Goal: Task Accomplishment & Management: Manage account settings

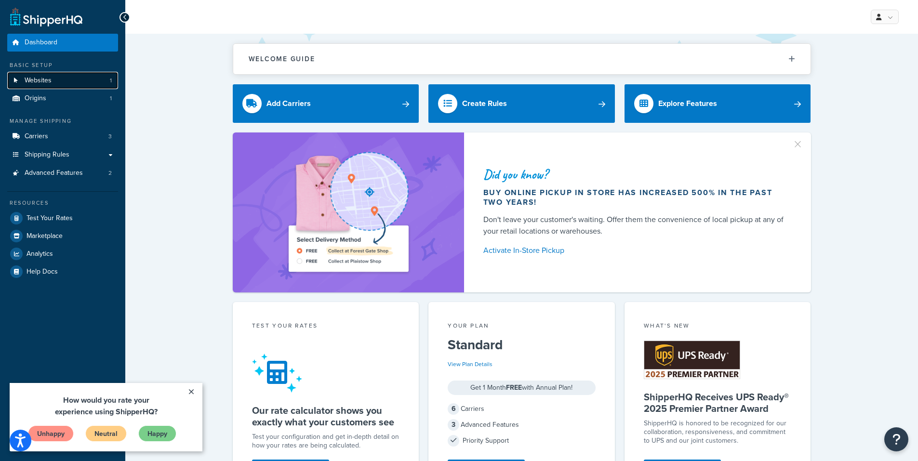
click at [62, 81] on link "Websites 1" at bounding box center [62, 81] width 111 height 18
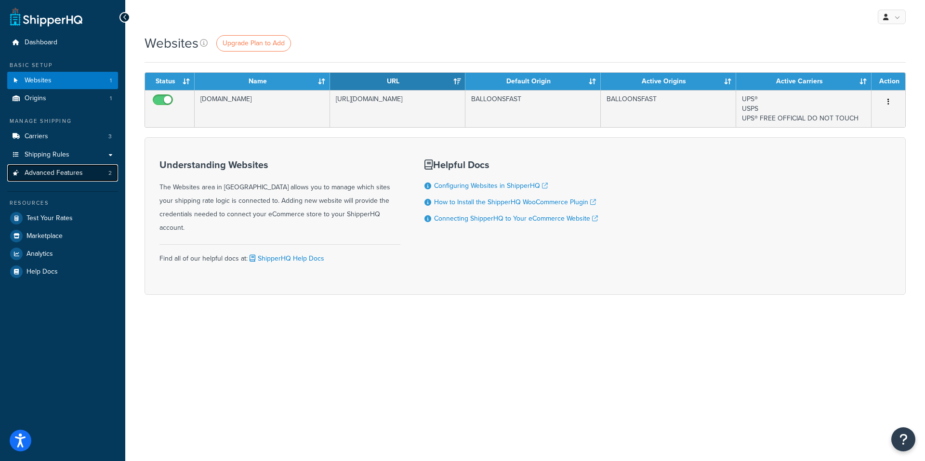
click at [59, 169] on span "Advanced Features" at bounding box center [54, 173] width 58 height 8
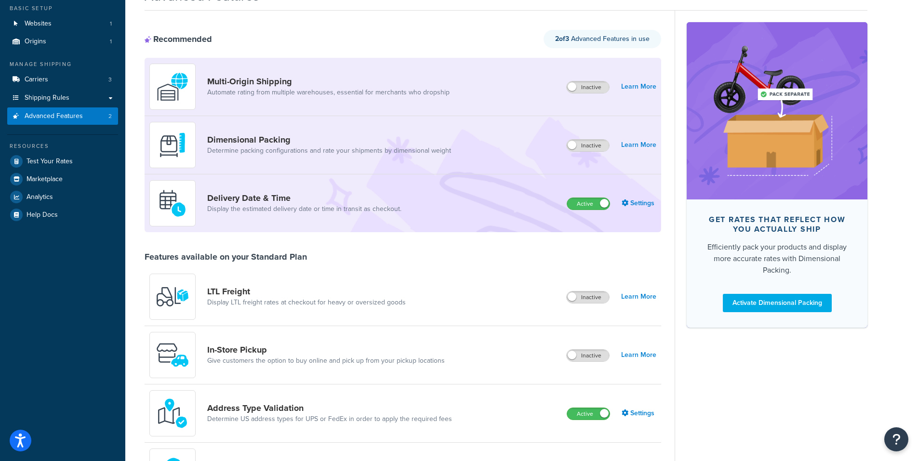
scroll to position [80, 0]
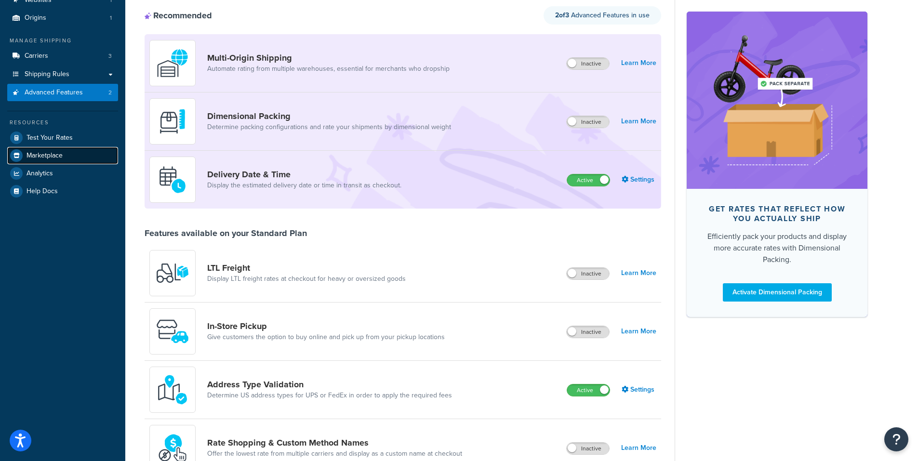
click at [52, 154] on span "Marketplace" at bounding box center [44, 156] width 36 height 8
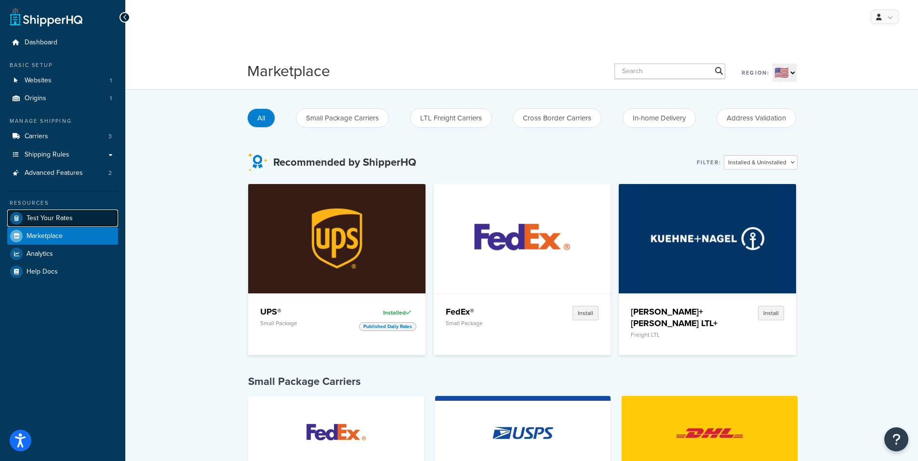
click at [61, 215] on span "Test Your Rates" at bounding box center [49, 218] width 46 height 8
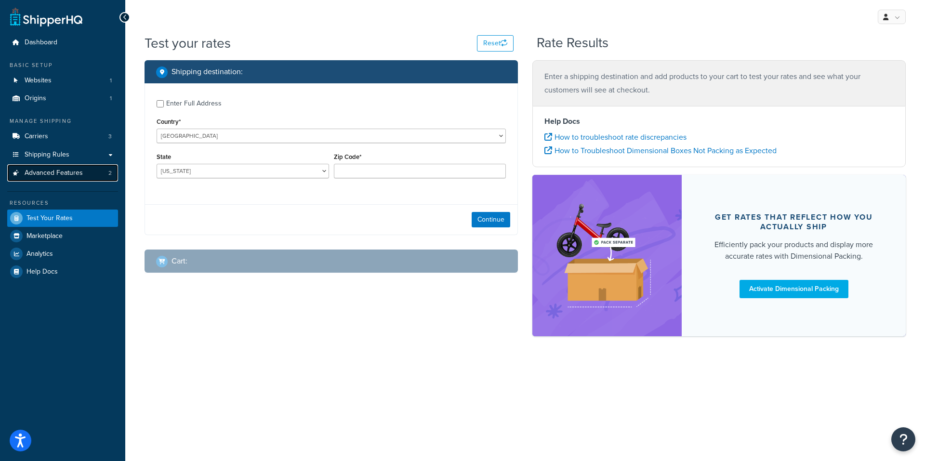
click at [56, 171] on span "Advanced Features" at bounding box center [54, 173] width 58 height 8
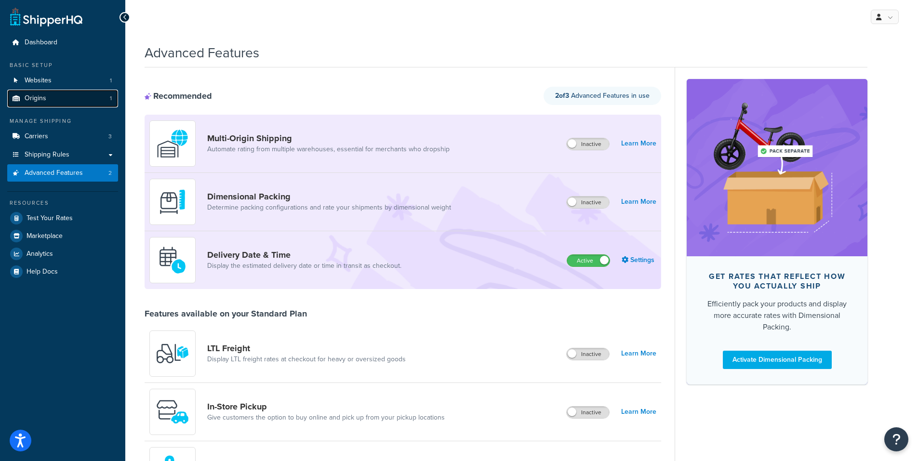
click at [46, 100] on link "Origins 1" at bounding box center [62, 99] width 111 height 18
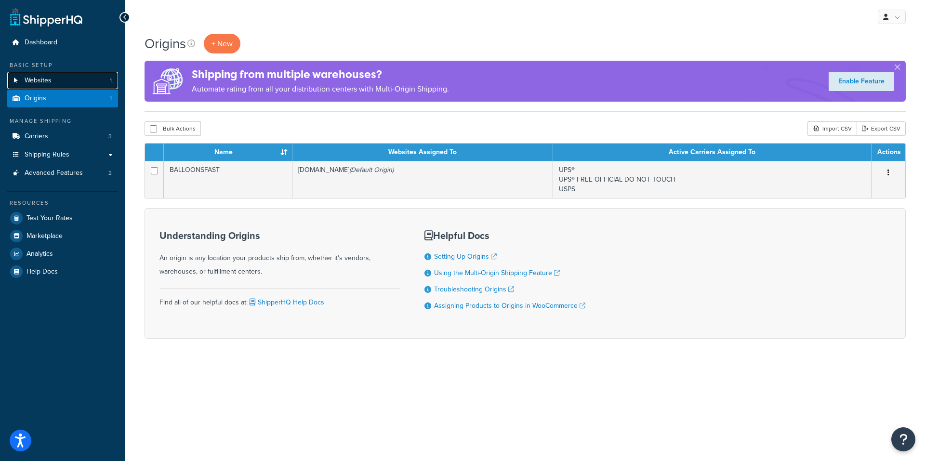
click at [47, 79] on span "Websites" at bounding box center [38, 81] width 27 height 8
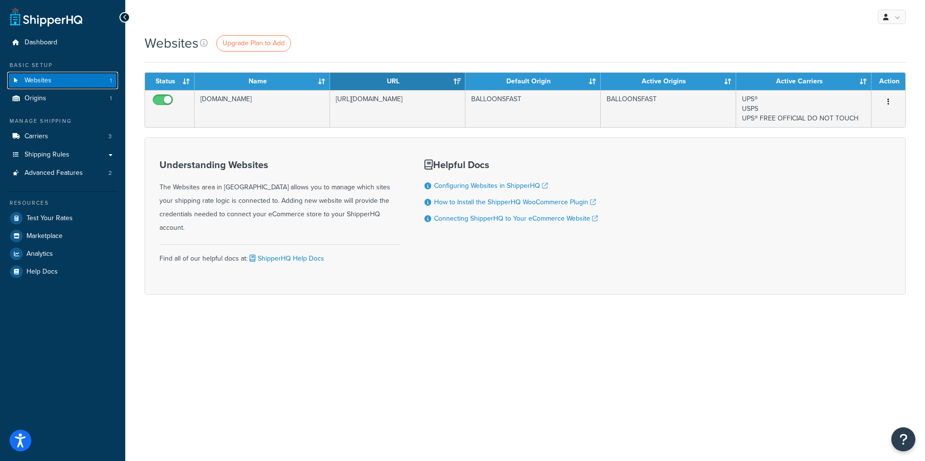
click at [27, 80] on span "Websites" at bounding box center [38, 81] width 27 height 8
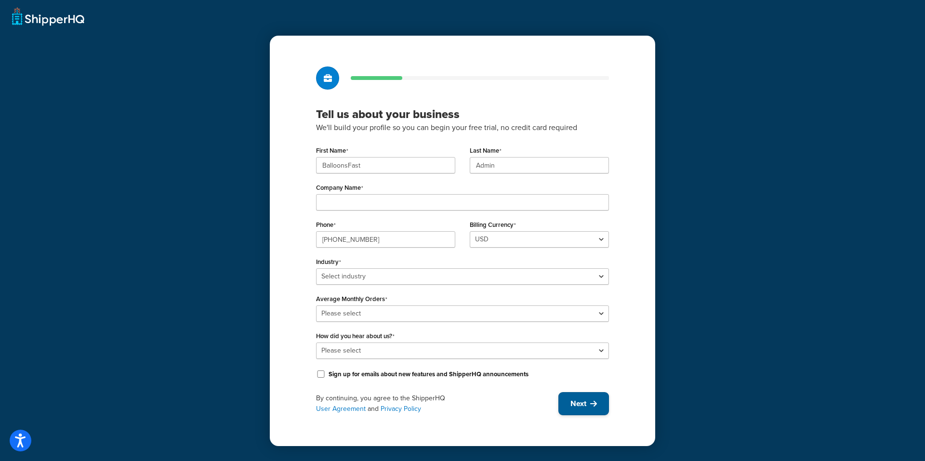
click at [586, 407] on button "Next" at bounding box center [583, 403] width 51 height 23
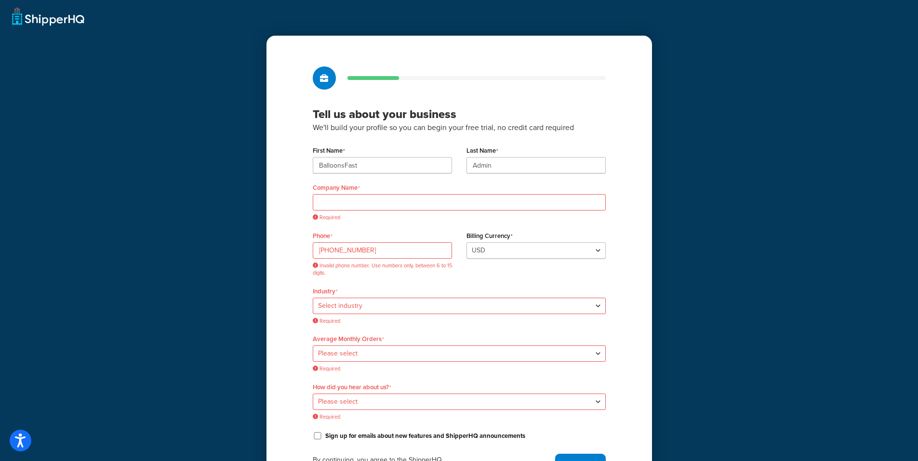
click at [55, 20] on div "Tell us about your business We'll build your profile so you can begin your free…" at bounding box center [459, 254] width 918 height 508
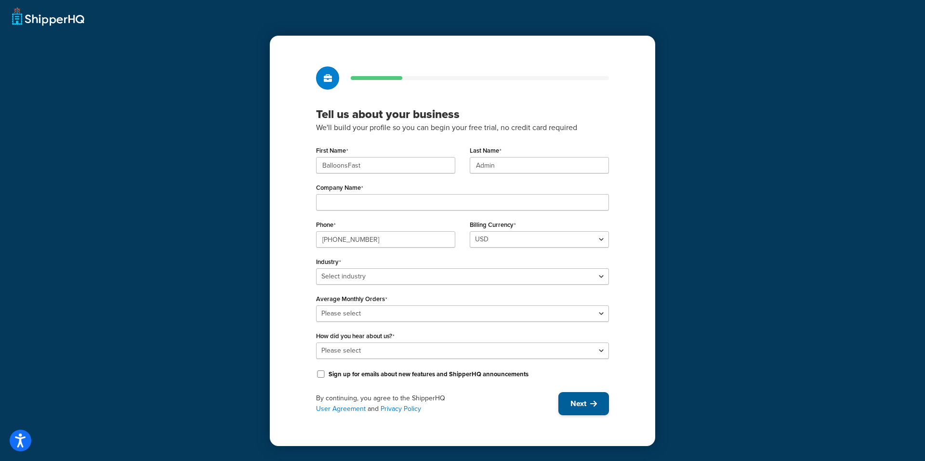
click at [572, 401] on span "Next" at bounding box center [578, 403] width 16 height 11
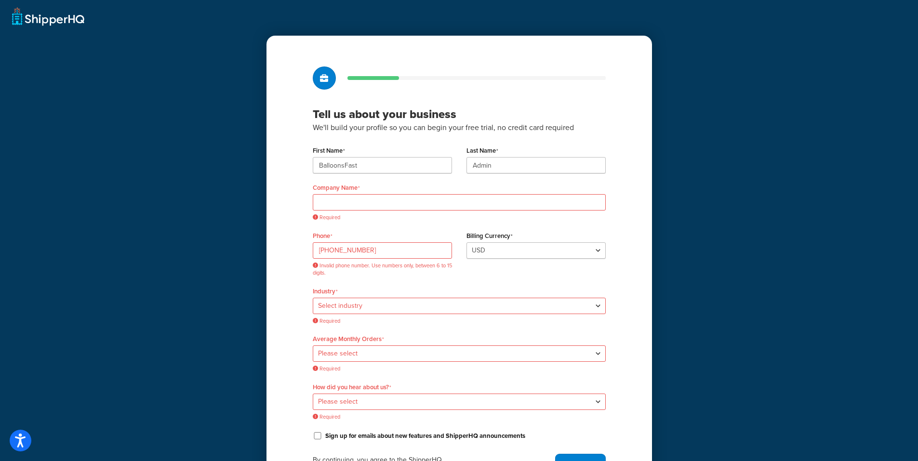
click at [459, 270] on div "Phone 718-227-2559 Invalid phone number. Use numbers only, between 6 to 15 digi…" at bounding box center [458, 256] width 307 height 55
click at [394, 310] on select "Select industry Automotive Adult Agriculture Alcohol, Tobacco & CBD Arts & Craf…" at bounding box center [459, 306] width 293 height 16
select select "24"
click at [313, 298] on select "Select industry Automotive Adult Agriculture Alcohol, Tobacco & CBD Arts & Craf…" at bounding box center [459, 306] width 293 height 16
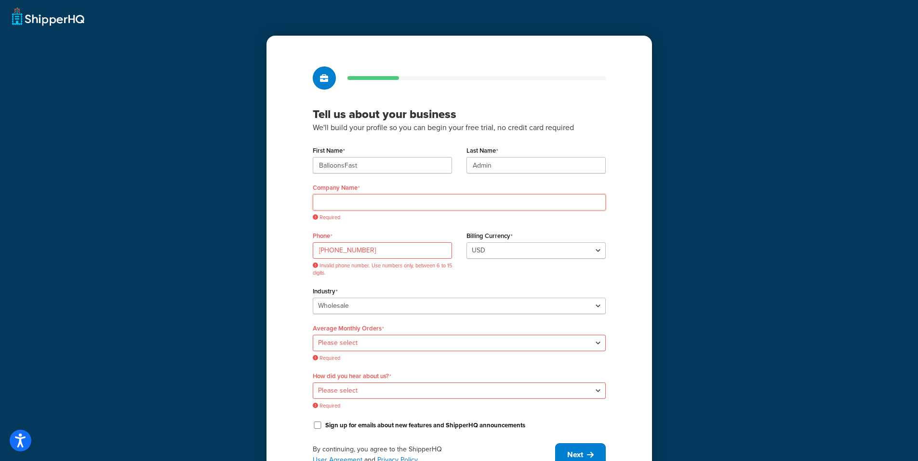
click at [358, 199] on input "Company Name" at bounding box center [459, 202] width 293 height 16
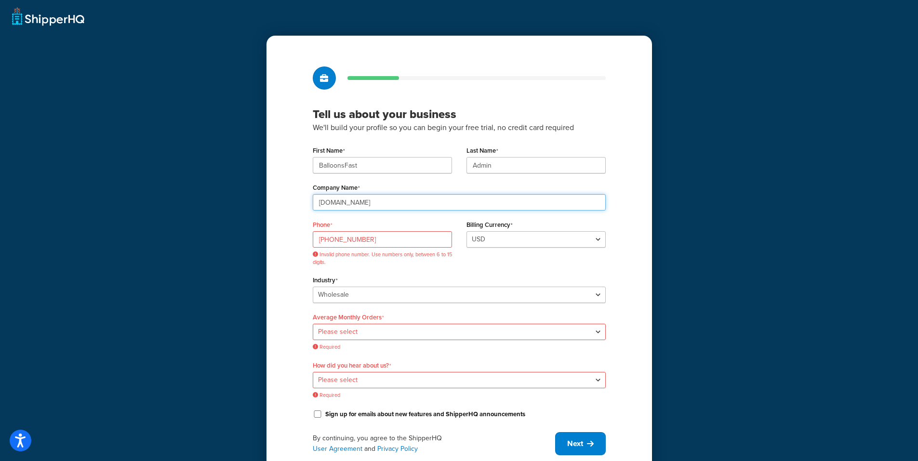
type input "BalloonsFast.com"
click at [354, 170] on input "BalloonsFast" at bounding box center [382, 165] width 139 height 16
type input "[PERSON_NAME]"
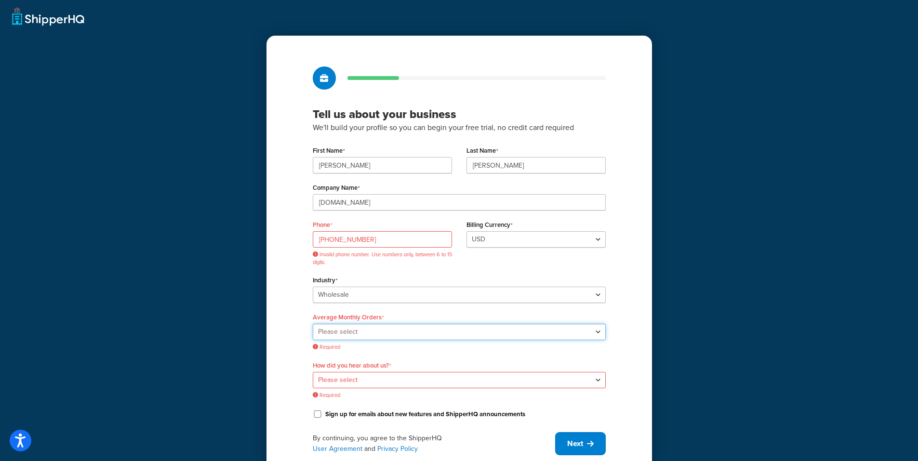
click at [349, 331] on select "Please select 0-500 501-1,000 1,001-10,000 10,001-20,000 Over 20,000" at bounding box center [459, 332] width 293 height 16
select select "2"
click at [313, 324] on select "Please select 0-500 501-1,000 1,001-10,000 10,001-20,000 Over 20,000" at bounding box center [459, 332] width 293 height 16
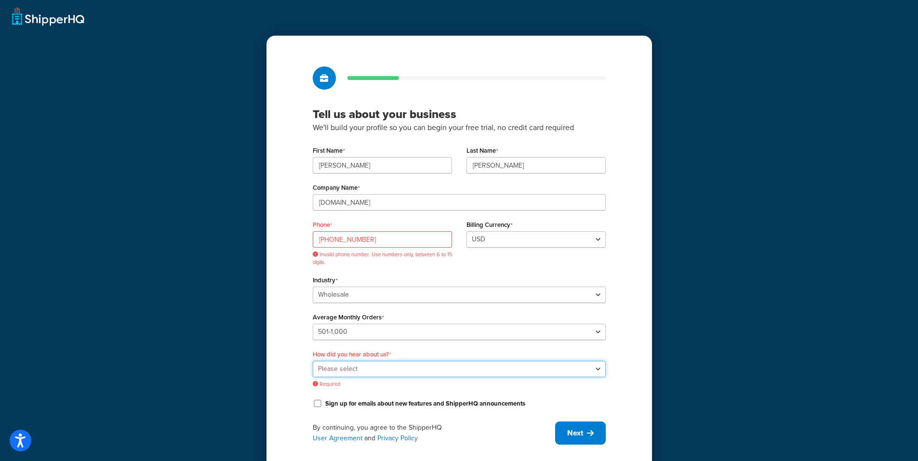
click at [352, 370] on select "Please select Online Search App Store or Marketplace Listing Referred by Agency…" at bounding box center [459, 369] width 293 height 16
select select "10"
click at [313, 361] on select "Please select Online Search App Store or Marketplace Listing Referred by Agency…" at bounding box center [459, 369] width 293 height 16
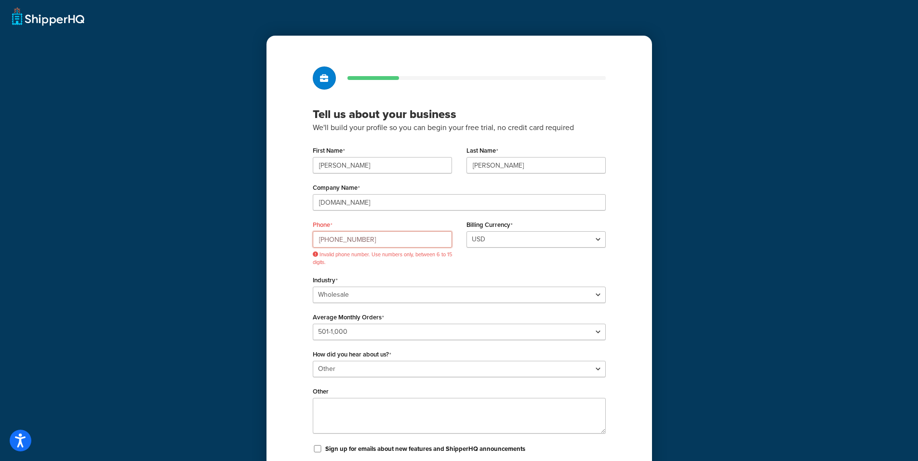
click at [335, 238] on input "718-227-2559" at bounding box center [382, 239] width 139 height 16
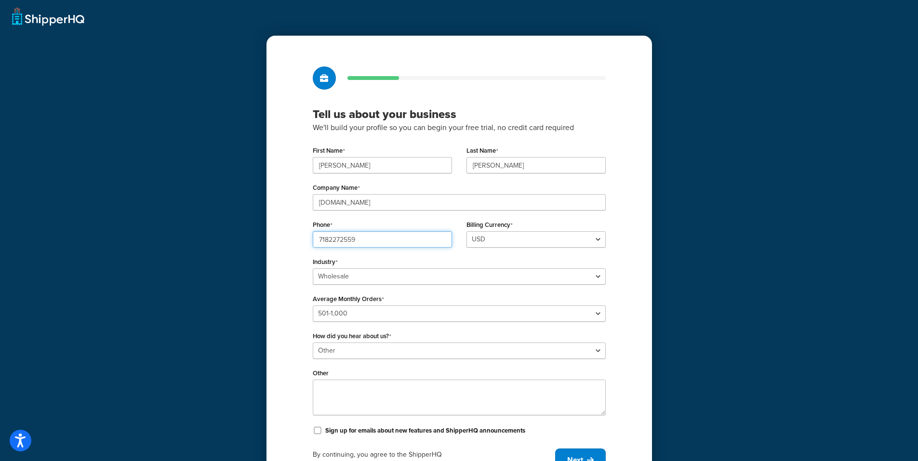
type input "7182272559"
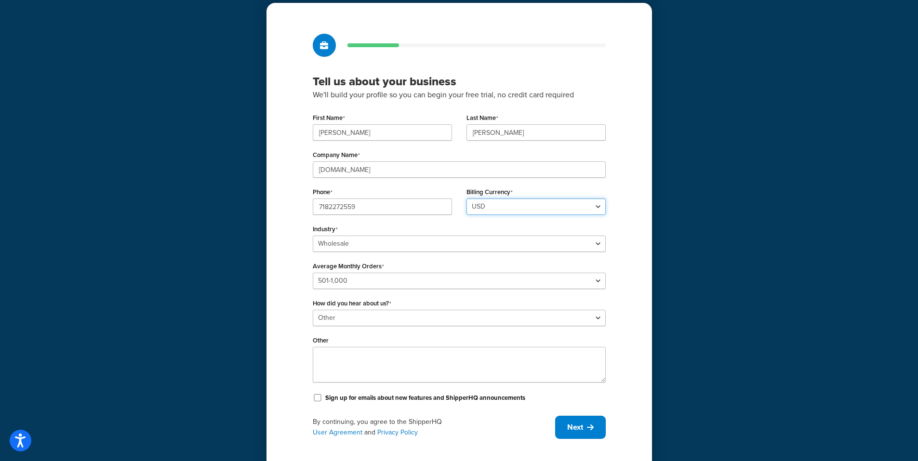
scroll to position [51, 0]
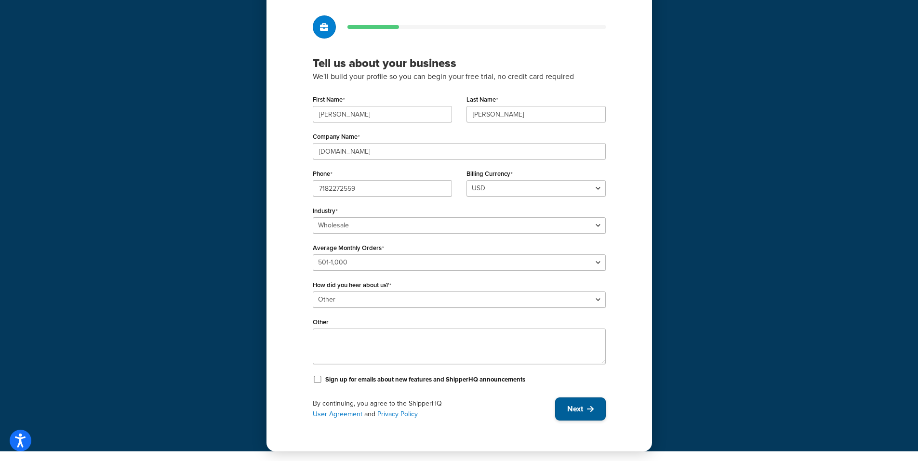
click at [593, 413] on button "Next" at bounding box center [580, 408] width 51 height 23
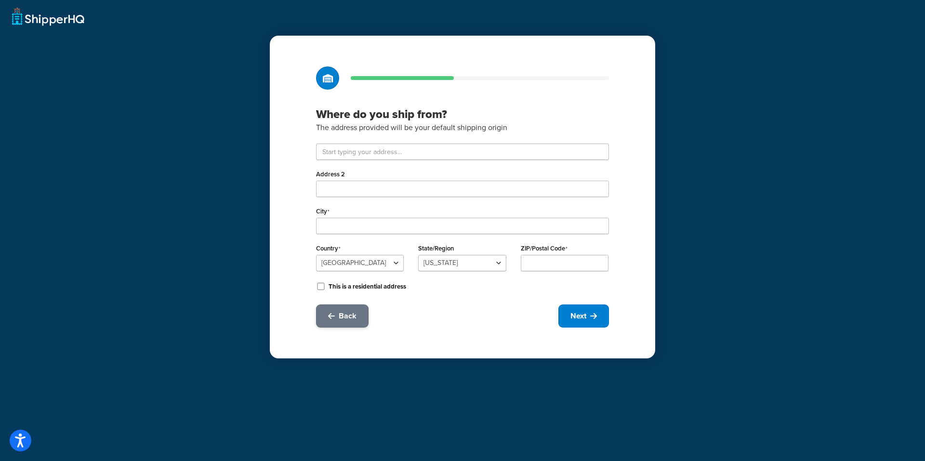
click at [348, 314] on span "Back" at bounding box center [348, 316] width 18 height 11
select select "24"
select select "2"
select select "10"
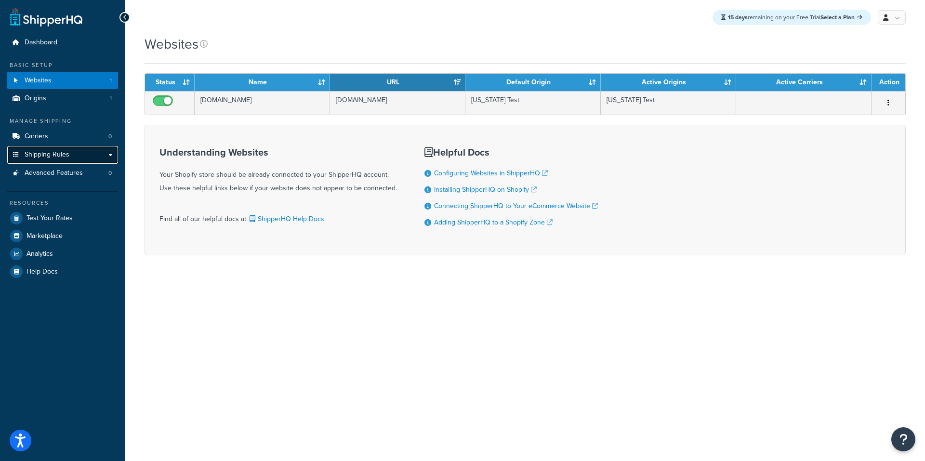
click at [47, 156] on span "Shipping Rules" at bounding box center [47, 155] width 45 height 8
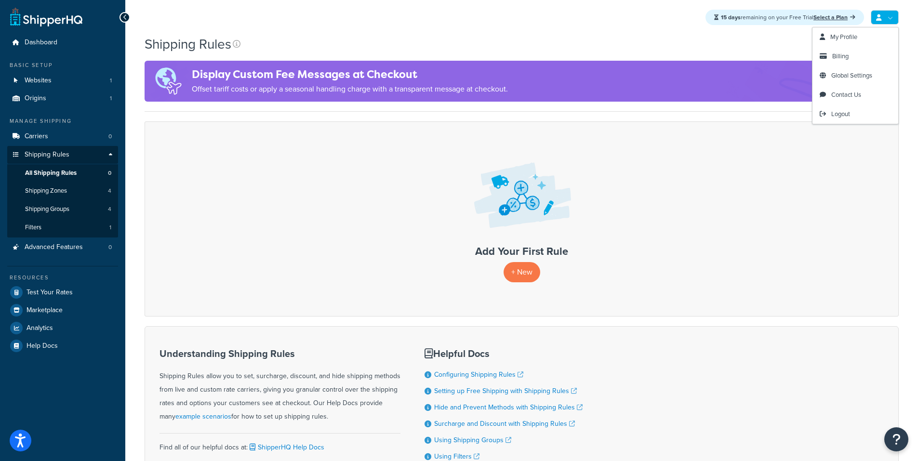
click at [895, 20] on link at bounding box center [884, 17] width 28 height 14
click at [848, 113] on span "Logout" at bounding box center [840, 113] width 19 height 9
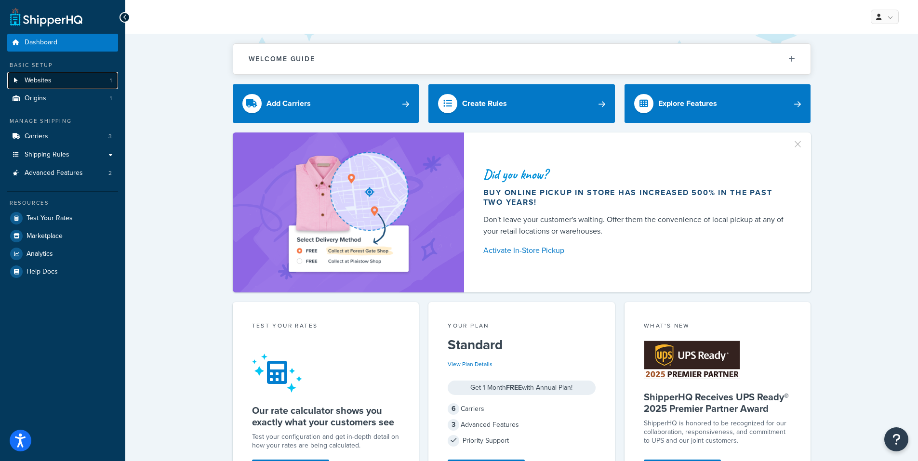
click at [55, 82] on link "Websites 1" at bounding box center [62, 81] width 111 height 18
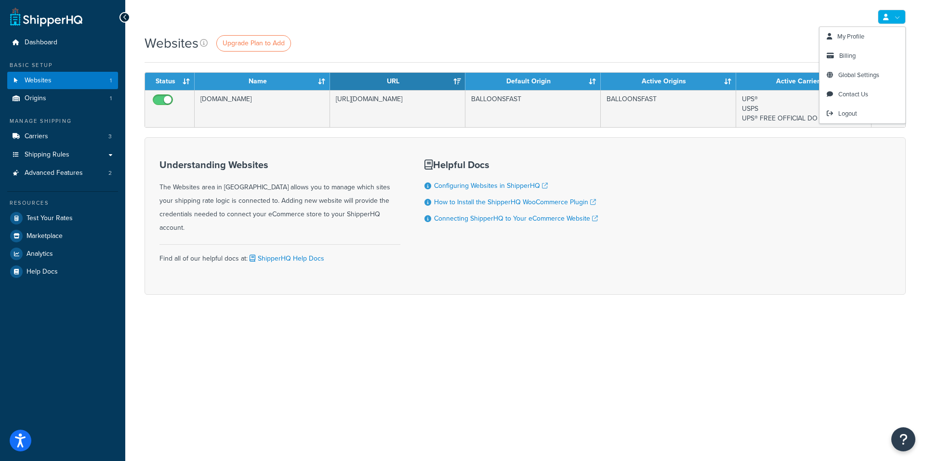
click at [896, 17] on link at bounding box center [892, 17] width 28 height 14
click at [892, 17] on link at bounding box center [892, 17] width 28 height 14
click at [851, 113] on span "Logout" at bounding box center [847, 113] width 19 height 9
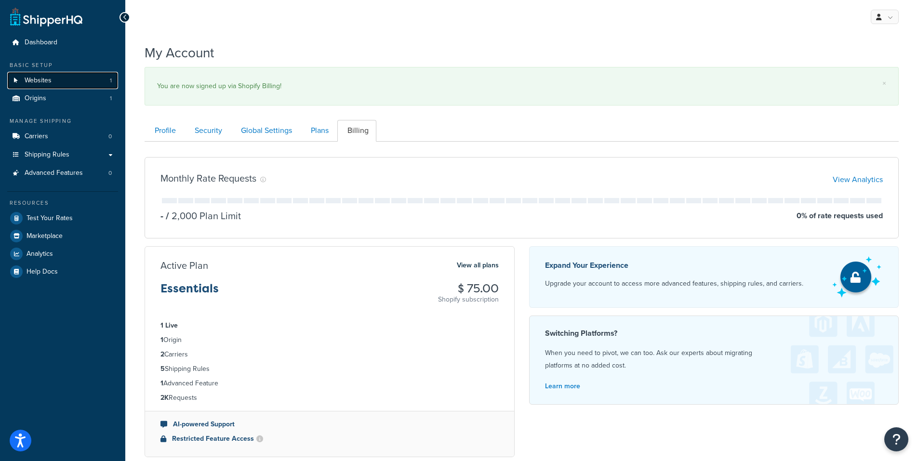
click at [50, 81] on span "Websites" at bounding box center [38, 81] width 27 height 8
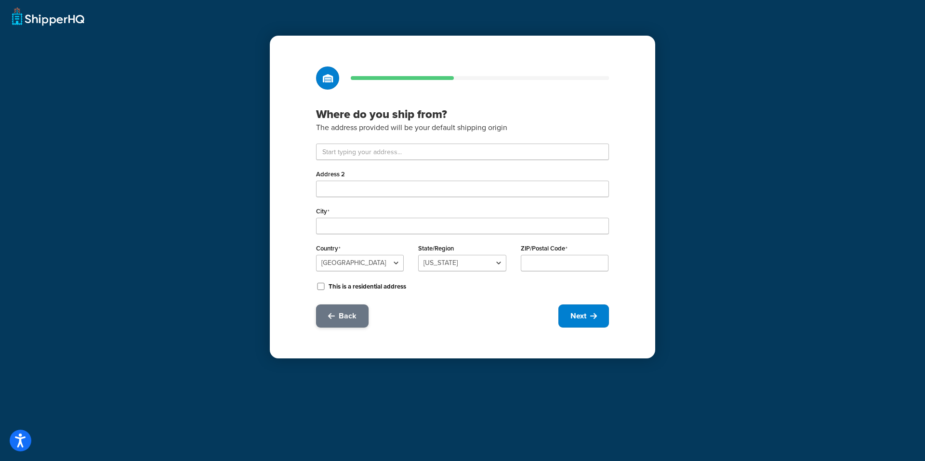
click at [323, 318] on button "Back" at bounding box center [342, 315] width 53 height 23
select select "24"
select select "2"
select select "10"
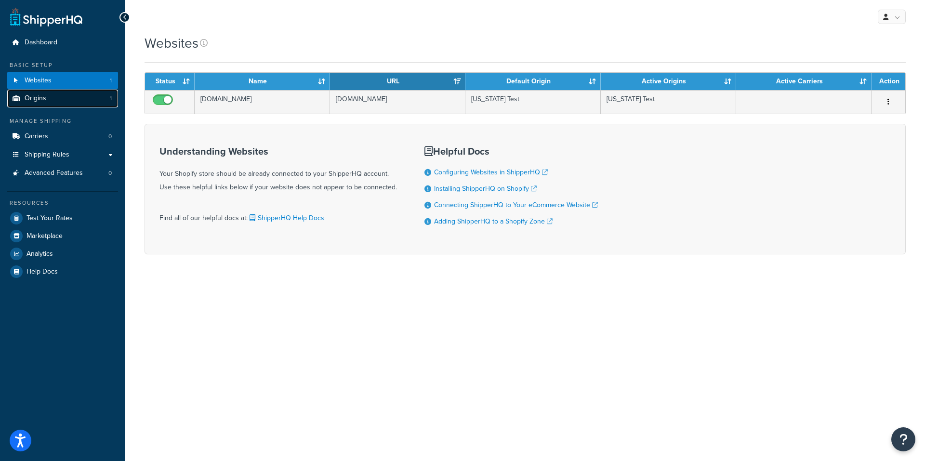
click at [42, 94] on span "Origins" at bounding box center [36, 98] width 22 height 8
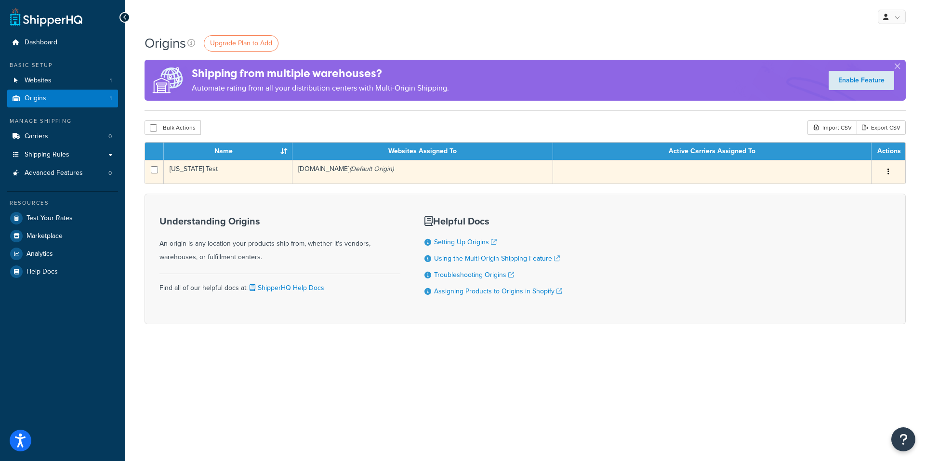
click at [888, 169] on icon "button" at bounding box center [888, 171] width 2 height 7
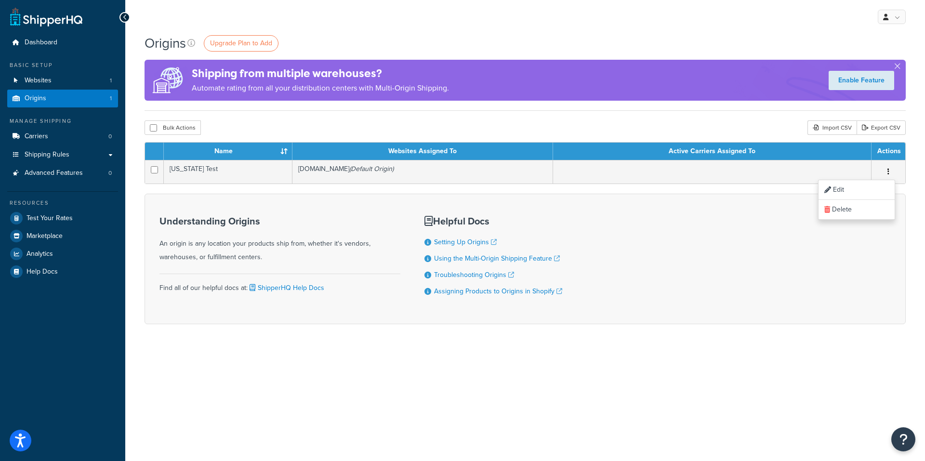
click at [134, 200] on div "Origins Upgrade Plan to Add Shipping from multiple warehouses? Automate rating …" at bounding box center [525, 196] width 800 height 324
click at [53, 139] on link "Carriers 0" at bounding box center [62, 137] width 111 height 18
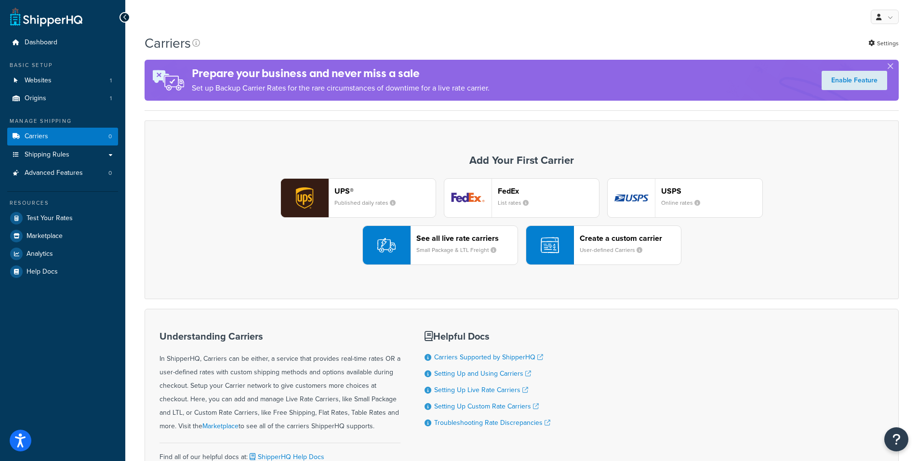
click at [335, 194] on header "UPS®" at bounding box center [384, 190] width 101 height 9
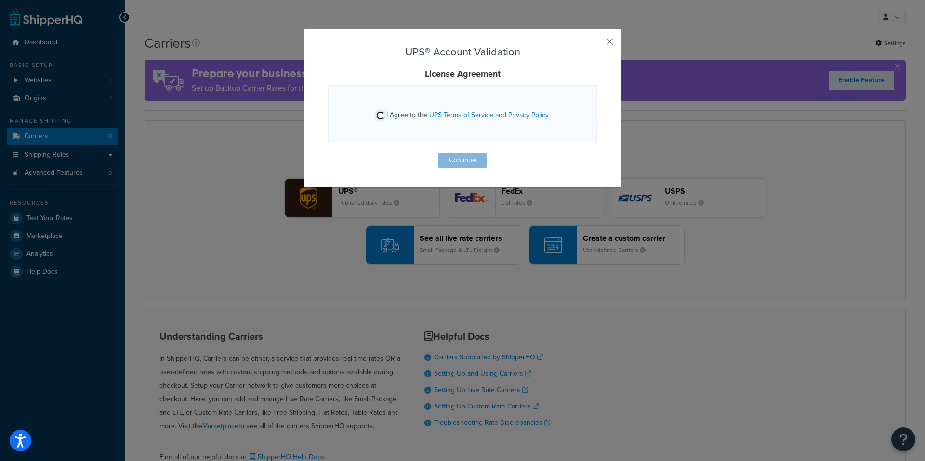
click at [378, 113] on input "I Agree to the UPS Terms of Service and Privacy Policy" at bounding box center [380, 115] width 7 height 7
checkbox input "true"
click at [446, 154] on button "Continue" at bounding box center [462, 160] width 48 height 15
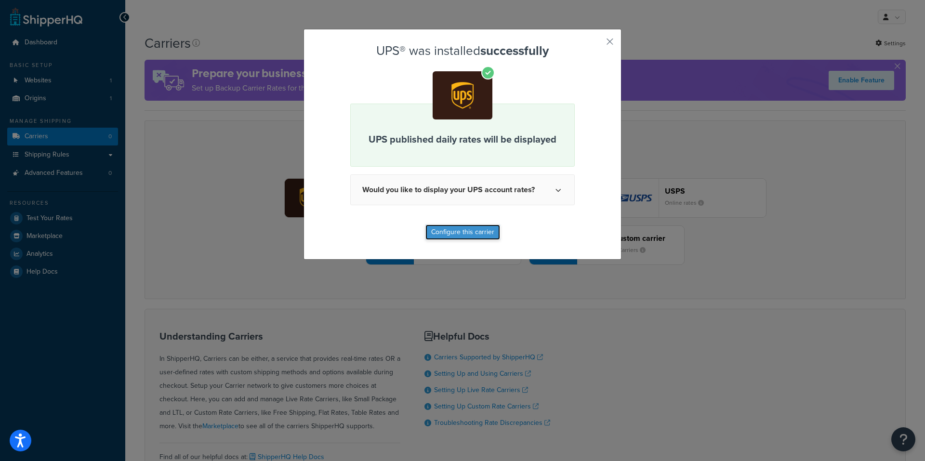
click at [445, 231] on button "Configure this carrier" at bounding box center [462, 231] width 75 height 15
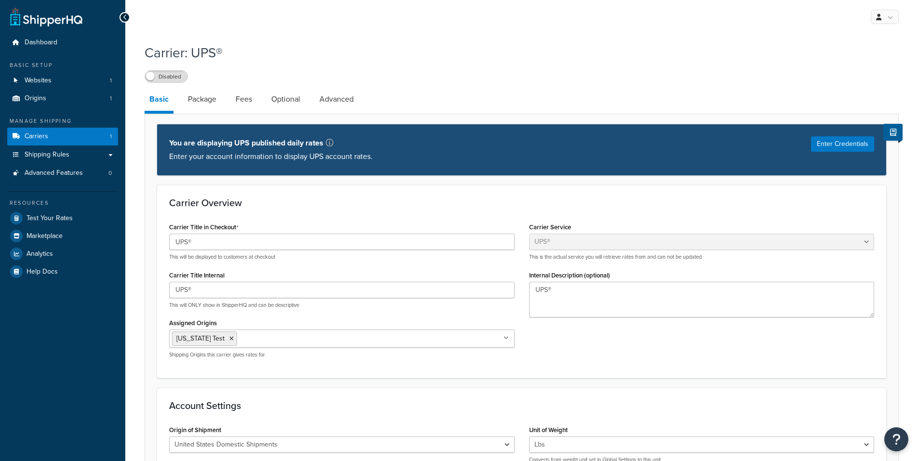
select select "ups"
click at [70, 81] on link "Websites 1" at bounding box center [62, 81] width 111 height 18
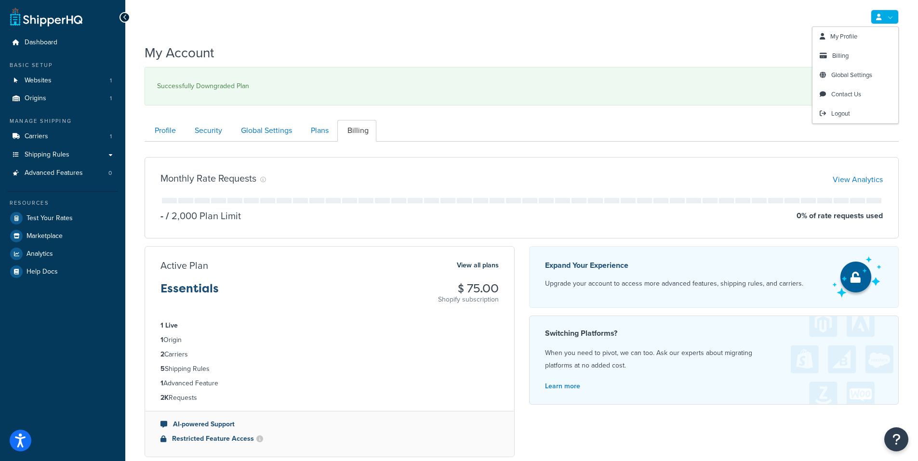
click at [892, 18] on link at bounding box center [884, 17] width 28 height 14
click at [860, 35] on link "My Profile" at bounding box center [855, 36] width 86 height 19
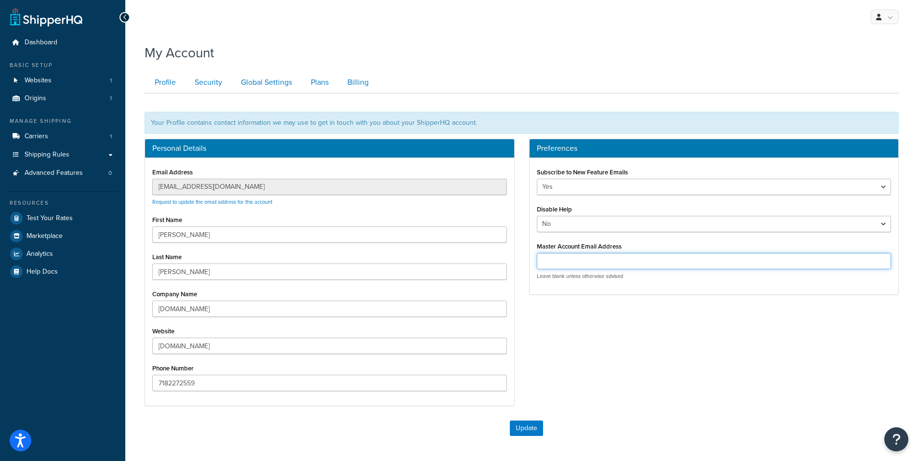
click at [557, 266] on input "Master Account Email Address" at bounding box center [714, 261] width 354 height 16
type input "[EMAIL_ADDRESS][DOMAIN_NAME]"
click at [531, 429] on button "Update" at bounding box center [526, 427] width 33 height 15
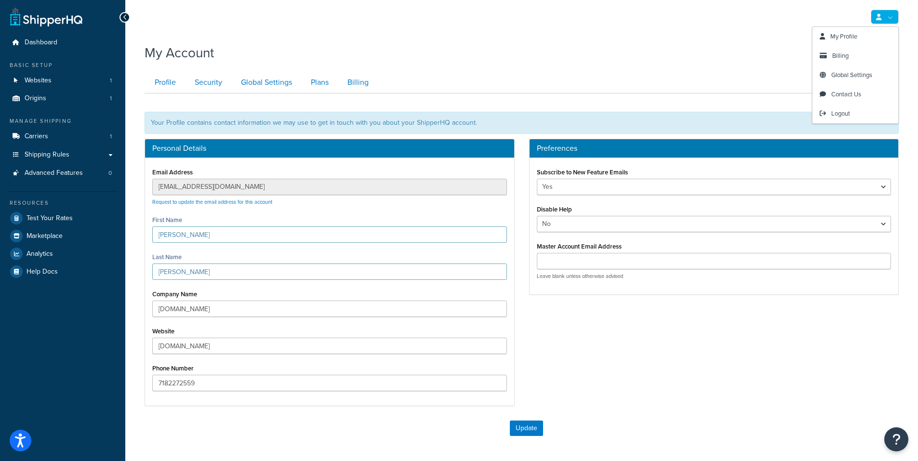
click at [885, 22] on link at bounding box center [884, 17] width 28 height 14
click at [849, 113] on span "Logout" at bounding box center [840, 113] width 19 height 9
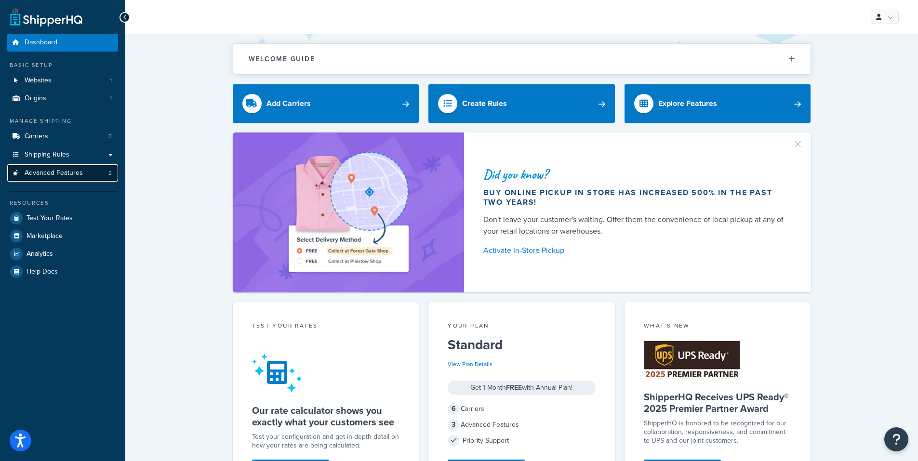
click at [49, 175] on span "Advanced Features" at bounding box center [54, 173] width 58 height 8
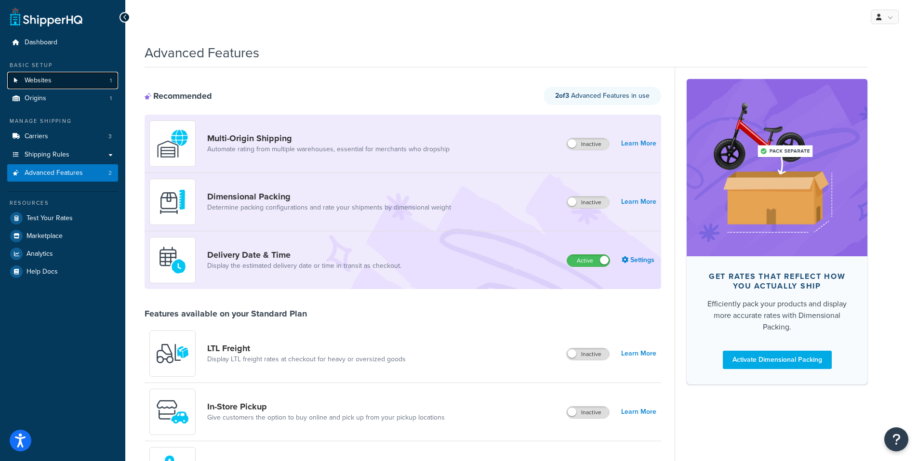
click at [49, 77] on span "Websites" at bounding box center [38, 81] width 27 height 8
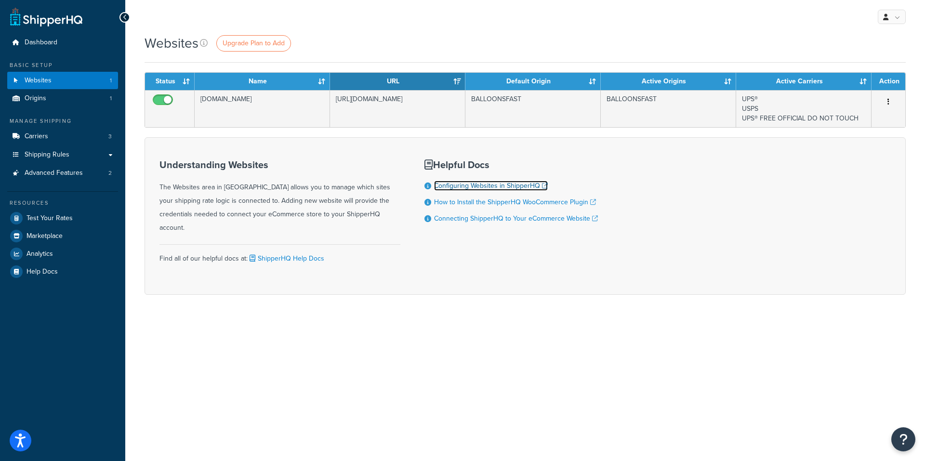
click at [471, 185] on link "Configuring Websites in ShipperHQ" at bounding box center [491, 186] width 114 height 10
click at [45, 156] on span "Shipping Rules" at bounding box center [47, 155] width 45 height 8
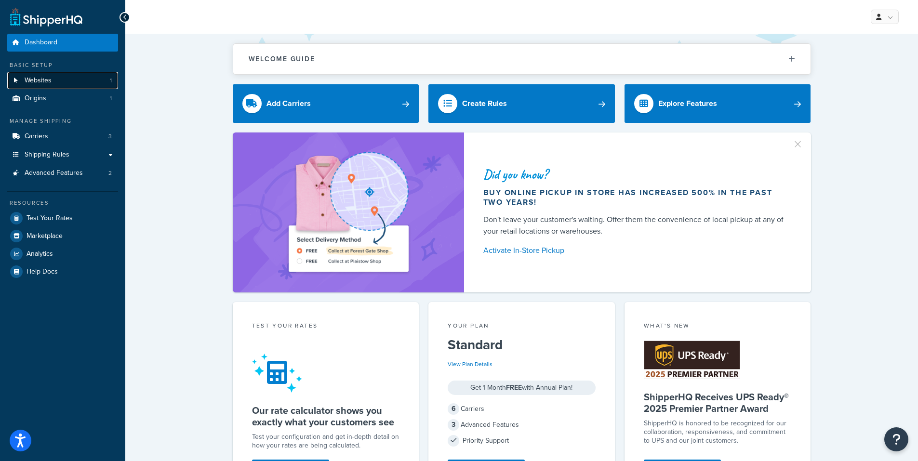
click at [34, 82] on span "Websites" at bounding box center [38, 81] width 27 height 8
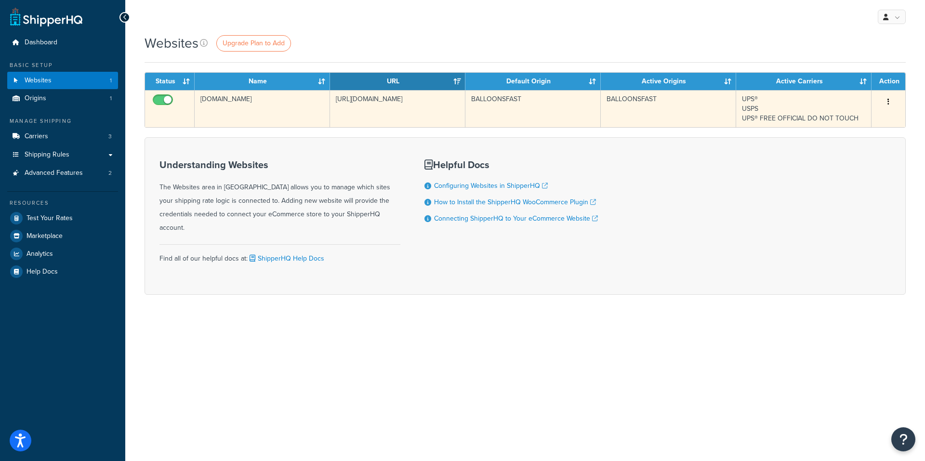
click at [888, 102] on icon "button" at bounding box center [888, 101] width 2 height 7
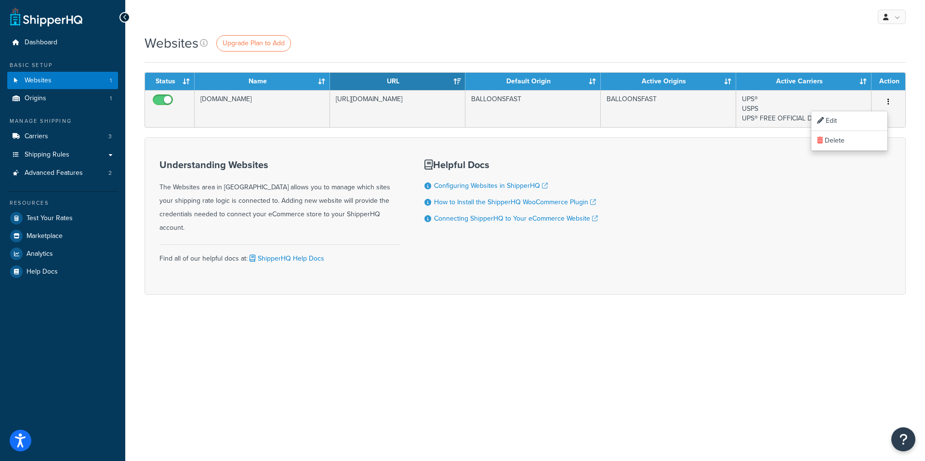
click at [346, 53] on div "Websites Upgrade Plan to Add" at bounding box center [524, 48] width 761 height 29
click at [469, 221] on link "Connecting ShipperHQ to Your eCommerce Website" at bounding box center [516, 218] width 164 height 10
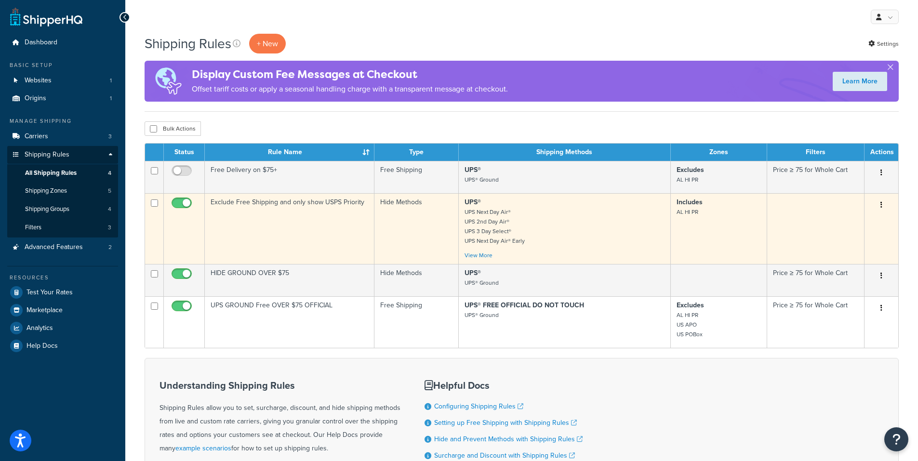
click at [880, 206] on icon "button" at bounding box center [881, 204] width 2 height 7
click at [841, 221] on link "Edit" at bounding box center [849, 223] width 76 height 20
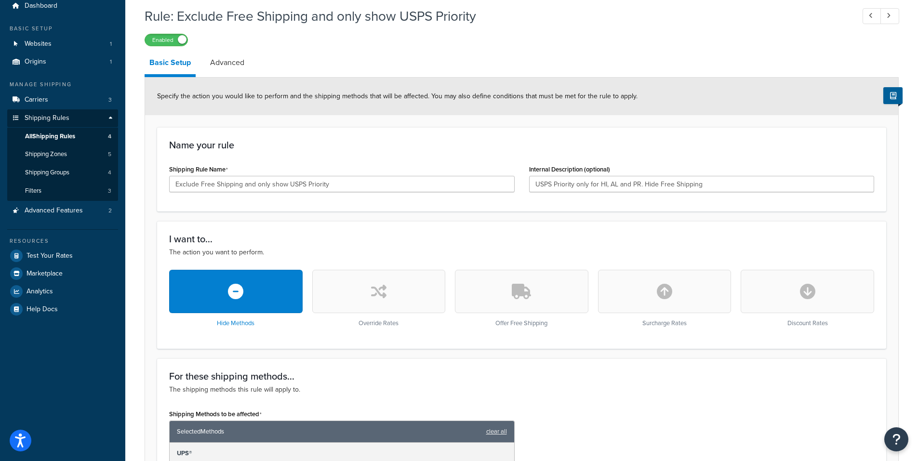
scroll to position [39, 0]
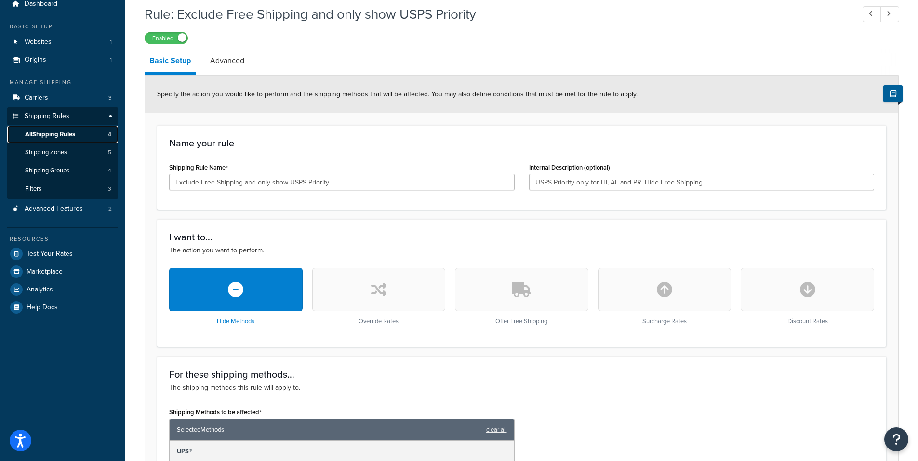
click at [48, 133] on span "All Shipping Rules" at bounding box center [50, 135] width 50 height 8
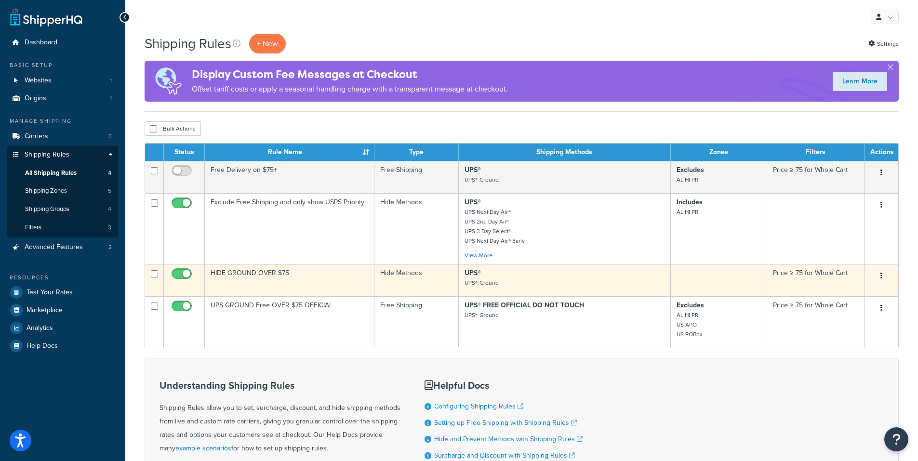
click at [882, 275] on button "button" at bounding box center [880, 275] width 13 height 15
click at [848, 294] on link "Edit" at bounding box center [849, 294] width 76 height 20
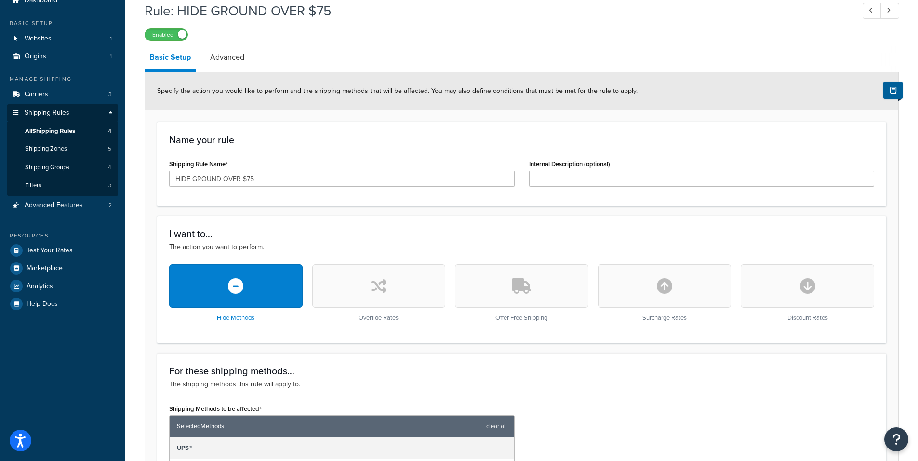
scroll to position [50, 0]
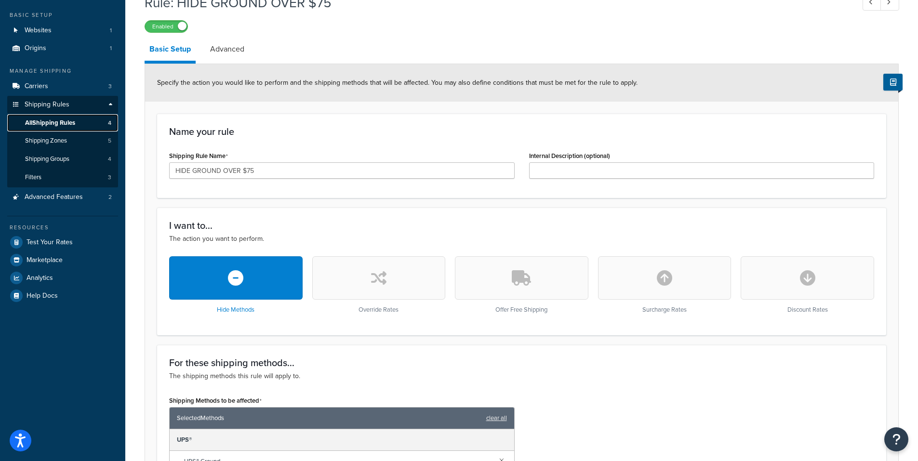
click at [42, 122] on span "All Shipping Rules" at bounding box center [50, 123] width 50 height 8
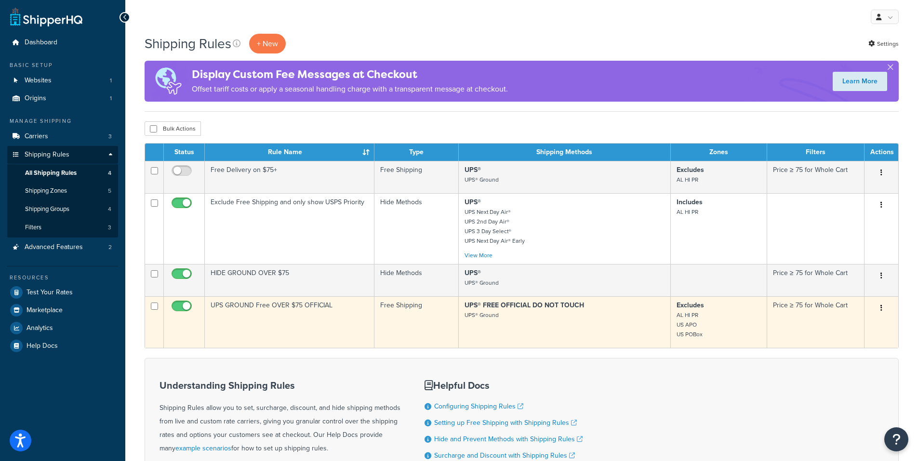
click at [881, 309] on icon "button" at bounding box center [881, 307] width 2 height 7
click at [858, 324] on link "Edit" at bounding box center [849, 326] width 76 height 20
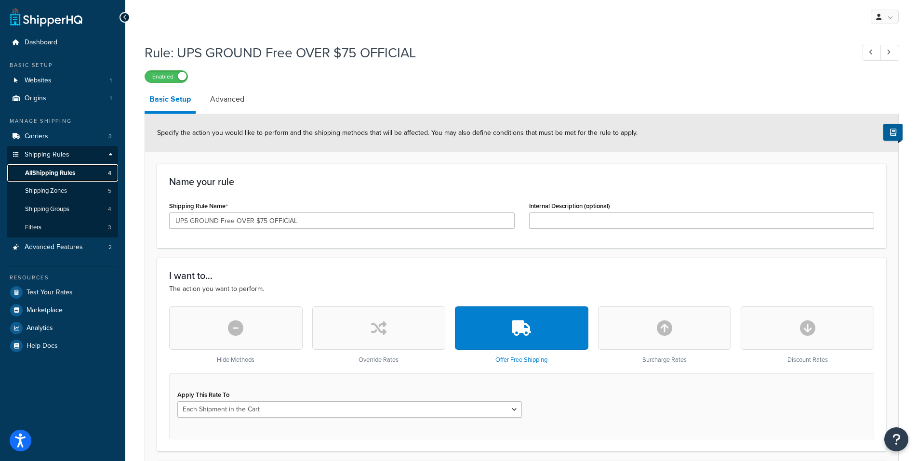
click at [56, 174] on span "All Shipping Rules" at bounding box center [50, 173] width 50 height 8
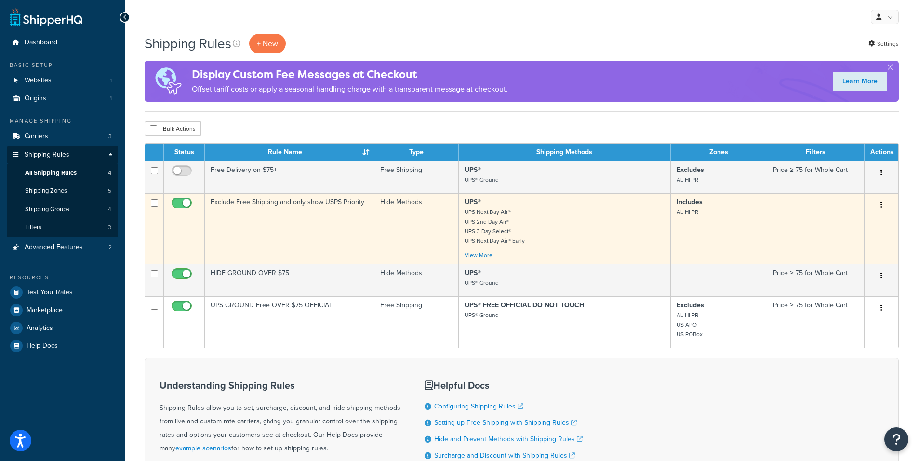
click at [881, 204] on icon "button" at bounding box center [881, 204] width 2 height 7
click at [844, 225] on link "Edit" at bounding box center [849, 223] width 76 height 20
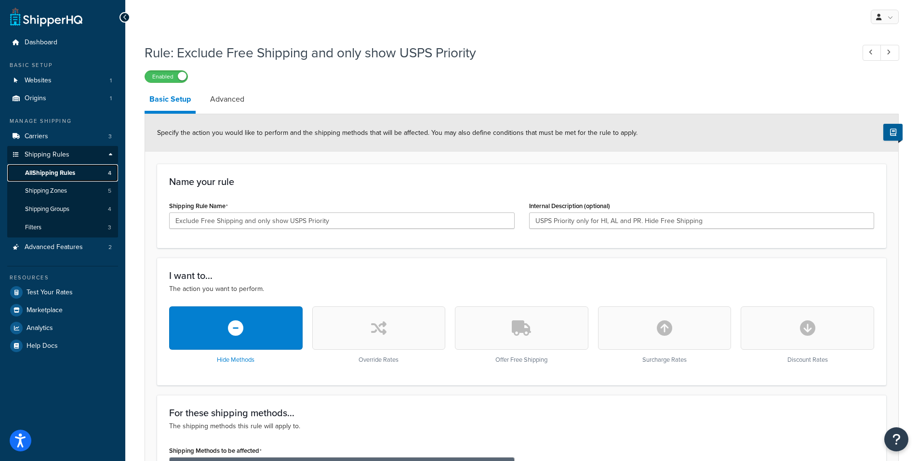
click at [69, 172] on span "All Shipping Rules" at bounding box center [50, 173] width 50 height 8
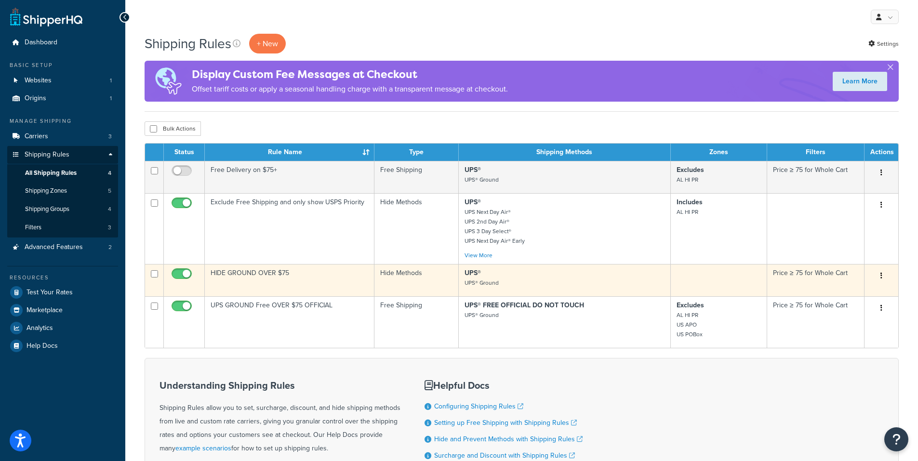
click at [882, 274] on button "button" at bounding box center [880, 275] width 13 height 15
click at [846, 292] on link "Edit" at bounding box center [849, 294] width 76 height 20
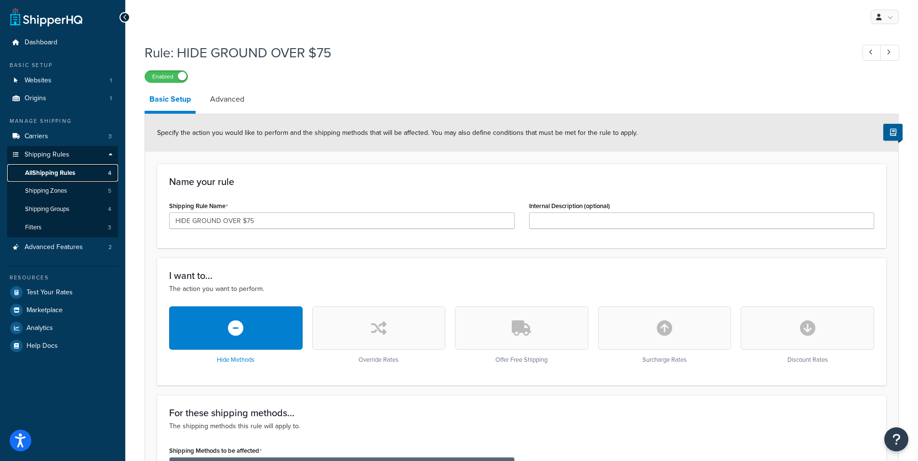
click at [47, 172] on span "All Shipping Rules" at bounding box center [50, 173] width 50 height 8
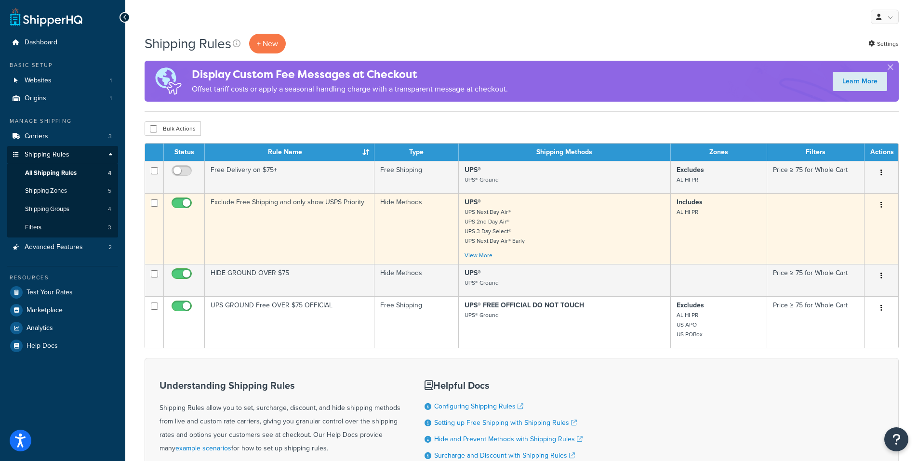
click at [880, 202] on icon "button" at bounding box center [881, 204] width 2 height 7
click at [848, 222] on link "Edit" at bounding box center [849, 223] width 76 height 20
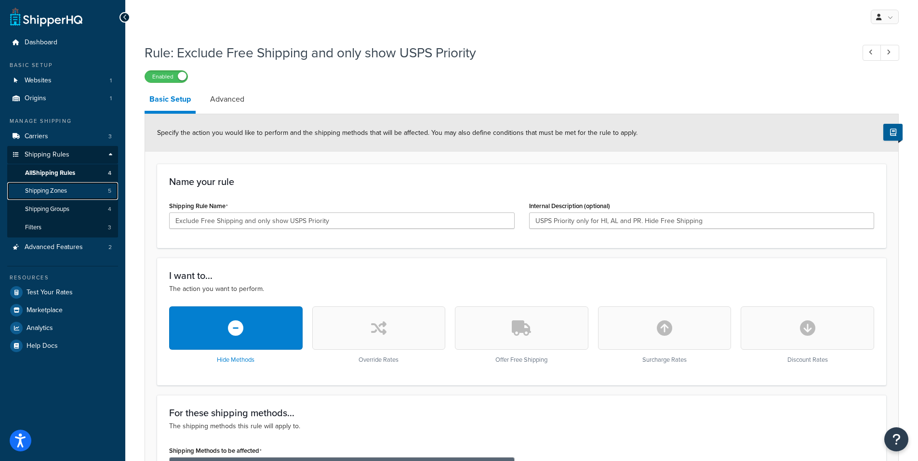
click at [58, 190] on span "Shipping Zones" at bounding box center [46, 191] width 42 height 8
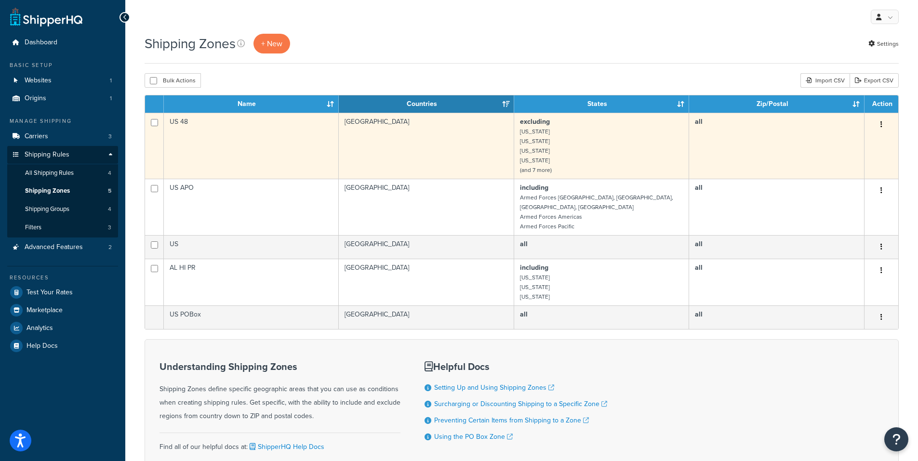
click at [881, 121] on icon "button" at bounding box center [881, 124] width 2 height 7
click at [840, 143] on link "Edit" at bounding box center [842, 144] width 76 height 20
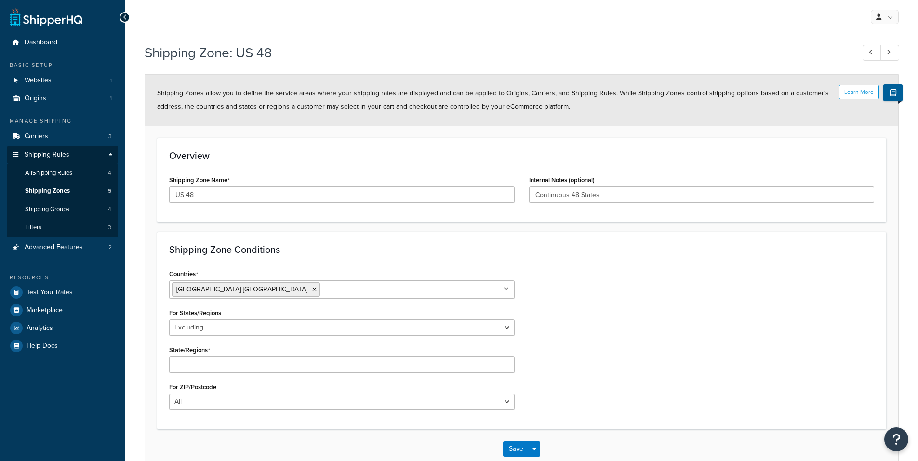
select select "excluding"
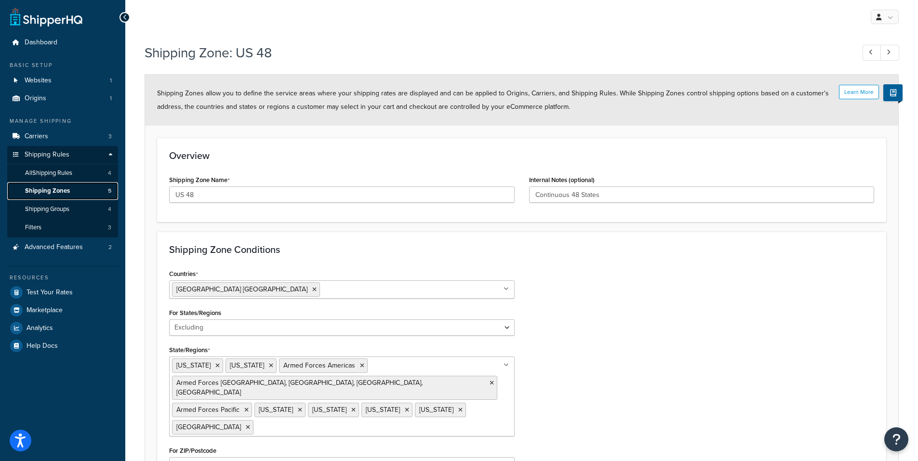
click at [52, 189] on span "Shipping Zones" at bounding box center [47, 191] width 45 height 8
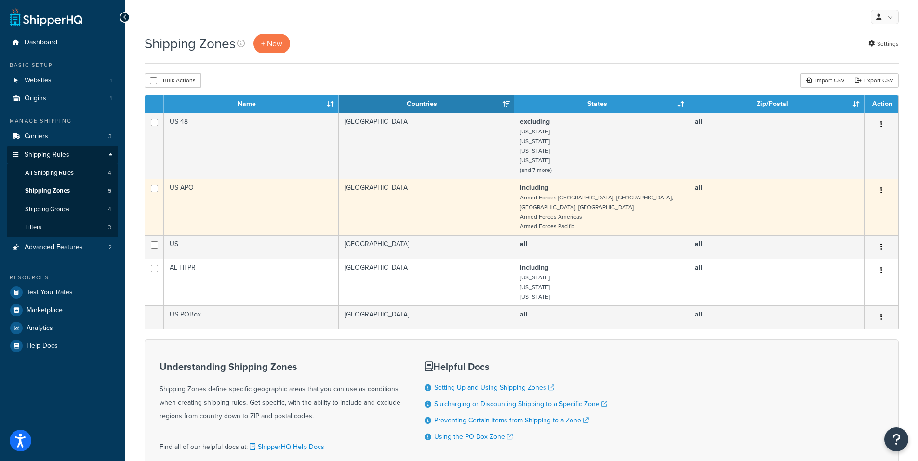
click at [880, 188] on icon "button" at bounding box center [881, 190] width 2 height 7
click at [837, 208] on link "Edit" at bounding box center [842, 210] width 76 height 20
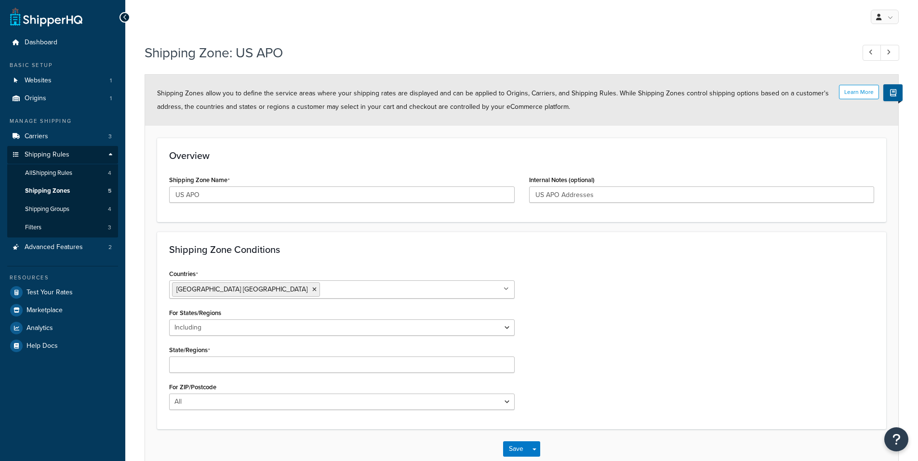
select select "including"
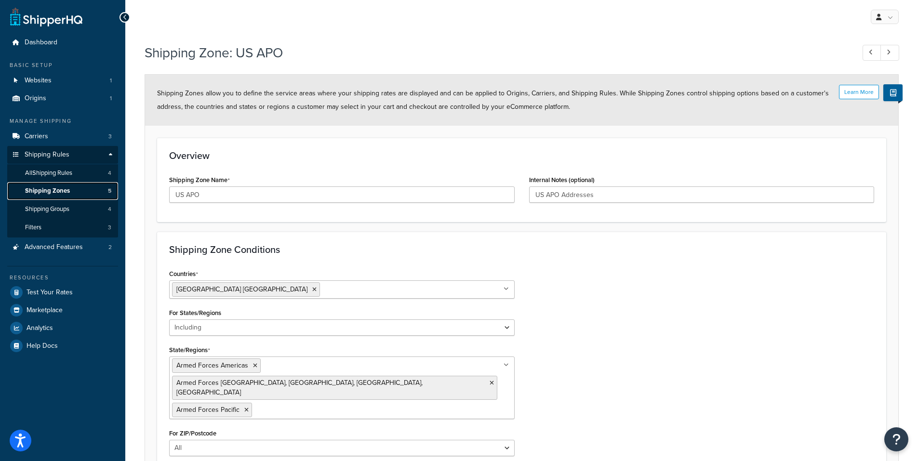
click at [54, 190] on span "Shipping Zones" at bounding box center [47, 191] width 45 height 8
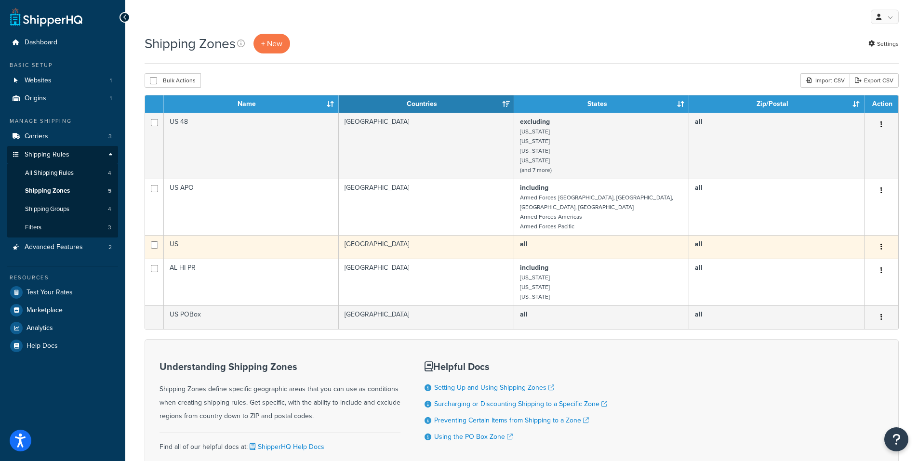
click at [880, 239] on button "button" at bounding box center [880, 246] width 13 height 15
click at [847, 259] on link "Edit" at bounding box center [842, 257] width 76 height 20
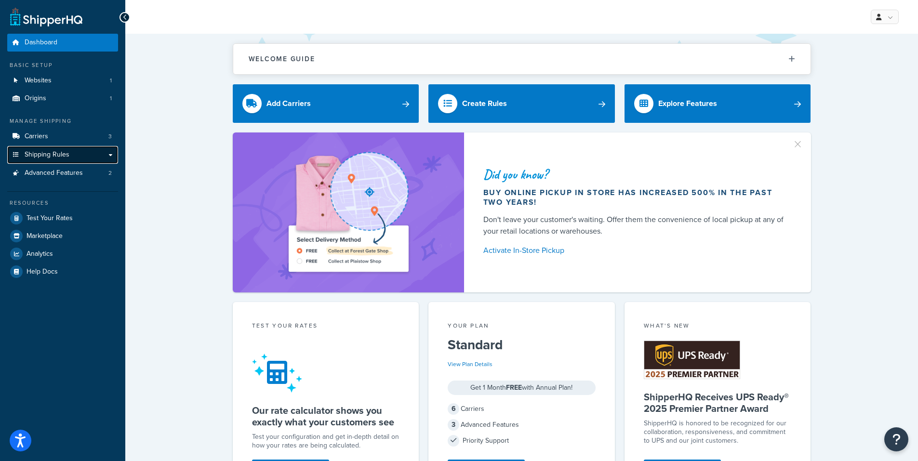
click at [42, 153] on span "Shipping Rules" at bounding box center [47, 155] width 45 height 8
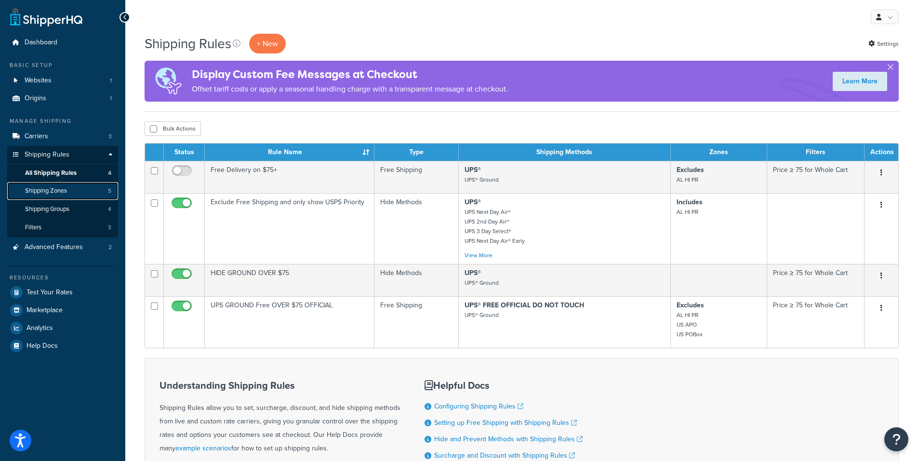
click at [59, 192] on span "Shipping Zones" at bounding box center [46, 191] width 42 height 8
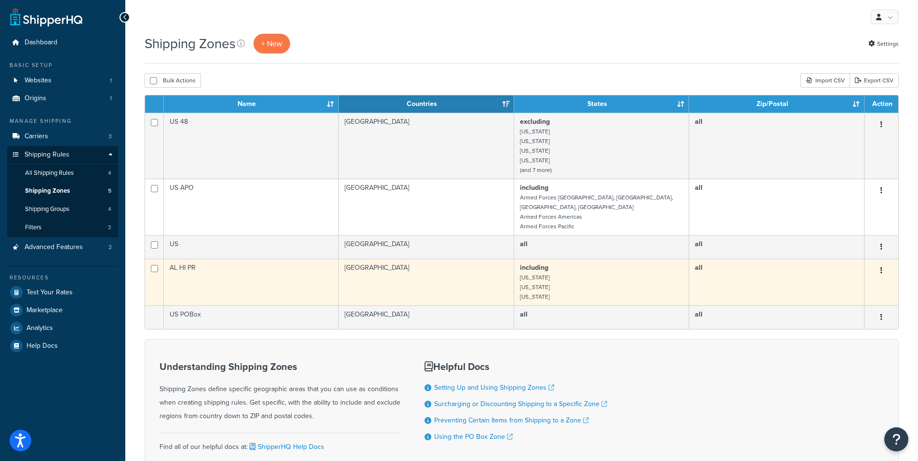
click at [880, 263] on button "button" at bounding box center [880, 270] width 13 height 15
click at [840, 279] on link "Edit" at bounding box center [842, 280] width 76 height 20
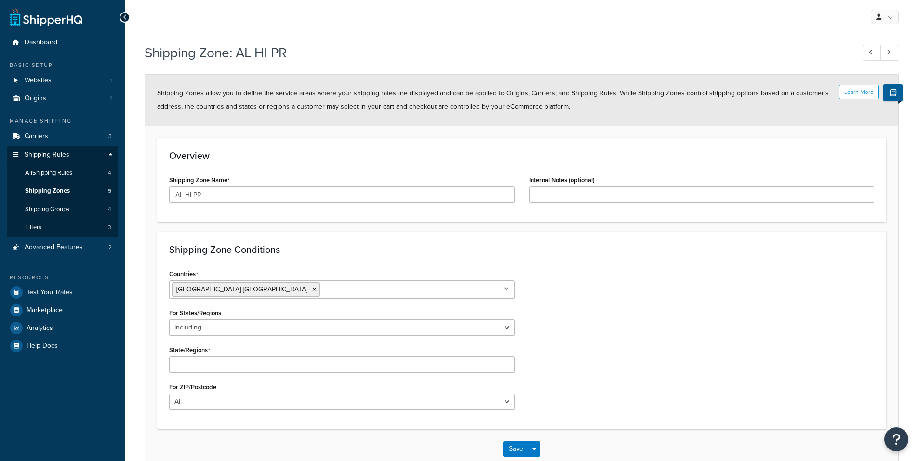
select select "including"
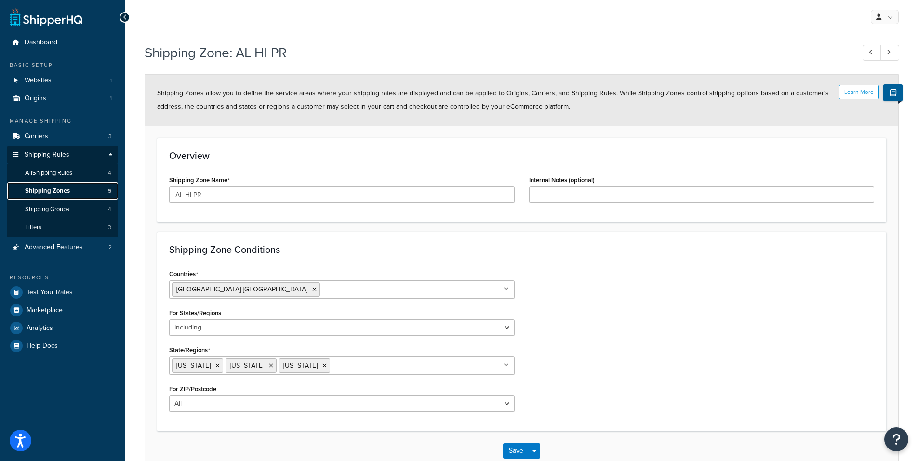
click at [31, 191] on span "Shipping Zones" at bounding box center [47, 191] width 45 height 8
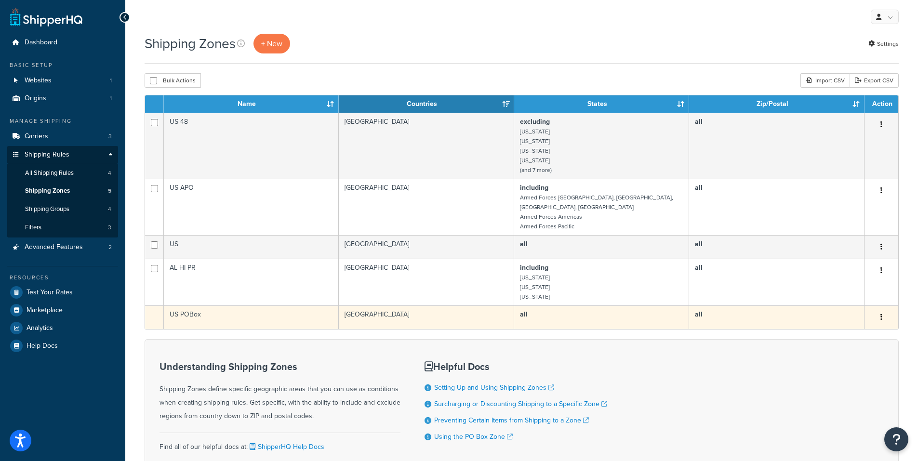
click at [878, 310] on button "button" at bounding box center [880, 317] width 13 height 15
click at [880, 314] on icon "button" at bounding box center [881, 317] width 2 height 7
drag, startPoint x: 880, startPoint y: 306, endPoint x: 713, endPoint y: 315, distance: 167.4
click at [713, 315] on td "all" at bounding box center [776, 317] width 175 height 24
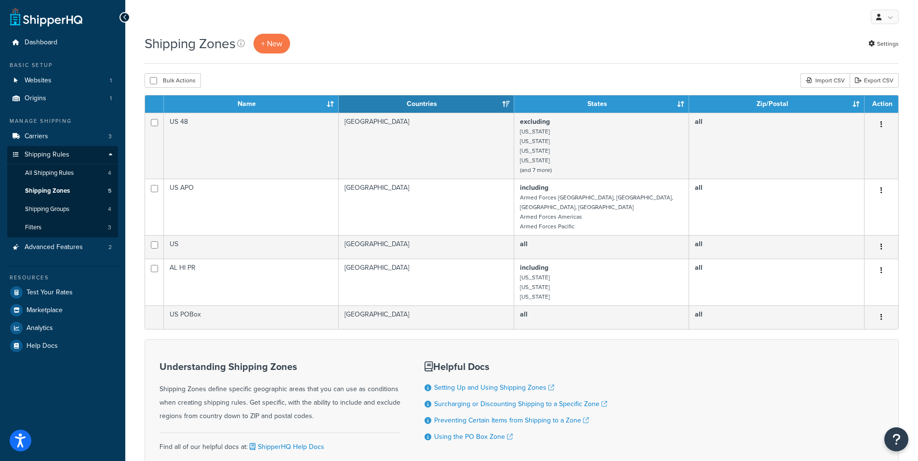
drag, startPoint x: 526, startPoint y: 38, endPoint x: 732, endPoint y: 360, distance: 382.3
click at [732, 360] on div "Understanding Shipping Zones Shipping Zones define specific geographic areas th…" at bounding box center [521, 411] width 754 height 144
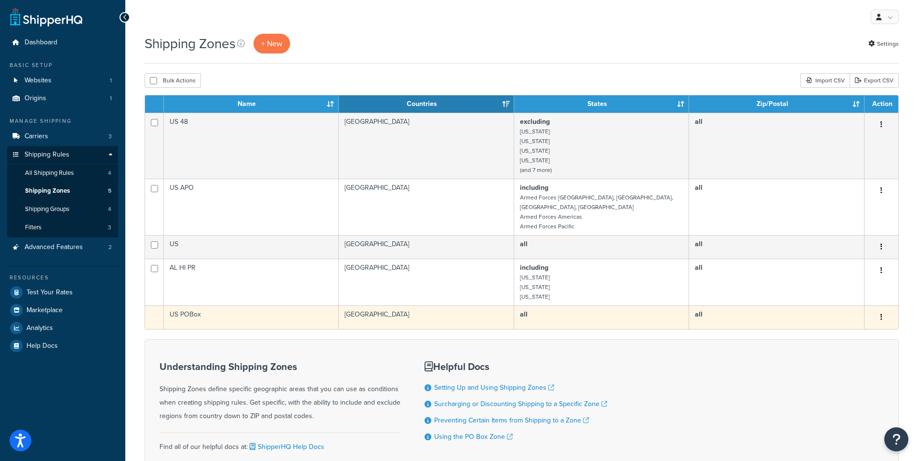
click at [880, 310] on button "button" at bounding box center [880, 317] width 13 height 15
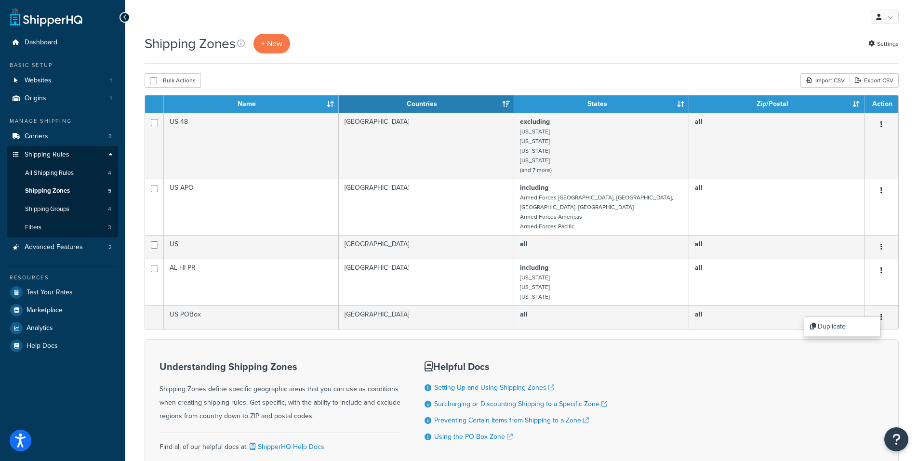
click at [709, 361] on div "Understanding Shipping Zones Shipping Zones define specific geographic areas th…" at bounding box center [521, 411] width 754 height 144
click at [32, 174] on span "All Shipping Rules" at bounding box center [49, 173] width 49 height 8
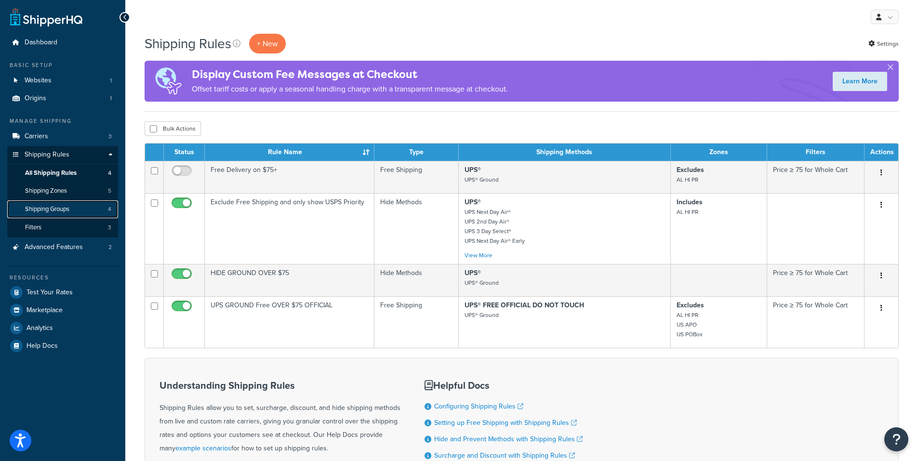
click at [51, 207] on span "Shipping Groups" at bounding box center [47, 209] width 44 height 8
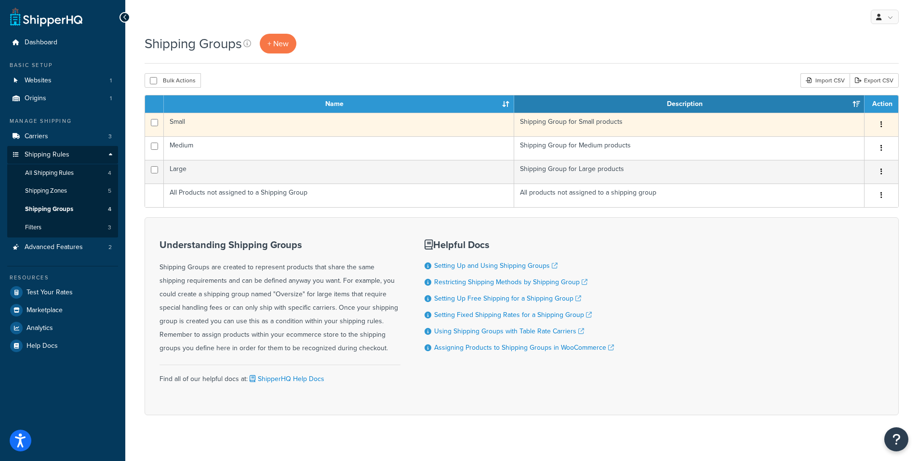
click at [883, 122] on button "button" at bounding box center [880, 124] width 13 height 15
click at [851, 144] on link "Edit" at bounding box center [842, 144] width 76 height 20
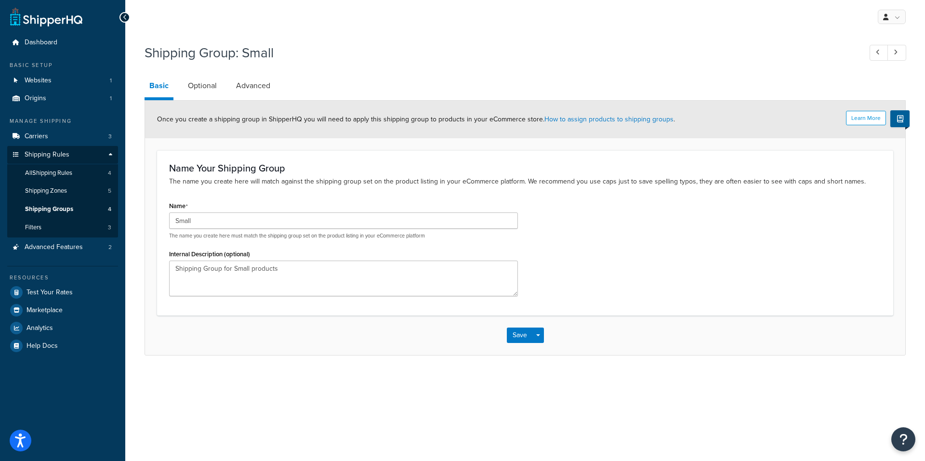
click at [125, 18] on icon at bounding box center [125, 17] width 4 height 7
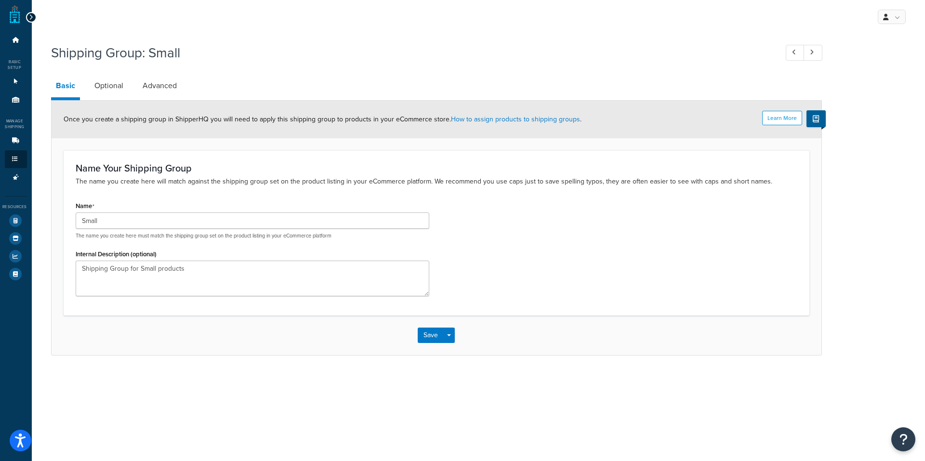
click at [30, 15] on icon at bounding box center [31, 17] width 4 height 7
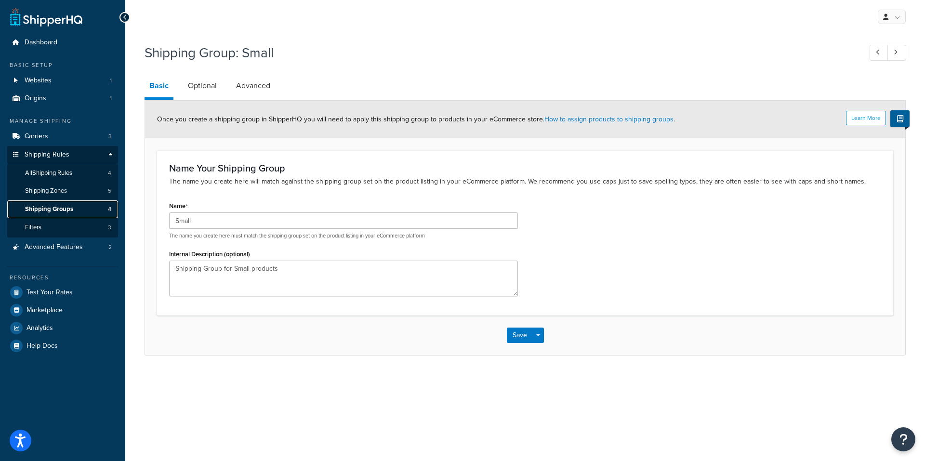
click at [71, 208] on span "Shipping Groups" at bounding box center [49, 209] width 48 height 8
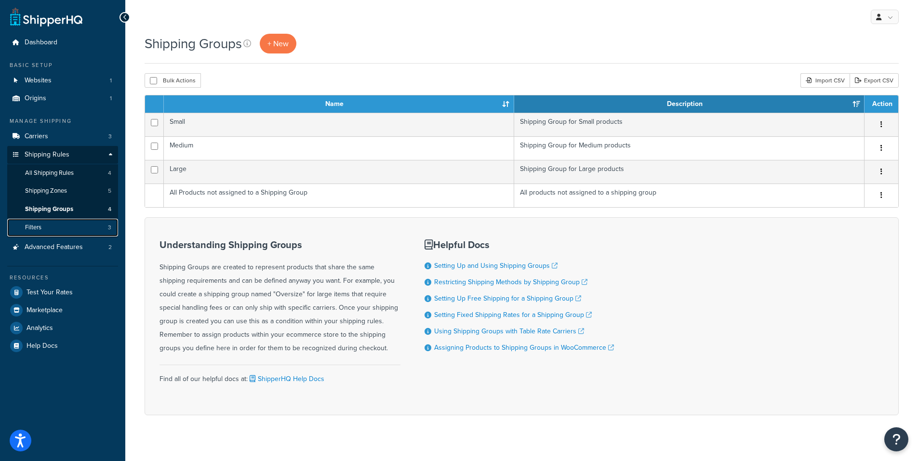
click at [44, 229] on link "Filters 3" at bounding box center [62, 228] width 111 height 18
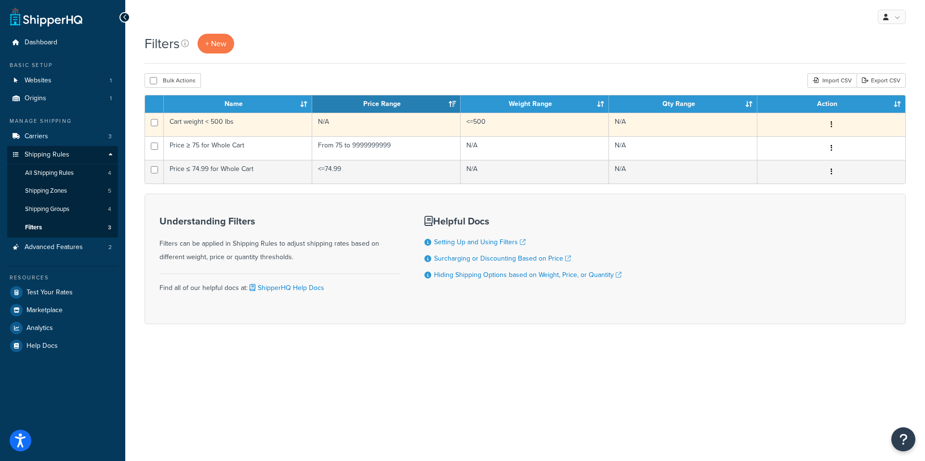
click at [830, 120] on button "button" at bounding box center [831, 124] width 13 height 15
click at [670, 144] on link "Edit" at bounding box center [684, 144] width 76 height 20
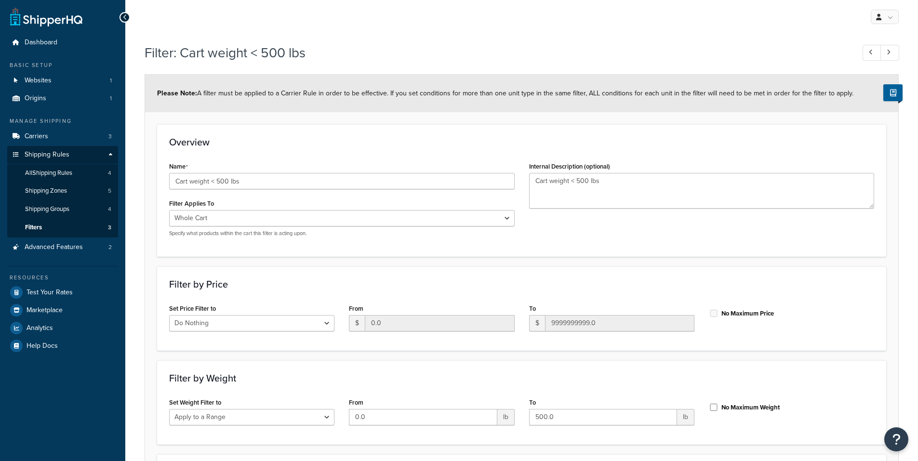
select select "range"
click at [65, 225] on link "Filters 3" at bounding box center [62, 228] width 111 height 18
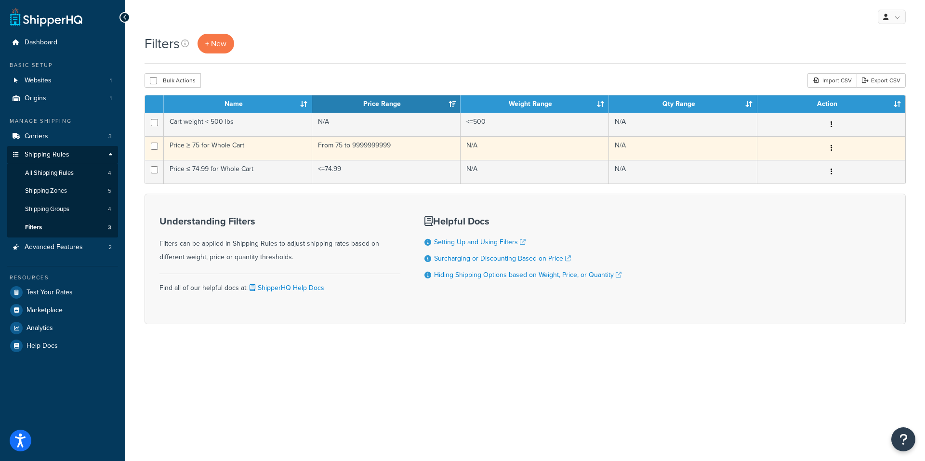
click at [830, 145] on icon "button" at bounding box center [831, 147] width 2 height 7
click at [689, 169] on link "Edit" at bounding box center [684, 168] width 76 height 20
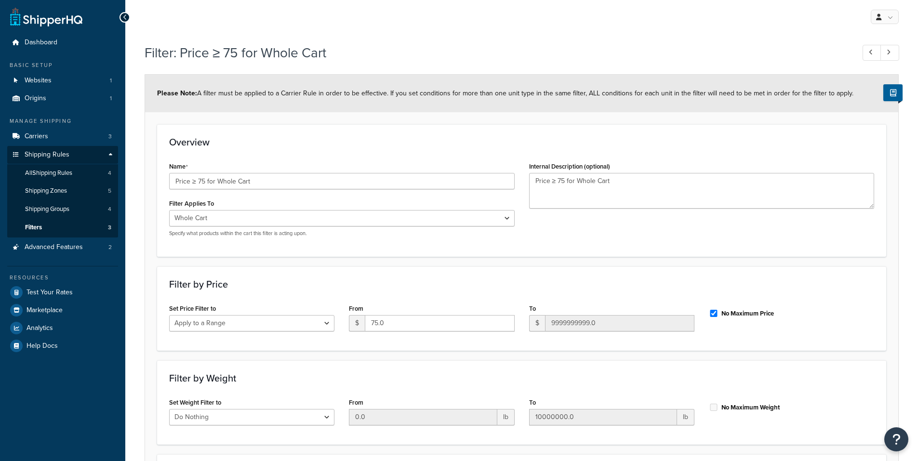
select select "range"
click at [68, 227] on link "Filters 3" at bounding box center [62, 228] width 111 height 18
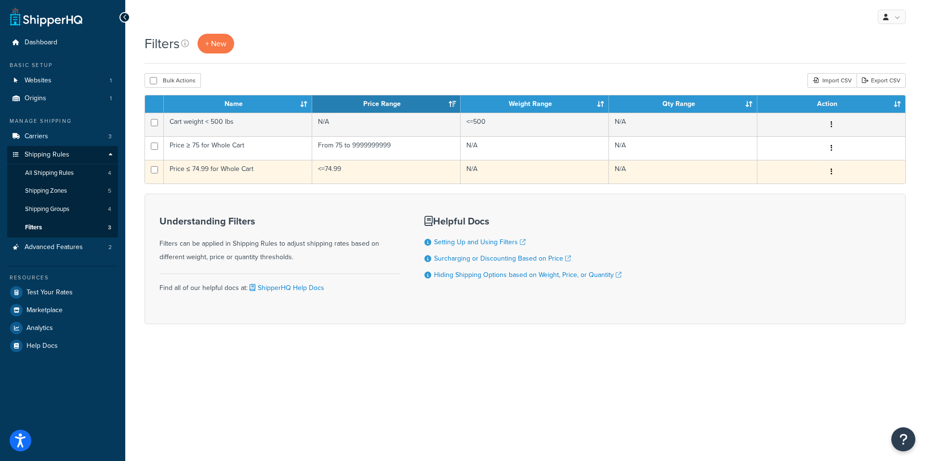
click at [830, 174] on icon "button" at bounding box center [831, 171] width 2 height 7
click at [671, 187] on link "Edit" at bounding box center [684, 191] width 76 height 20
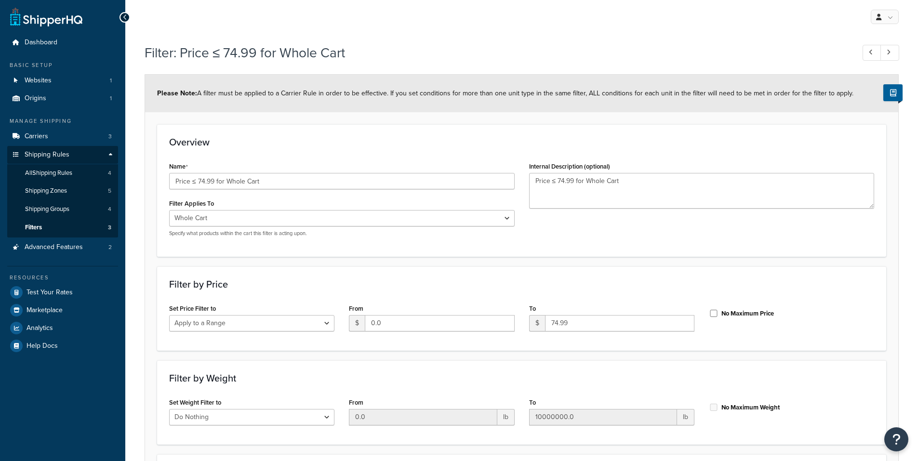
select select "range"
click at [39, 249] on span "Advanced Features" at bounding box center [54, 247] width 58 height 8
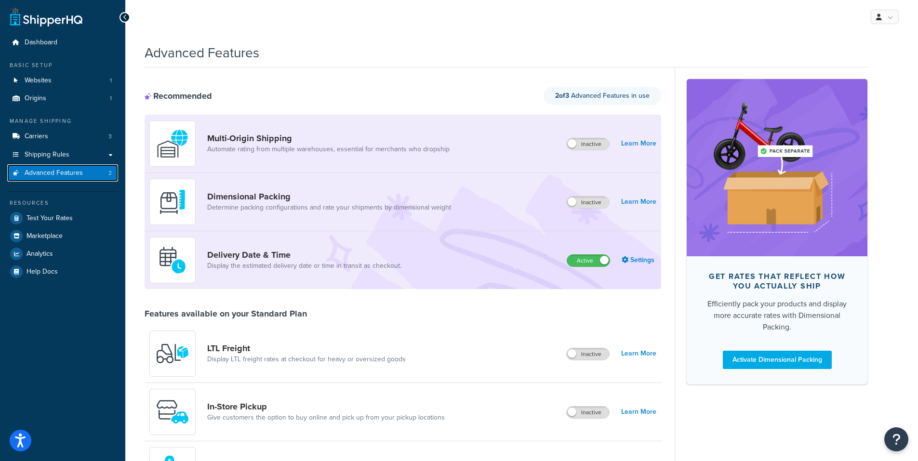
click at [39, 175] on span "Advanced Features" at bounding box center [54, 173] width 58 height 8
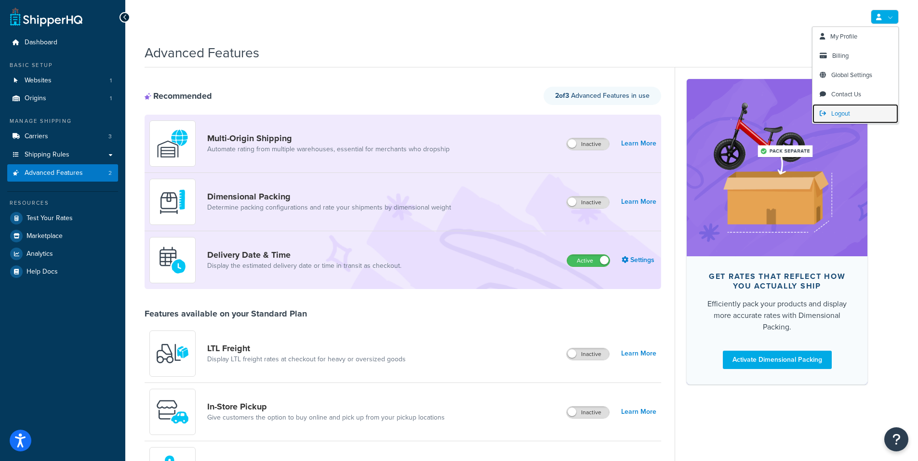
click at [837, 112] on span "Logout" at bounding box center [840, 113] width 19 height 9
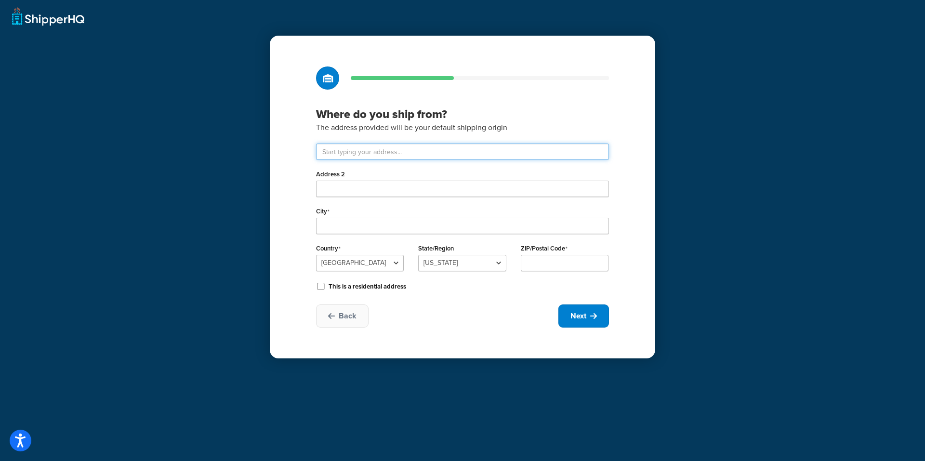
click at [368, 150] on input "text" at bounding box center [462, 152] width 293 height 16
type input "115 INDUSTRIAL LOOP"
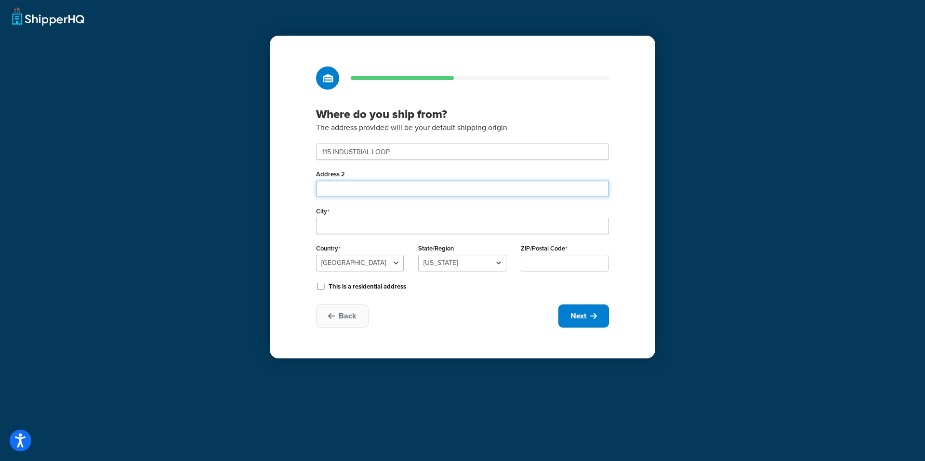
type input "A"
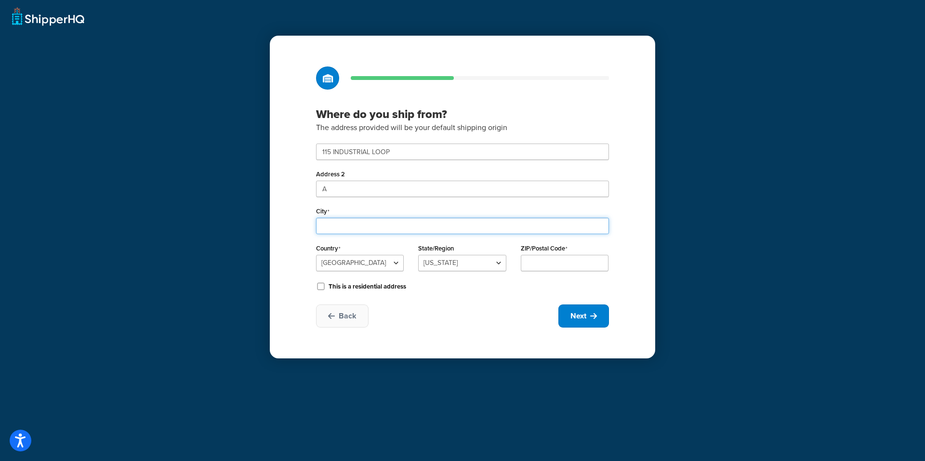
type input "Staten Island"
select select "32"
type input "10309"
click at [589, 322] on button "Next" at bounding box center [583, 315] width 51 height 23
select select "1"
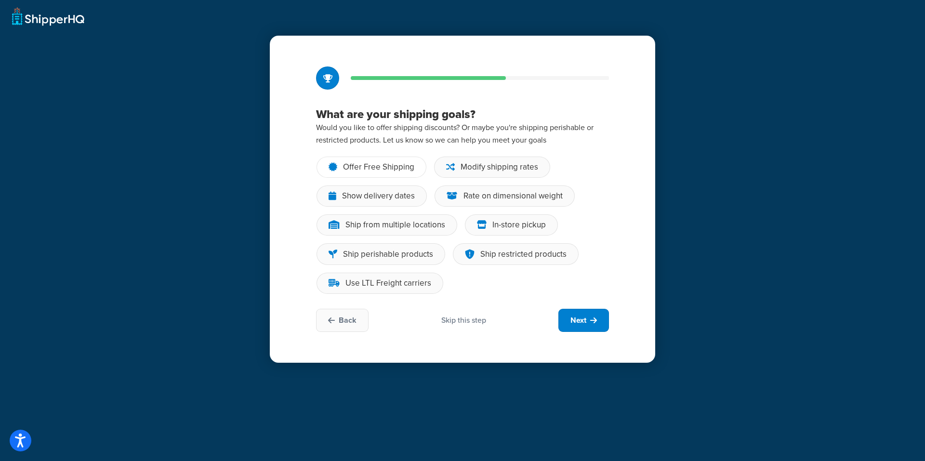
click at [388, 166] on div "Offer Free Shipping" at bounding box center [378, 167] width 71 height 10
click at [0, 0] on input "Offer Free Shipping" at bounding box center [0, 0] width 0 height 0
click at [390, 194] on div "Show delivery dates" at bounding box center [378, 196] width 73 height 10
click at [0, 0] on input "Show delivery dates" at bounding box center [0, 0] width 0 height 0
click at [475, 164] on div "Modify shipping rates" at bounding box center [499, 167] width 78 height 10
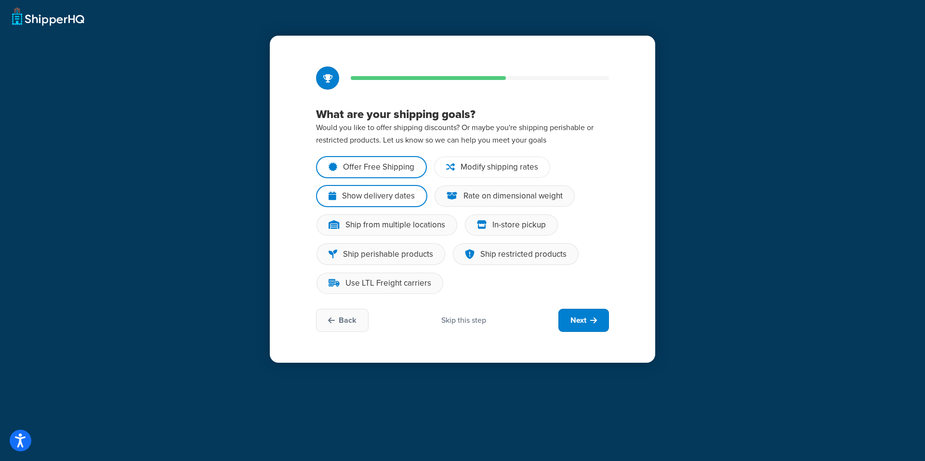
click at [0, 0] on input "Modify shipping rates" at bounding box center [0, 0] width 0 height 0
click at [502, 224] on div "In-store pickup" at bounding box center [518, 225] width 53 height 10
click at [0, 0] on input "In-store pickup" at bounding box center [0, 0] width 0 height 0
click at [583, 316] on span "Next" at bounding box center [578, 320] width 16 height 11
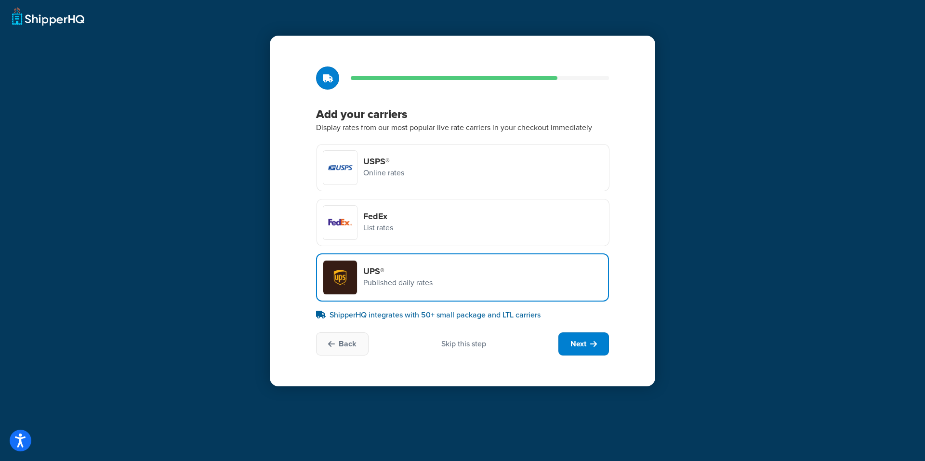
click at [467, 277] on div "UPS® Published daily rates" at bounding box center [462, 277] width 293 height 48
click at [0, 0] on input "UPS® Published daily rates" at bounding box center [0, 0] width 0 height 0
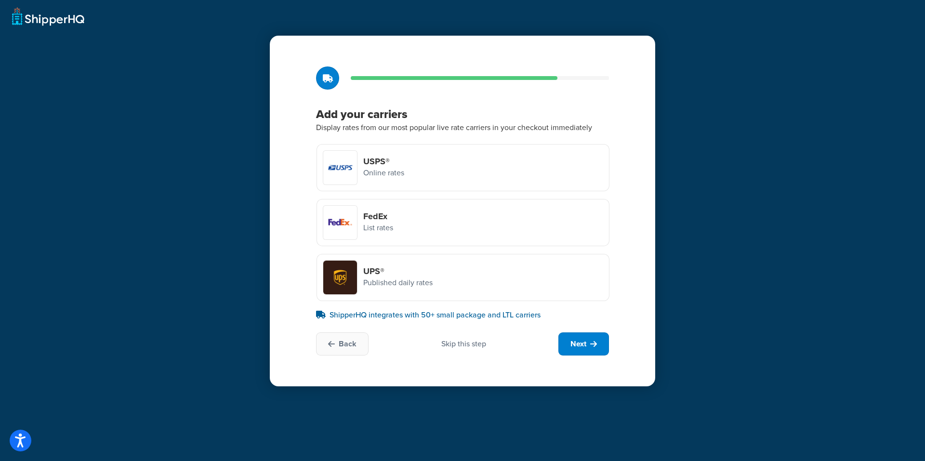
click at [467, 277] on div "UPS® Published daily rates" at bounding box center [462, 277] width 293 height 47
click at [0, 0] on input "UPS® Published daily rates" at bounding box center [0, 0] width 0 height 0
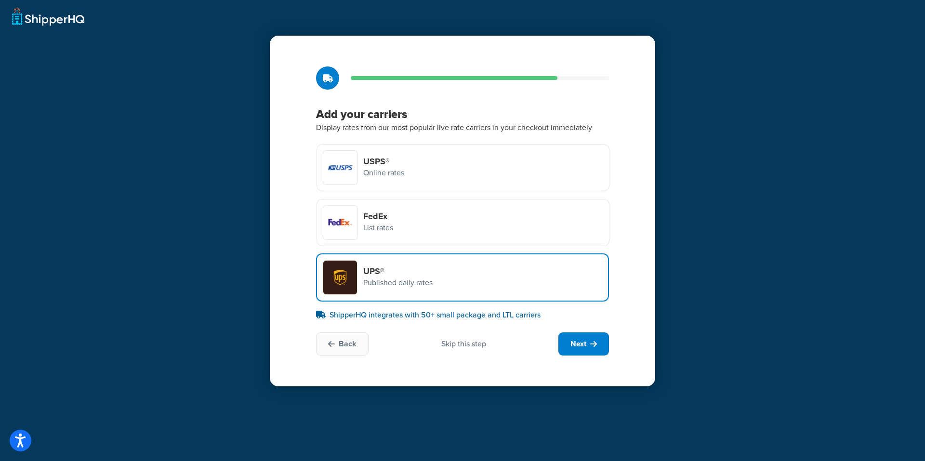
click at [473, 161] on div "USPS® Online rates" at bounding box center [462, 167] width 293 height 47
click at [0, 0] on input "USPS® Online rates" at bounding box center [0, 0] width 0 height 0
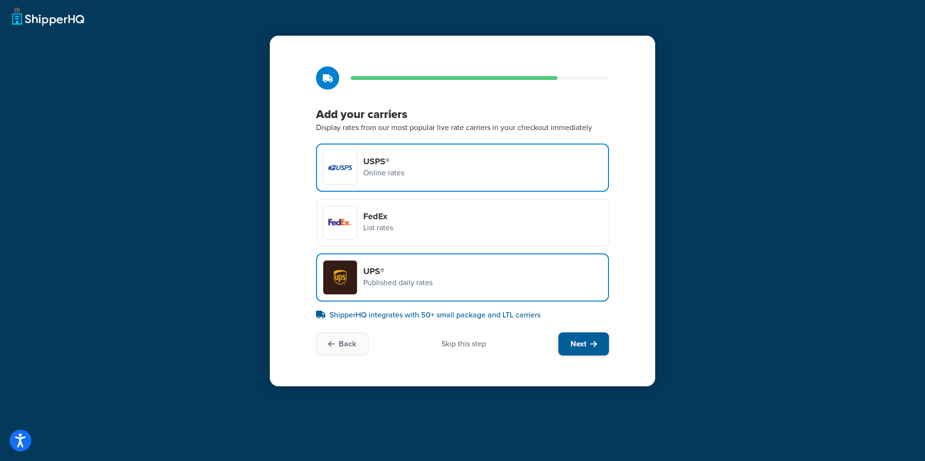
click at [584, 347] on span "Next" at bounding box center [578, 344] width 16 height 11
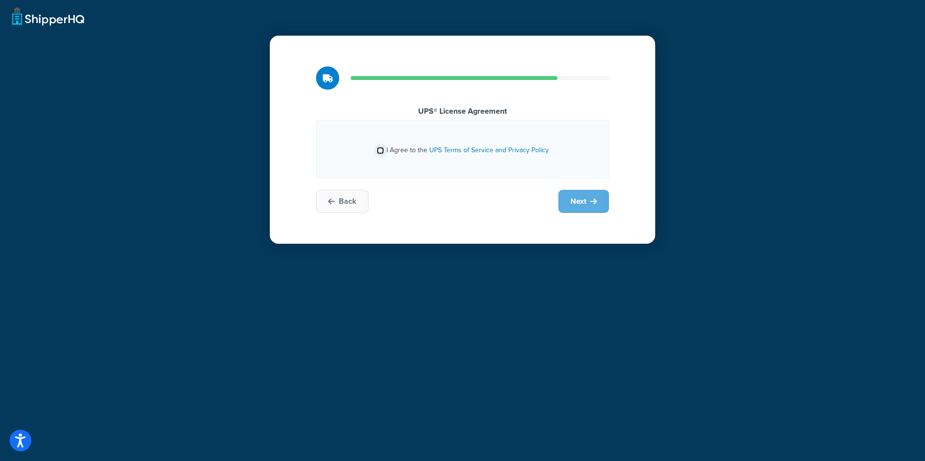
click at [382, 148] on input "I Agree to the UPS Terms of Service and Privacy Policy" at bounding box center [380, 150] width 7 height 7
checkbox input "true"
click at [585, 205] on span "Next" at bounding box center [578, 201] width 16 height 11
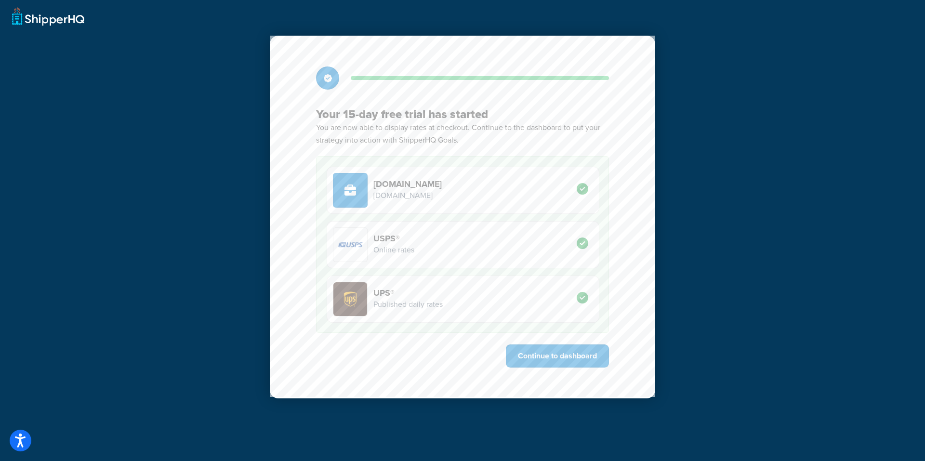
click at [527, 198] on div "BalloonsFast.com y115ph-jy.myshopify.com" at bounding box center [463, 190] width 273 height 47
click at [558, 357] on button "Continue to dashboard" at bounding box center [557, 355] width 103 height 23
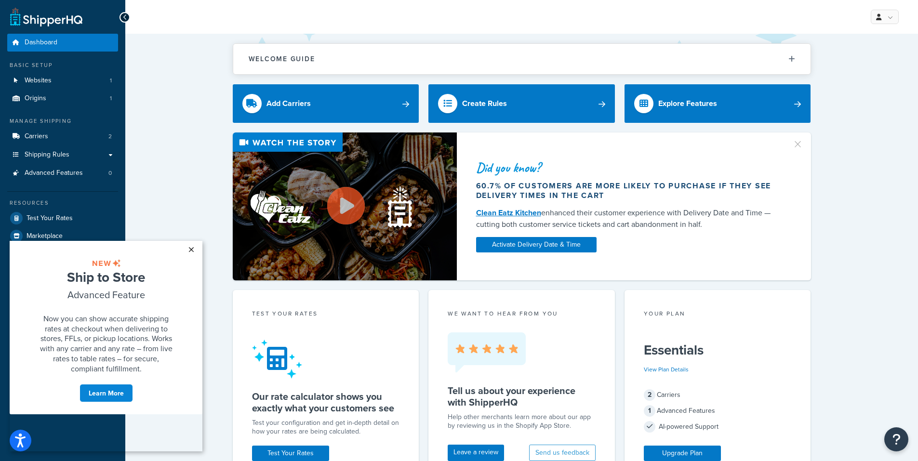
click at [191, 250] on link "×" at bounding box center [191, 249] width 17 height 17
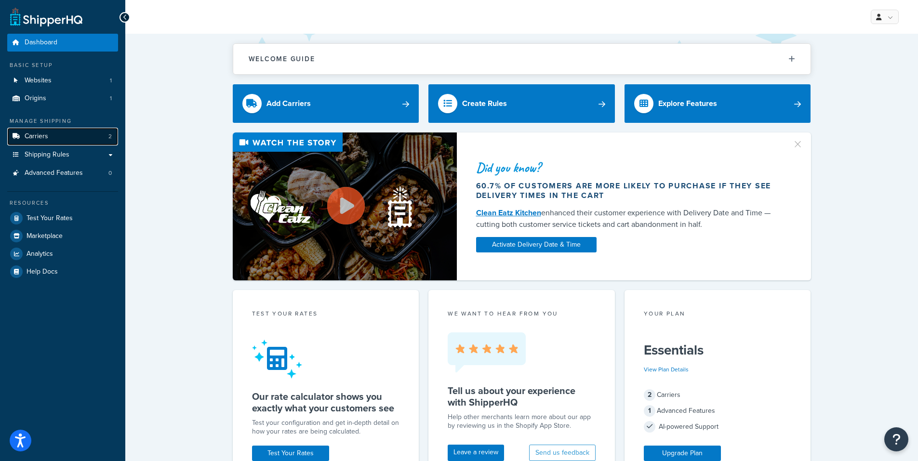
click at [78, 138] on link "Carriers 2" at bounding box center [62, 137] width 111 height 18
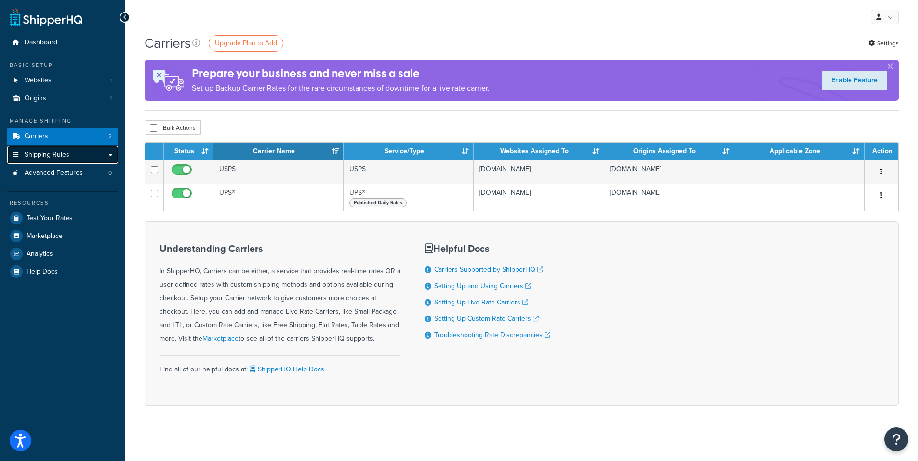
click at [66, 151] on span "Shipping Rules" at bounding box center [47, 155] width 45 height 8
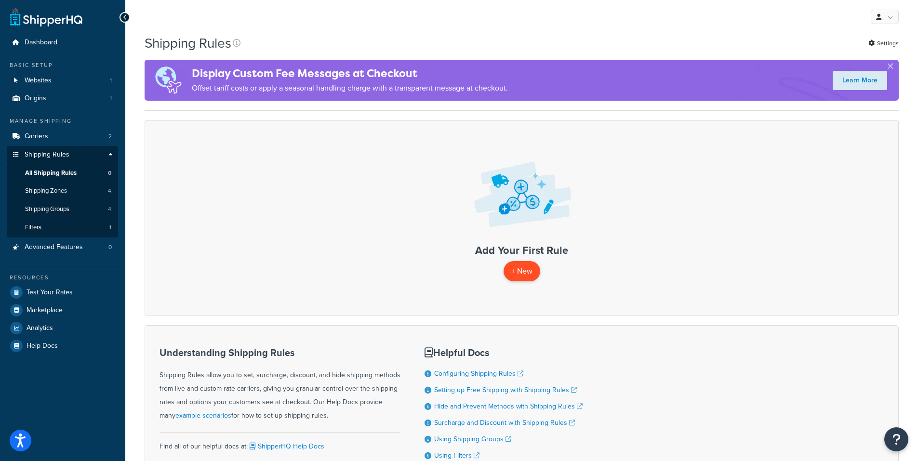
click at [523, 272] on p "+ New" at bounding box center [521, 271] width 37 height 20
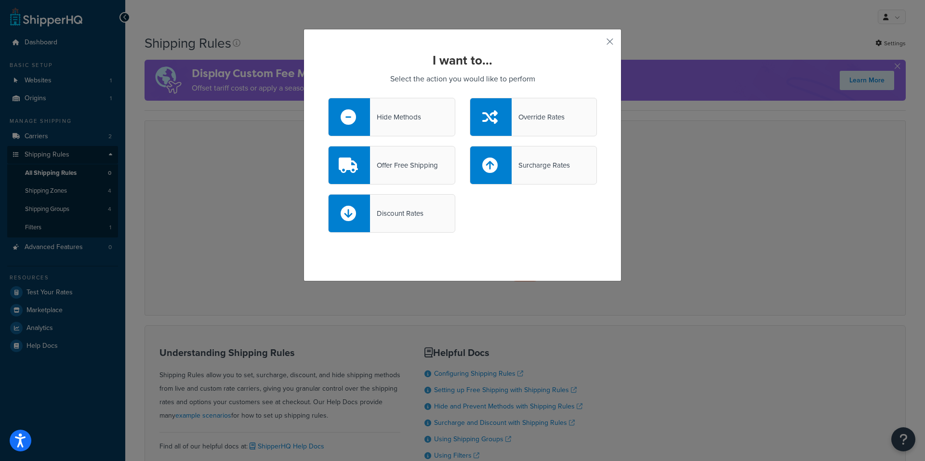
click at [391, 163] on div "Offer Free Shipping" at bounding box center [404, 164] width 68 height 13
click at [0, 0] on input "Offer Free Shipping" at bounding box center [0, 0] width 0 height 0
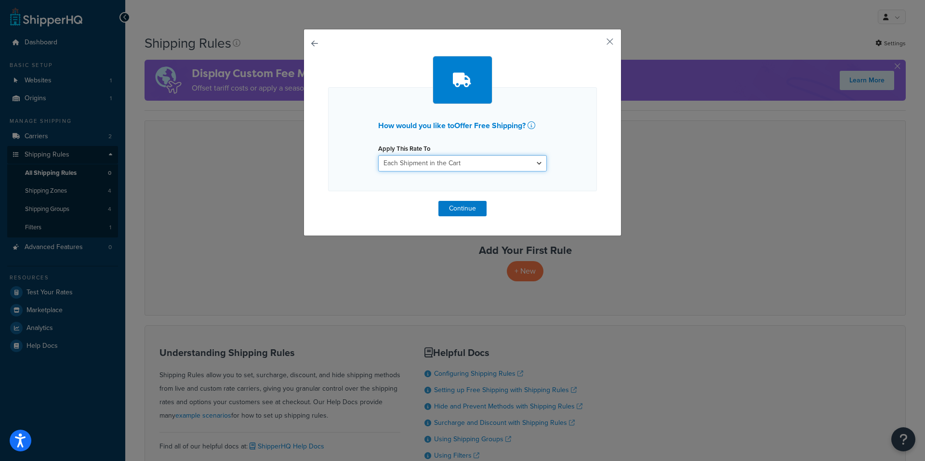
click at [401, 163] on select "Each Shipment in the Cart Each Shipping Group in the Cart Each Item within a Sh…" at bounding box center [462, 163] width 169 height 16
click at [378, 155] on select "Each Shipment in the Cart Each Shipping Group in the Cart Each Item within a Sh…" at bounding box center [462, 163] width 169 height 16
click at [465, 204] on button "Continue" at bounding box center [462, 208] width 48 height 15
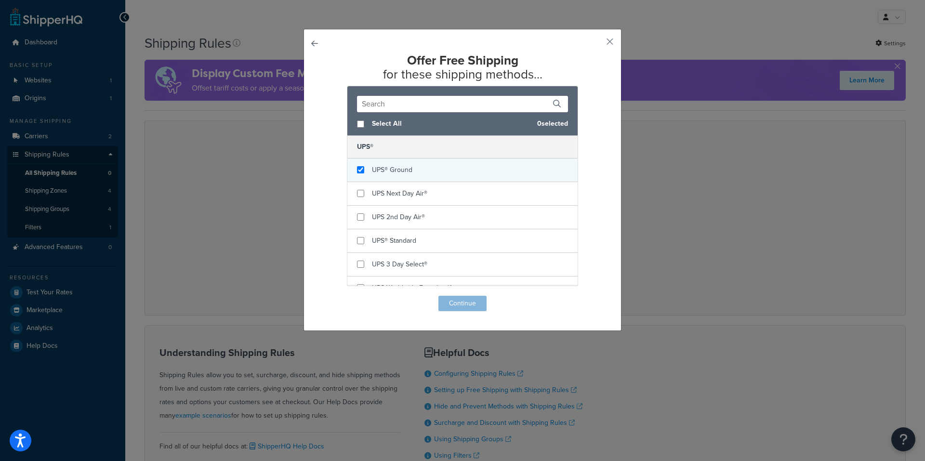
checkbox input "true"
click at [361, 168] on div "UPS® Ground" at bounding box center [462, 170] width 230 height 24
click at [328, 296] on button "button" at bounding box center [328, 296] width 0 height 0
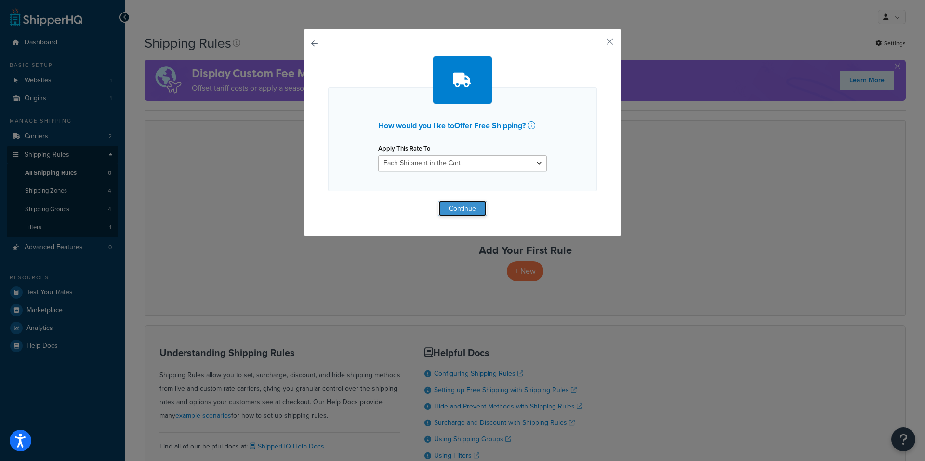
click at [447, 208] on button "Continue" at bounding box center [462, 208] width 48 height 15
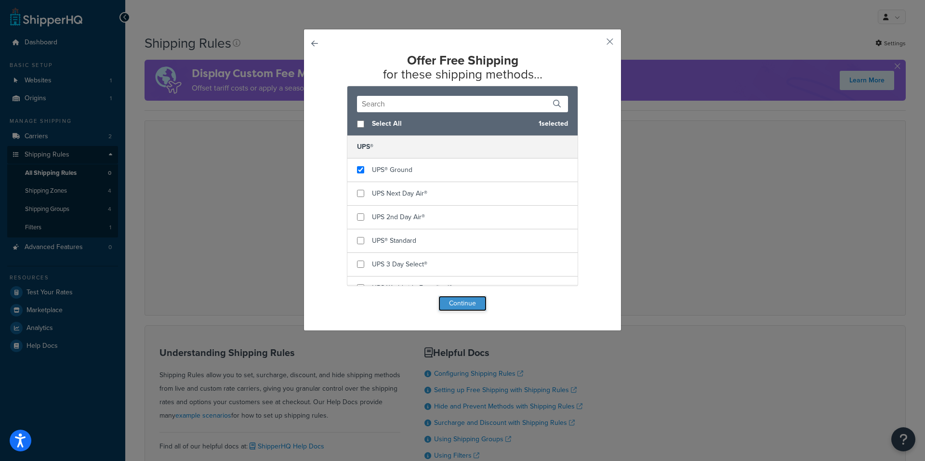
click at [456, 304] on button "Continue" at bounding box center [462, 303] width 48 height 15
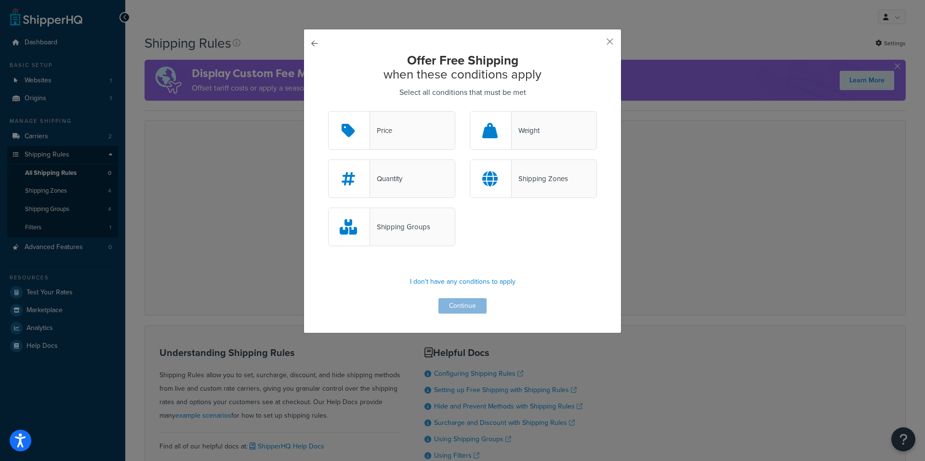
click at [392, 135] on div "Price" at bounding box center [391, 130] width 127 height 39
click at [0, 0] on input "Price" at bounding box center [0, 0] width 0 height 0
click at [463, 306] on button "Continue" at bounding box center [462, 305] width 48 height 15
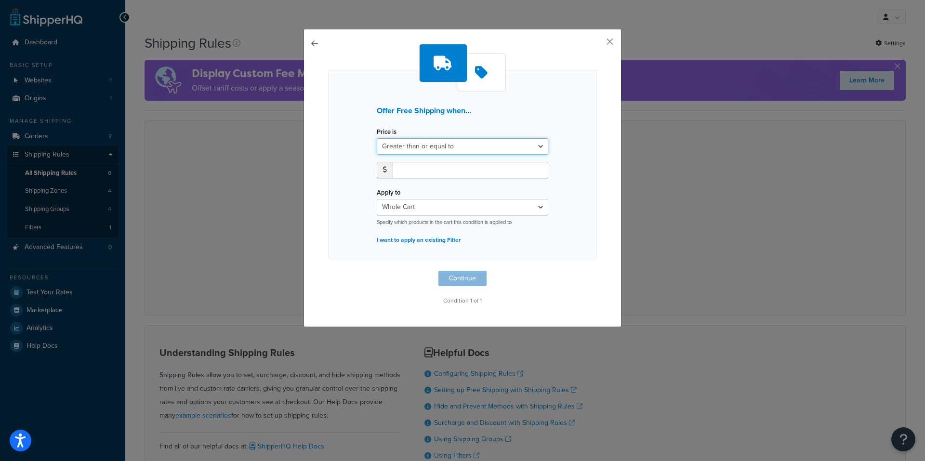
click at [538, 149] on select "Greater than or equal to Between or equal to Less than or equal to" at bounding box center [462, 146] width 171 height 16
click at [510, 146] on select "Greater than or equal to Between or equal to Less than or equal to" at bounding box center [462, 146] width 171 height 16
click at [445, 171] on input "number" at bounding box center [471, 170] width 156 height 16
type input "75"
click at [473, 276] on button "Continue" at bounding box center [462, 278] width 48 height 15
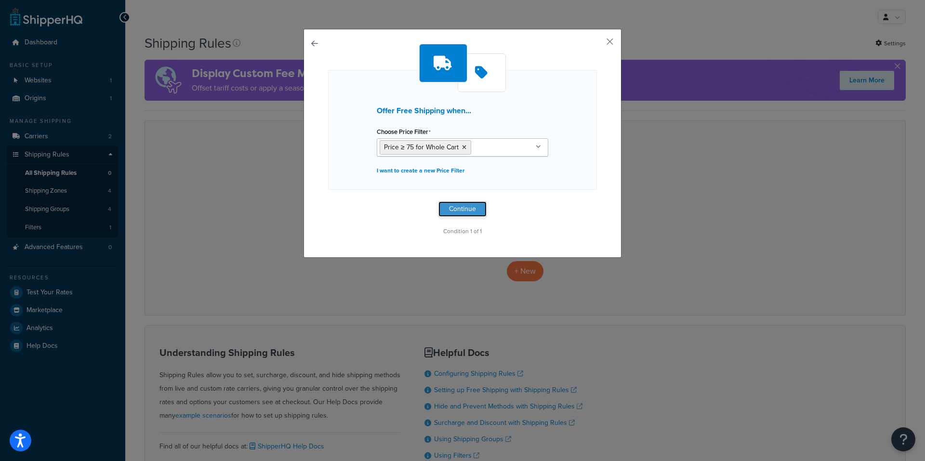
click at [455, 207] on button "Continue" at bounding box center [462, 208] width 48 height 15
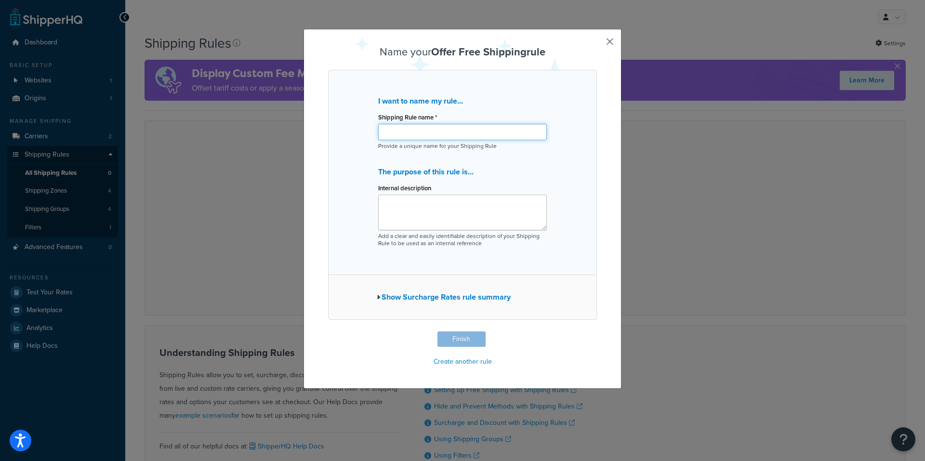
click at [415, 140] on input "Shipping Rule name *" at bounding box center [462, 132] width 169 height 16
click at [415, 134] on input "OFFICIAL FREE SHIPPING DO NOT TOUCH" at bounding box center [462, 132] width 169 height 16
type input "f"
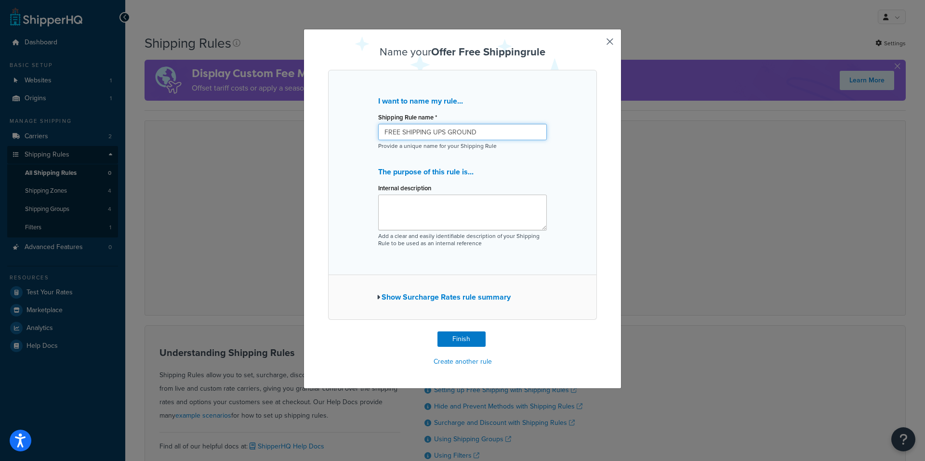
type input "FREE SHIPPING UPS GROUND"
type textarea "FREE SHIPPING DO NOT TOUCH"
click at [377, 297] on icon "button" at bounding box center [378, 297] width 3 height 7
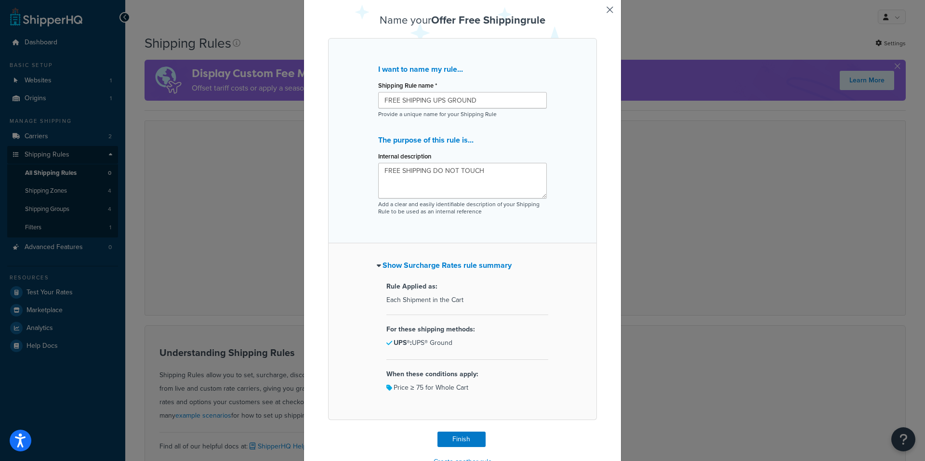
scroll to position [60, 0]
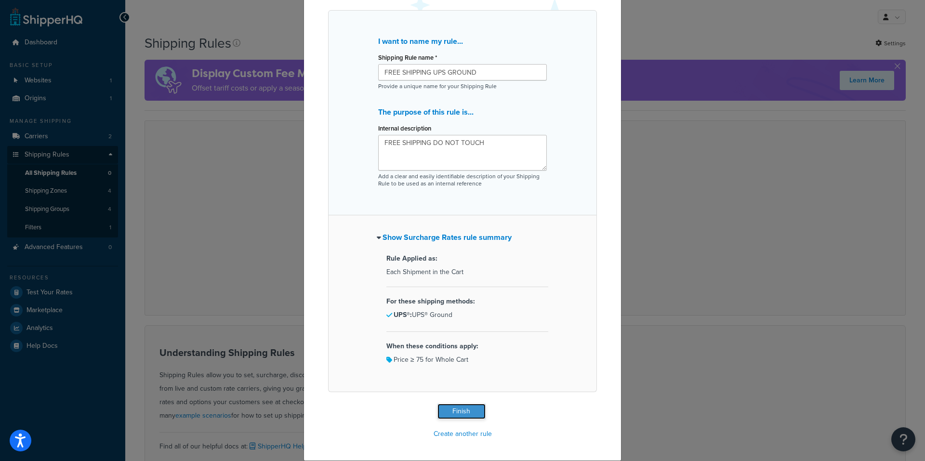
click at [455, 413] on button "Finish" at bounding box center [461, 411] width 48 height 15
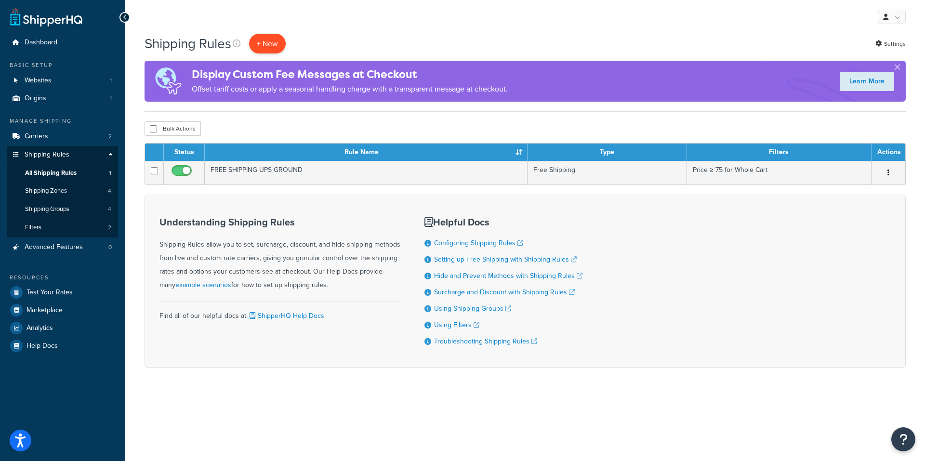
click at [263, 40] on p "+ New" at bounding box center [267, 44] width 37 height 20
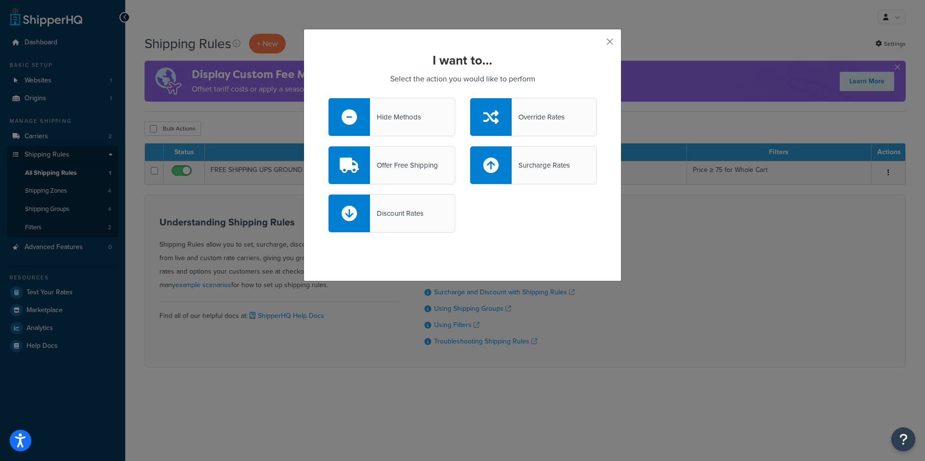
click at [400, 118] on div "Hide Methods" at bounding box center [395, 116] width 51 height 13
click at [0, 0] on input "Hide Methods" at bounding box center [0, 0] width 0 height 0
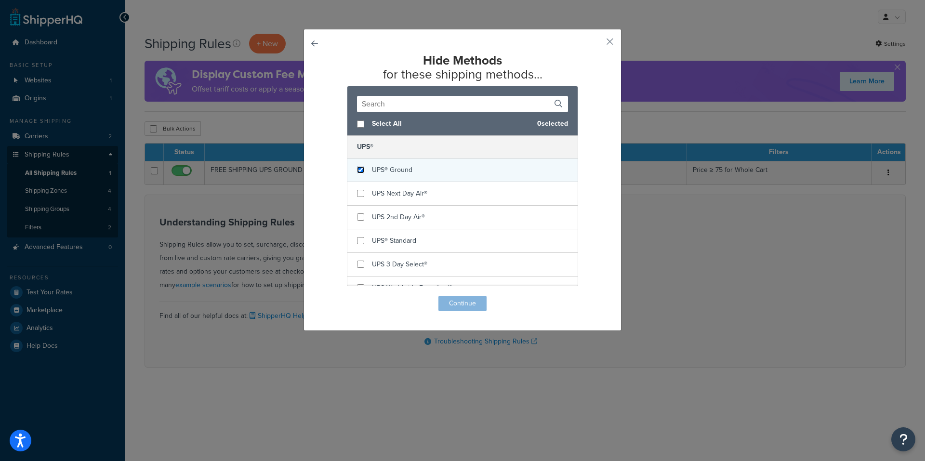
click at [357, 168] on input "checkbox" at bounding box center [360, 169] width 7 height 7
checkbox input "true"
click at [455, 301] on button "Continue" at bounding box center [462, 303] width 48 height 15
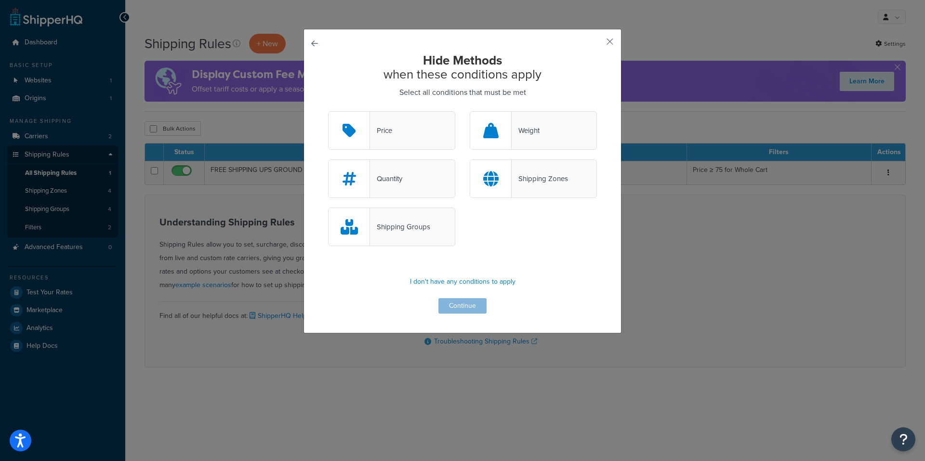
click at [418, 130] on div "Price" at bounding box center [391, 130] width 127 height 39
click at [0, 0] on input "Price" at bounding box center [0, 0] width 0 height 0
click at [455, 303] on button "Continue" at bounding box center [462, 305] width 48 height 15
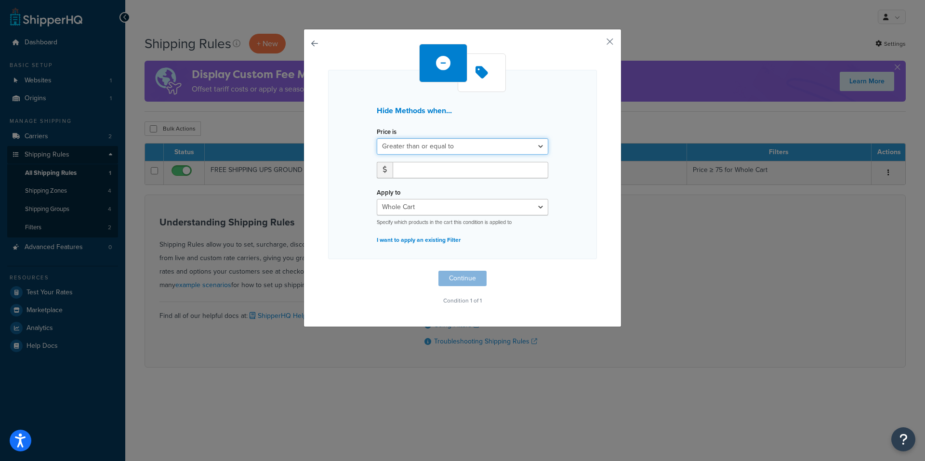
click at [450, 148] on select "Greater than or equal to Between or equal to Less than or equal to" at bounding box center [462, 146] width 171 height 16
click at [377, 138] on select "Greater than or equal to Between or equal to Less than or equal to" at bounding box center [462, 146] width 171 height 16
click at [444, 146] on select "Greater than or equal to Between or equal to Less than or equal to" at bounding box center [462, 146] width 171 height 16
click at [436, 173] on input "number" at bounding box center [471, 170] width 156 height 16
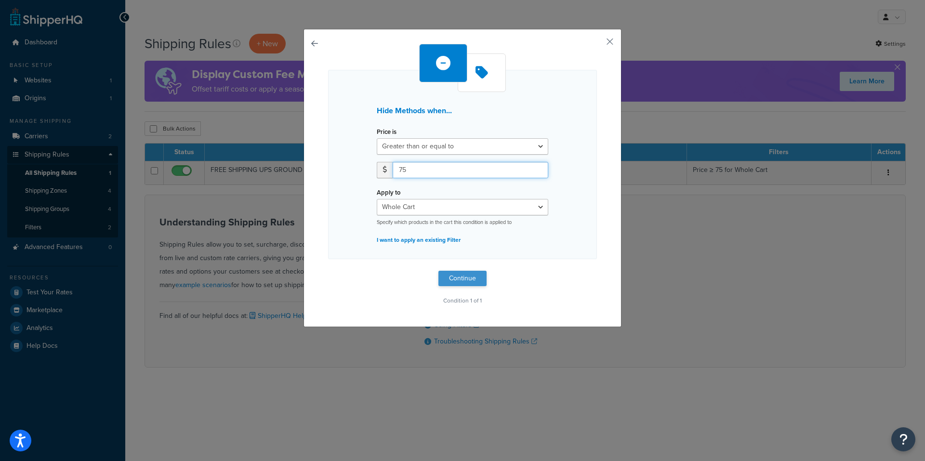
type input "75"
click at [461, 279] on button "Continue" at bounding box center [462, 278] width 48 height 15
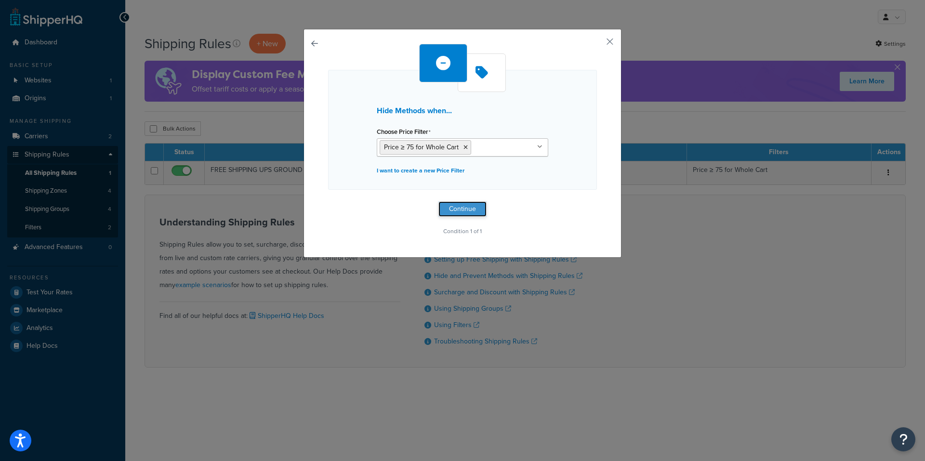
click at [455, 210] on button "Continue" at bounding box center [462, 208] width 48 height 15
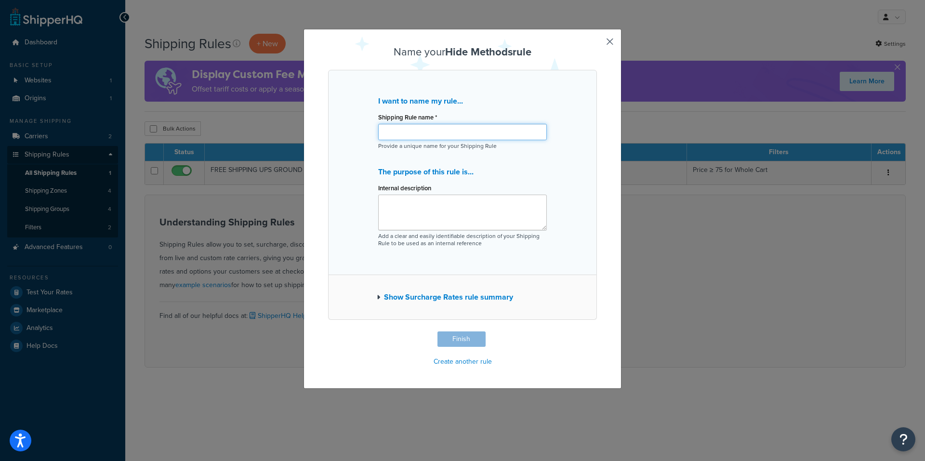
click at [398, 140] on input "Shipping Rule name *" at bounding box center [462, 132] width 169 height 16
type input "H"
type input "HIDE UPS GROUND OVER $75"
click at [451, 338] on button "Finish" at bounding box center [461, 338] width 48 height 15
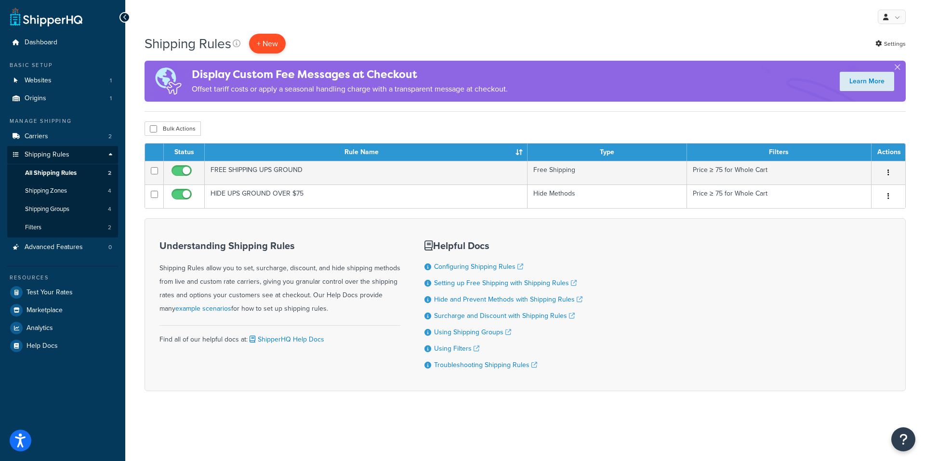
click at [272, 47] on p "+ New" at bounding box center [267, 44] width 37 height 20
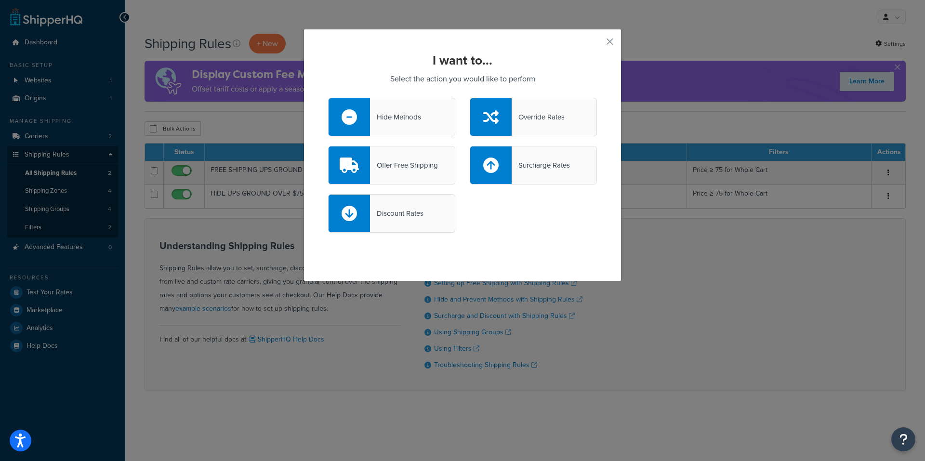
click at [395, 116] on div "Hide Methods" at bounding box center [395, 116] width 51 height 13
click at [0, 0] on input "Hide Methods" at bounding box center [0, 0] width 0 height 0
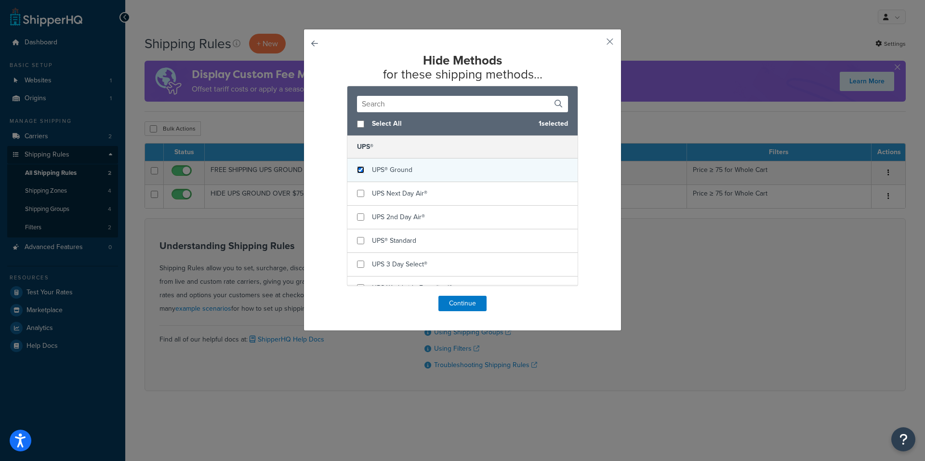
click at [359, 169] on input "checkbox" at bounding box center [360, 169] width 7 height 7
checkbox input "true"
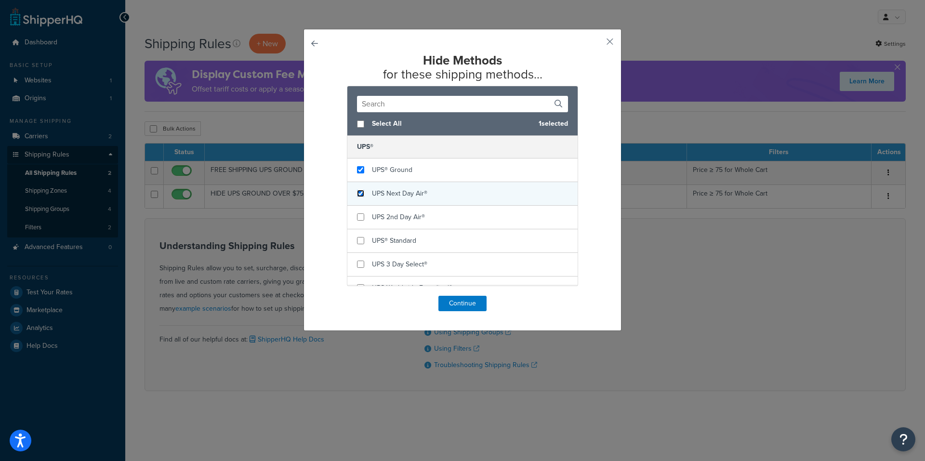
click at [357, 194] on input "checkbox" at bounding box center [360, 193] width 7 height 7
checkbox input "true"
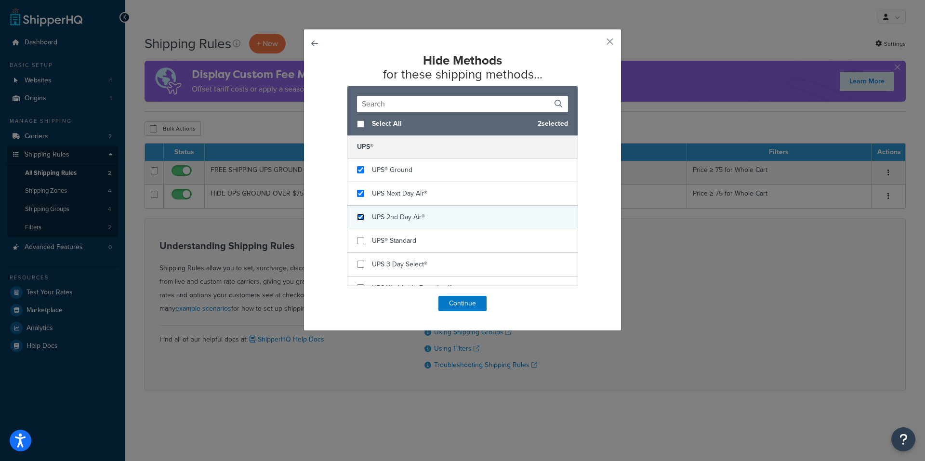
click at [357, 216] on input "checkbox" at bounding box center [360, 216] width 7 height 7
checkbox input "true"
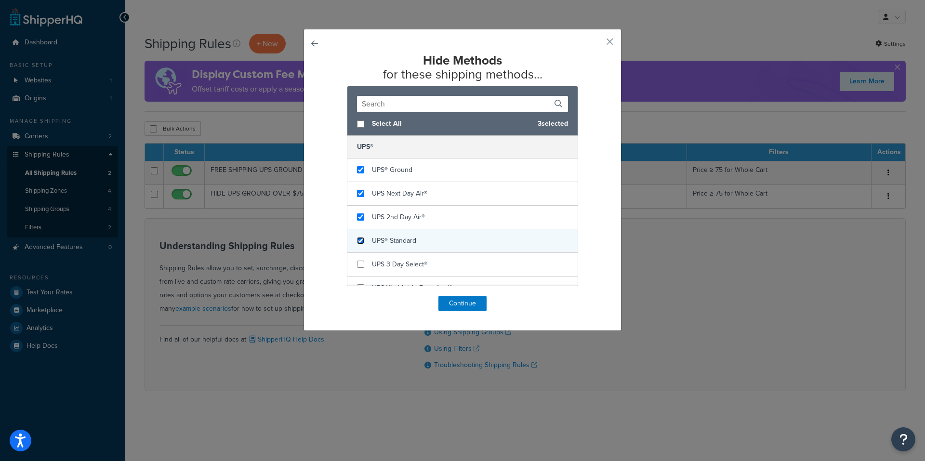
click at [357, 241] on input "checkbox" at bounding box center [360, 240] width 7 height 7
checkbox input "true"
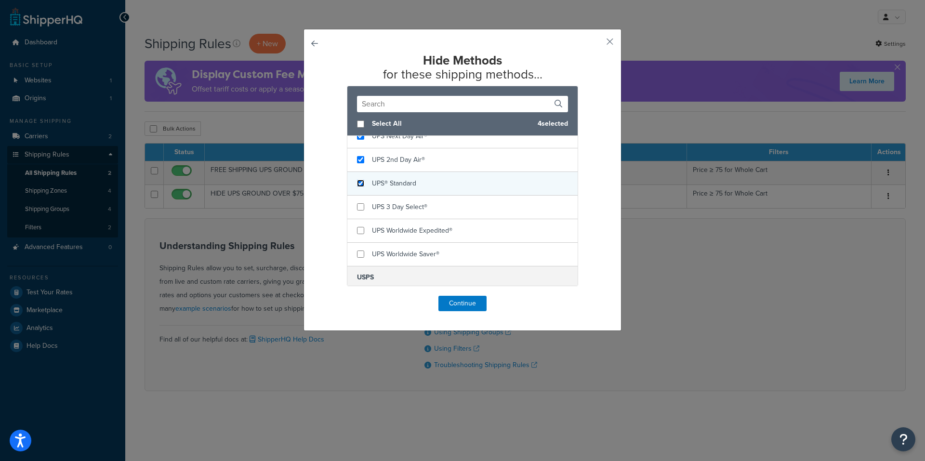
scroll to position [80, 0]
click at [357, 182] on input "checkbox" at bounding box center [360, 183] width 7 height 7
checkbox input "true"
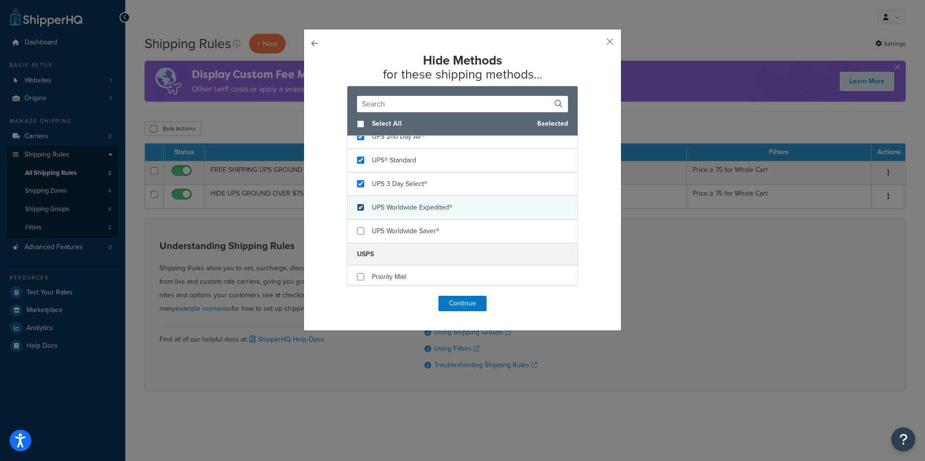
click at [358, 208] on input "checkbox" at bounding box center [360, 207] width 7 height 7
checkbox input "true"
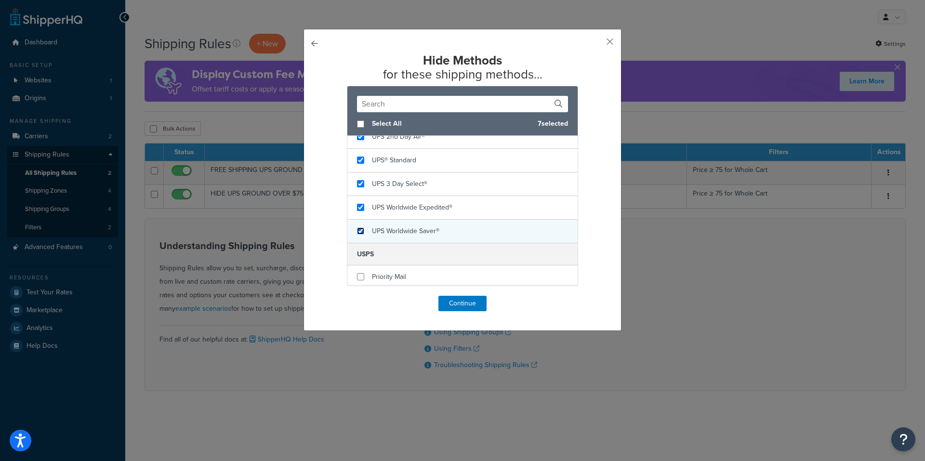
click at [358, 232] on input "checkbox" at bounding box center [360, 230] width 7 height 7
checkbox input "true"
click at [451, 301] on button "Continue" at bounding box center [462, 303] width 48 height 15
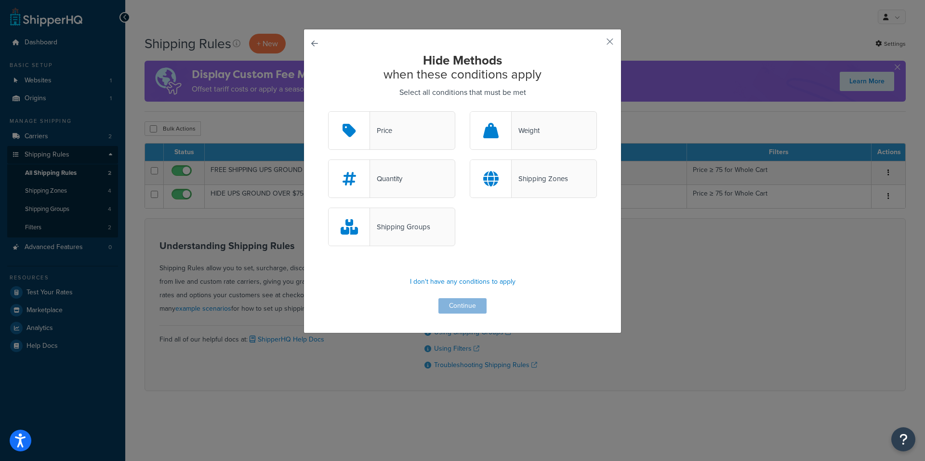
click at [529, 169] on div "Shipping Zones" at bounding box center [533, 178] width 127 height 39
click at [0, 0] on input "Shipping Zones" at bounding box center [0, 0] width 0 height 0
click at [464, 304] on button "Continue" at bounding box center [462, 305] width 48 height 15
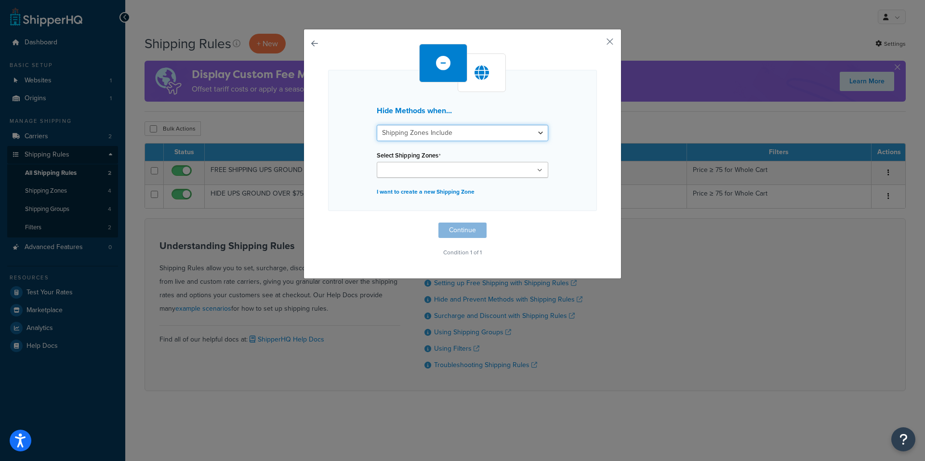
click at [455, 130] on select "Shipping Zones Include Shipping Zones Do Not Include" at bounding box center [462, 133] width 171 height 16
click at [339, 171] on div "Hide Methods when... Shipping Zones Include Shipping Zones Do Not Include Selec…" at bounding box center [462, 140] width 269 height 141
click at [394, 172] on input "Select Shipping Zones" at bounding box center [422, 170] width 85 height 11
type input "A"
click at [444, 129] on select "Shipping Zones Include Shipping Zones Do Not Include" at bounding box center [462, 133] width 171 height 16
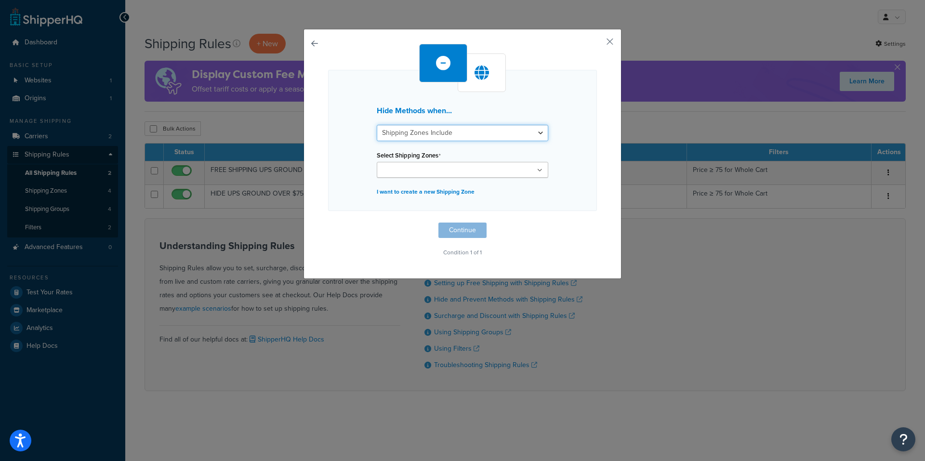
click at [444, 129] on select "Shipping Zones Include Shipping Zones Do Not Include" at bounding box center [462, 133] width 171 height 16
click at [307, 39] on div "Hide Methods when... Shipping Zones Include Shipping Zones Do Not Include Selec…" at bounding box center [462, 154] width 318 height 250
click at [328, 223] on button "button" at bounding box center [328, 223] width 0 height 0
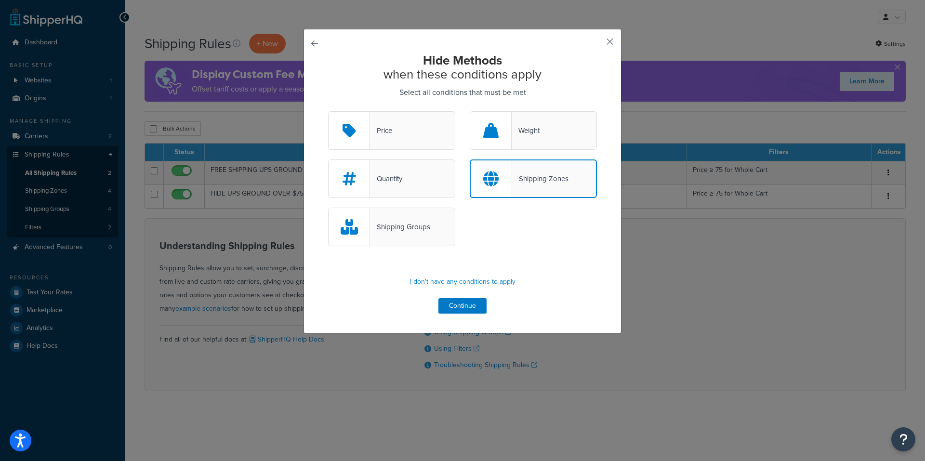
click at [597, 44] on button "button" at bounding box center [595, 45] width 2 height 2
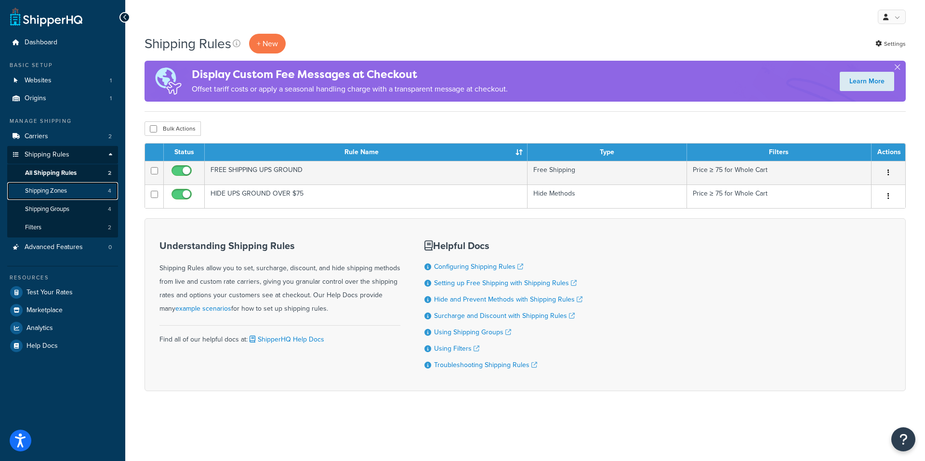
click at [70, 191] on link "Shipping Zones 4" at bounding box center [62, 191] width 111 height 18
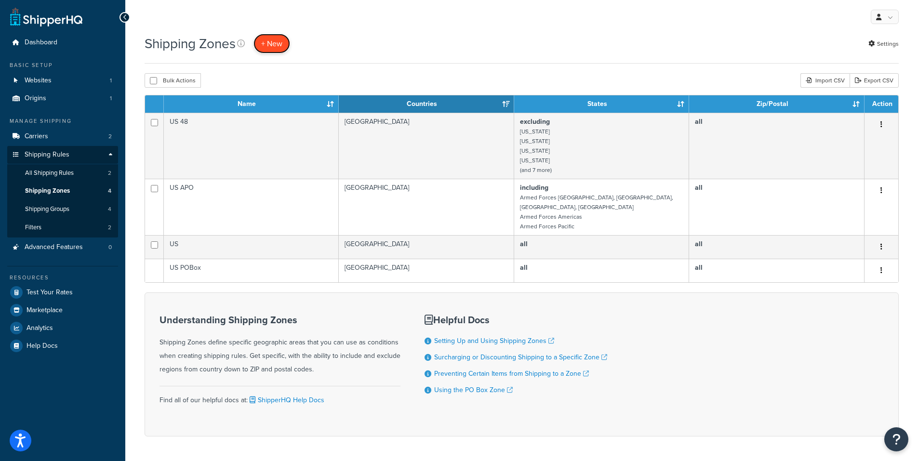
click at [272, 44] on span "+ New" at bounding box center [271, 43] width 21 height 11
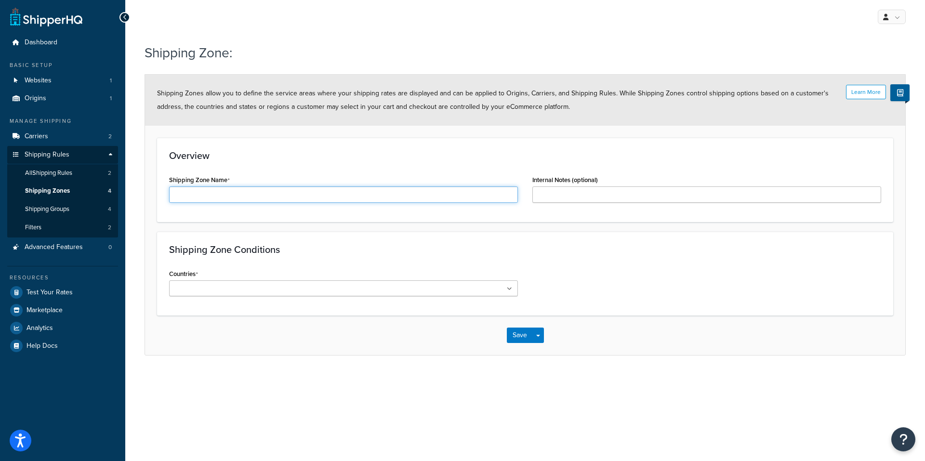
click at [209, 195] on input "Shipping Zone Name" at bounding box center [343, 194] width 349 height 16
type input "AL HI PR"
click at [198, 287] on input "Countries" at bounding box center [214, 289] width 85 height 11
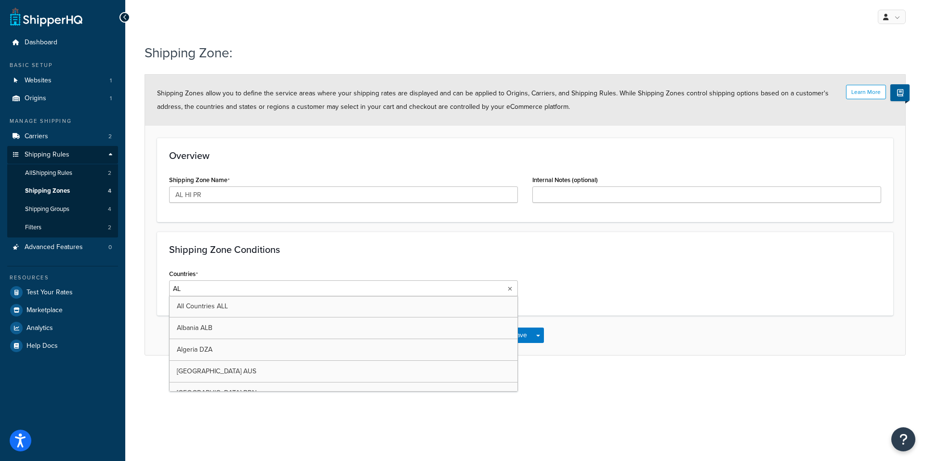
type input "A"
click at [275, 252] on h3 "Shipping Zone Conditions" at bounding box center [525, 249] width 712 height 11
click at [281, 288] on ul at bounding box center [343, 288] width 349 height 16
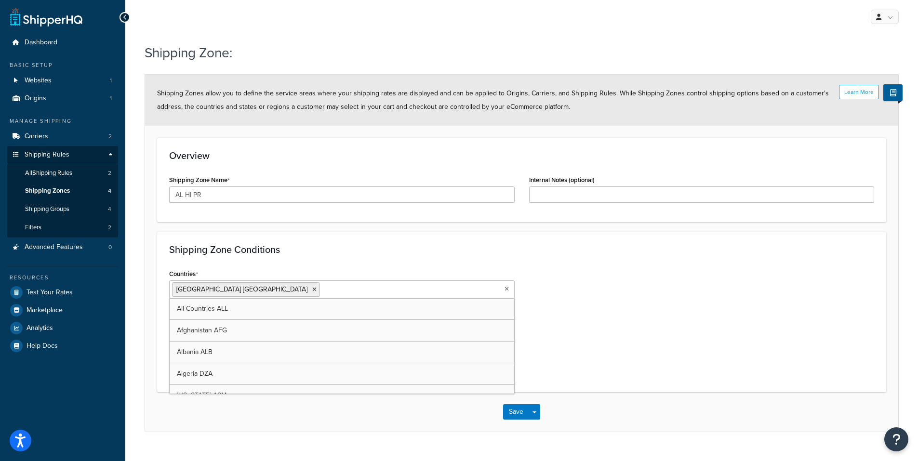
click at [354, 263] on div "Shipping Zone Conditions Countries United States USA All Countries ALL Afghanis…" at bounding box center [521, 312] width 729 height 160
click at [264, 328] on select "All Including Excluding" at bounding box center [341, 327] width 345 height 16
click at [169, 319] on select "All Including Excluding" at bounding box center [341, 327] width 345 height 16
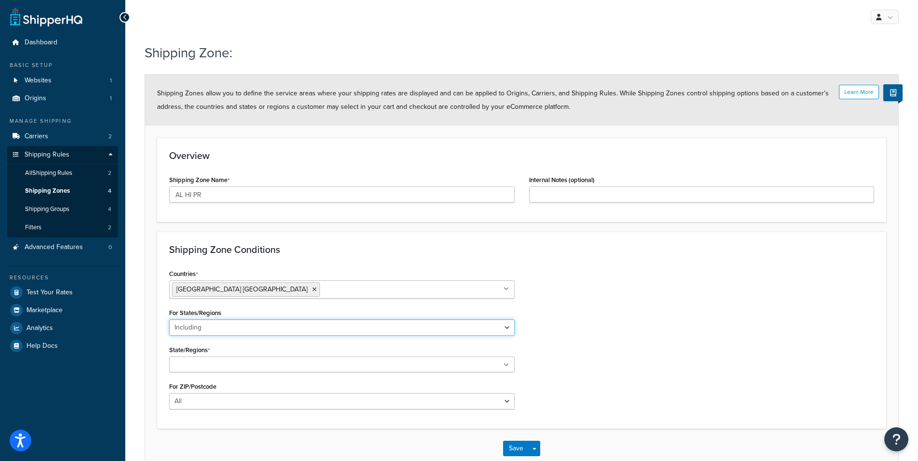
click at [185, 330] on select "All Including Excluding" at bounding box center [341, 327] width 345 height 16
select select "excluding"
click at [169, 319] on select "All Including Excluding" at bounding box center [341, 327] width 345 height 16
click at [200, 365] on input "State/Regions" at bounding box center [214, 365] width 85 height 11
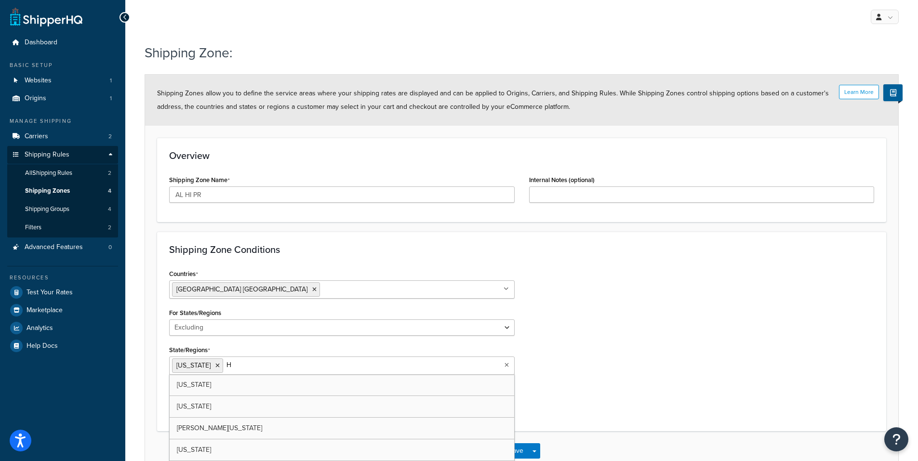
type input "HA"
type input "PU"
click at [255, 328] on select "All Including Excluding" at bounding box center [341, 327] width 345 height 16
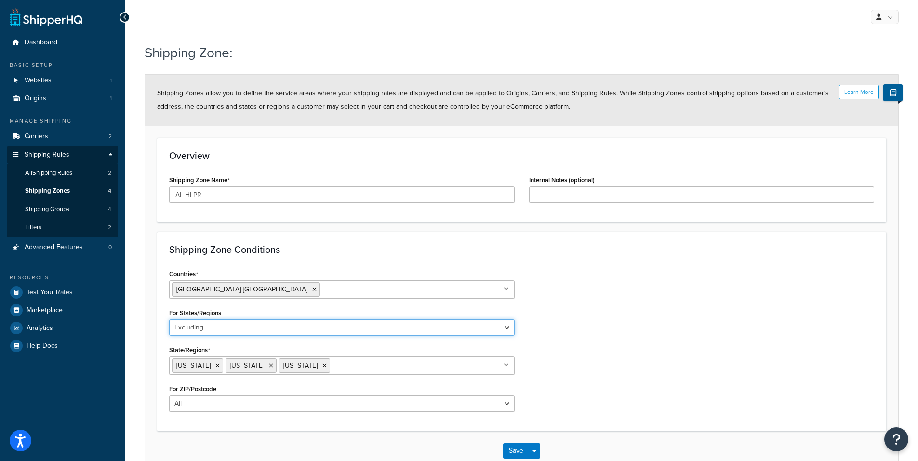
select select "including"
click at [169, 319] on select "All Including Excluding" at bounding box center [341, 327] width 345 height 16
click at [521, 451] on button "Save" at bounding box center [516, 450] width 26 height 15
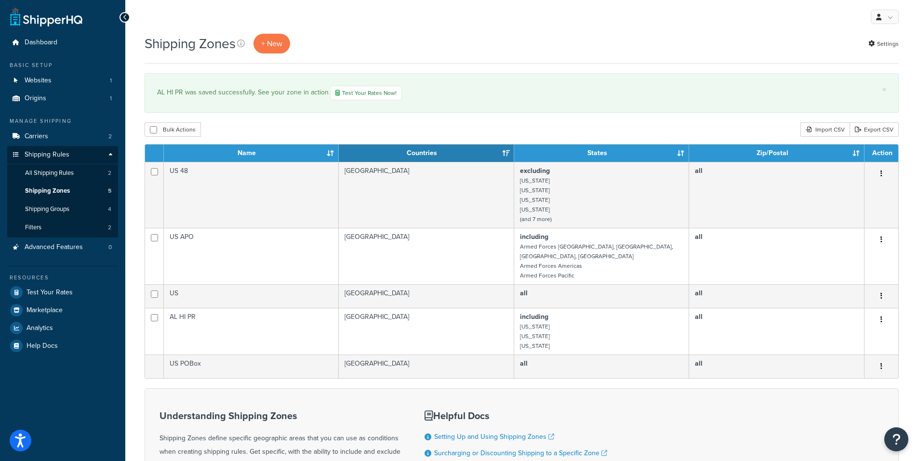
click at [546, 50] on div "Shipping Zones + New Settings" at bounding box center [521, 44] width 754 height 20
click at [39, 190] on span "Shipping Zones" at bounding box center [47, 191] width 45 height 8
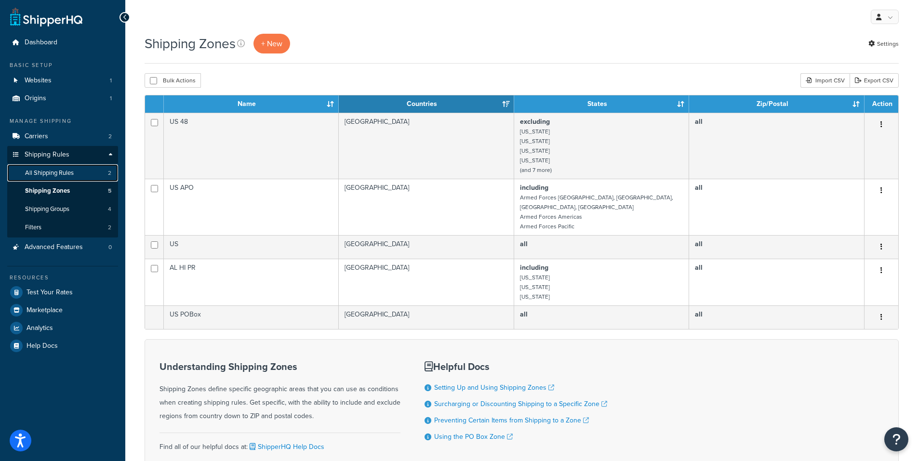
click at [42, 174] on span "All Shipping Rules" at bounding box center [49, 173] width 49 height 8
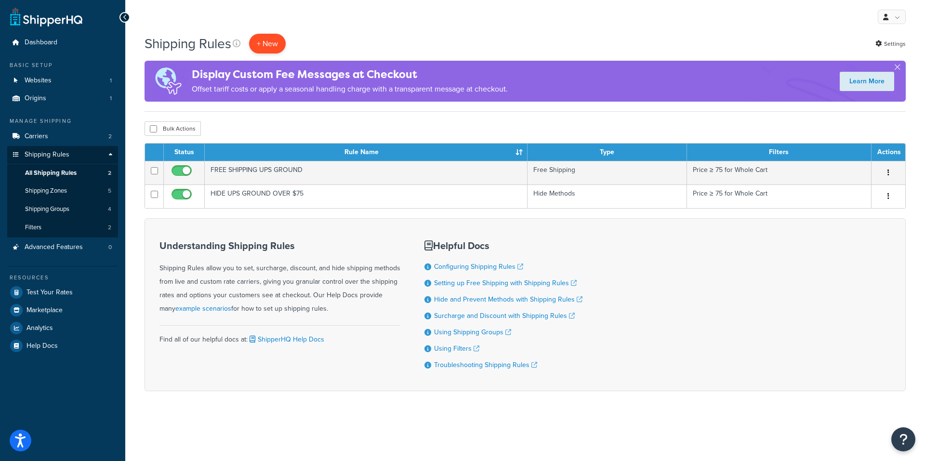
click at [259, 45] on p "+ New" at bounding box center [267, 44] width 37 height 20
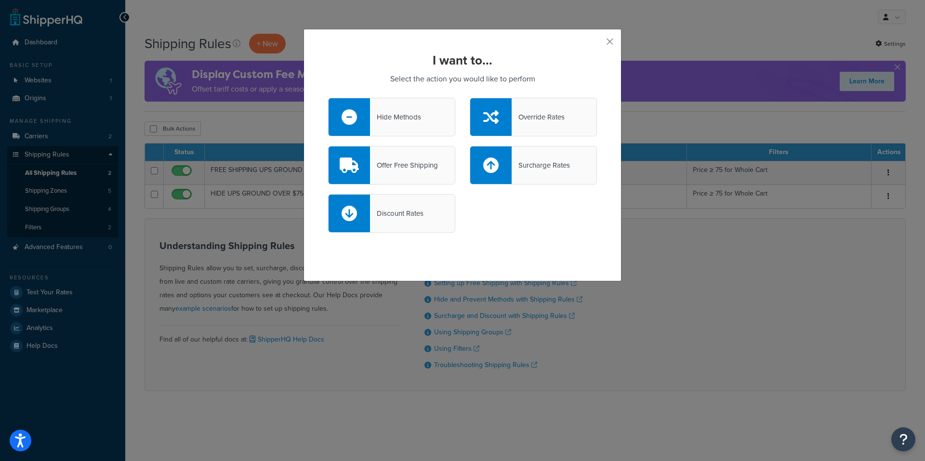
click at [370, 115] on div "Hide Methods" at bounding box center [395, 116] width 51 height 13
click at [0, 0] on input "Hide Methods" at bounding box center [0, 0] width 0 height 0
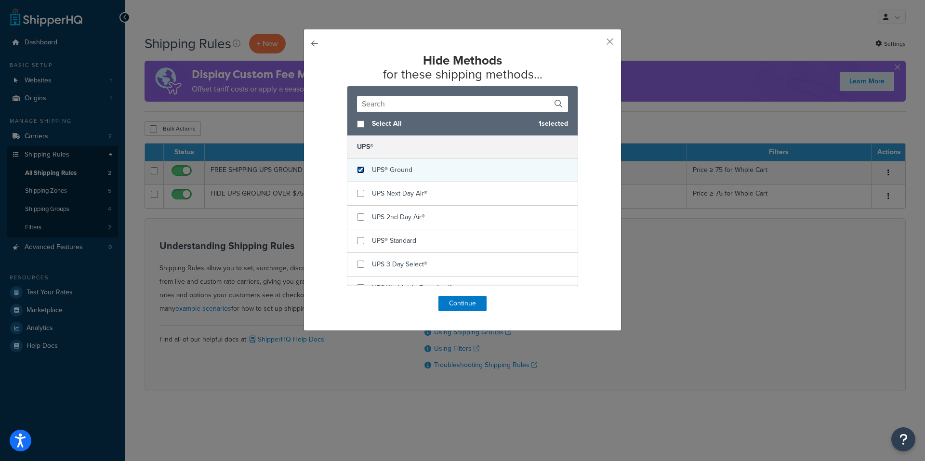
click at [357, 168] on input "checkbox" at bounding box center [360, 169] width 7 height 7
checkbox input "true"
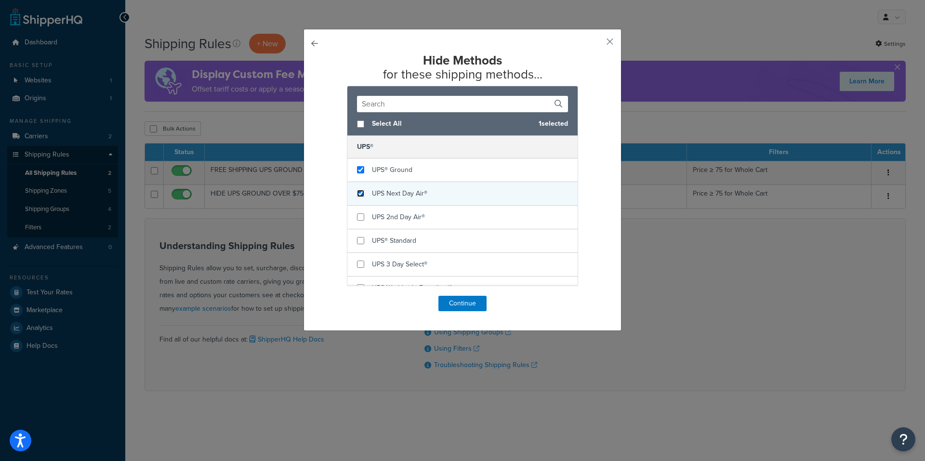
click at [357, 191] on input "checkbox" at bounding box center [360, 193] width 7 height 7
checkbox input "true"
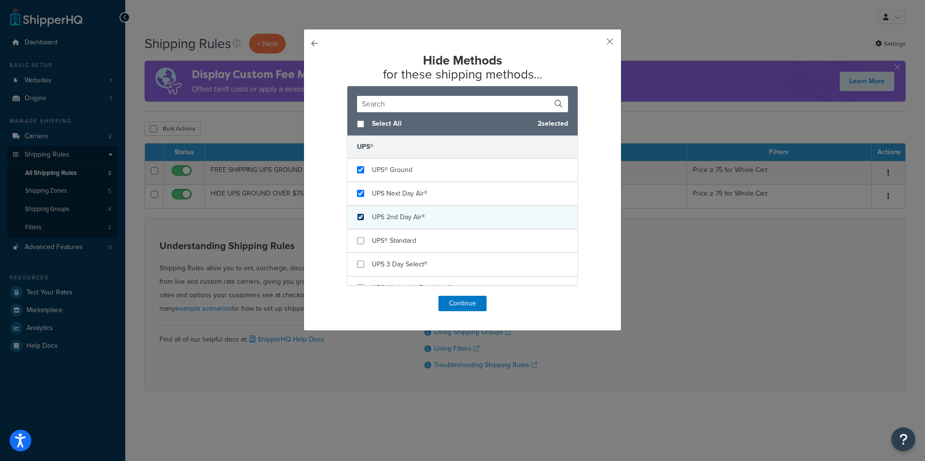
click at [357, 216] on input "checkbox" at bounding box center [360, 216] width 7 height 7
checkbox input "true"
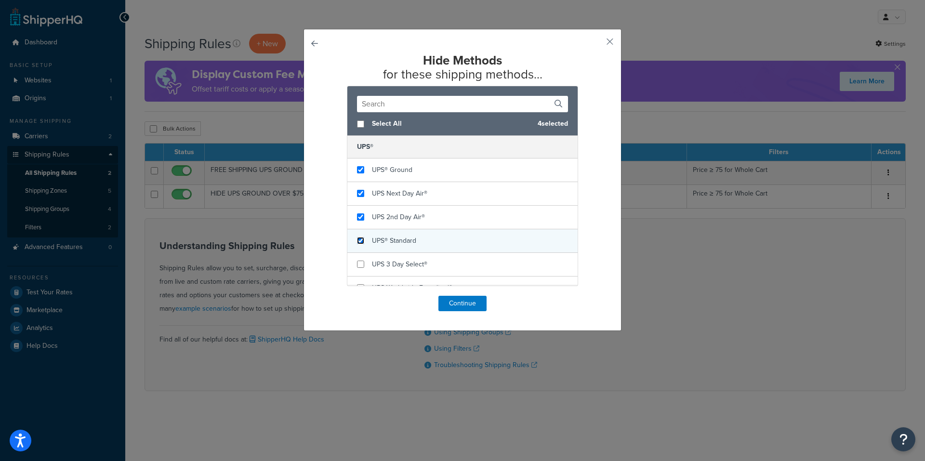
click at [357, 238] on input "checkbox" at bounding box center [360, 240] width 7 height 7
checkbox input "true"
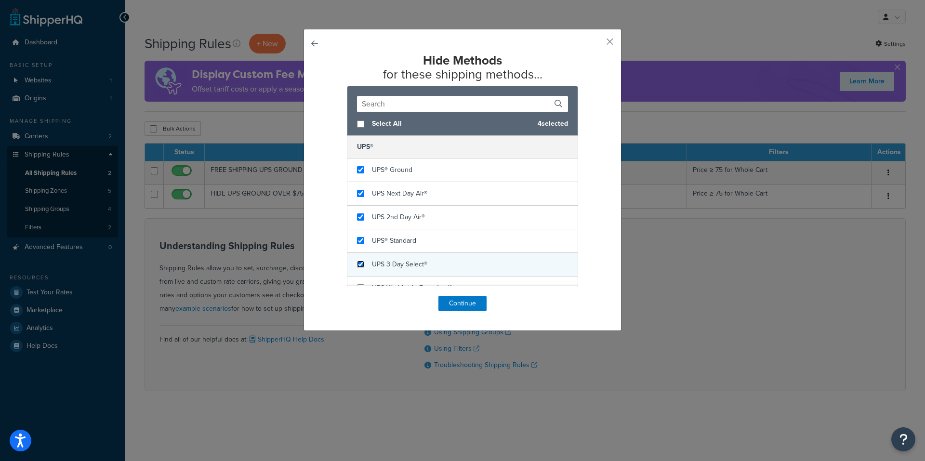
click at [358, 264] on input "checkbox" at bounding box center [360, 264] width 7 height 7
checkbox input "true"
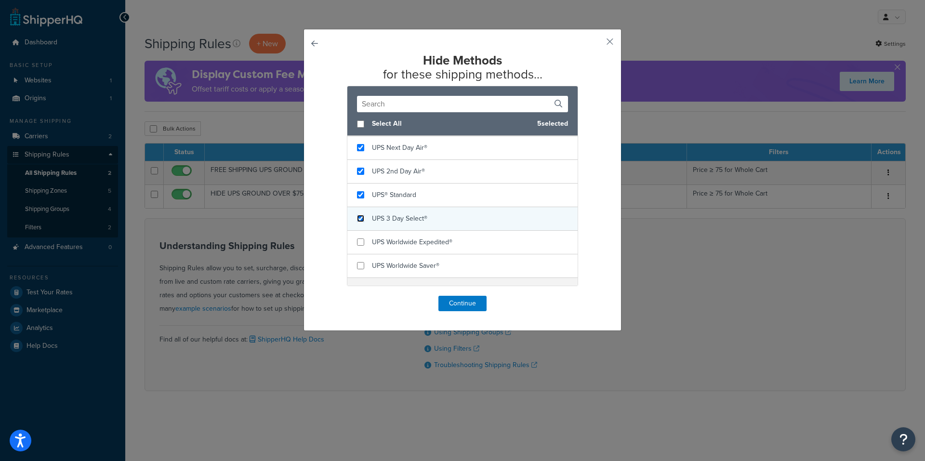
scroll to position [80, 0]
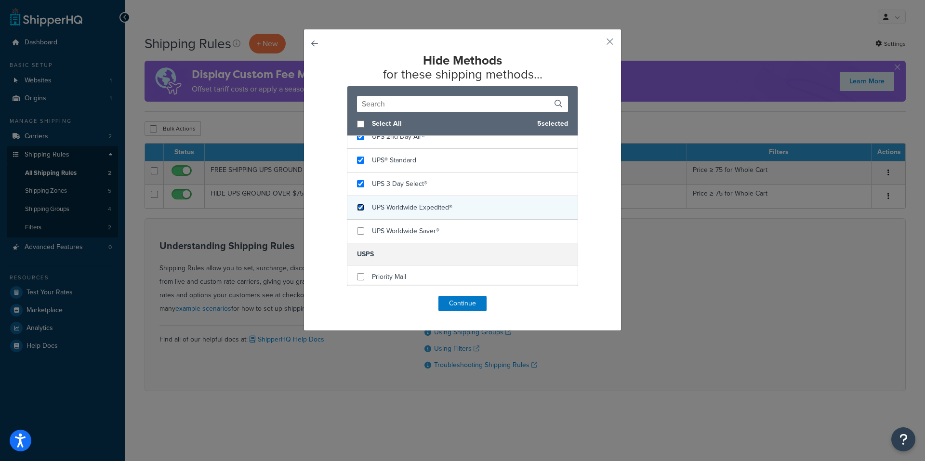
click at [357, 205] on input "checkbox" at bounding box center [360, 207] width 7 height 7
checkbox input "true"
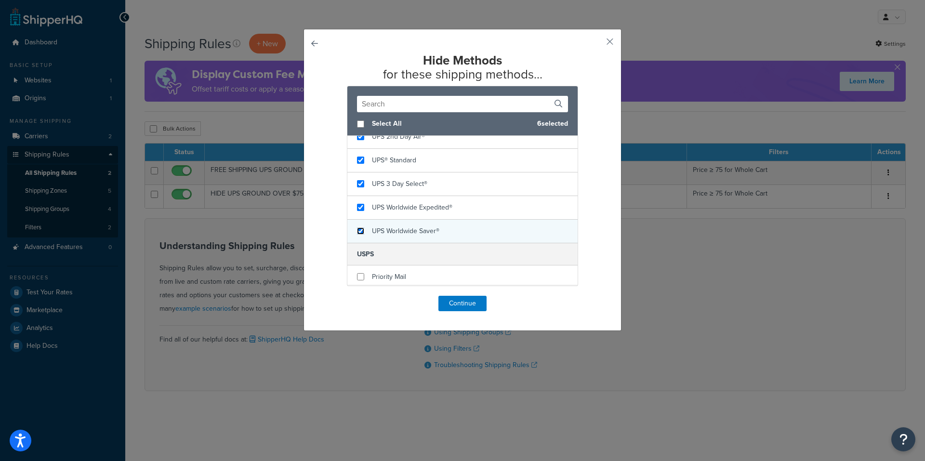
click at [358, 233] on input "checkbox" at bounding box center [360, 230] width 7 height 7
checkbox input "true"
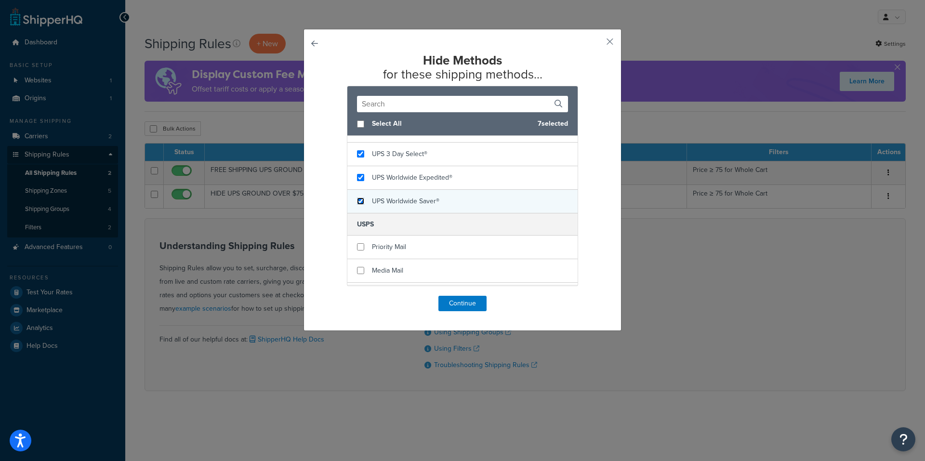
scroll to position [160, 0]
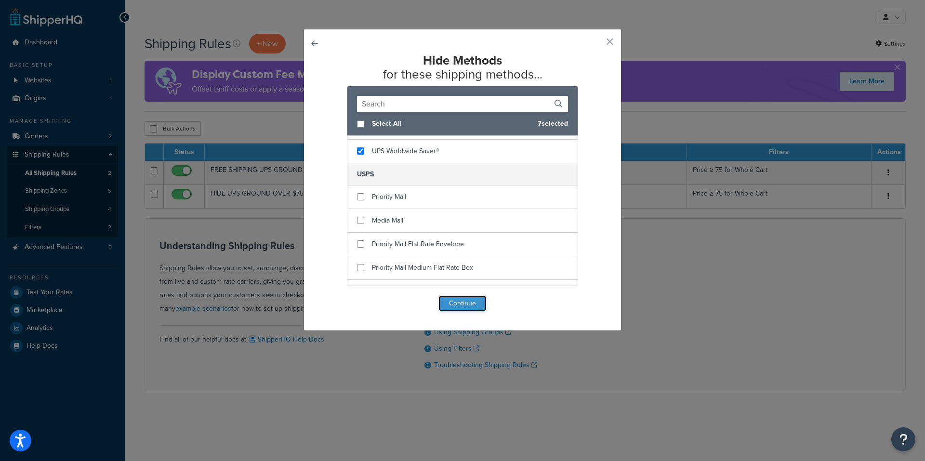
click at [455, 303] on button "Continue" at bounding box center [462, 303] width 48 height 15
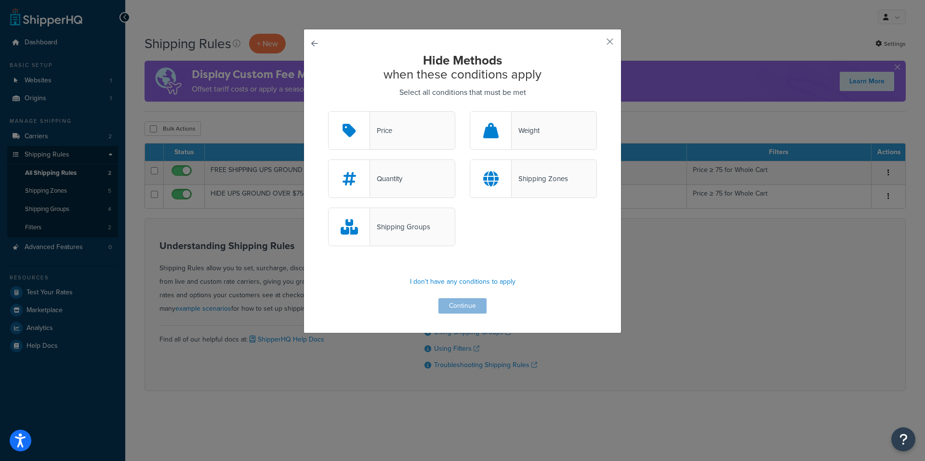
click at [527, 172] on div "Shipping Zones" at bounding box center [540, 178] width 56 height 13
click at [0, 0] on input "Shipping Zones" at bounding box center [0, 0] width 0 height 0
click at [455, 304] on button "Continue" at bounding box center [462, 305] width 48 height 15
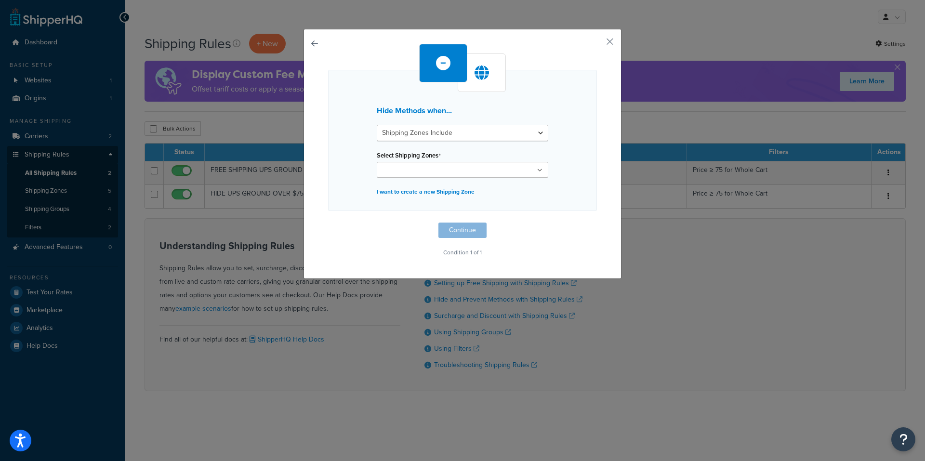
click at [445, 171] on input "Select Shipping Zones" at bounding box center [422, 170] width 85 height 11
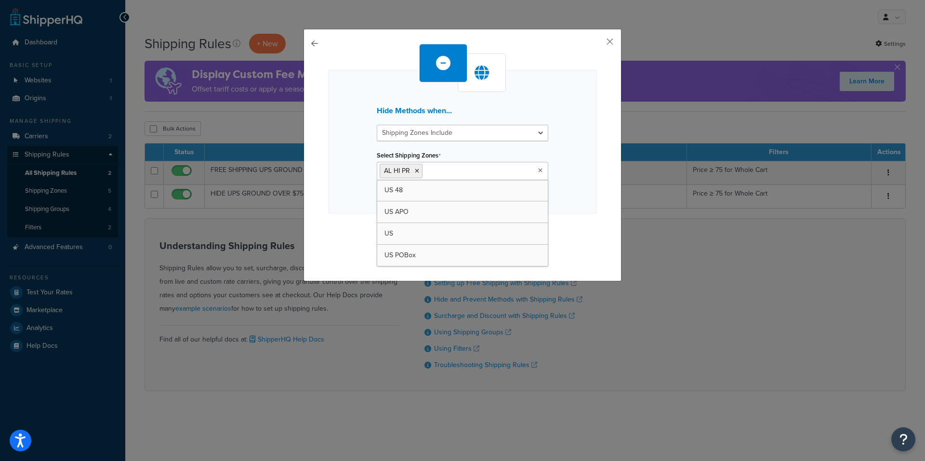
click at [573, 234] on div "Hide Methods when... Shipping Zones Include Shipping Zones Do Not Include Selec…" at bounding box center [462, 153] width 269 height 218
click at [469, 233] on button "Continue" at bounding box center [462, 232] width 48 height 15
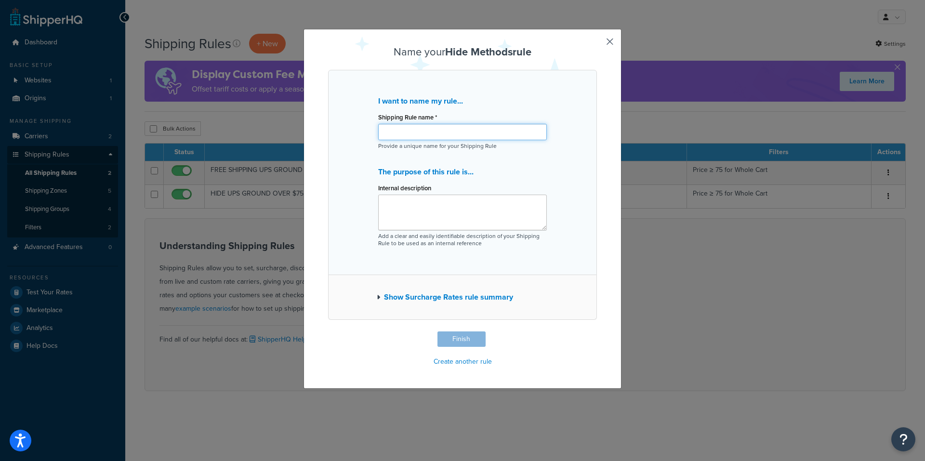
click at [420, 135] on input "Shipping Rule name *" at bounding box center [462, 132] width 169 height 16
click at [441, 131] on input "EXCLUDE FREE SHIPPING AND ONLY SHOW USPS PRIORITY" at bounding box center [462, 132] width 169 height 16
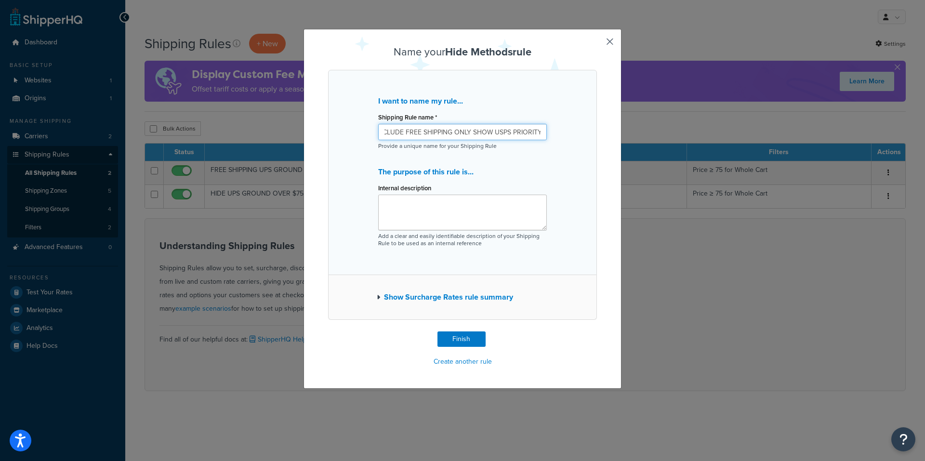
type input "EXCLUDE FREE SHIPPING ONLY SHOW USPS PRIORITY"
click at [519, 174] on p "The purpose of this rule is..." at bounding box center [462, 171] width 169 height 13
click at [393, 206] on textarea "Internal description" at bounding box center [462, 213] width 169 height 36
type textarea "USPS PRIORITY ONLY AL HI AND PR"
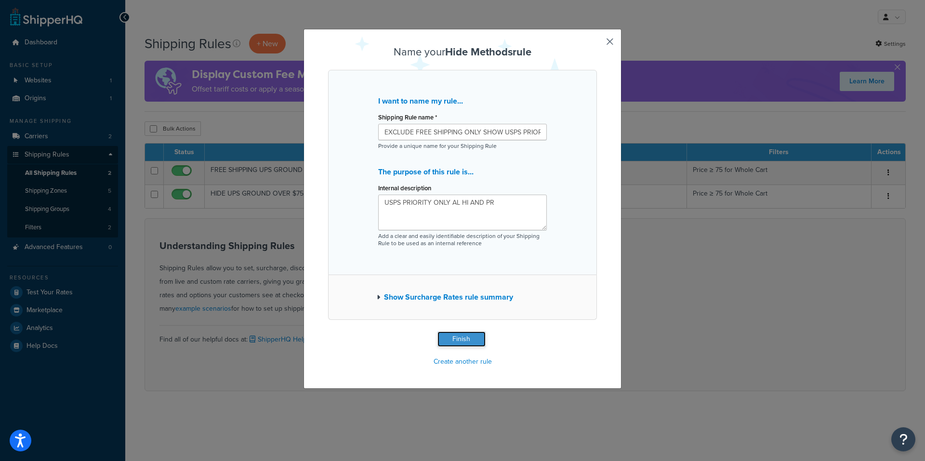
click at [459, 340] on button "Finish" at bounding box center [461, 338] width 48 height 15
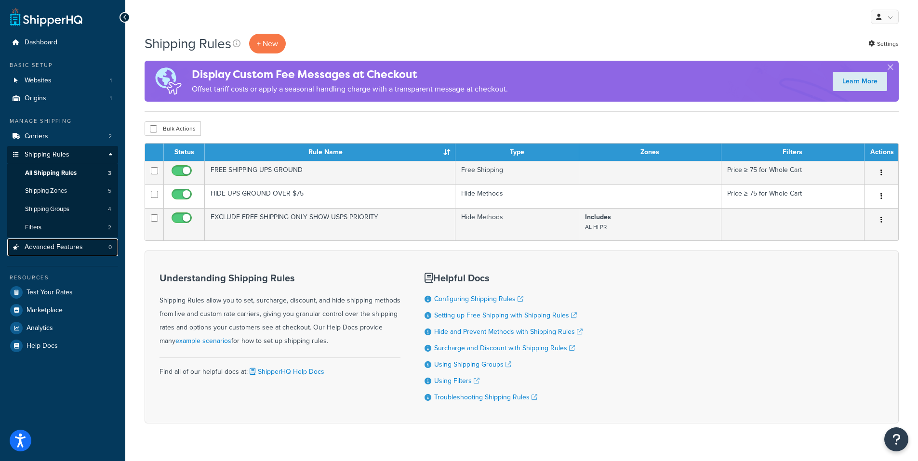
click at [27, 248] on span "Advanced Features" at bounding box center [54, 247] width 58 height 8
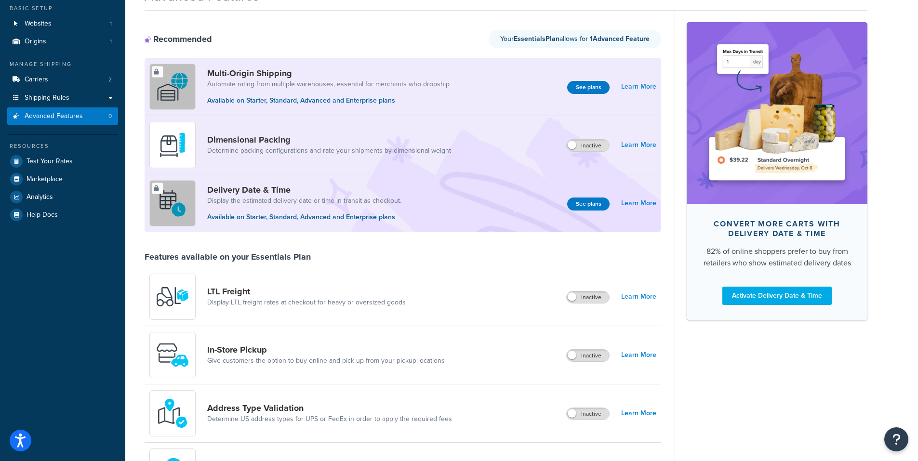
scroll to position [80, 0]
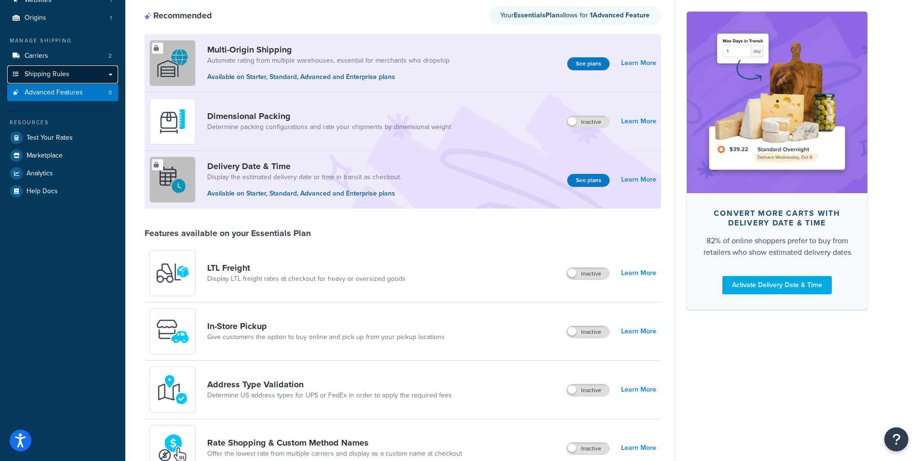
click at [52, 73] on span "Shipping Rules" at bounding box center [47, 74] width 45 height 8
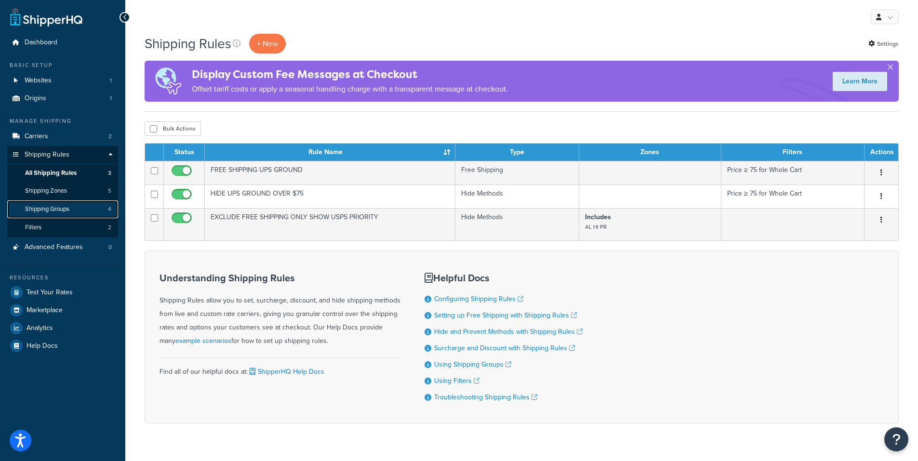
click at [55, 207] on span "Shipping Groups" at bounding box center [47, 209] width 44 height 8
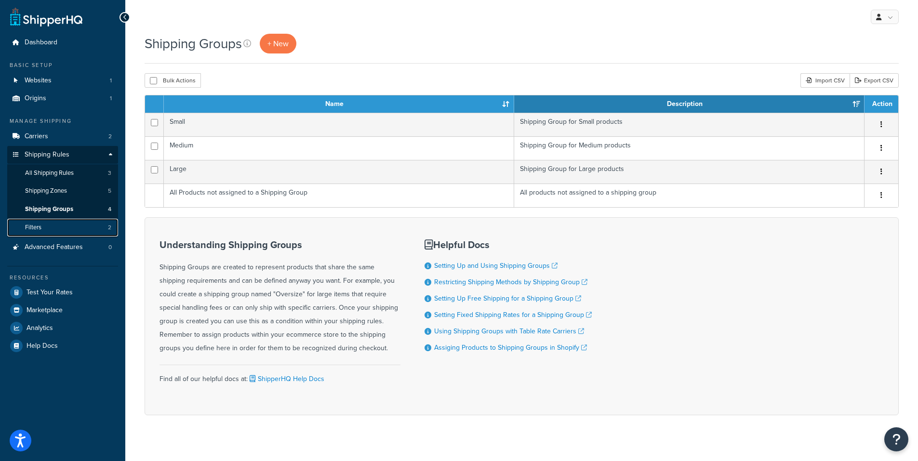
click at [38, 230] on span "Filters" at bounding box center [33, 227] width 16 height 8
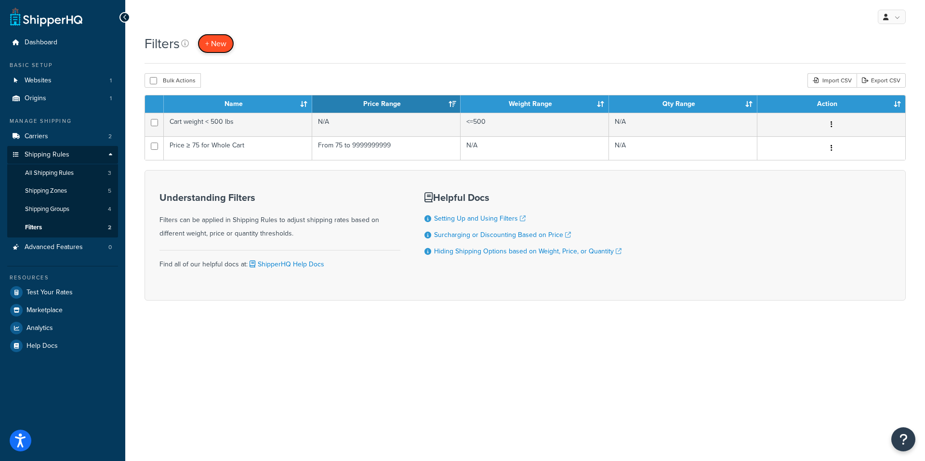
click at [222, 41] on span "+ New" at bounding box center [215, 43] width 21 height 11
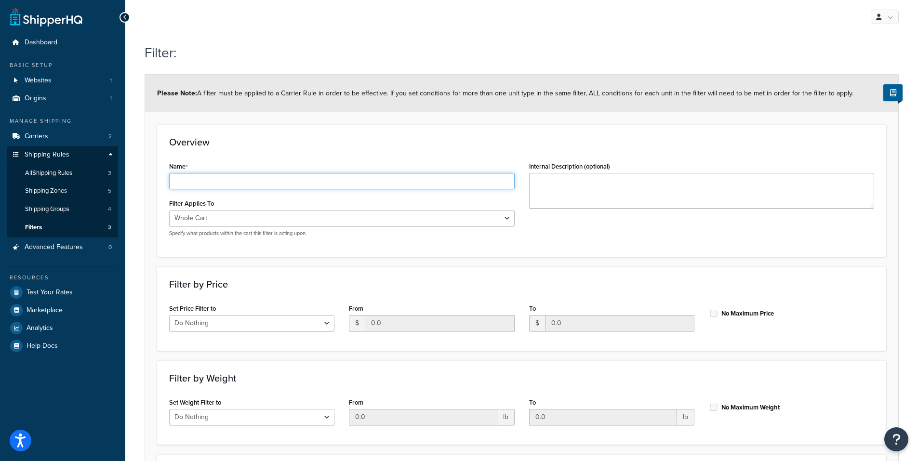
click at [231, 187] on input "Name" at bounding box center [341, 181] width 345 height 16
click at [197, 182] on input "PRICE< 74.99" at bounding box center [341, 181] width 345 height 16
click at [252, 178] on input "PRICE< 74.99" at bounding box center [341, 181] width 345 height 16
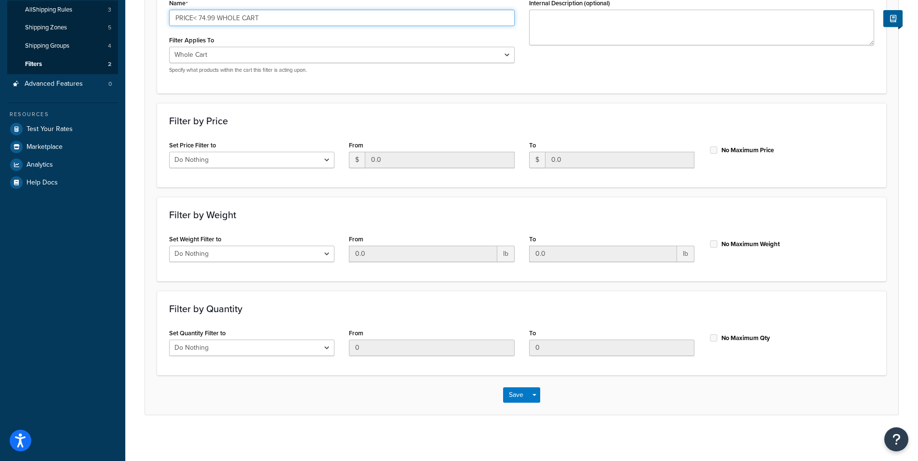
scroll to position [166, 0]
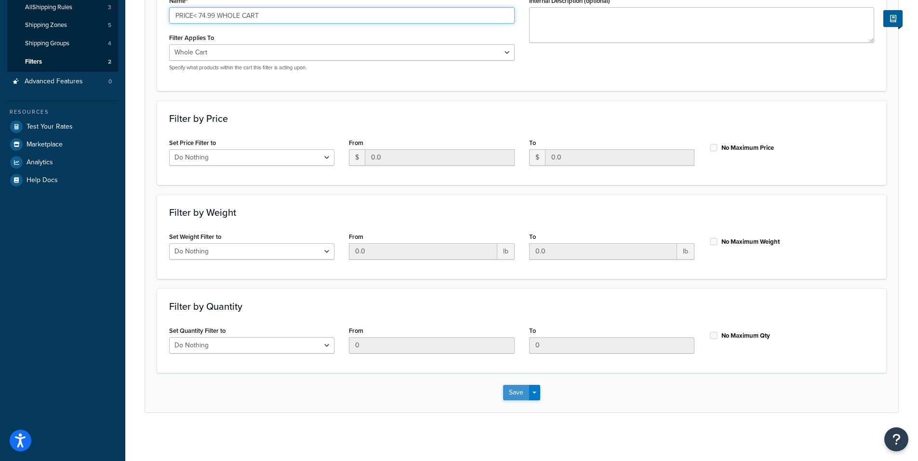
type input "PRICE< 74.99 WHOLE CART"
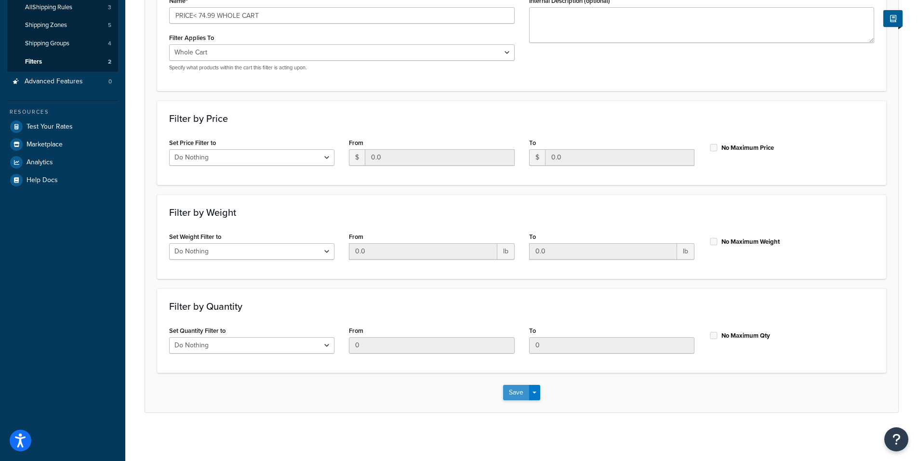
click at [514, 392] on button "Save" at bounding box center [516, 392] width 26 height 15
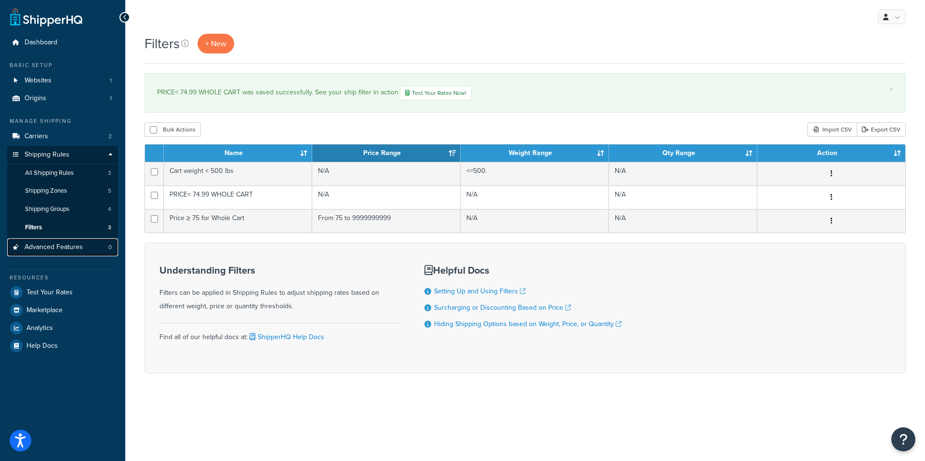
click at [35, 248] on span "Advanced Features" at bounding box center [54, 247] width 58 height 8
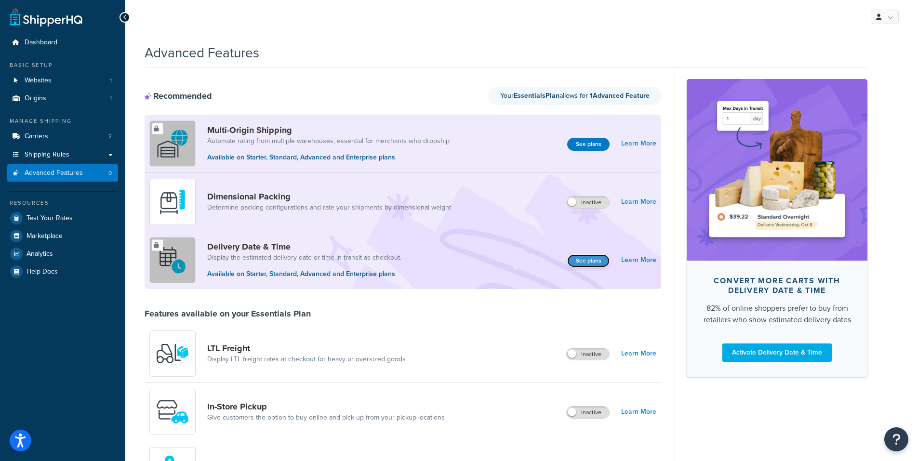
click at [587, 261] on button "See plans" at bounding box center [588, 260] width 42 height 13
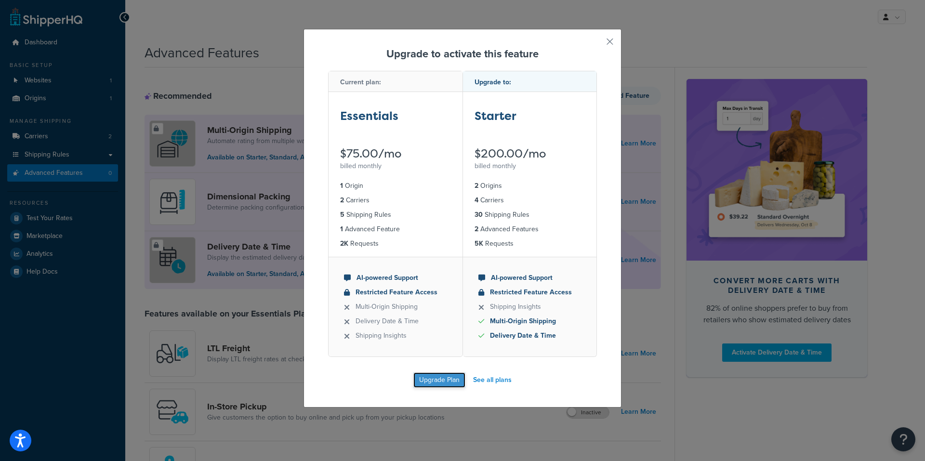
click at [429, 381] on button "Upgrade Plan" at bounding box center [439, 379] width 52 height 15
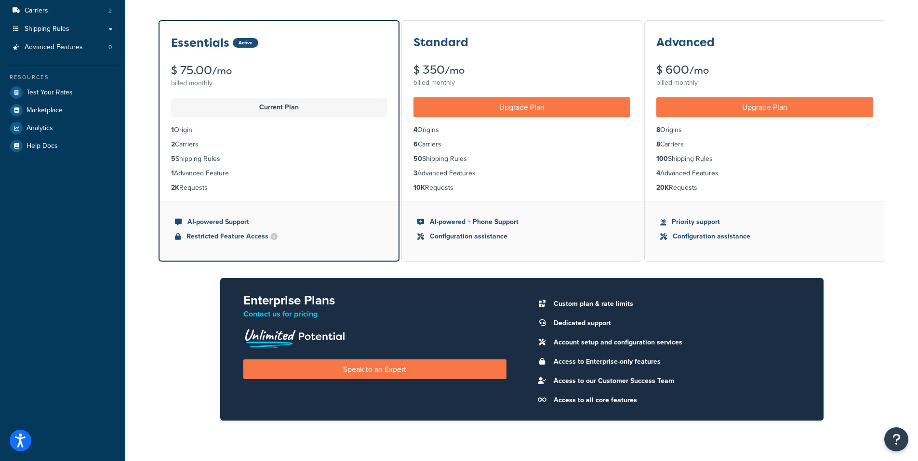
scroll to position [53, 0]
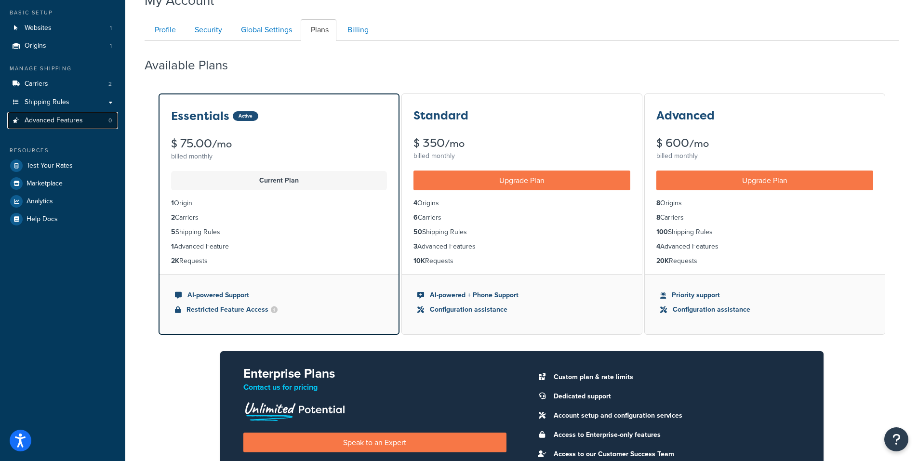
click at [34, 123] on span "Advanced Features" at bounding box center [54, 121] width 58 height 8
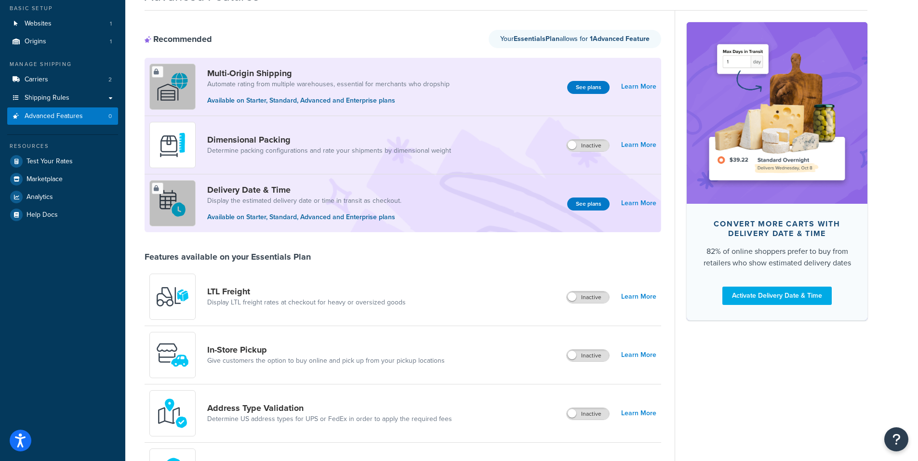
scroll to position [80, 0]
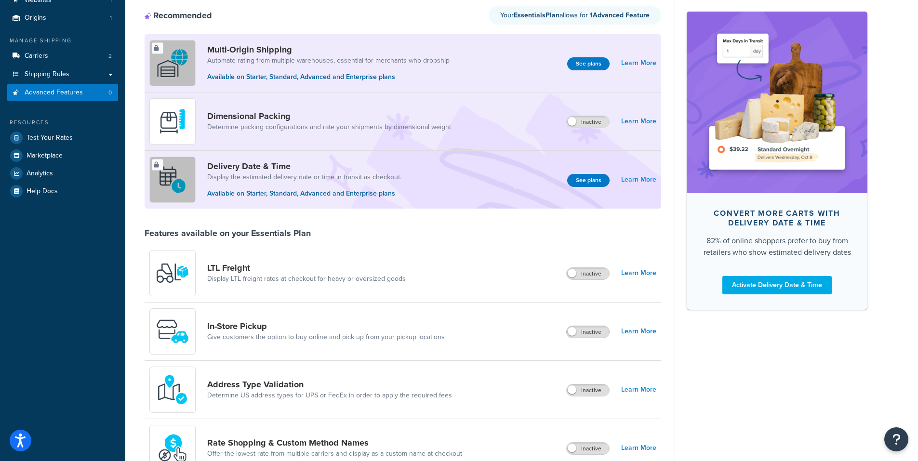
click at [571, 334] on span at bounding box center [571, 331] width 9 height 9
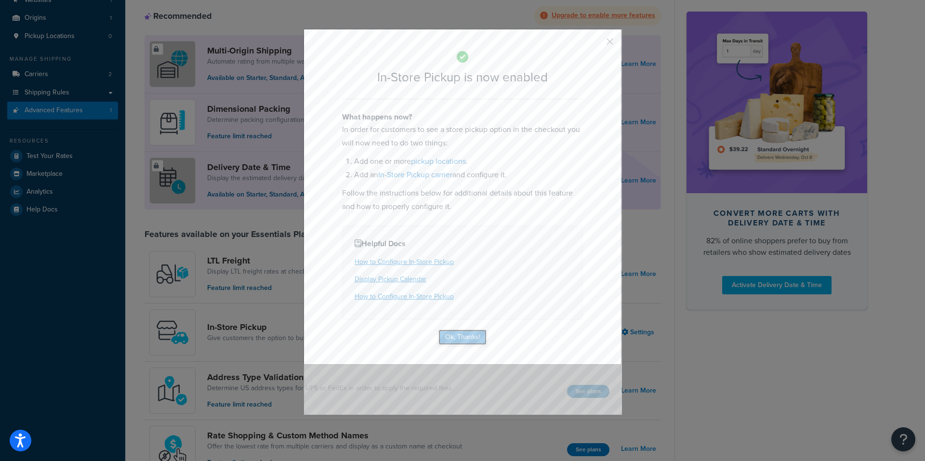
click at [470, 341] on button "Ok, Thanks!" at bounding box center [462, 336] width 48 height 15
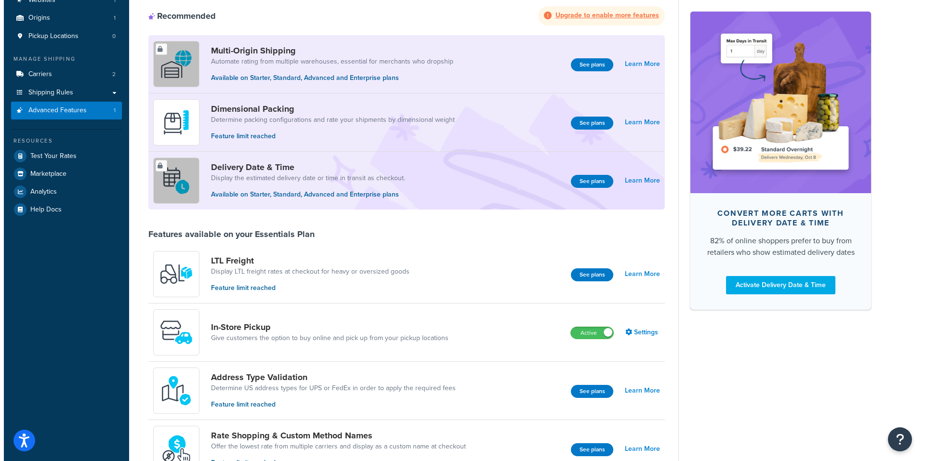
scroll to position [0, 0]
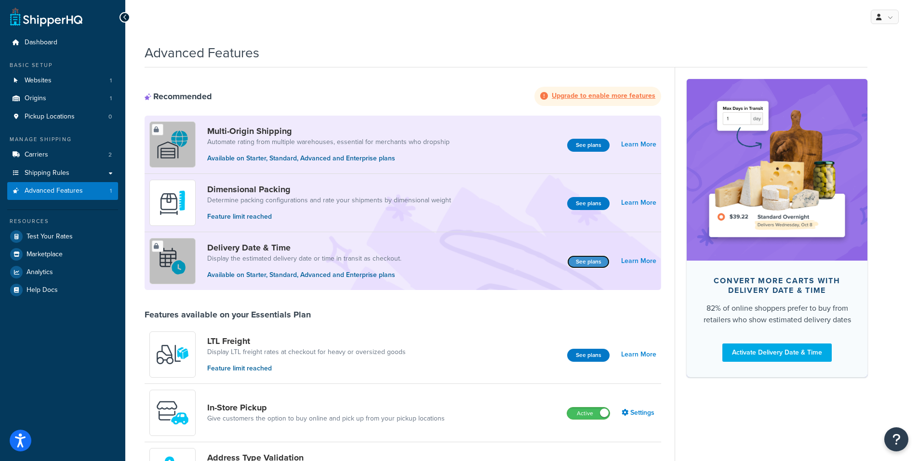
click at [587, 263] on button "See plans" at bounding box center [588, 261] width 42 height 13
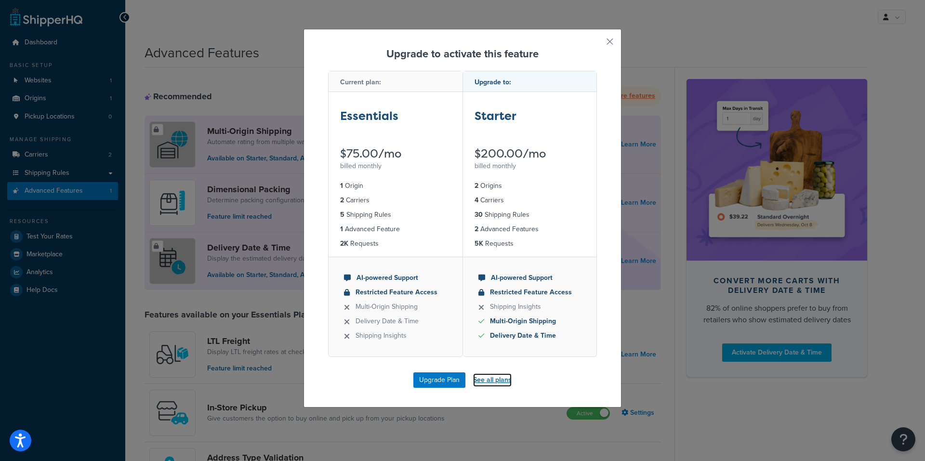
click at [479, 381] on link "See all plans" at bounding box center [492, 379] width 39 height 13
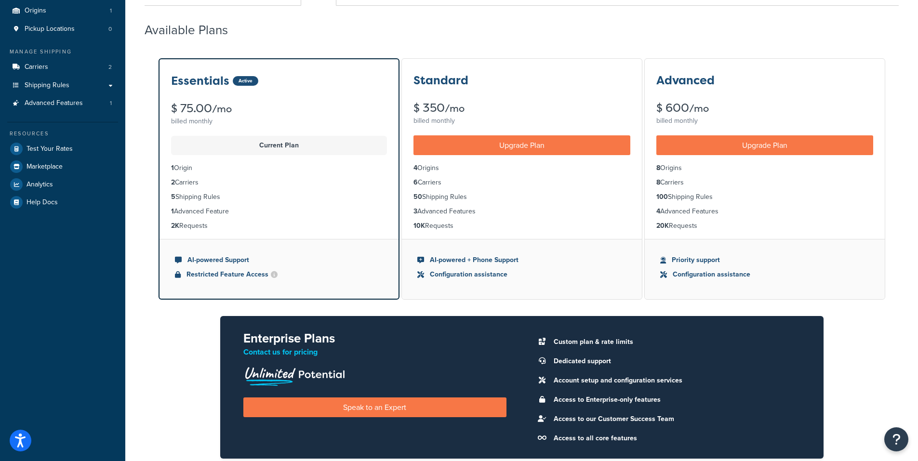
scroll to position [160, 0]
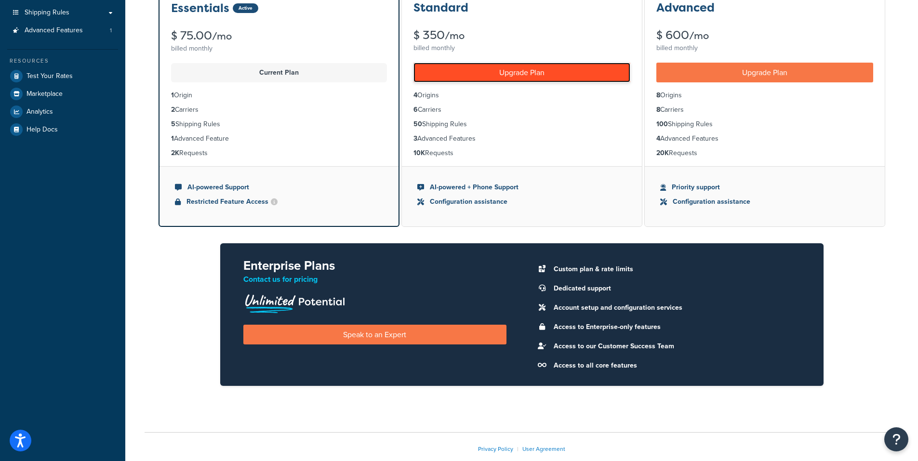
click at [505, 74] on link "Upgrade Plan" at bounding box center [521, 73] width 217 height 20
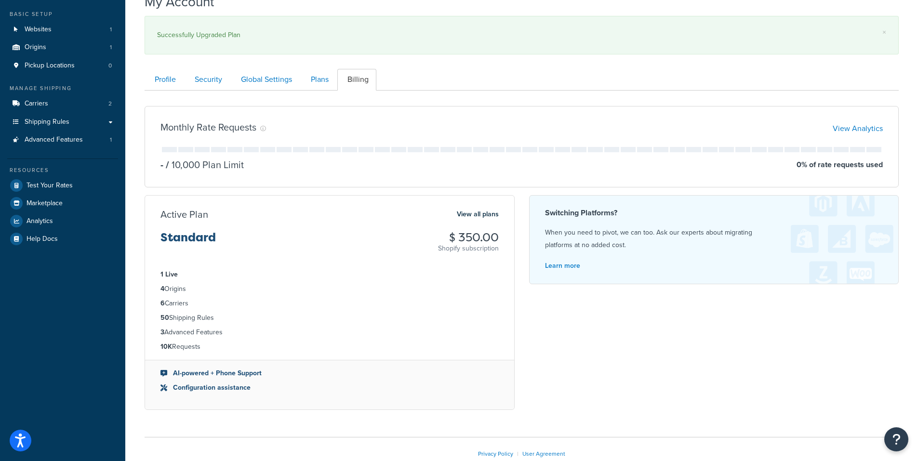
scroll to position [28, 0]
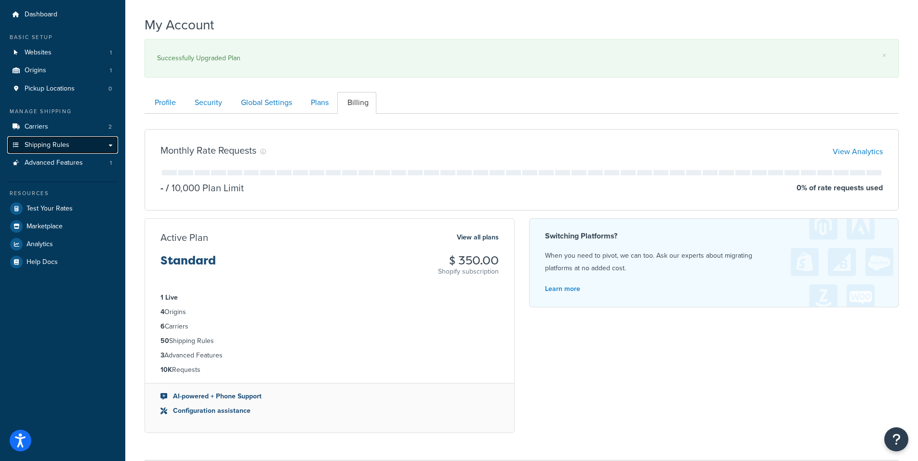
click at [56, 147] on span "Shipping Rules" at bounding box center [47, 145] width 45 height 8
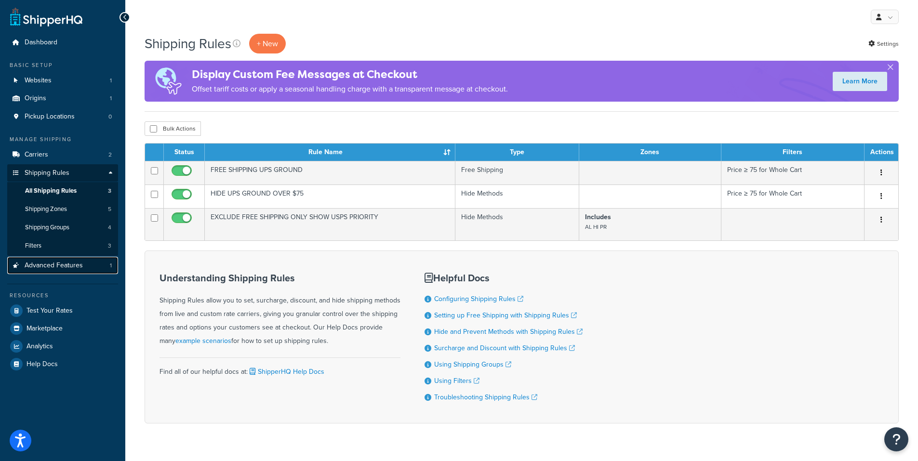
click at [52, 268] on span "Advanced Features" at bounding box center [54, 266] width 58 height 8
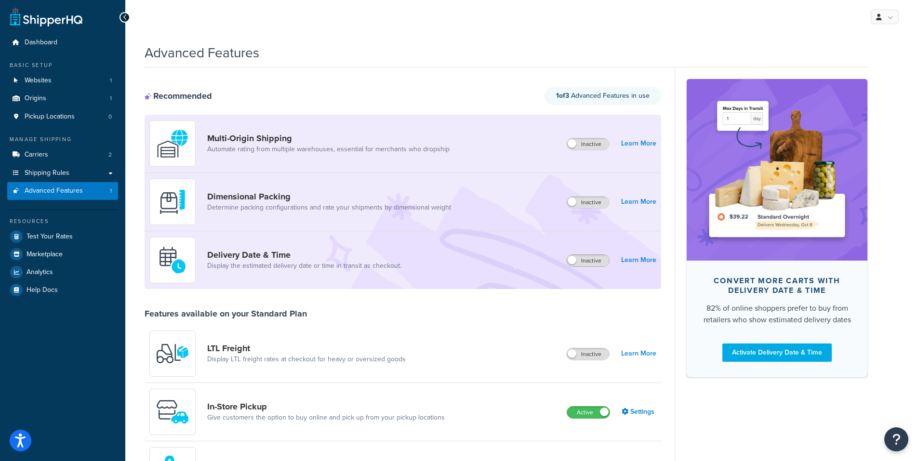
click at [573, 259] on span at bounding box center [571, 260] width 9 height 9
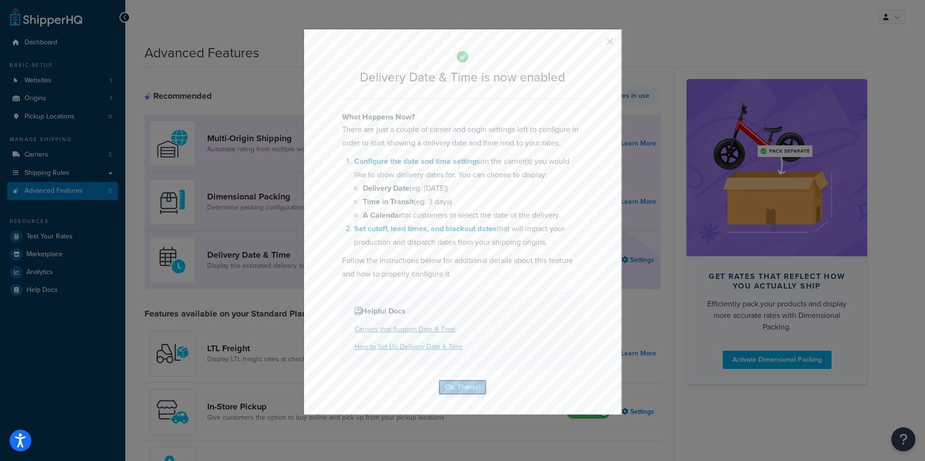
click at [449, 388] on button "Ok, Thanks!" at bounding box center [462, 387] width 48 height 15
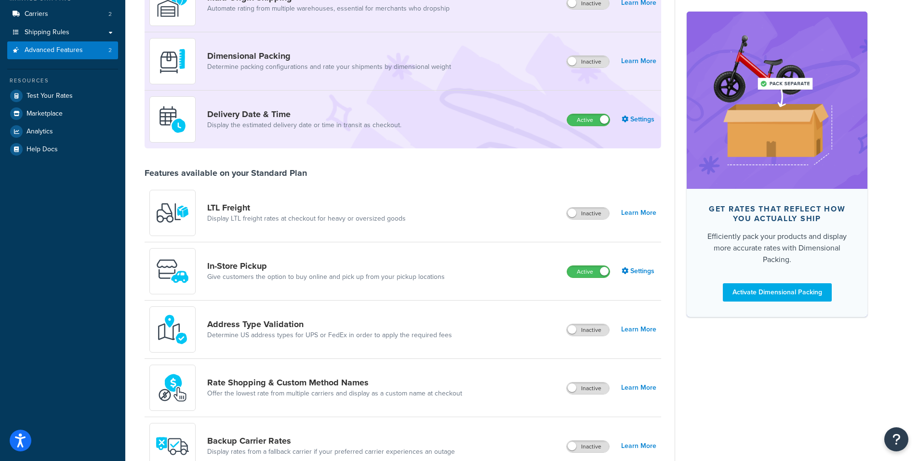
scroll to position [160, 0]
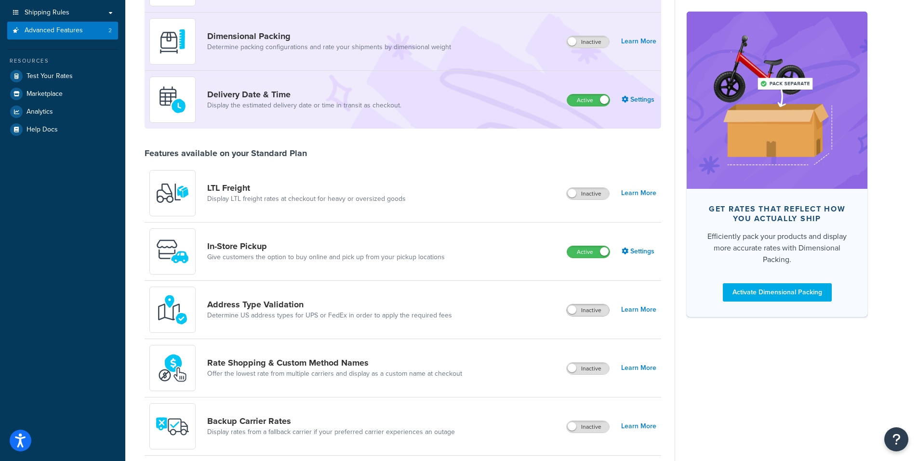
click at [575, 311] on span at bounding box center [571, 309] width 9 height 9
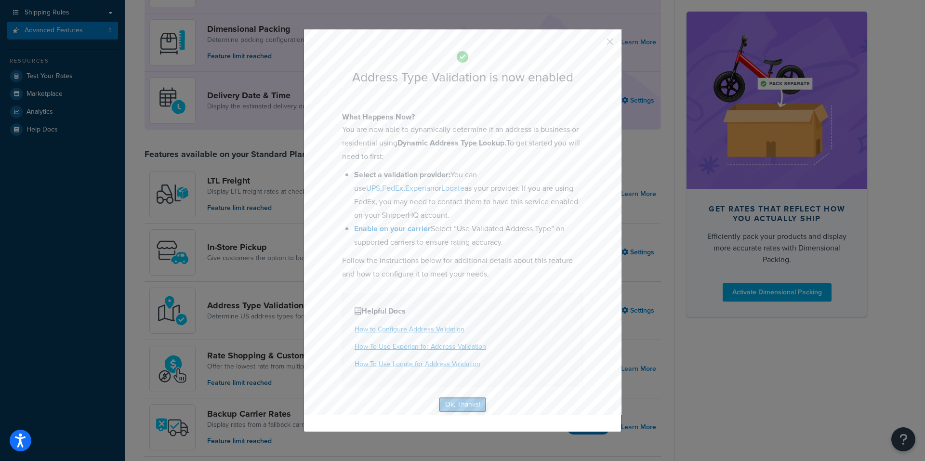
click at [457, 407] on button "Ok, Thanks!" at bounding box center [462, 404] width 48 height 15
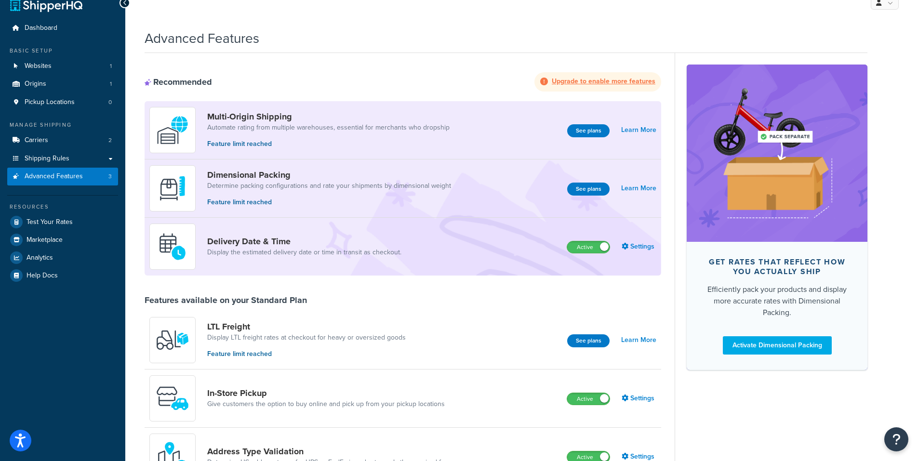
scroll to position [0, 0]
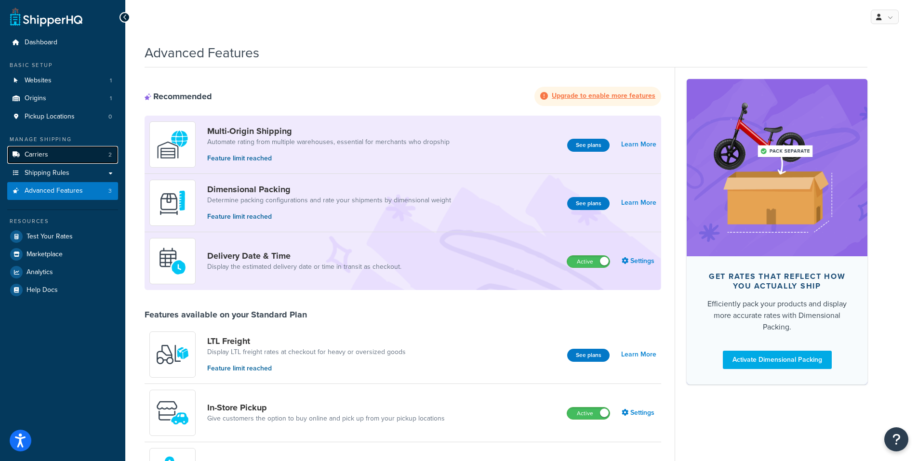
click at [47, 156] on span "Carriers" at bounding box center [37, 155] width 24 height 8
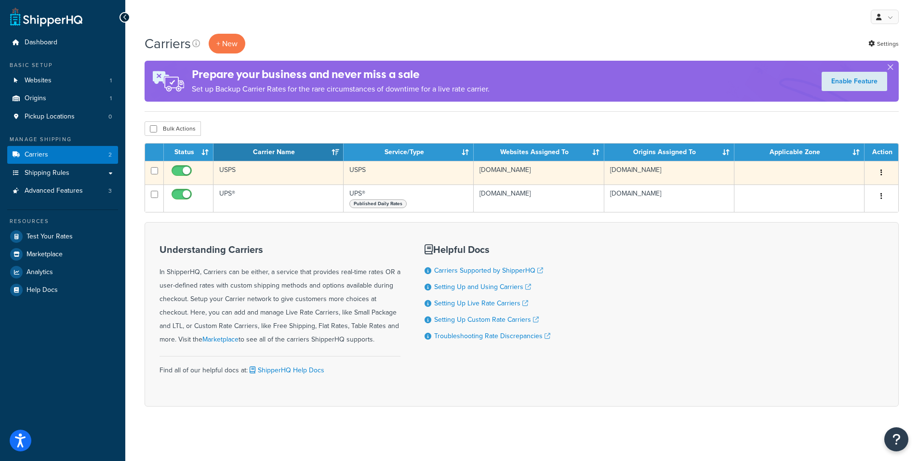
click at [884, 168] on button "button" at bounding box center [880, 172] width 13 height 15
click at [835, 190] on link "Edit" at bounding box center [842, 192] width 76 height 20
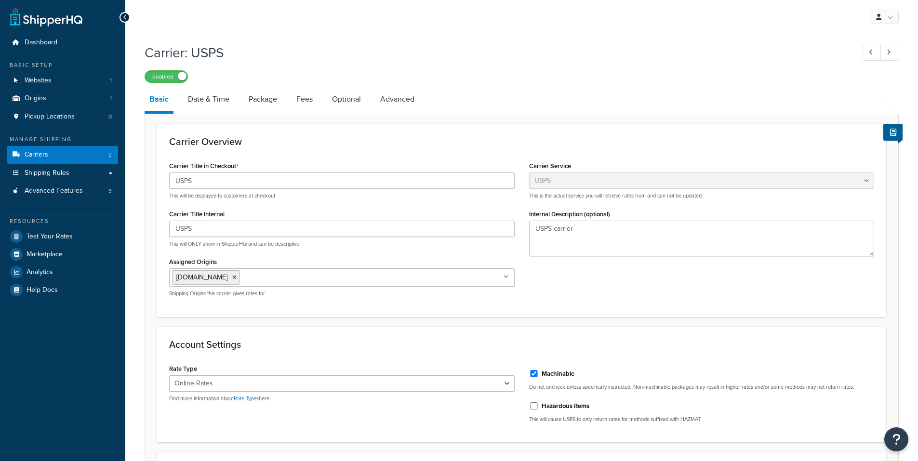
select select "usps"
select select "ONLINE"
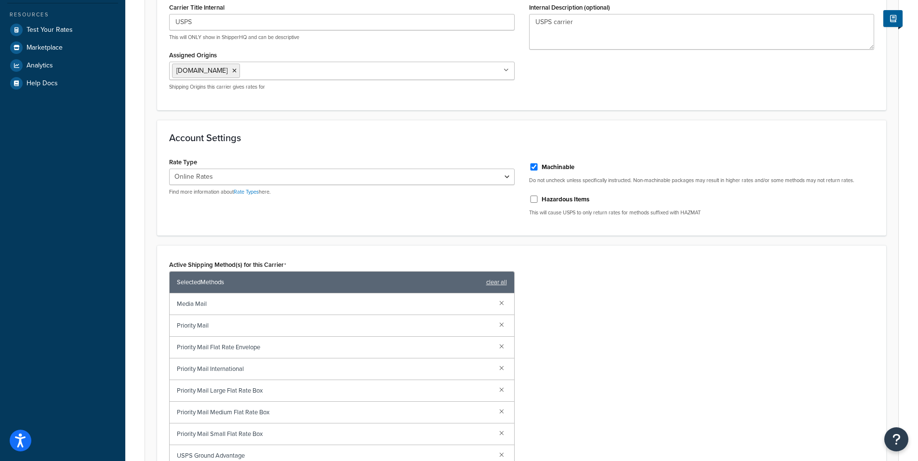
scroll to position [241, 0]
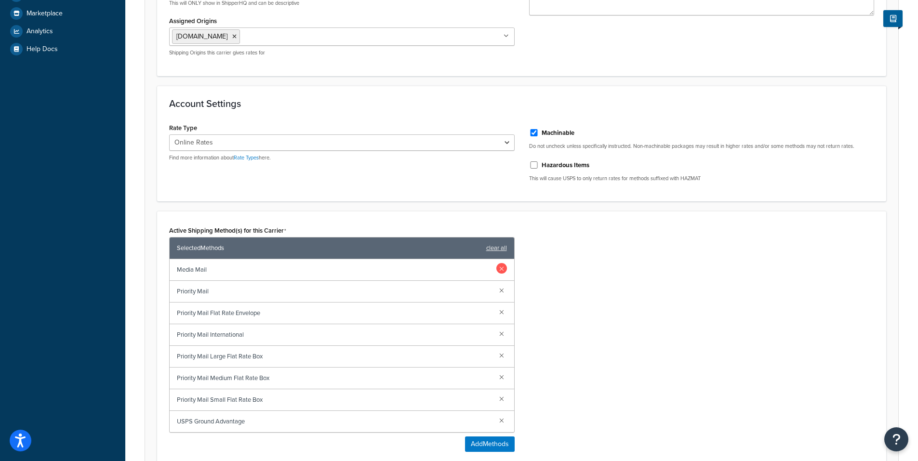
click at [499, 268] on link at bounding box center [501, 268] width 11 height 11
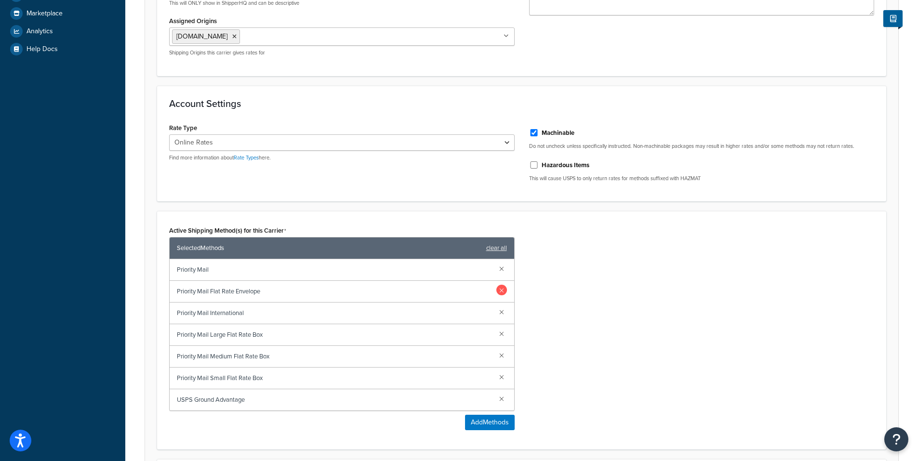
click at [501, 287] on link at bounding box center [501, 290] width 11 height 11
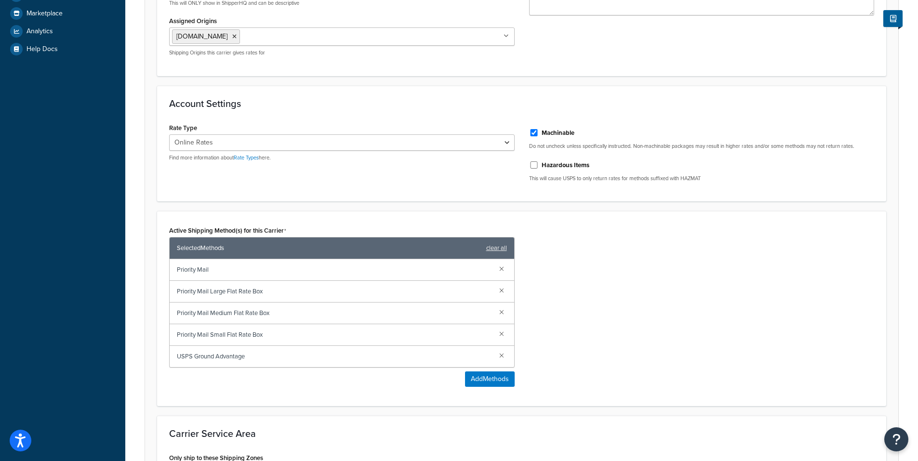
click at [501, 287] on link at bounding box center [501, 290] width 11 height 11
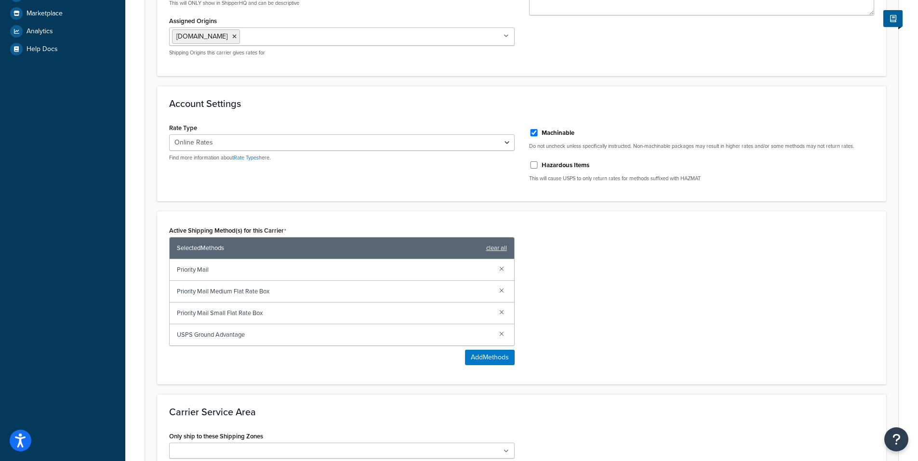
click at [501, 287] on link at bounding box center [501, 290] width 11 height 11
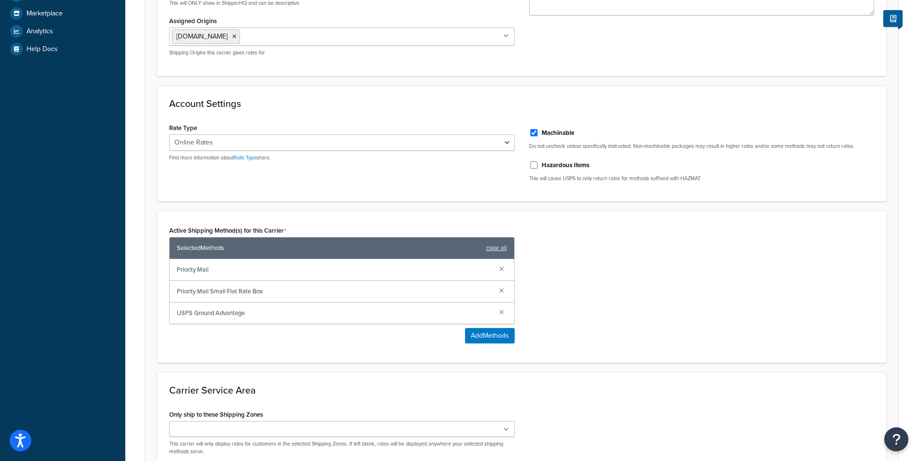
click at [501, 287] on link at bounding box center [501, 290] width 11 height 11
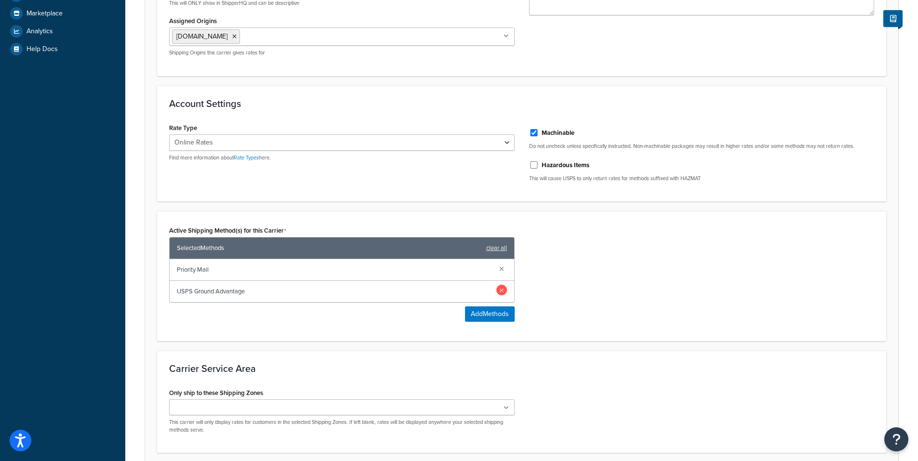
click at [502, 290] on link at bounding box center [501, 290] width 11 height 11
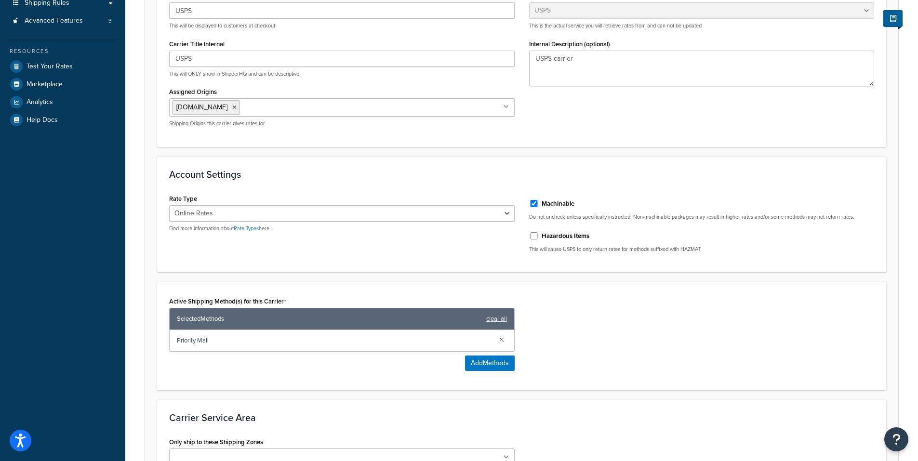
scroll to position [80, 0]
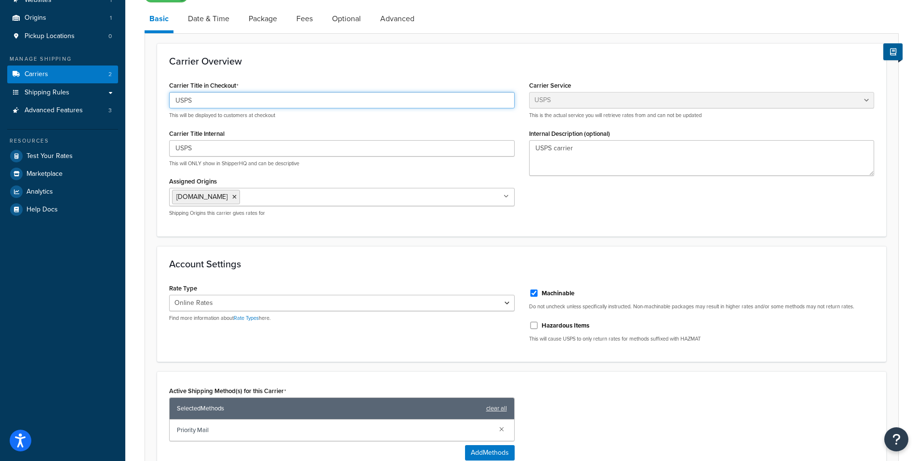
click at [215, 96] on input "USPS" at bounding box center [341, 100] width 345 height 16
type input "USPS PRIORITY 5-7 BUSINESS DAYS"
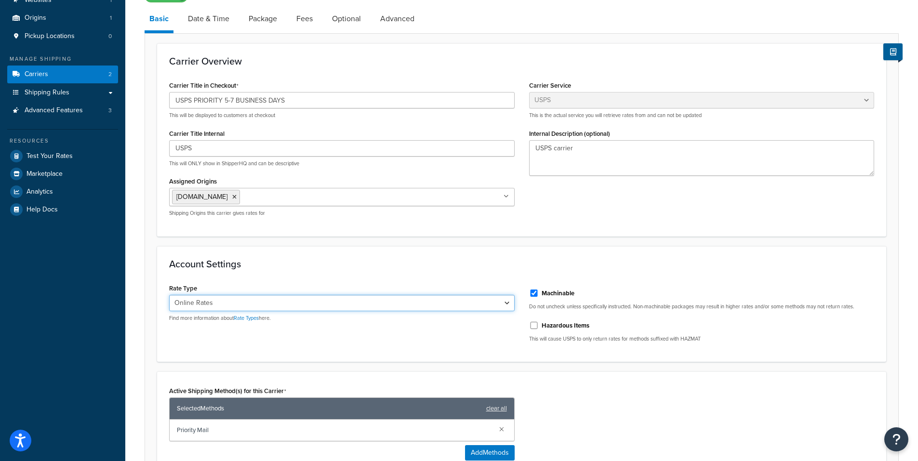
click at [254, 307] on select "Retail Rates Online Rates Commercial Plus" at bounding box center [341, 303] width 345 height 16
click at [169, 295] on select "Retail Rates Online Rates Commercial Plus" at bounding box center [341, 303] width 345 height 16
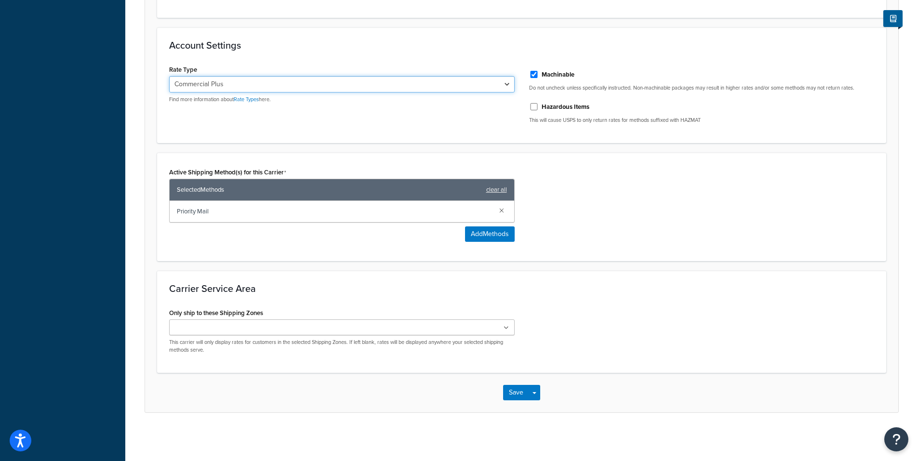
scroll to position [219, 0]
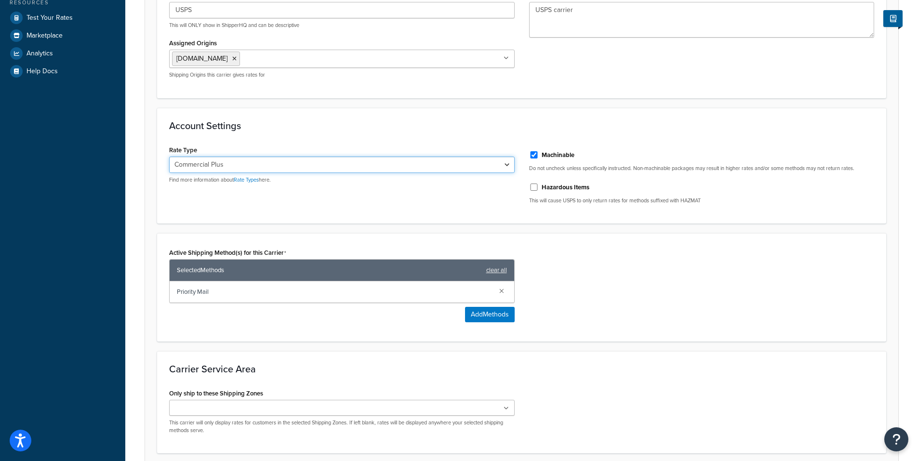
click at [263, 166] on select "Retail Rates Online Rates Commercial Plus" at bounding box center [341, 165] width 345 height 16
select select "ONLINE"
click at [169, 157] on select "Retail Rates Online Rates Commercial Plus" at bounding box center [341, 165] width 345 height 16
click at [252, 194] on div "Rate Type Retail Rates Online Rates Commercial Plus Find more information about…" at bounding box center [521, 177] width 719 height 69
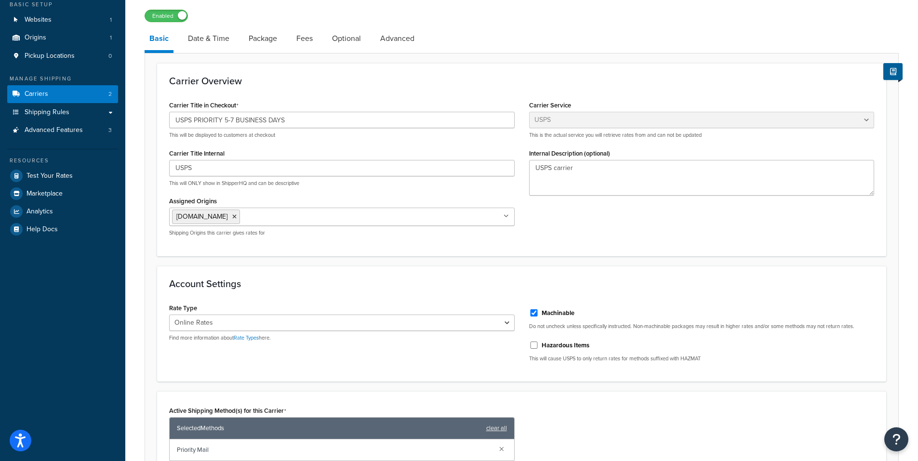
scroll to position [58, 0]
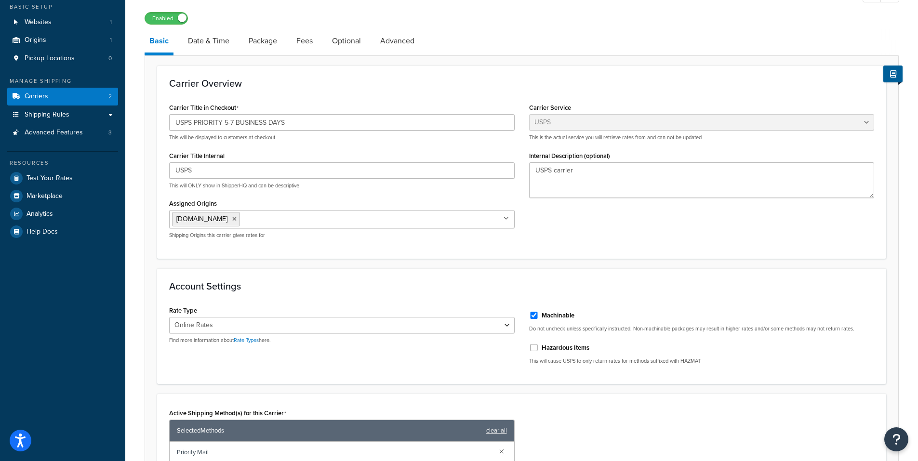
click at [220, 41] on link "Date & Time" at bounding box center [208, 40] width 51 height 23
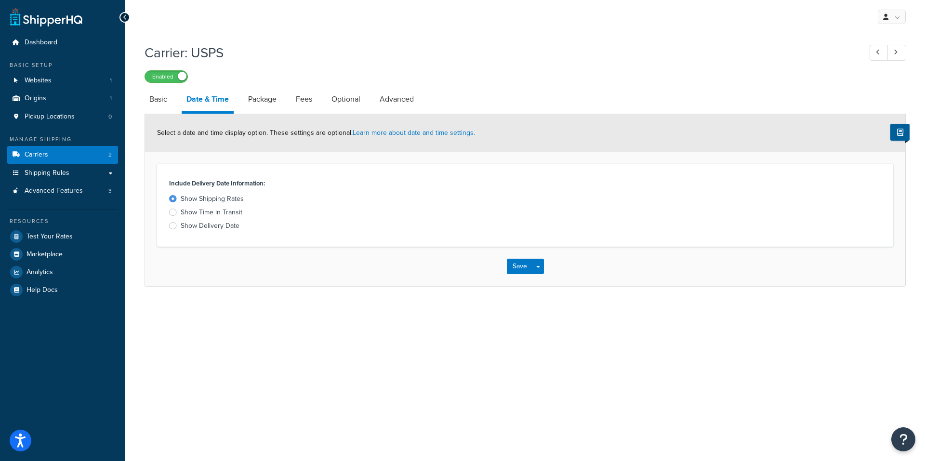
click at [173, 226] on div at bounding box center [173, 225] width 8 height 7
click at [0, 0] on input "Show Delivery Date" at bounding box center [0, 0] width 0 height 0
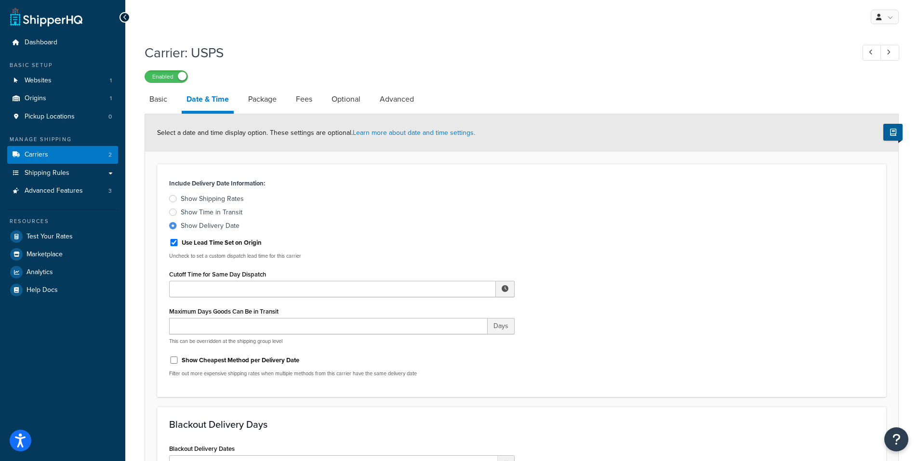
click at [172, 197] on div at bounding box center [173, 198] width 8 height 7
click at [0, 0] on input "Show Shipping Rates" at bounding box center [0, 0] width 0 height 0
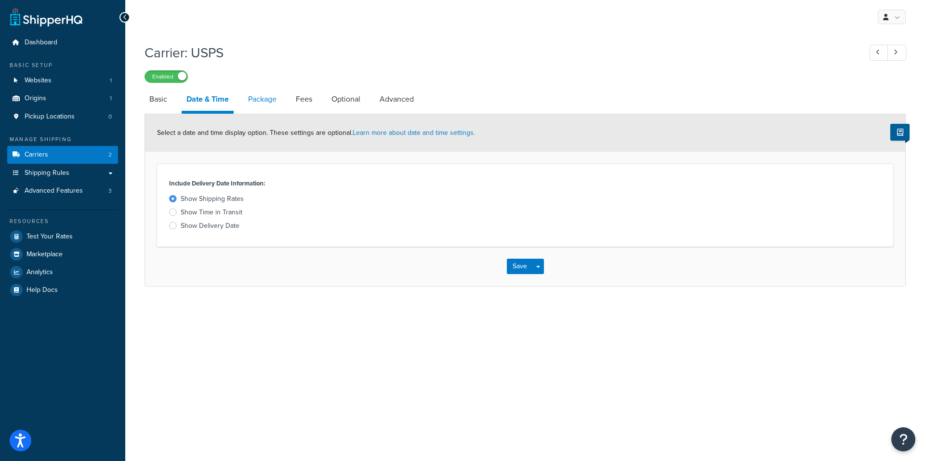
click at [261, 103] on link "Package" at bounding box center [262, 99] width 38 height 23
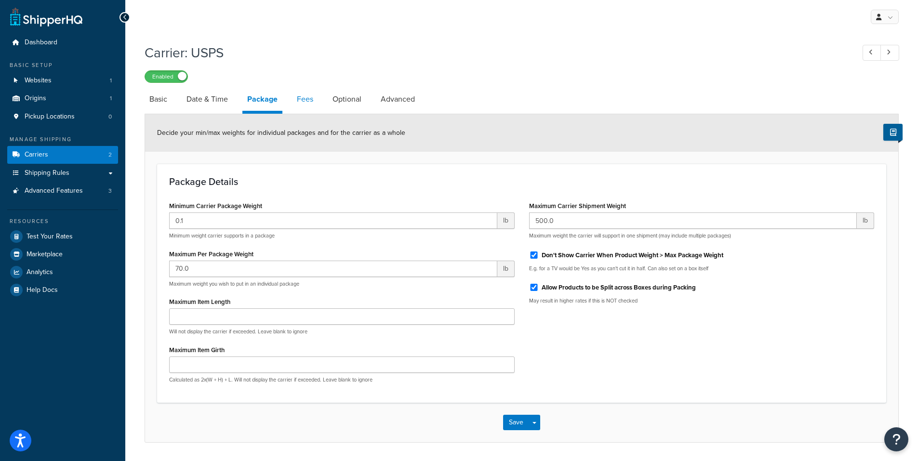
click at [307, 103] on link "Fees" at bounding box center [305, 99] width 26 height 23
select select "AFTER"
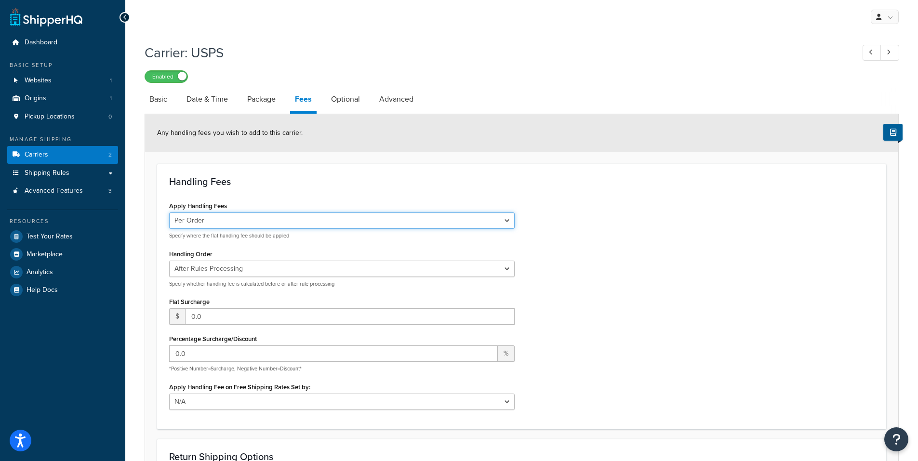
click at [320, 223] on select "Per Order Per Item Per Package" at bounding box center [341, 220] width 345 height 16
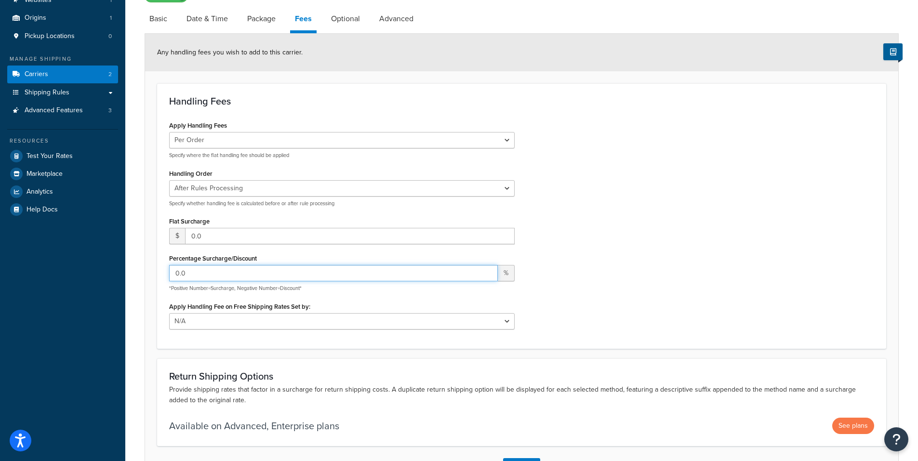
click at [222, 276] on input "0.0" at bounding box center [333, 273] width 328 height 16
click at [195, 272] on input "0.0" at bounding box center [333, 273] width 328 height 16
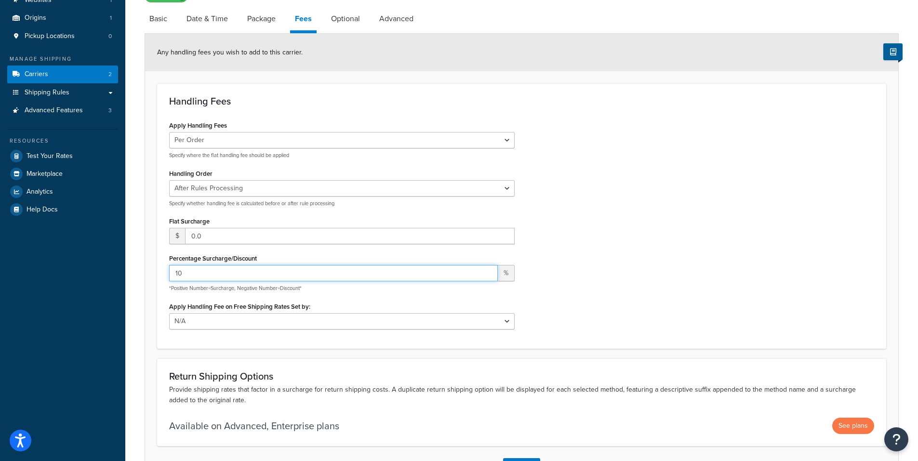
type input "10"
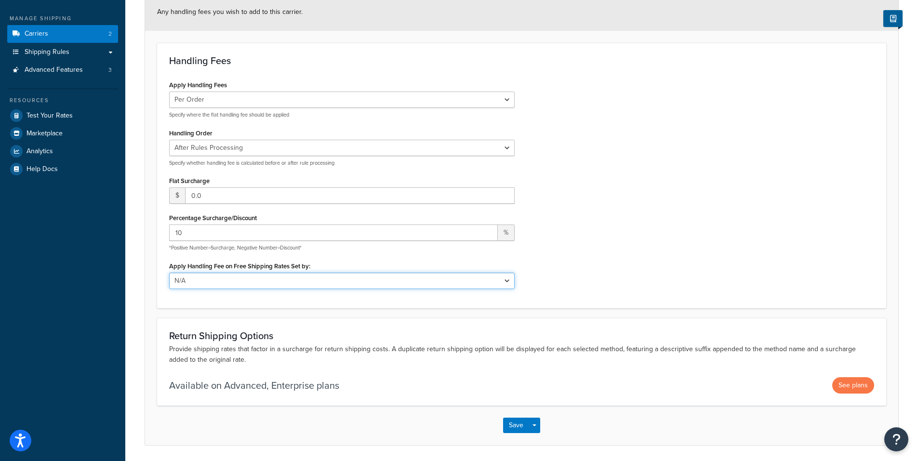
scroll to position [154, 0]
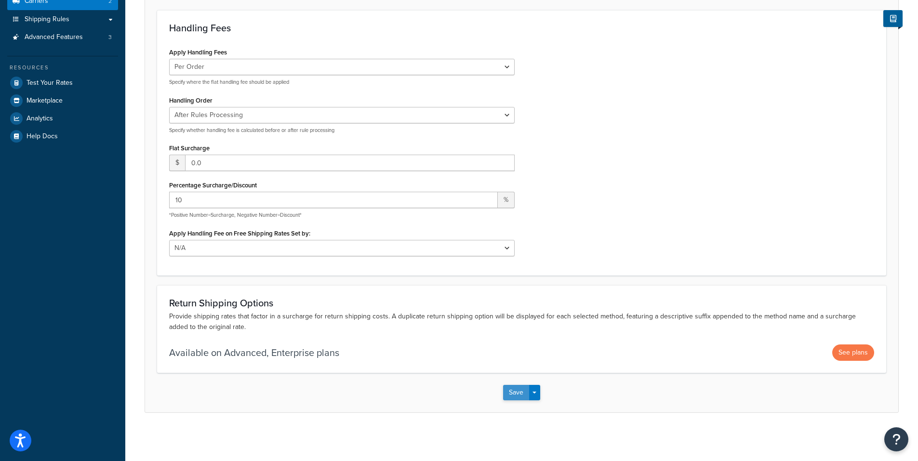
click at [516, 392] on button "Save" at bounding box center [516, 392] width 26 height 15
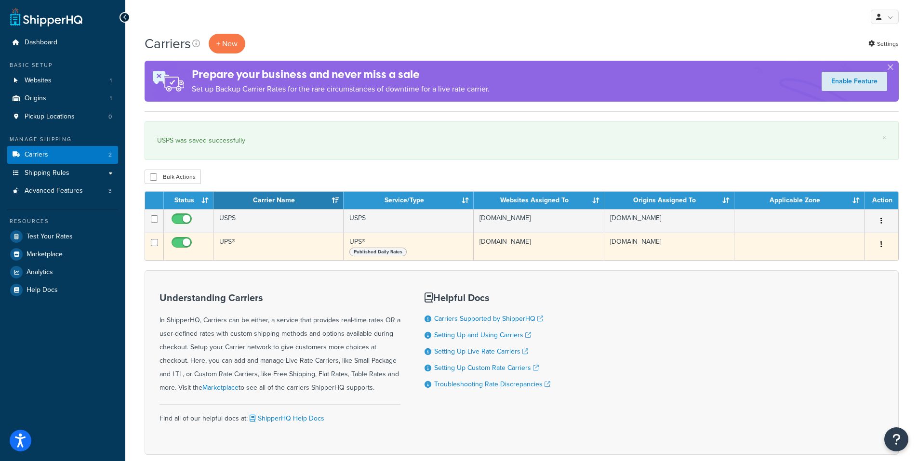
click at [882, 242] on button "button" at bounding box center [880, 244] width 13 height 15
click at [828, 262] on link "Edit" at bounding box center [842, 264] width 76 height 20
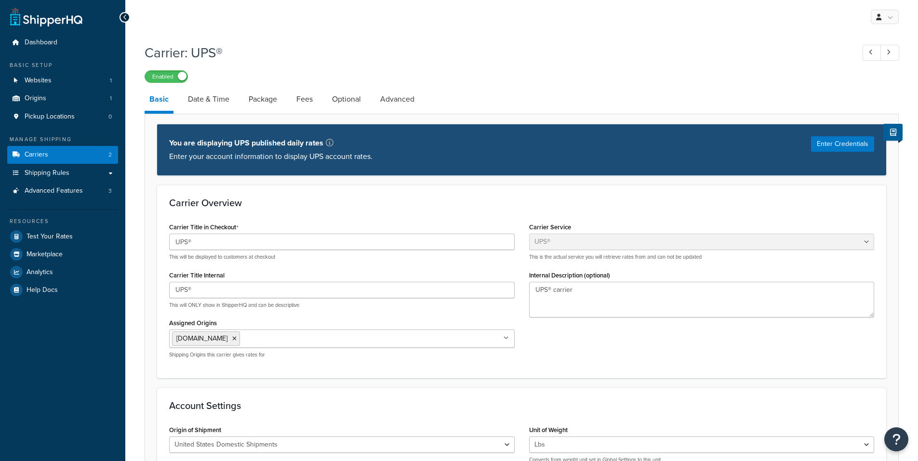
select select "ups"
click at [212, 102] on link "Date & Time" at bounding box center [208, 99] width 51 height 23
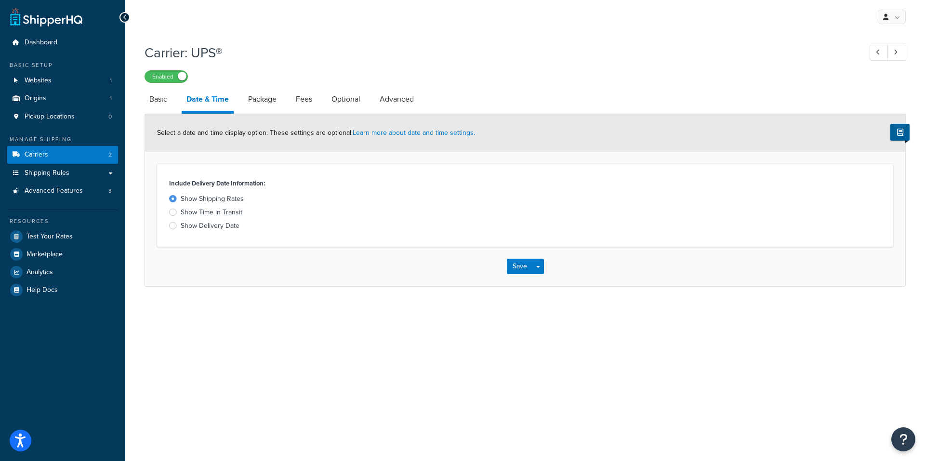
click at [173, 225] on div at bounding box center [173, 225] width 8 height 7
click at [0, 0] on input "Show Delivery Date" at bounding box center [0, 0] width 0 height 0
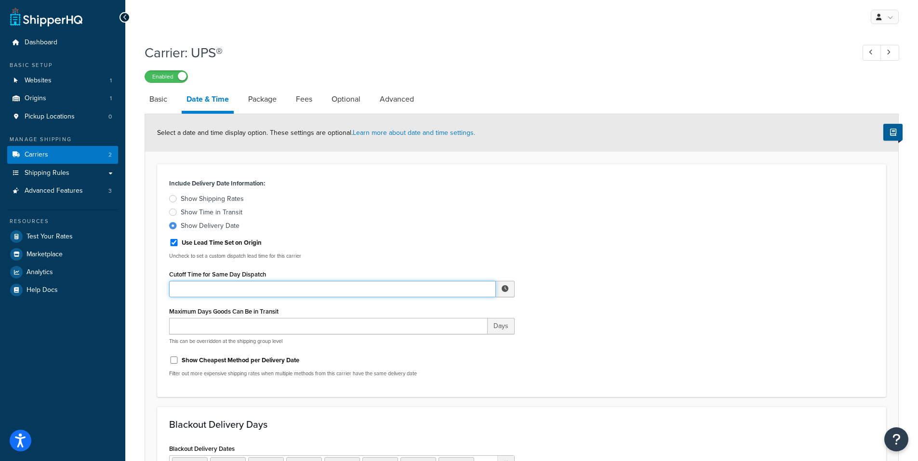
click at [236, 286] on input "Cutoff Time for Same Day Dispatch" at bounding box center [332, 289] width 327 height 16
click at [474, 339] on span "▼" at bounding box center [474, 338] width 19 height 19
click at [435, 313] on span "▲" at bounding box center [433, 310] width 19 height 19
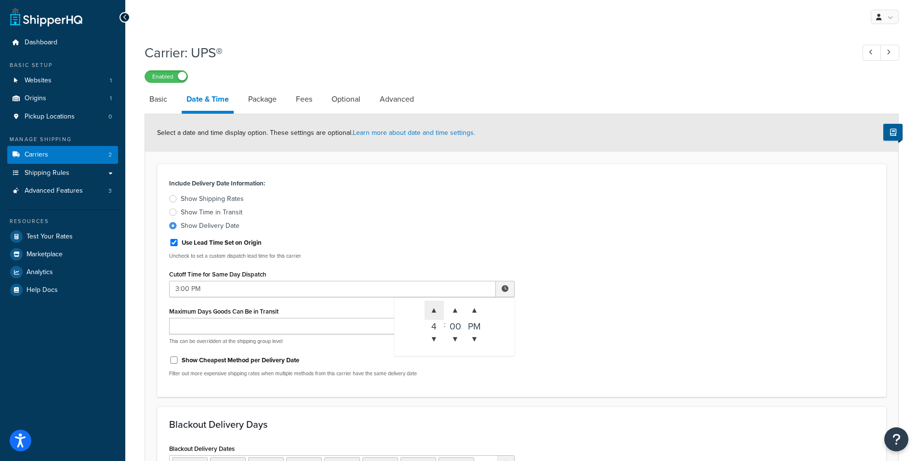
click at [435, 313] on span "▲" at bounding box center [433, 310] width 19 height 19
click at [434, 337] on span "▼" at bounding box center [433, 338] width 19 height 19
click at [432, 311] on span "▲" at bounding box center [433, 310] width 19 height 19
click at [434, 335] on span "▼" at bounding box center [433, 338] width 19 height 19
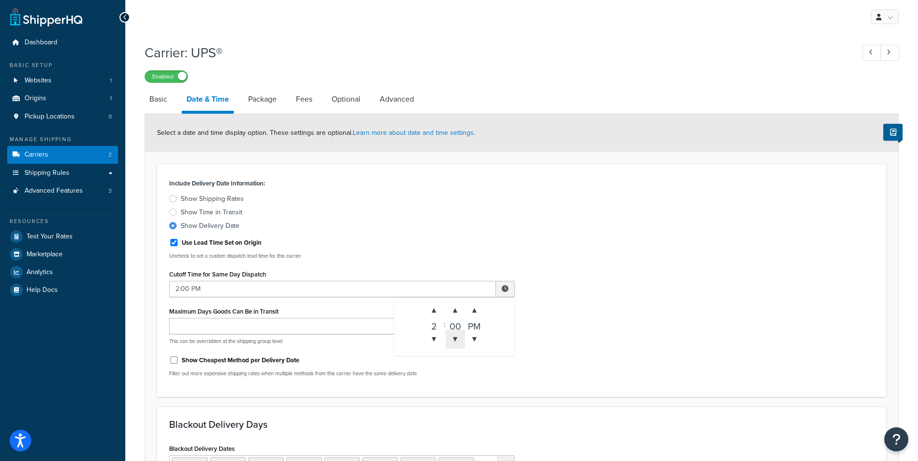
click at [454, 338] on span "▼" at bounding box center [455, 338] width 19 height 19
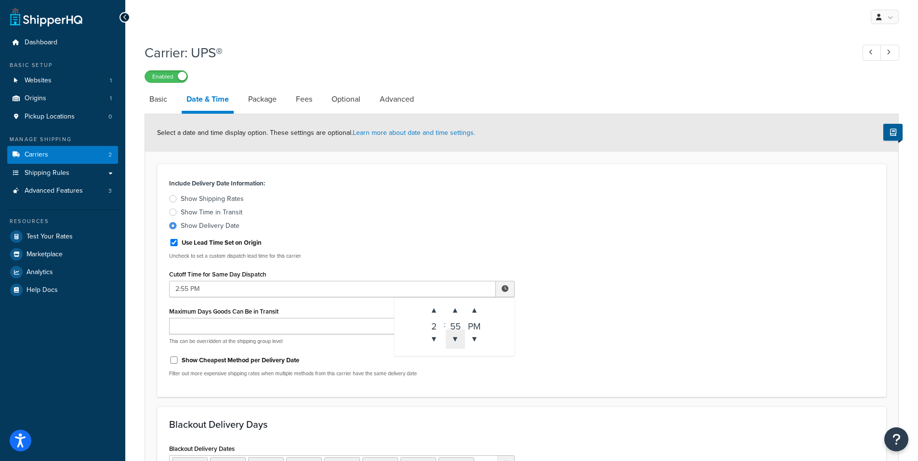
click at [454, 338] on span "▼" at bounding box center [455, 338] width 19 height 19
click at [454, 312] on span "▲" at bounding box center [455, 310] width 19 height 19
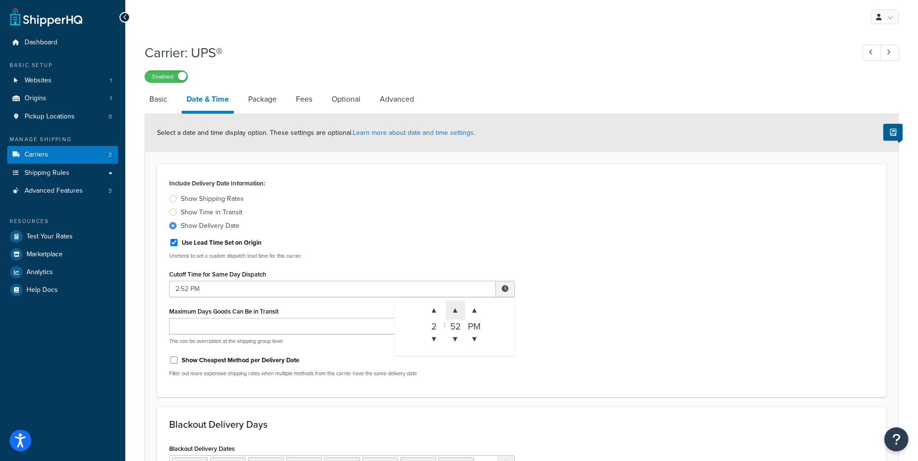
click at [454, 312] on span "▲" at bounding box center [455, 310] width 19 height 19
type input "2:55 PM"
click at [345, 314] on div "Maximum Days Goods Can Be in Transit Days This can be overridden at the shippin…" at bounding box center [341, 324] width 345 height 40
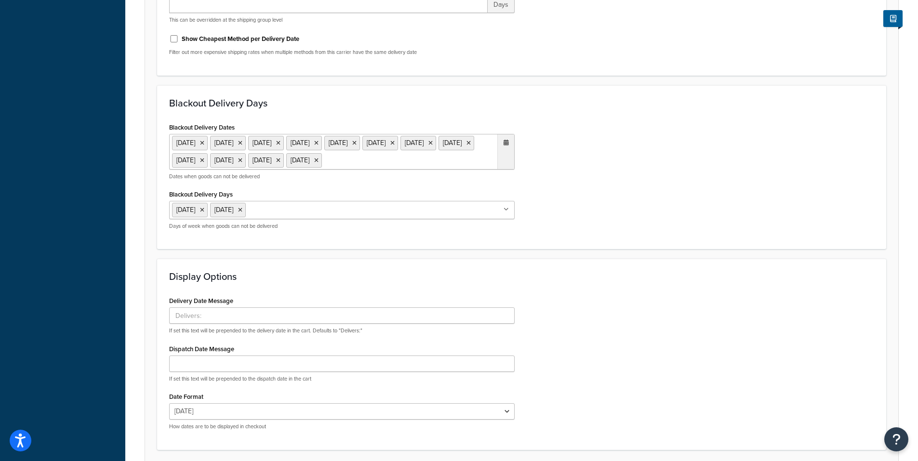
scroll to position [401, 0]
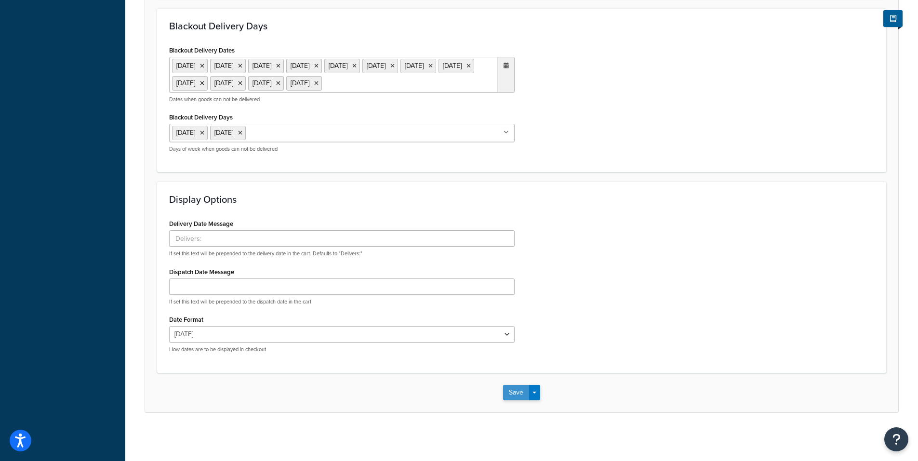
click at [522, 400] on button "Save" at bounding box center [516, 392] width 26 height 15
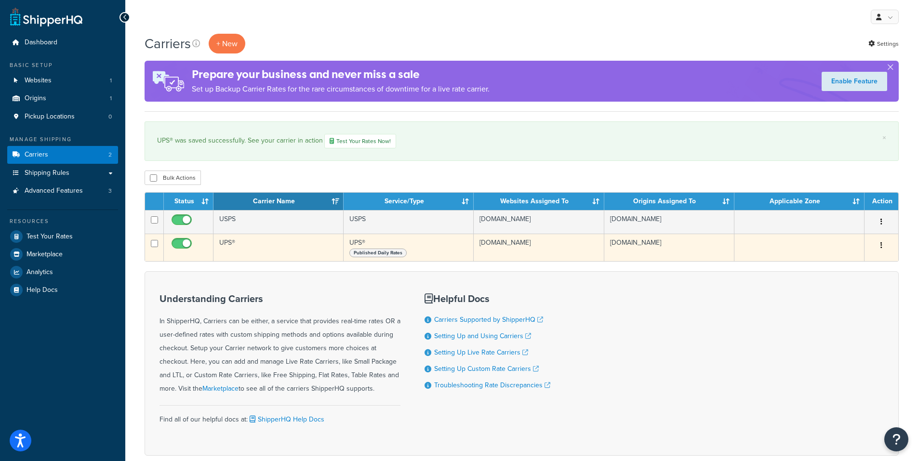
click at [879, 247] on button "button" at bounding box center [880, 245] width 13 height 15
click at [821, 267] on link "Edit" at bounding box center [842, 265] width 76 height 20
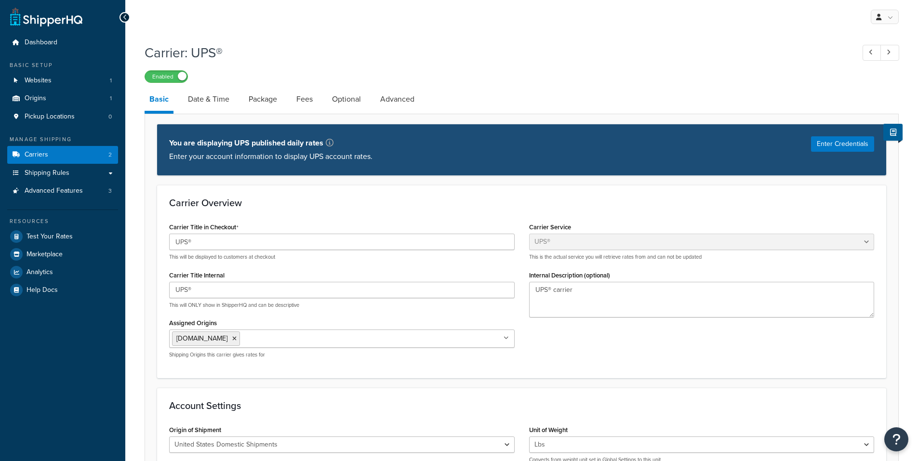
select select "ups"
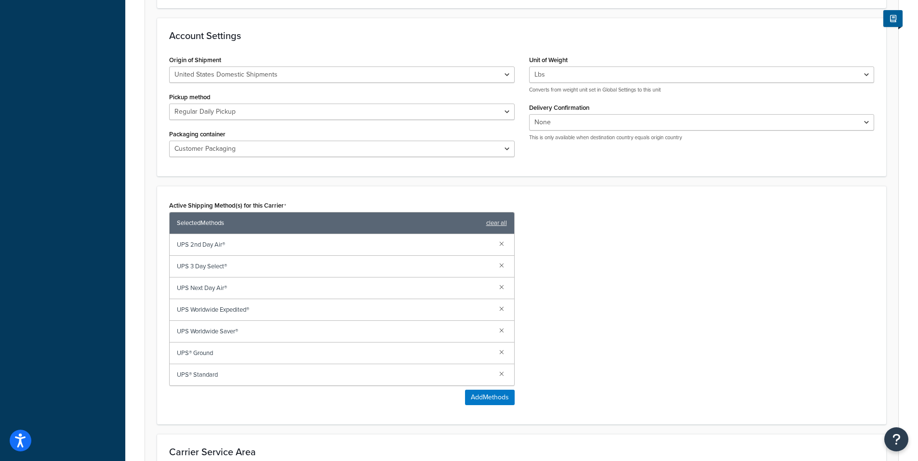
scroll to position [401, 0]
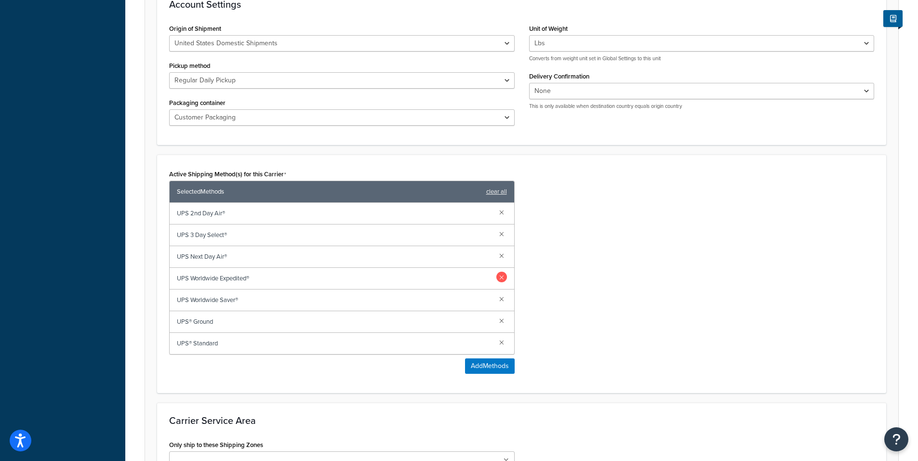
click at [500, 277] on link at bounding box center [501, 277] width 11 height 11
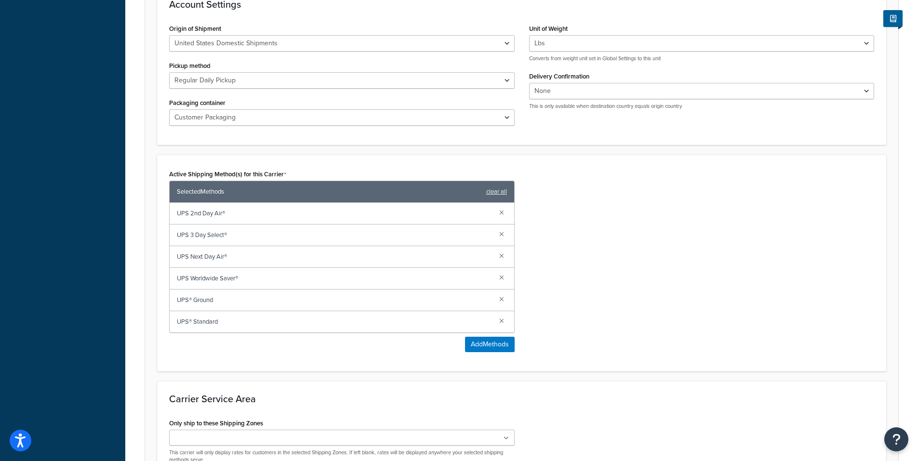
click at [500, 277] on link at bounding box center [501, 277] width 11 height 11
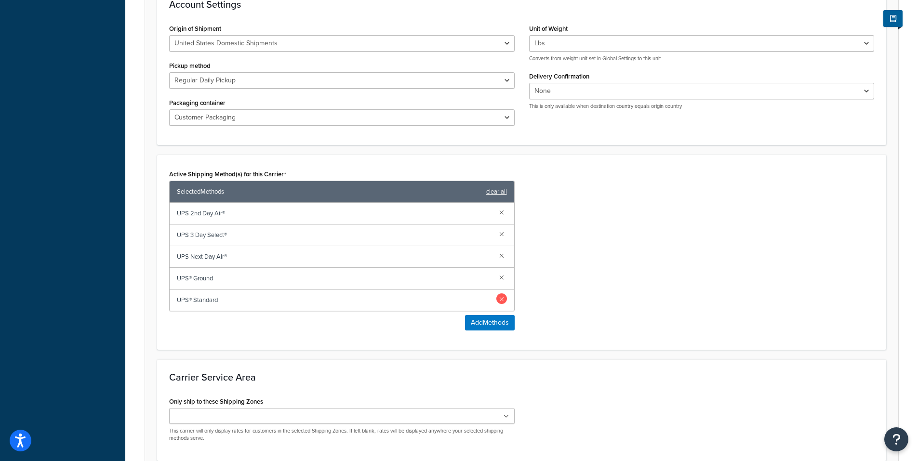
click at [501, 297] on link at bounding box center [501, 298] width 11 height 11
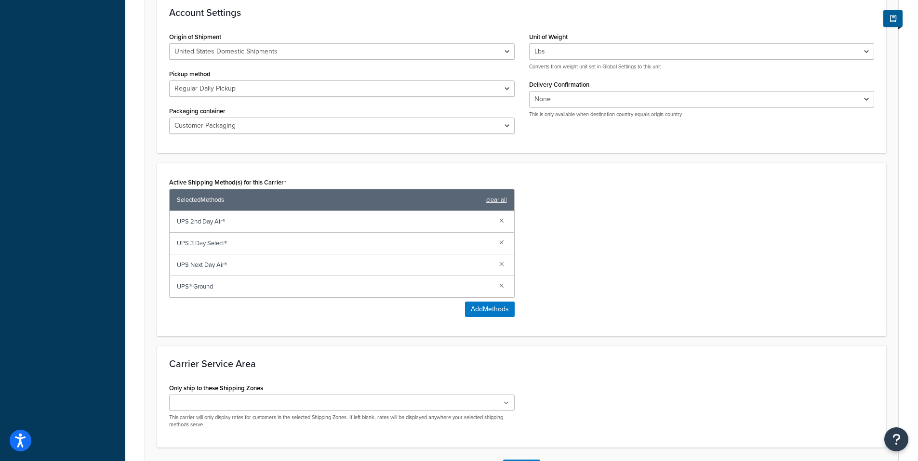
scroll to position [307, 0]
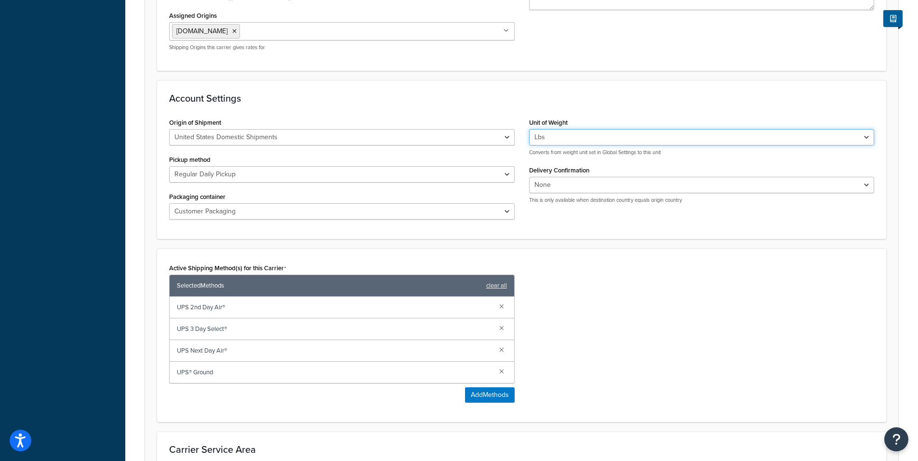
click at [570, 142] on select "Lbs Kgs Convert LBS to KG" at bounding box center [701, 137] width 345 height 16
click at [571, 142] on select "Lbs Kgs Convert LBS to KG" at bounding box center [701, 137] width 345 height 16
click at [611, 281] on div "Active Shipping Method(s) for this Carrier Selected Methods clear all UPS 2nd D…" at bounding box center [521, 335] width 719 height 149
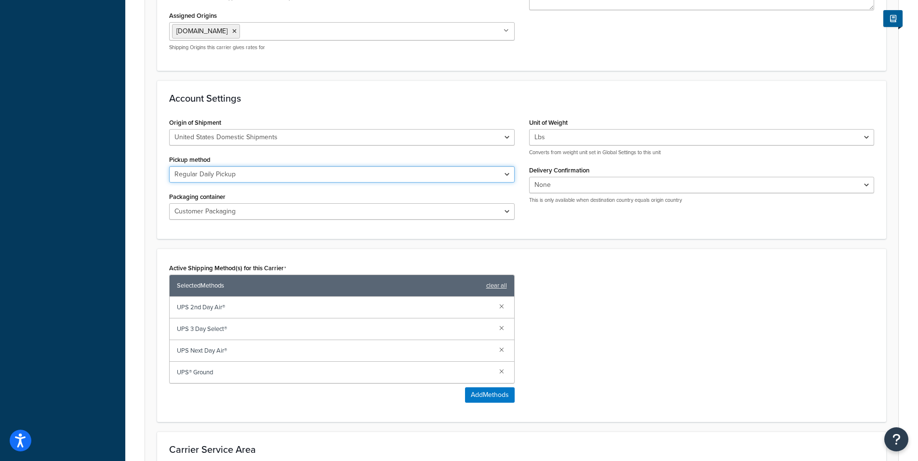
click at [367, 174] on select "Regular Daily Pickup Customer Counter One Time Pickup On Call Air Letter Center…" at bounding box center [341, 174] width 345 height 16
click at [169, 166] on select "Regular Daily Pickup Customer Counter One Time Pickup On Call Air Letter Center…" at bounding box center [341, 174] width 345 height 16
click at [345, 208] on select "Customer Packaging UPS Letter Envelope Customer Supplied Package UPS Tube UPS P…" at bounding box center [341, 211] width 345 height 16
click at [351, 234] on div "Account Settings Origin of Shipment United States Domestic Shipments Shipments …" at bounding box center [521, 159] width 729 height 158
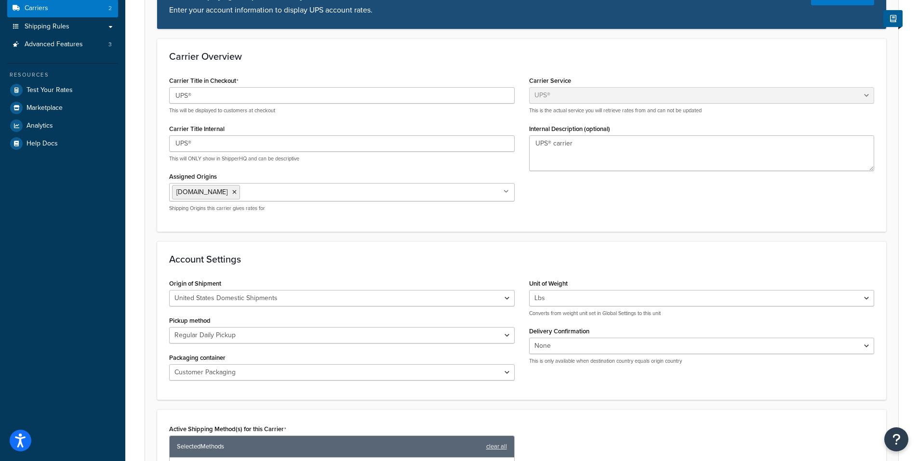
scroll to position [0, 0]
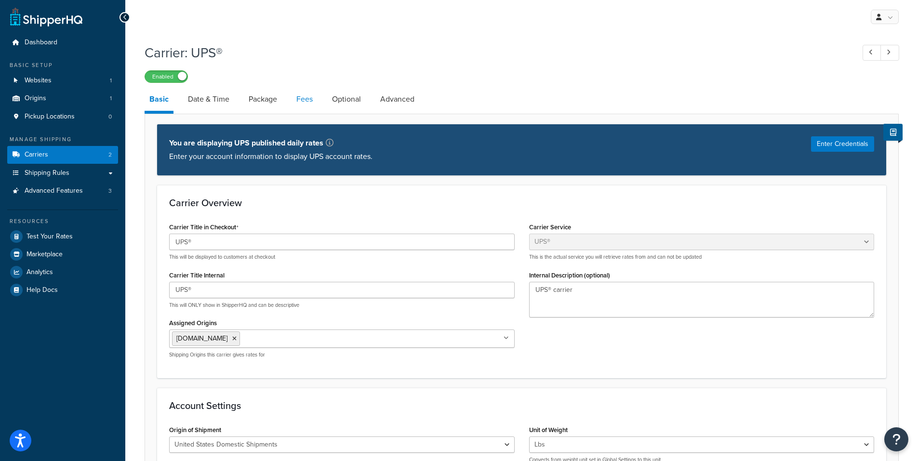
click at [306, 97] on link "Fees" at bounding box center [304, 99] width 26 height 23
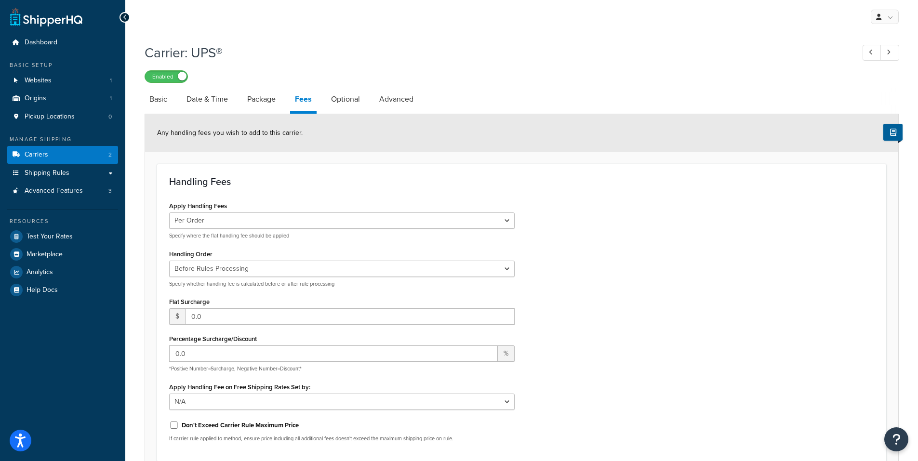
scroll to position [80, 0]
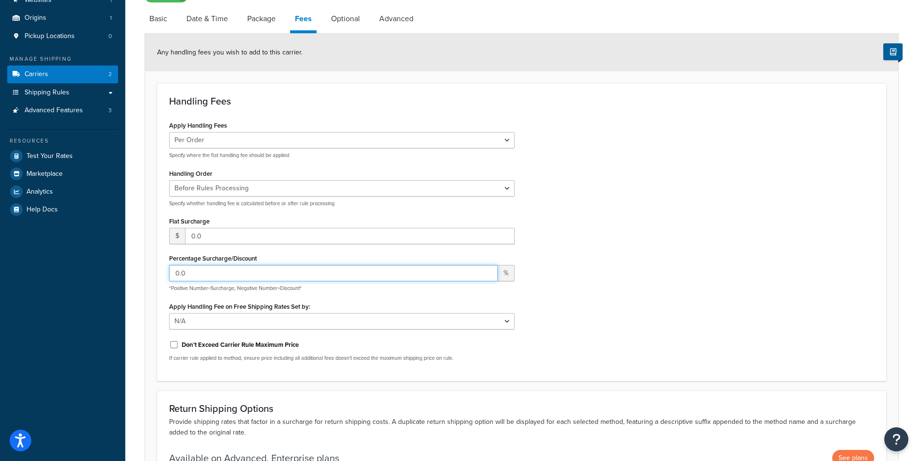
click at [254, 275] on input "0.0" at bounding box center [333, 273] width 328 height 16
type input "8"
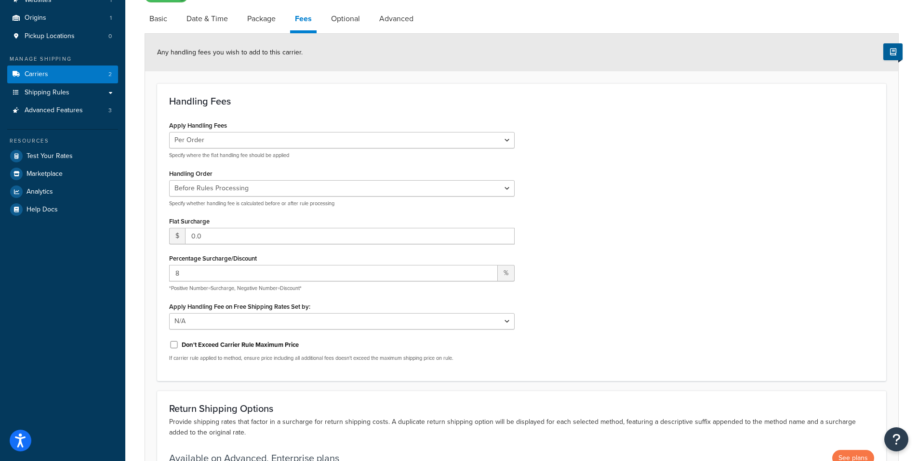
click at [670, 271] on div "Apply Handling Fees Per Order Per Item Per Package Specify where the flat handl…" at bounding box center [521, 243] width 719 height 250
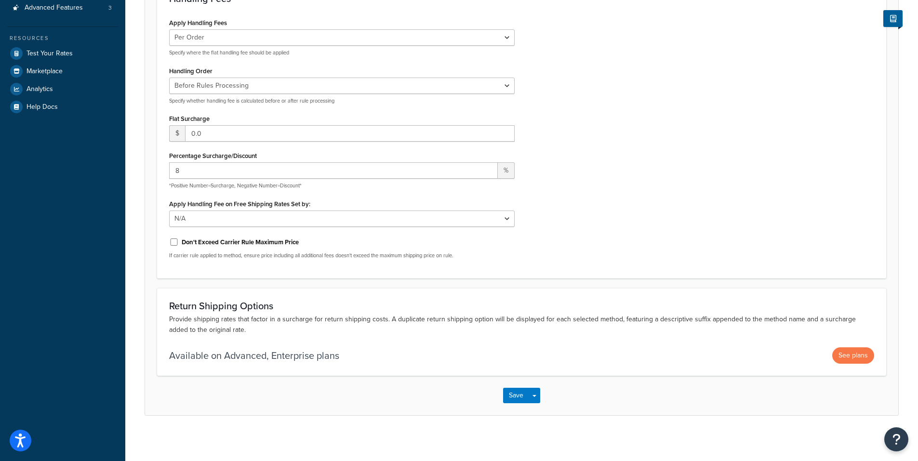
scroll to position [186, 0]
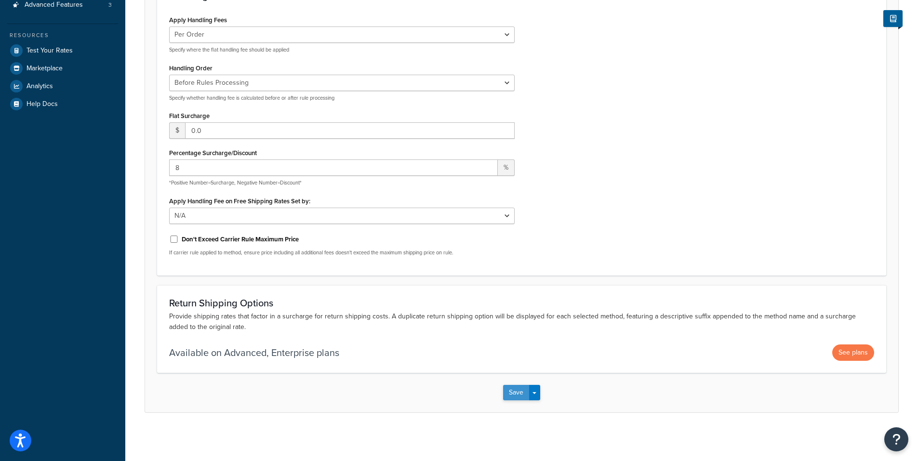
click at [523, 392] on button "Save" at bounding box center [516, 392] width 26 height 15
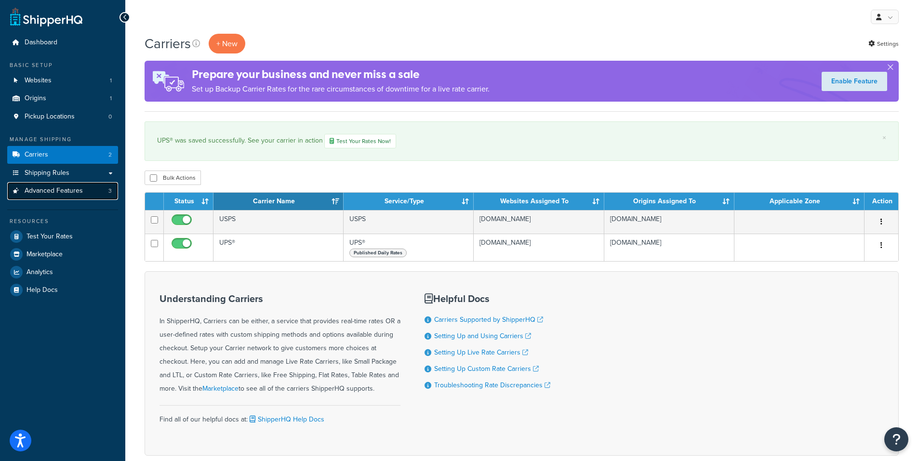
click at [56, 188] on span "Advanced Features" at bounding box center [54, 191] width 58 height 8
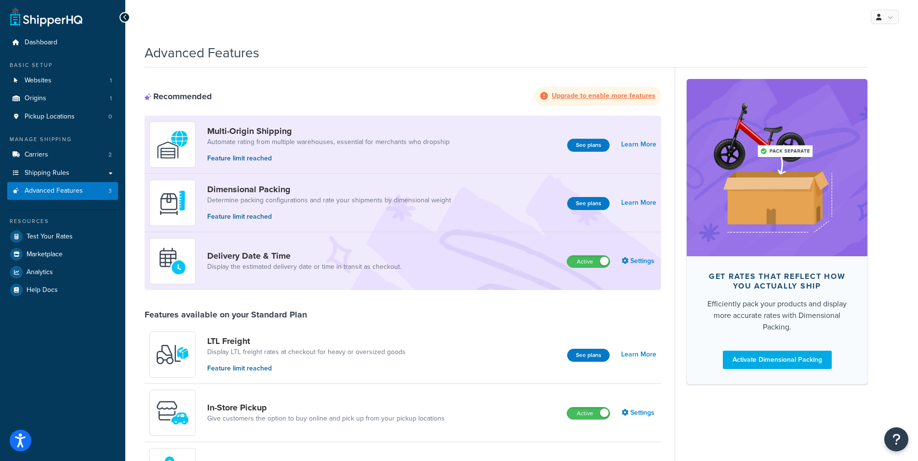
scroll to position [80, 0]
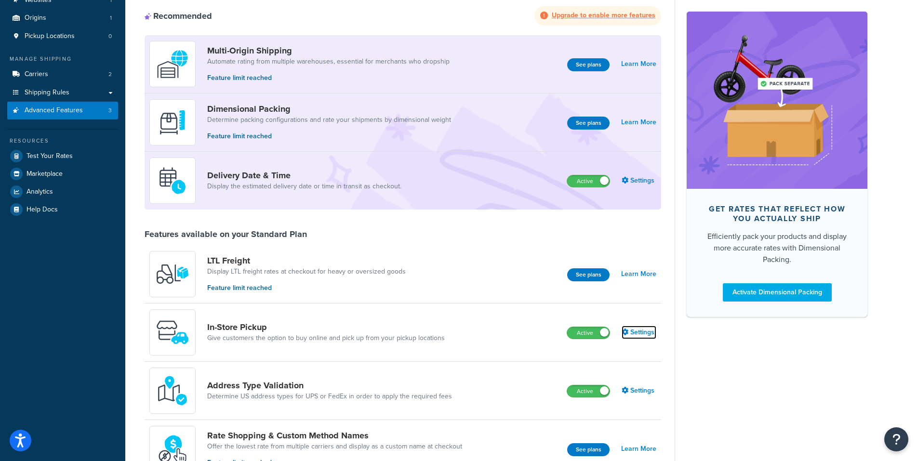
click at [635, 334] on link "Settings" at bounding box center [638, 332] width 35 height 13
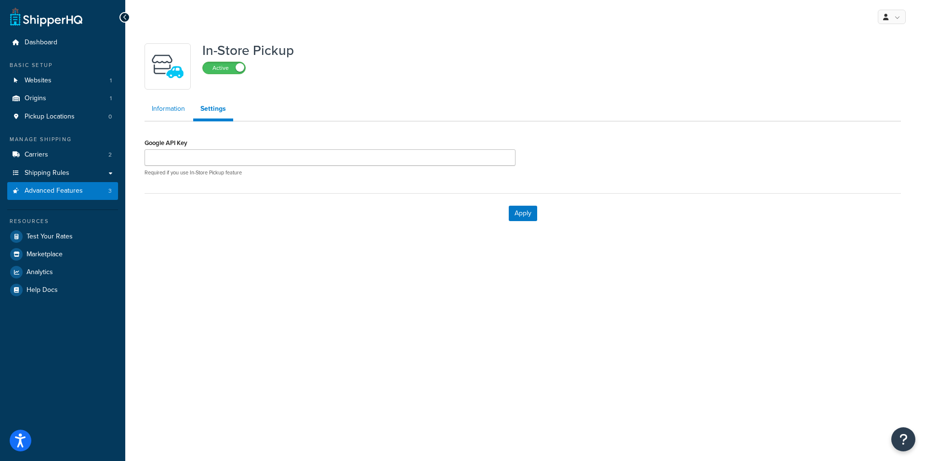
click at [174, 112] on link "Information" at bounding box center [168, 108] width 48 height 19
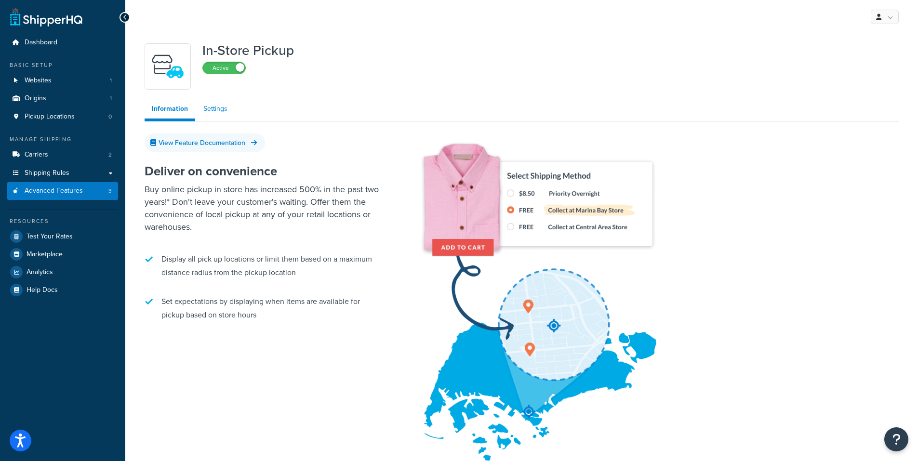
click at [218, 111] on link "Settings" at bounding box center [215, 108] width 39 height 19
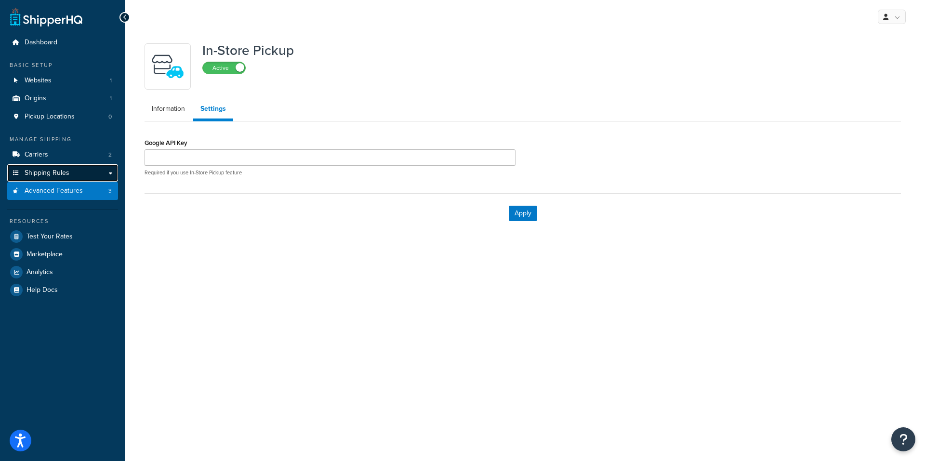
click at [66, 170] on span "Shipping Rules" at bounding box center [47, 173] width 45 height 8
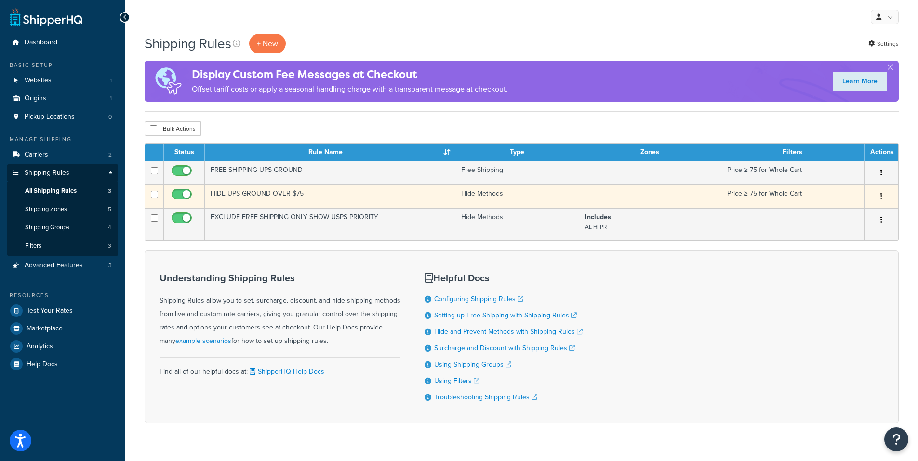
click at [880, 197] on icon "button" at bounding box center [881, 196] width 2 height 7
click at [843, 213] on link "Edit" at bounding box center [849, 215] width 76 height 20
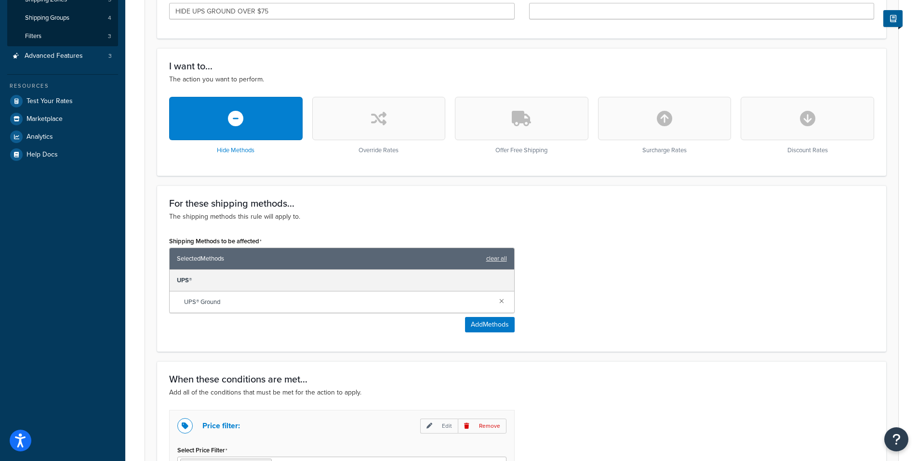
scroll to position [119, 0]
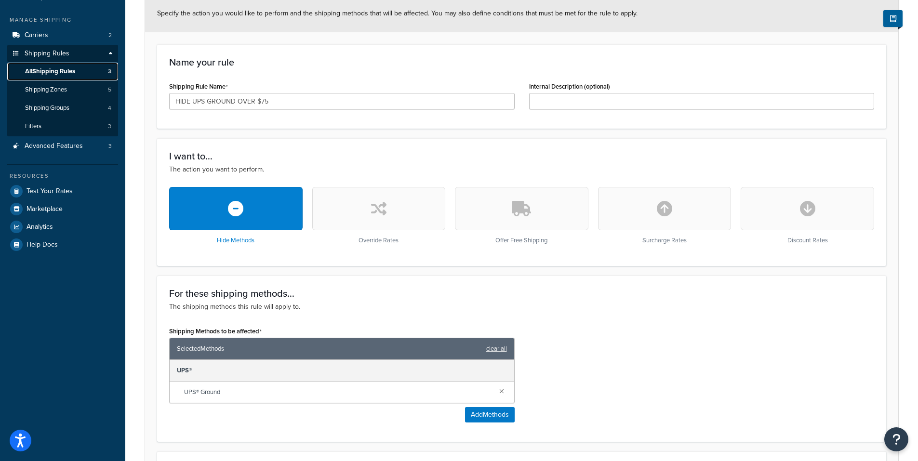
click at [60, 72] on span "All Shipping Rules" at bounding box center [50, 71] width 50 height 8
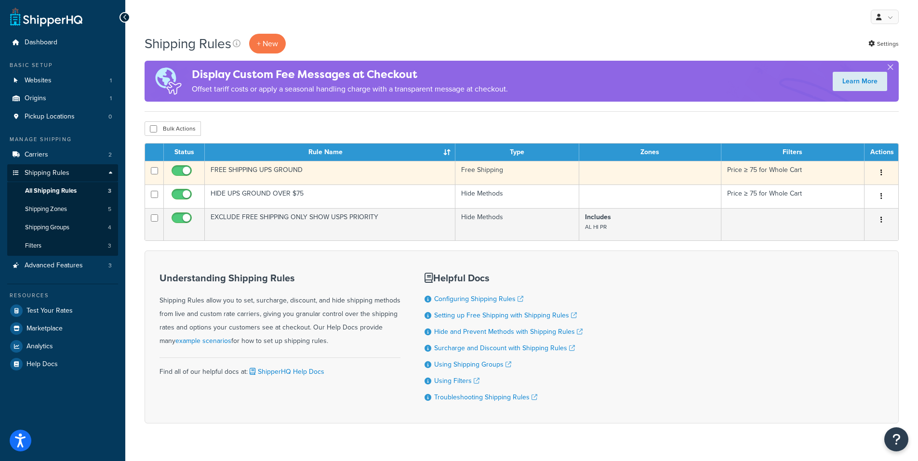
click at [409, 176] on td "FREE SHIPPING UPS GROUND" at bounding box center [330, 173] width 250 height 24
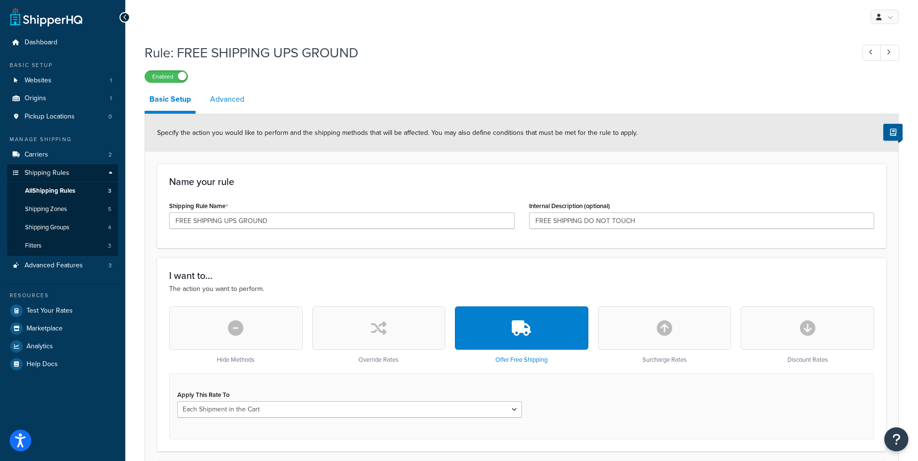
click at [222, 100] on link "Advanced" at bounding box center [227, 99] width 44 height 23
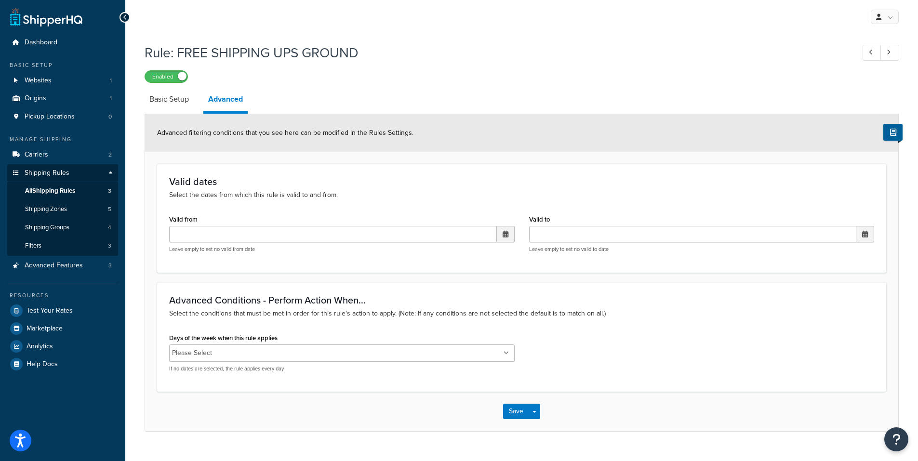
click at [504, 346] on ul "Please Select" at bounding box center [341, 352] width 345 height 17
click at [614, 347] on div "Days of the week when this rule applies Please Select Monday Tuesday Wednesday …" at bounding box center [521, 355] width 719 height 49
click at [55, 191] on span "All Shipping Rules" at bounding box center [50, 191] width 50 height 8
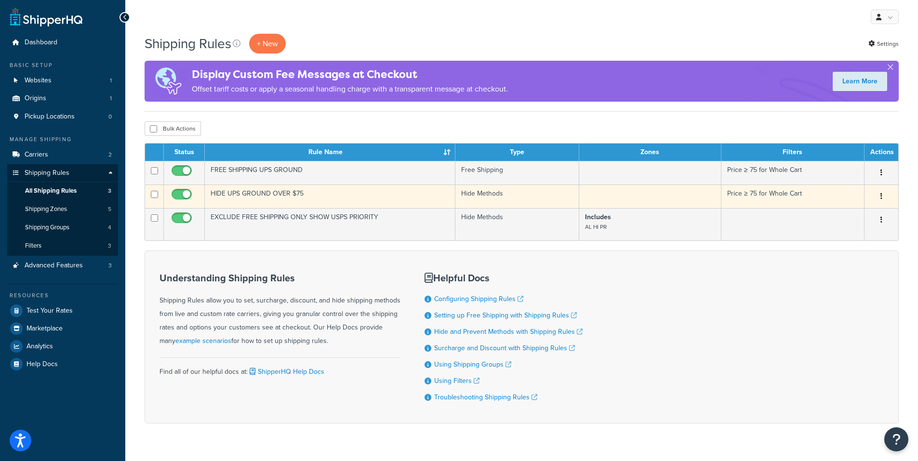
click at [326, 202] on td "HIDE UPS GROUND OVER $75" at bounding box center [330, 196] width 250 height 24
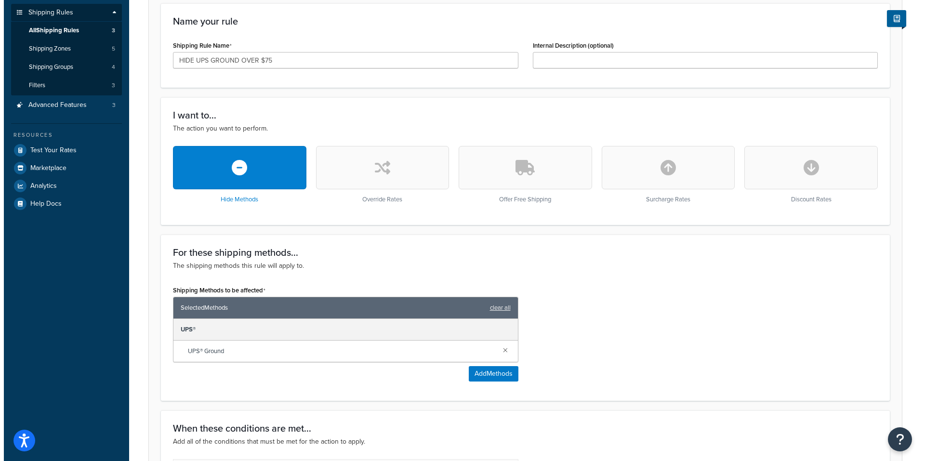
scroll to position [241, 0]
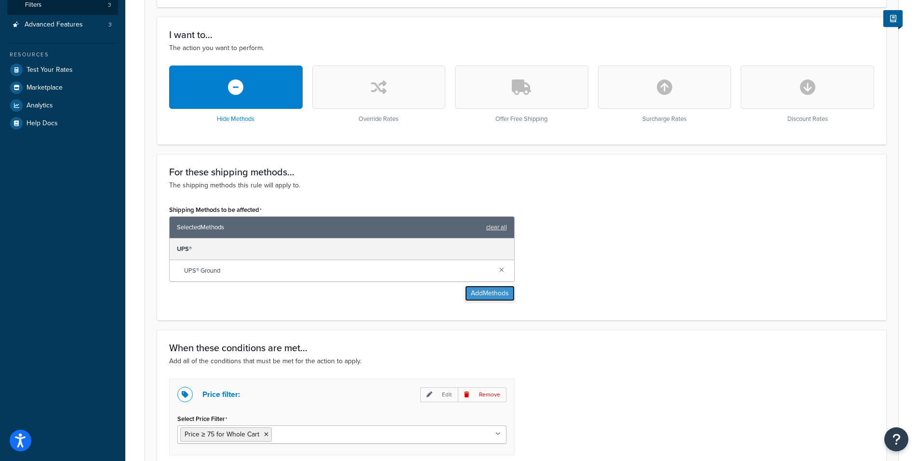
click at [482, 293] on button "Add Methods" at bounding box center [490, 293] width 50 height 15
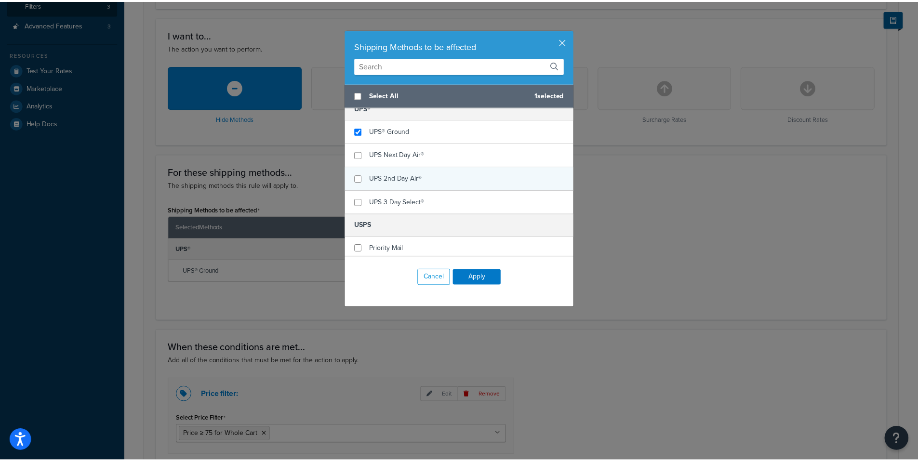
scroll to position [13, 0]
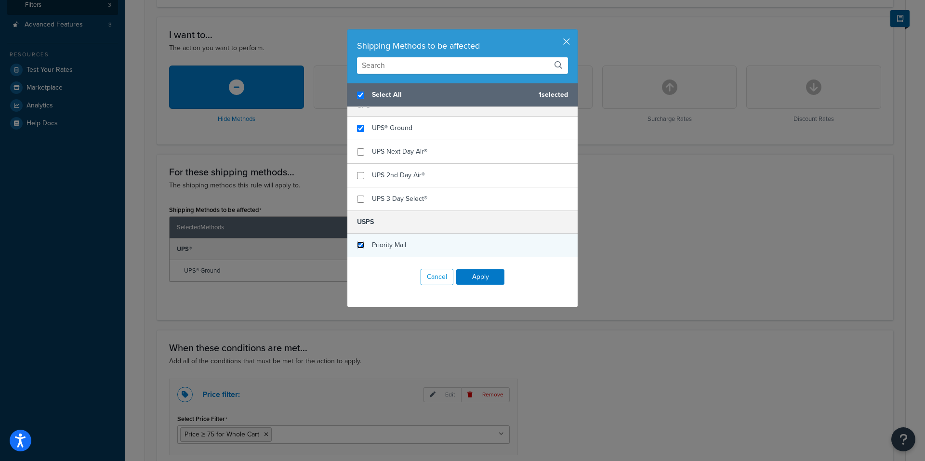
checkbox input "true"
click at [358, 242] on input "checkbox" at bounding box center [360, 244] width 7 height 7
checkbox input "true"
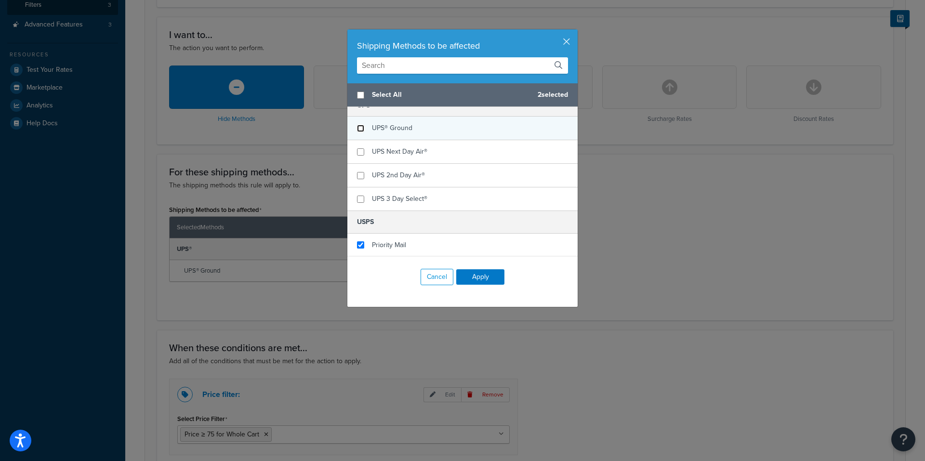
checkbox input "false"
click at [358, 125] on input "checkbox" at bounding box center [360, 128] width 7 height 7
checkbox input "false"
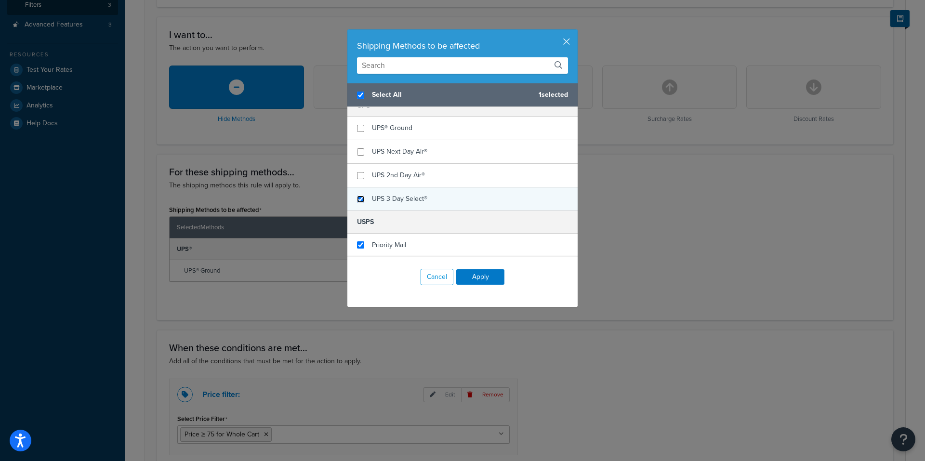
checkbox input "true"
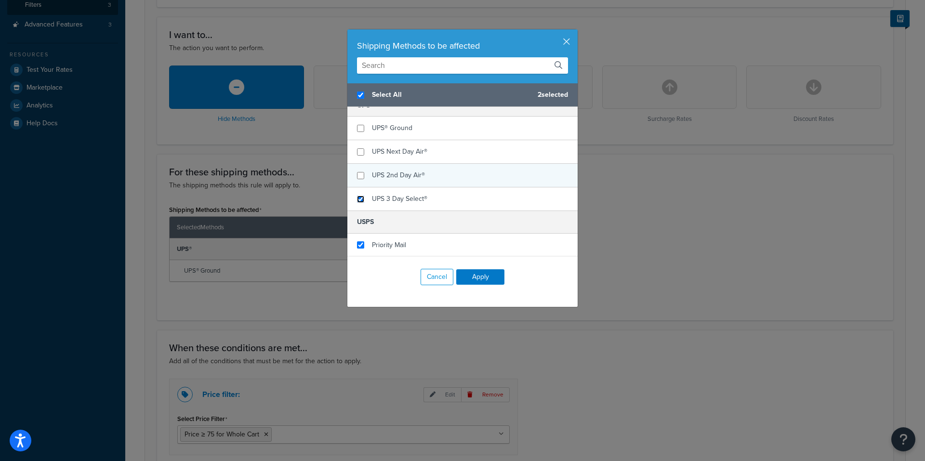
drag, startPoint x: 358, startPoint y: 197, endPoint x: 355, endPoint y: 172, distance: 24.7
click at [357, 196] on input "checkbox" at bounding box center [360, 199] width 7 height 7
checkbox input "true"
checkbox input "false"
click at [357, 172] on input "checkbox" at bounding box center [360, 175] width 7 height 7
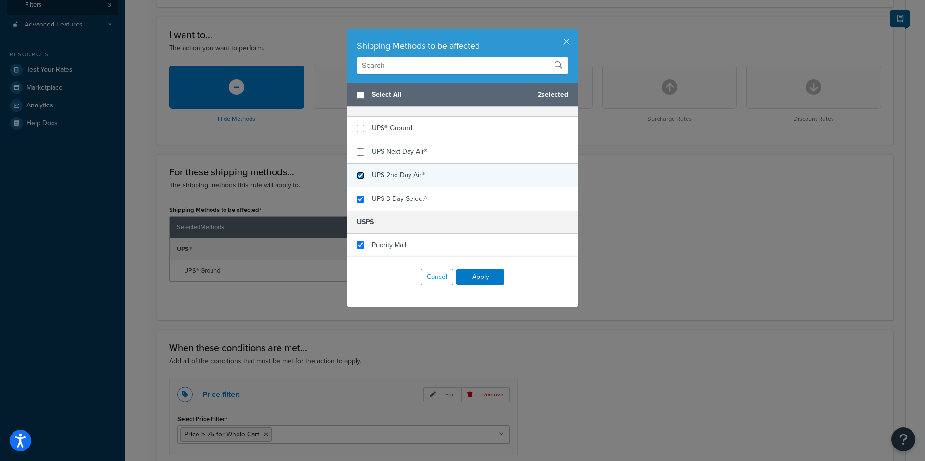
checkbox input "true"
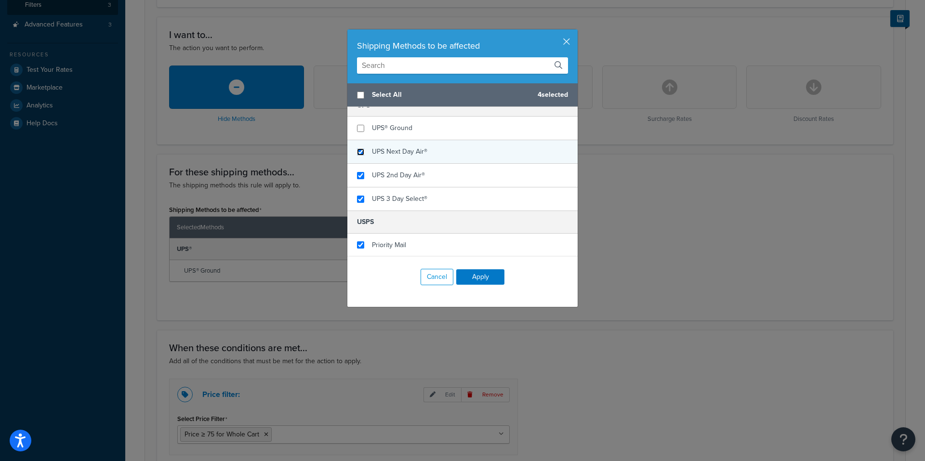
click at [357, 148] on input "checkbox" at bounding box center [360, 151] width 7 height 7
checkbox input "true"
click at [485, 279] on button "Apply" at bounding box center [480, 276] width 48 height 15
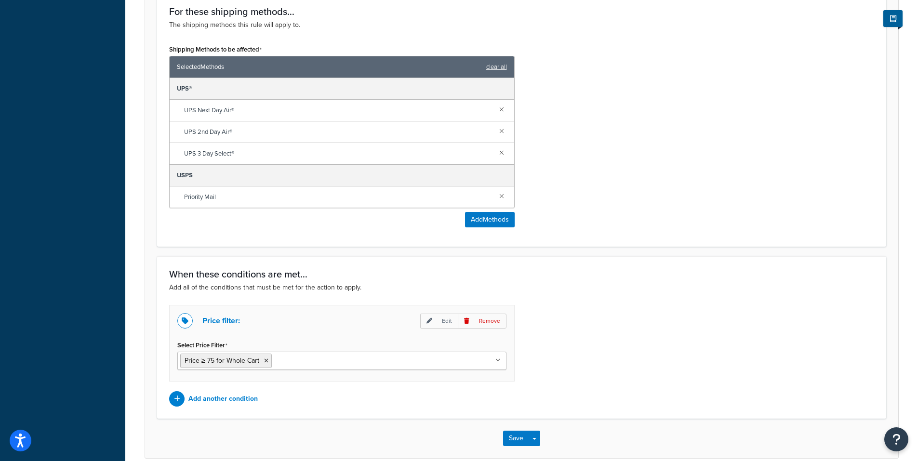
scroll to position [447, 0]
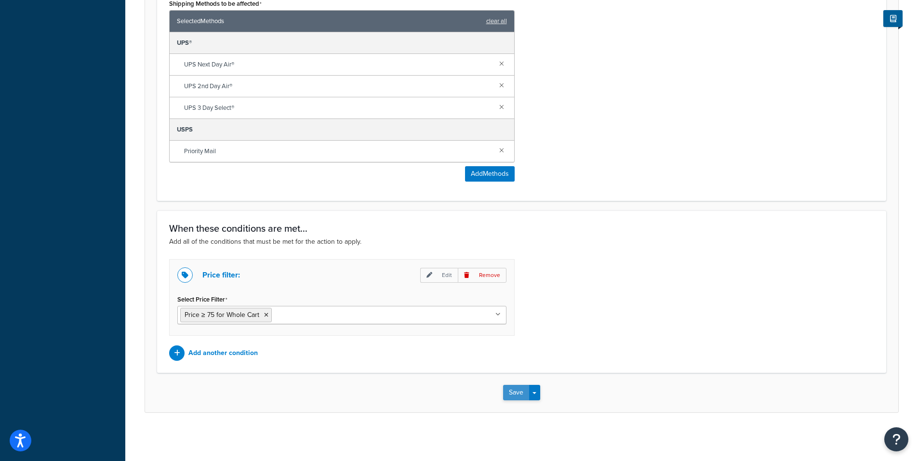
click at [517, 390] on button "Save" at bounding box center [516, 392] width 26 height 15
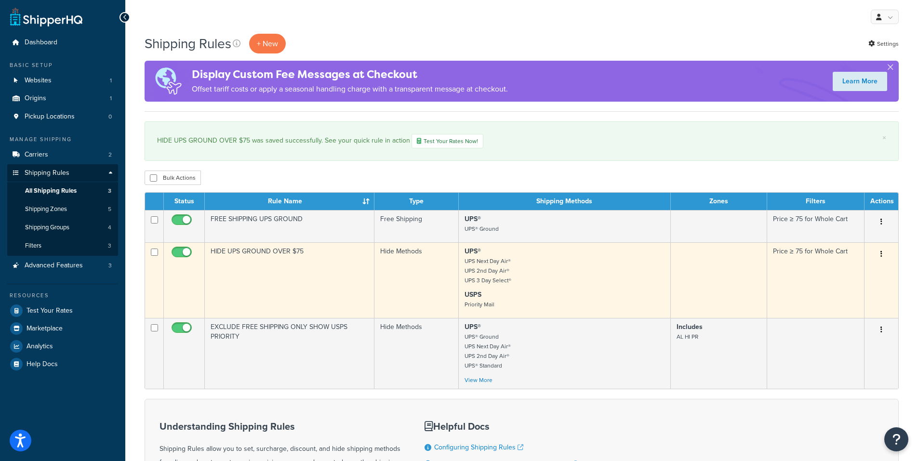
click at [882, 257] on button "button" at bounding box center [880, 254] width 13 height 15
click at [855, 271] on link "Edit" at bounding box center [849, 273] width 76 height 20
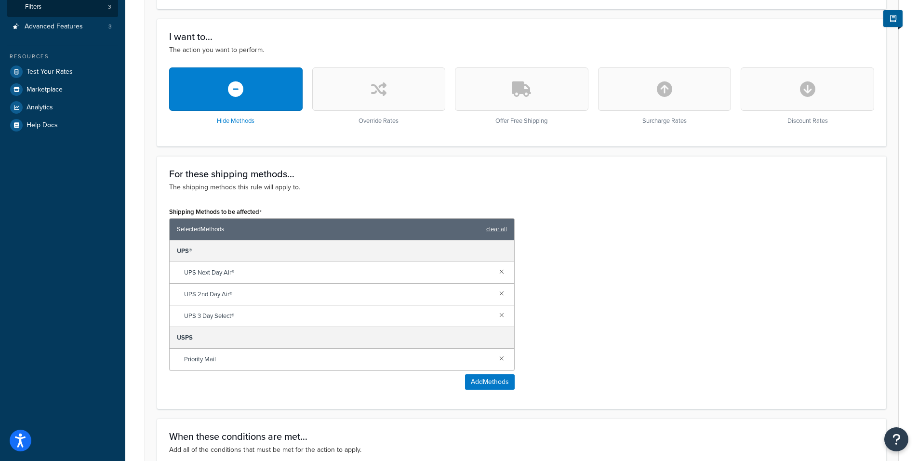
scroll to position [241, 0]
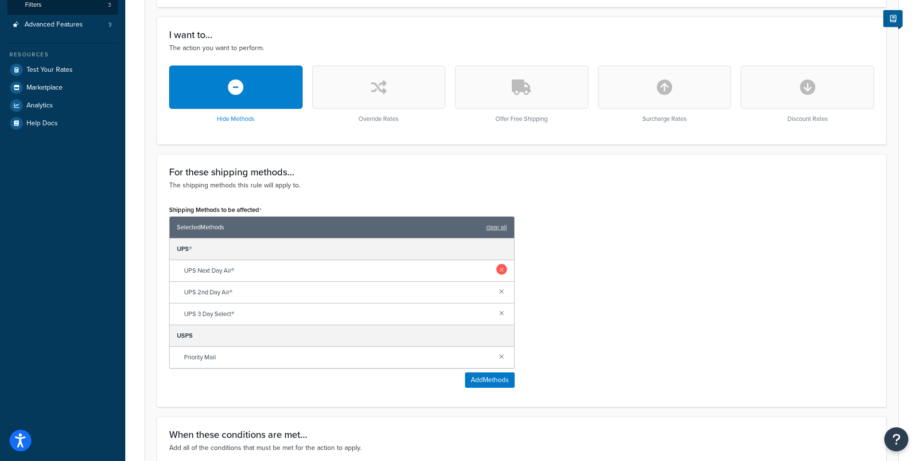
click at [501, 272] on link at bounding box center [501, 269] width 11 height 11
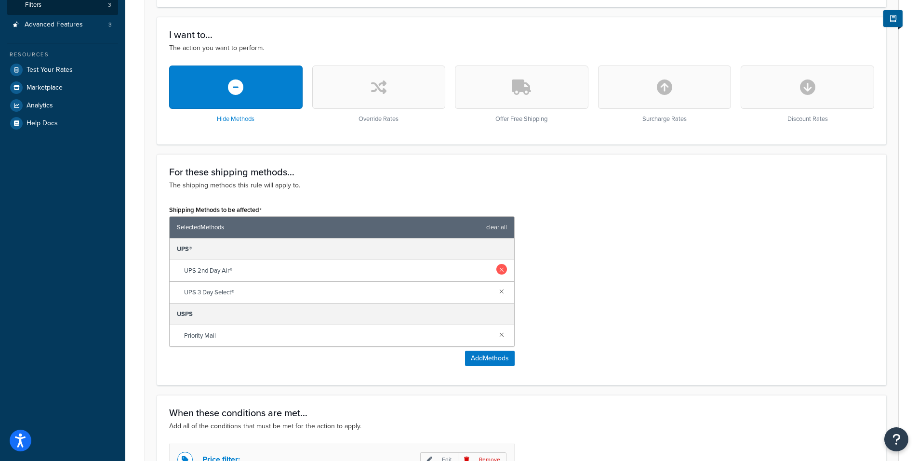
click at [502, 272] on link at bounding box center [501, 269] width 11 height 11
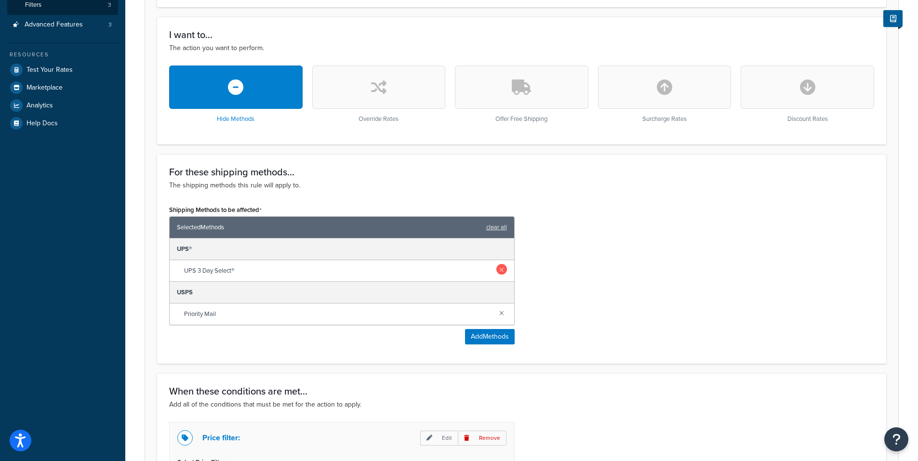
click at [501, 272] on link at bounding box center [501, 269] width 11 height 11
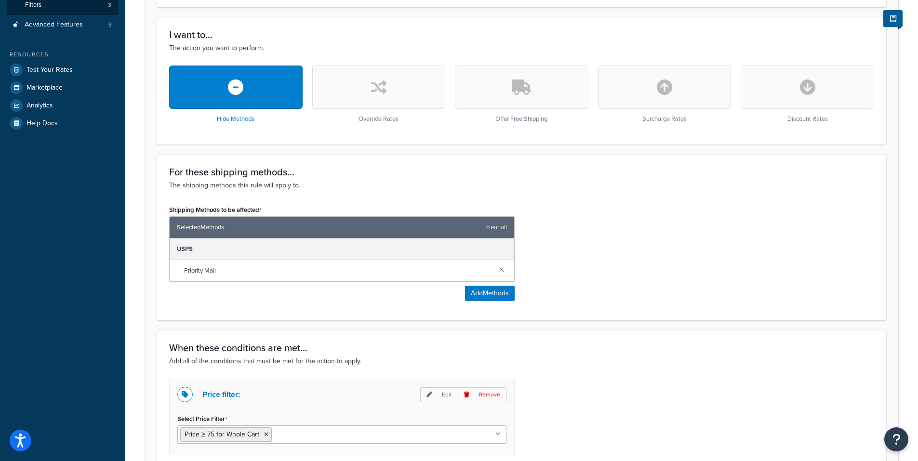
click at [656, 311] on div "For these shipping methods... The shipping methods this rule will apply to. Shi…" at bounding box center [521, 237] width 729 height 166
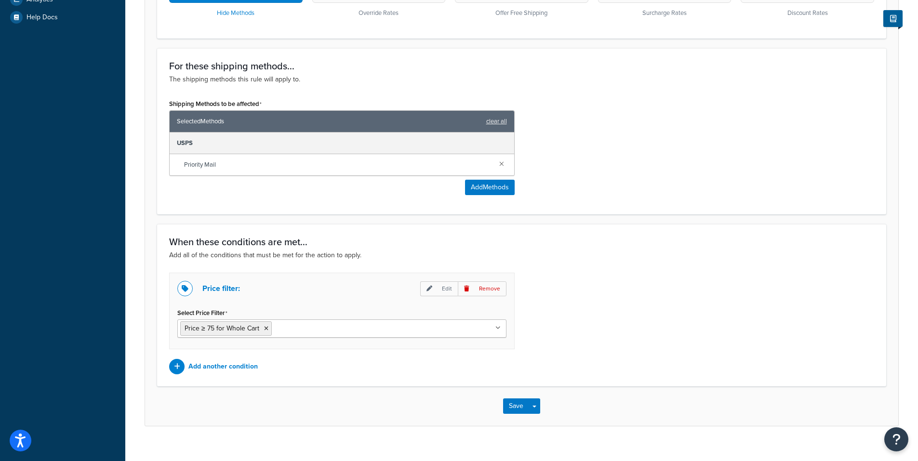
scroll to position [360, 0]
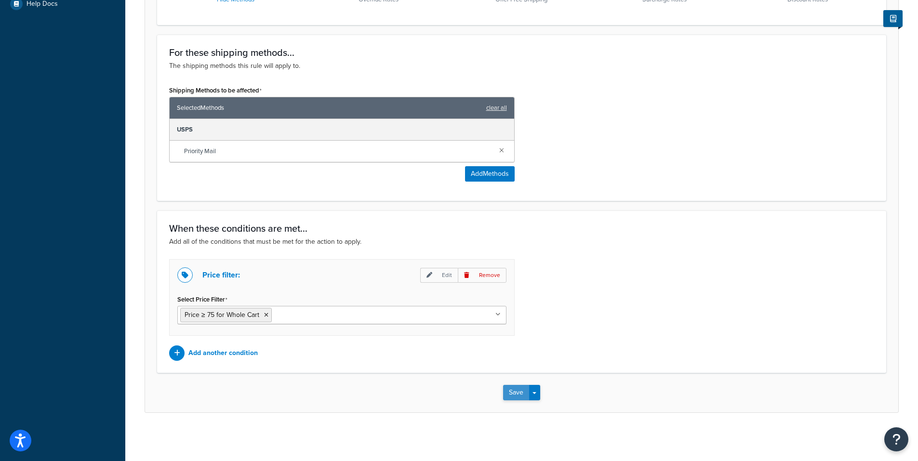
click at [520, 394] on button "Save" at bounding box center [516, 392] width 26 height 15
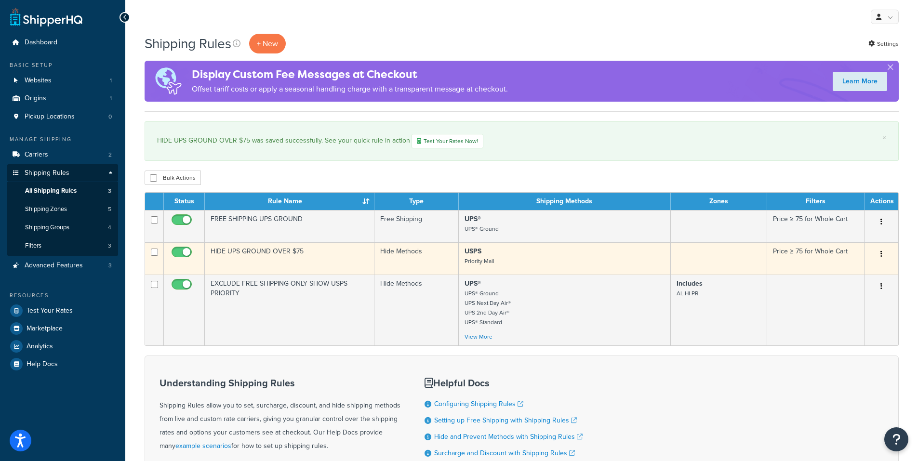
click at [880, 256] on icon "button" at bounding box center [881, 253] width 2 height 7
click at [855, 269] on link "Edit" at bounding box center [849, 273] width 76 height 20
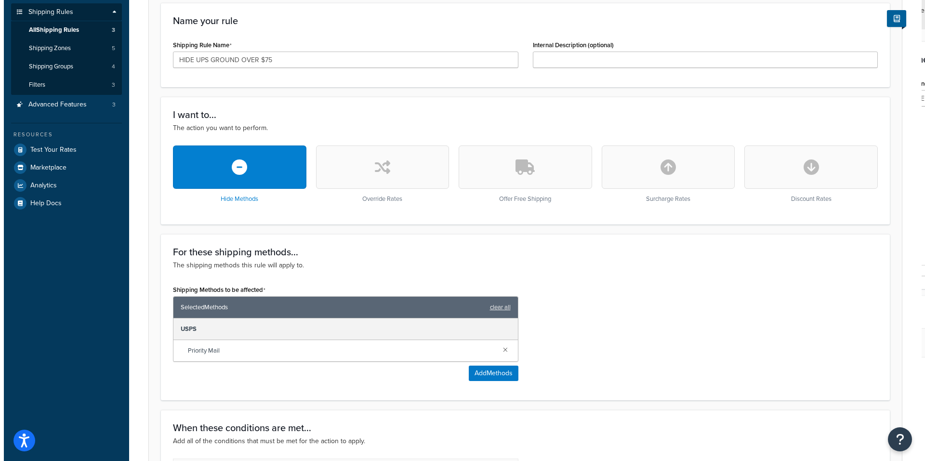
scroll to position [280, 0]
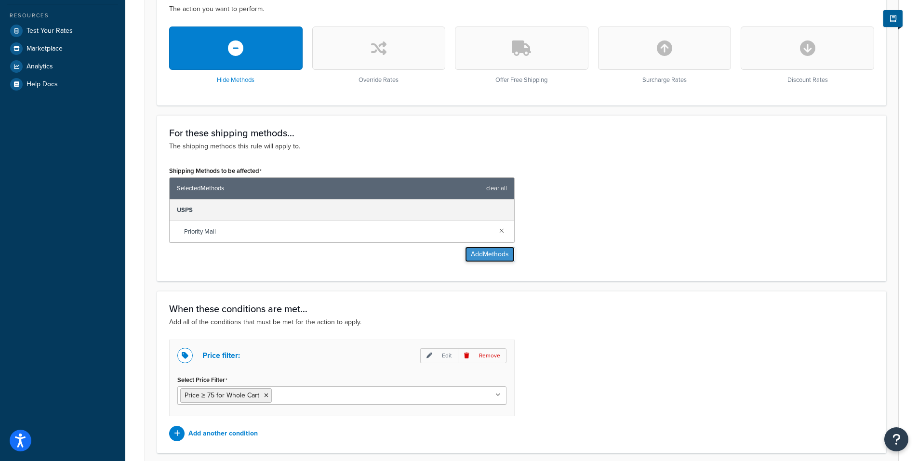
click at [499, 255] on button "Add Methods" at bounding box center [490, 254] width 50 height 15
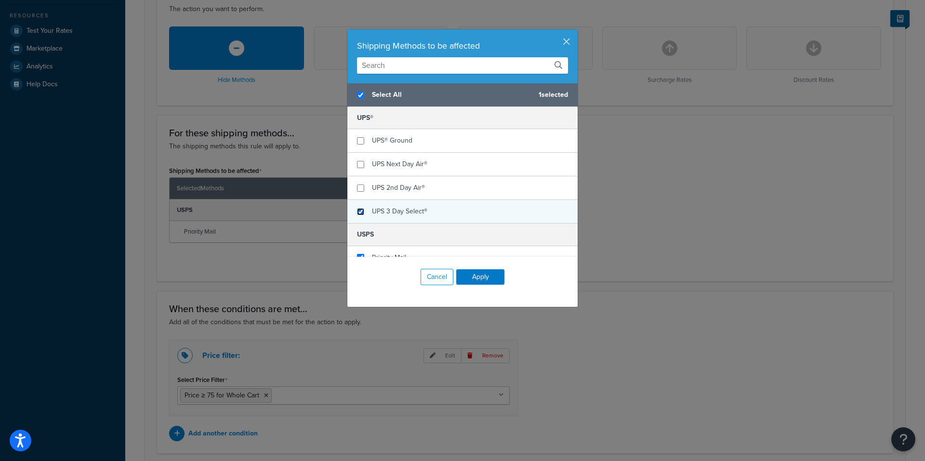
checkbox input "true"
click at [360, 210] on input "checkbox" at bounding box center [360, 211] width 7 height 7
checkbox input "true"
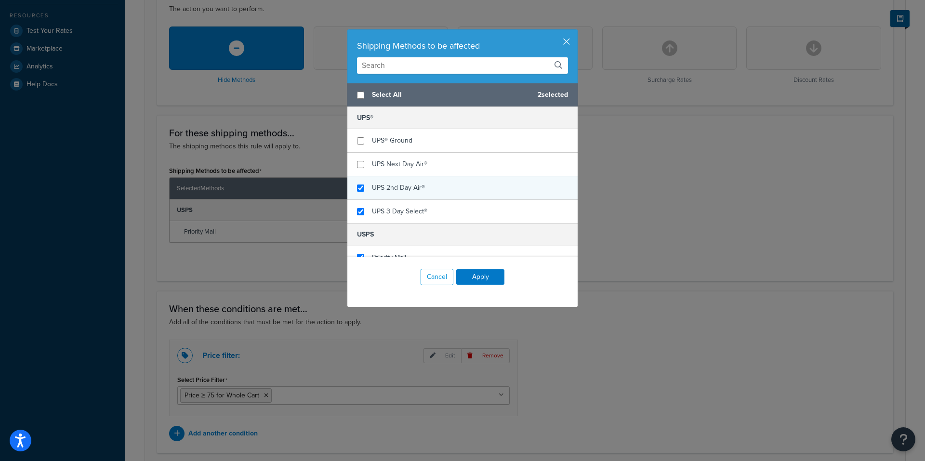
checkbox input "false"
checkbox input "true"
click at [361, 188] on div "UPS 2nd Day Air®" at bounding box center [462, 188] width 230 height 24
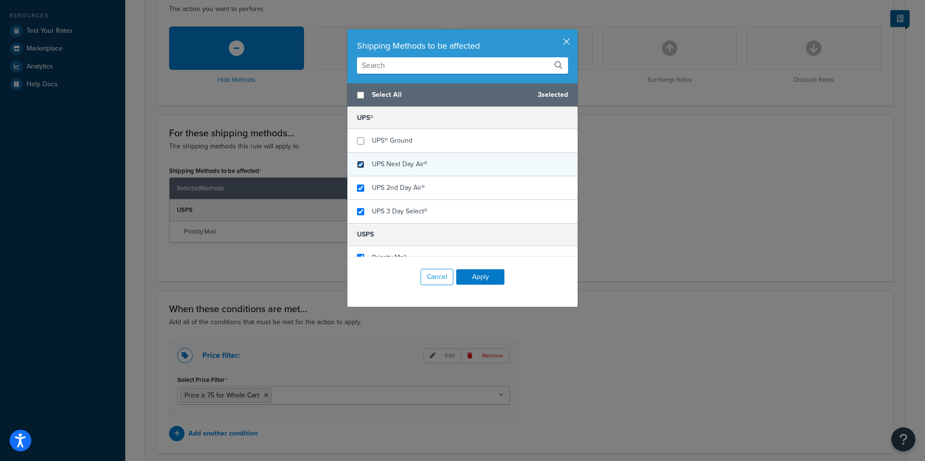
click at [359, 165] on input "checkbox" at bounding box center [360, 164] width 7 height 7
checkbox input "true"
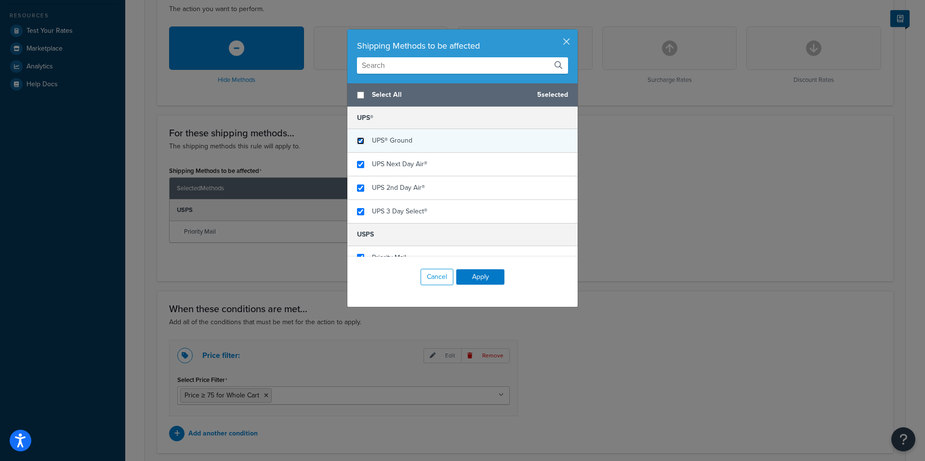
click at [359, 144] on input "checkbox" at bounding box center [360, 140] width 7 height 7
checkbox input "true"
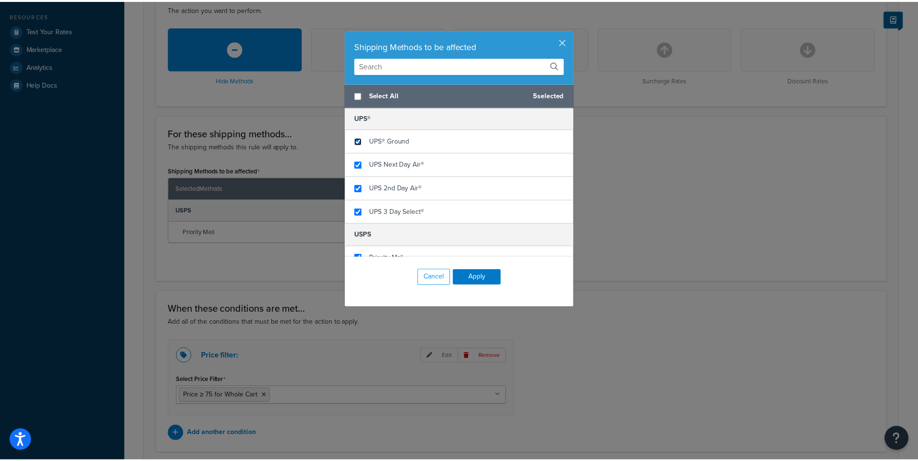
scroll to position [13, 0]
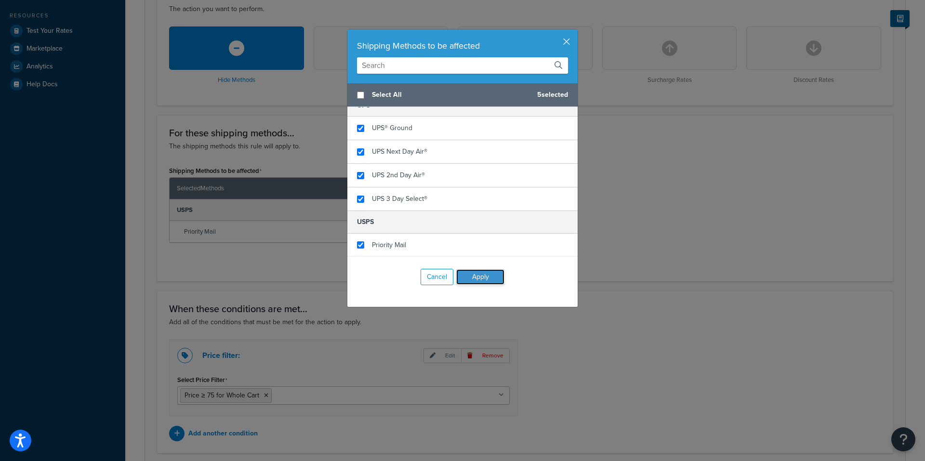
click at [475, 274] on button "Apply" at bounding box center [480, 276] width 48 height 15
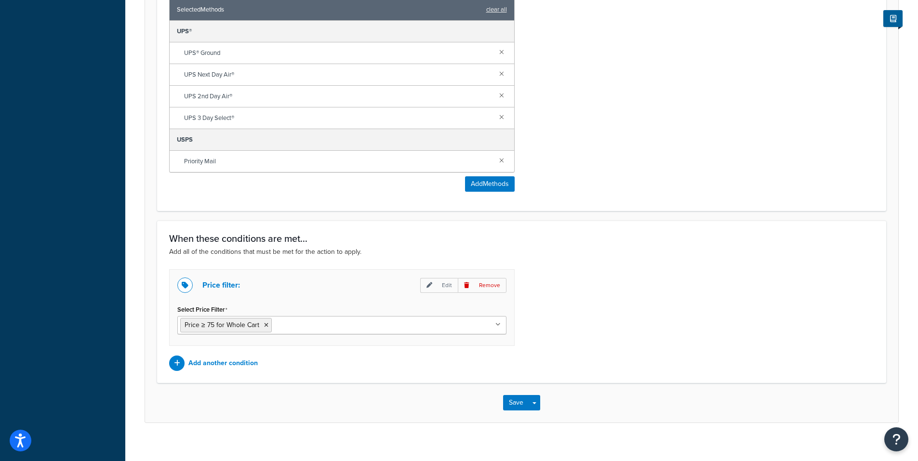
scroll to position [469, 0]
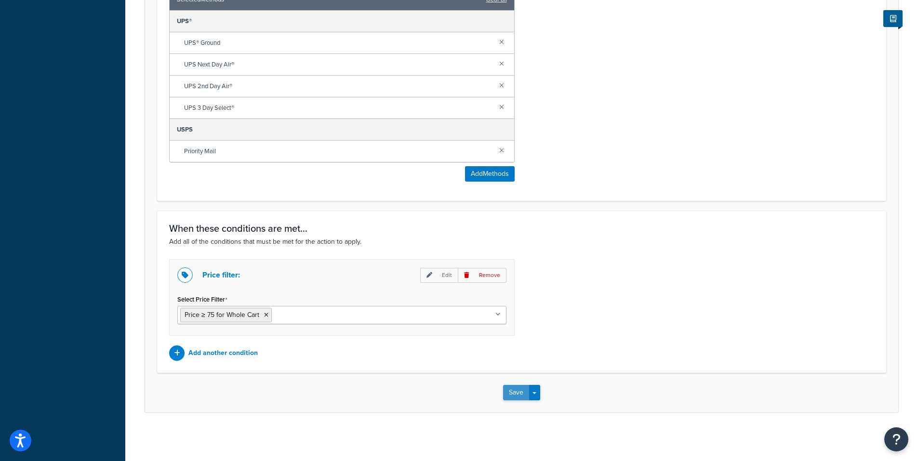
click at [517, 393] on button "Save" at bounding box center [516, 392] width 26 height 15
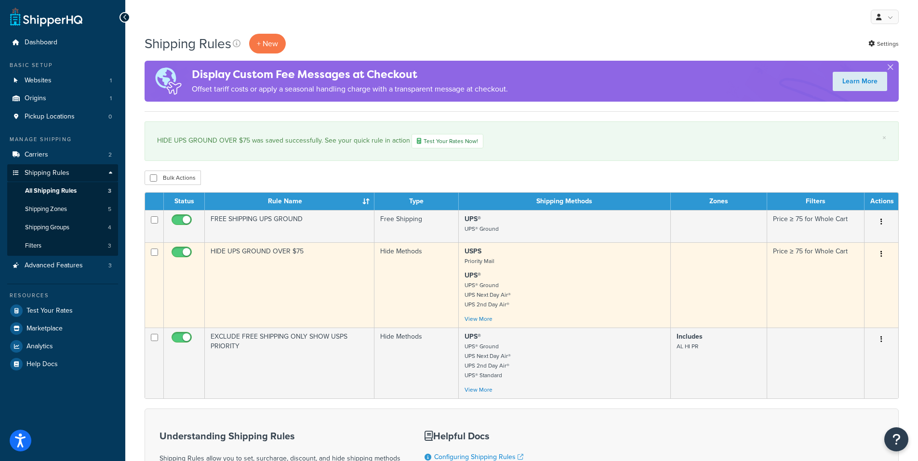
click at [881, 257] on icon "button" at bounding box center [881, 253] width 2 height 7
click at [852, 271] on link "Edit" at bounding box center [849, 273] width 76 height 20
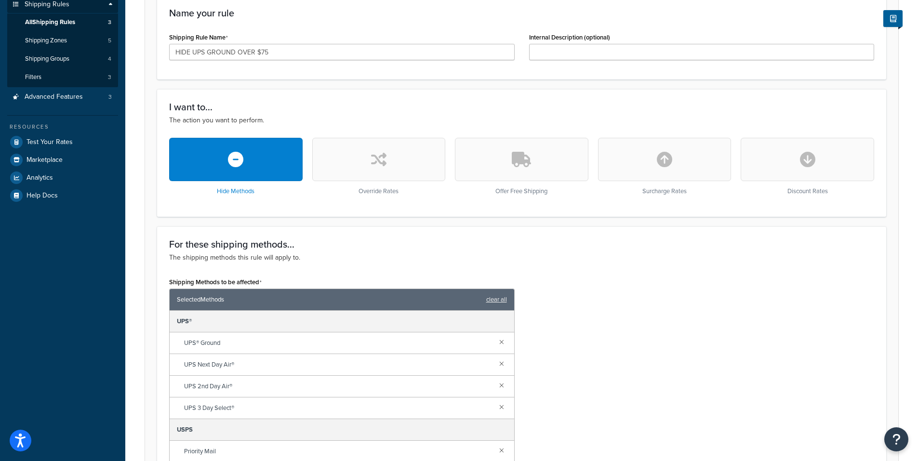
scroll to position [241, 0]
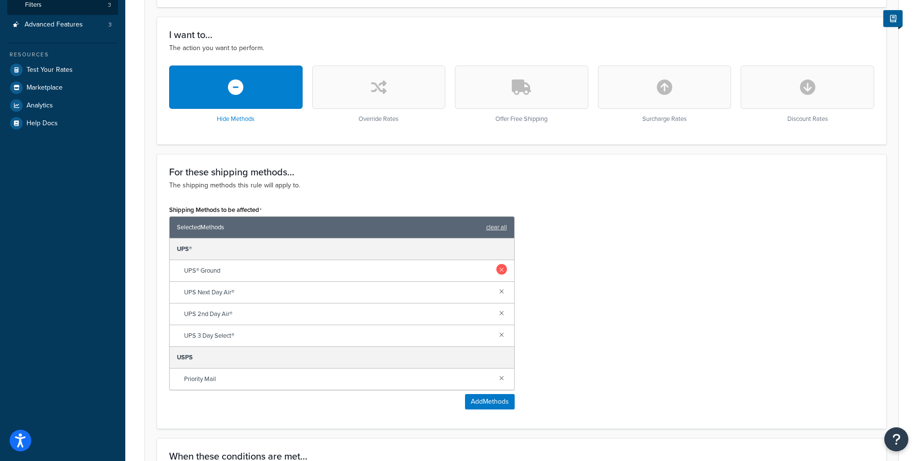
click at [497, 268] on link at bounding box center [501, 269] width 11 height 11
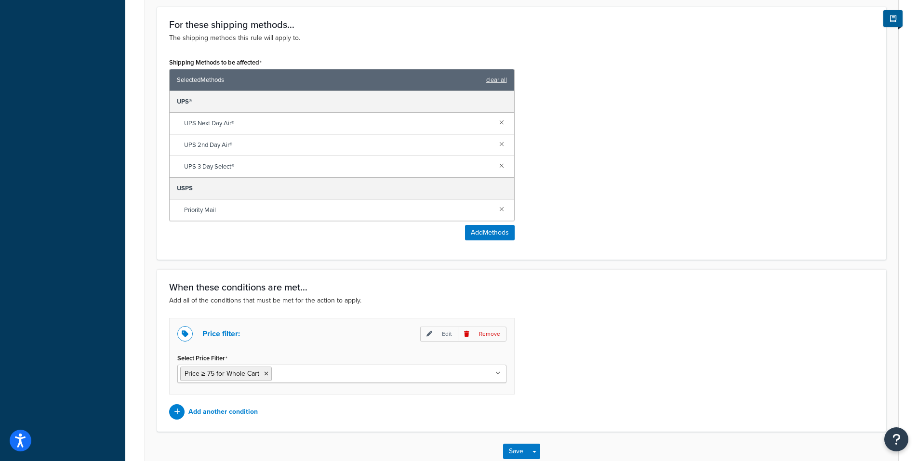
scroll to position [447, 0]
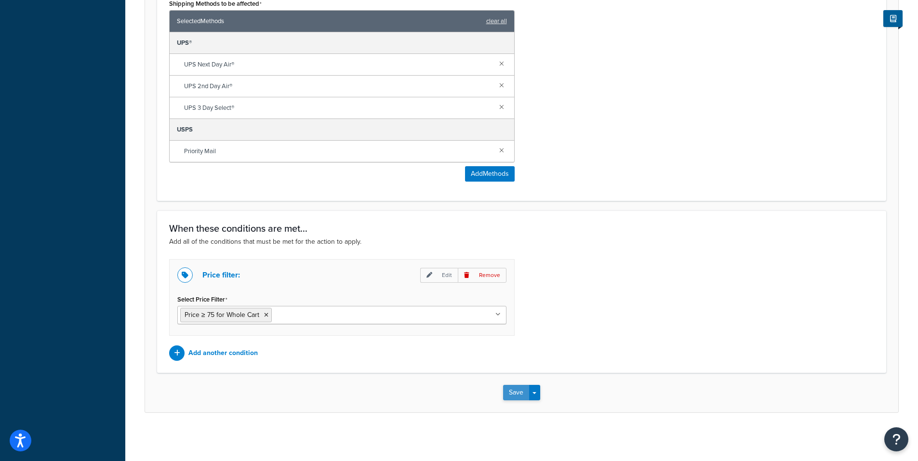
click at [507, 395] on button "Save" at bounding box center [516, 392] width 26 height 15
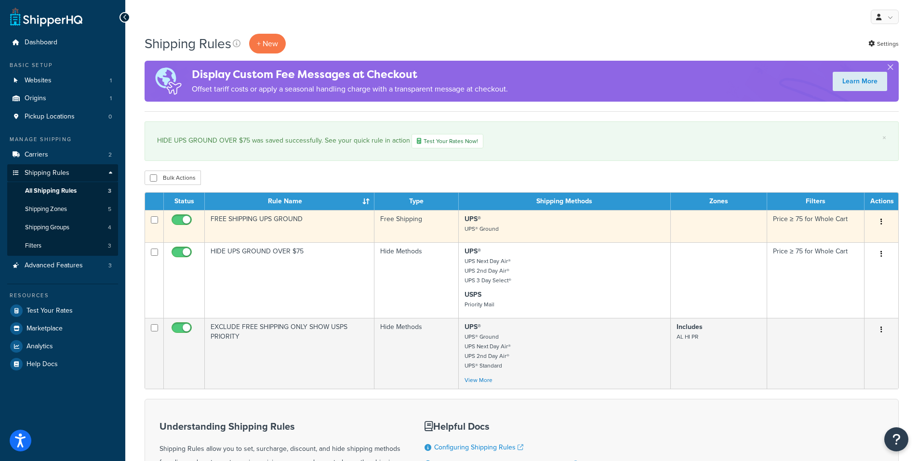
click at [880, 221] on icon "button" at bounding box center [881, 221] width 2 height 7
click at [830, 241] on link "Edit" at bounding box center [849, 240] width 76 height 20
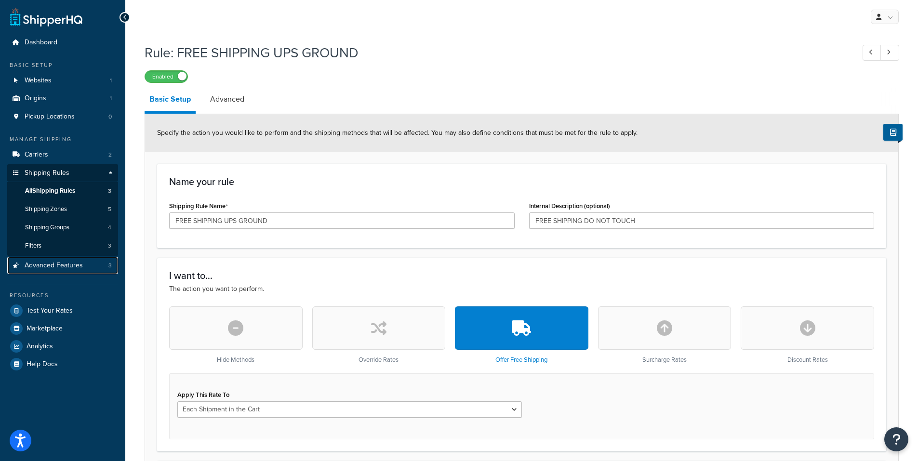
drag, startPoint x: 42, startPoint y: 263, endPoint x: 547, endPoint y: 38, distance: 552.6
click at [42, 263] on span "Advanced Features" at bounding box center [54, 266] width 58 height 8
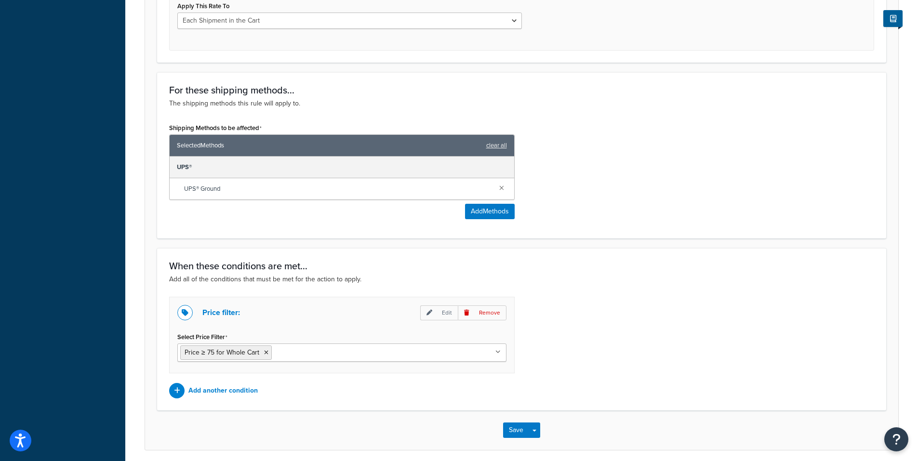
scroll to position [426, 0]
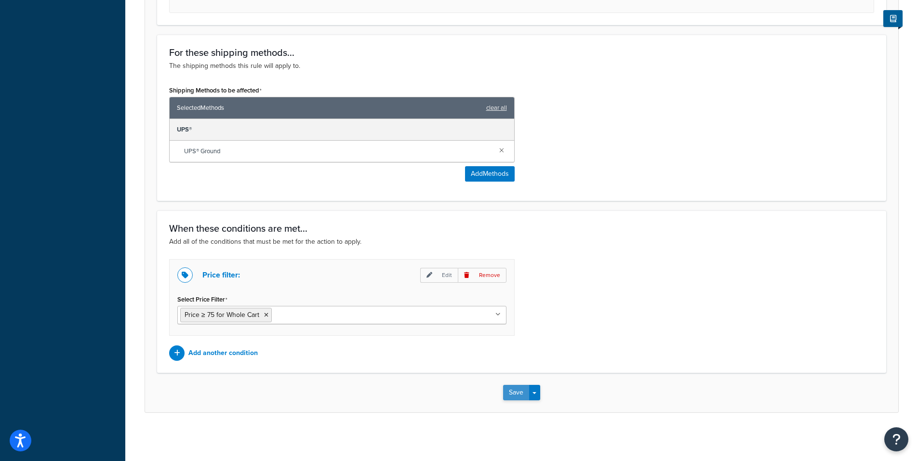
click at [508, 389] on button "Save" at bounding box center [516, 392] width 26 height 15
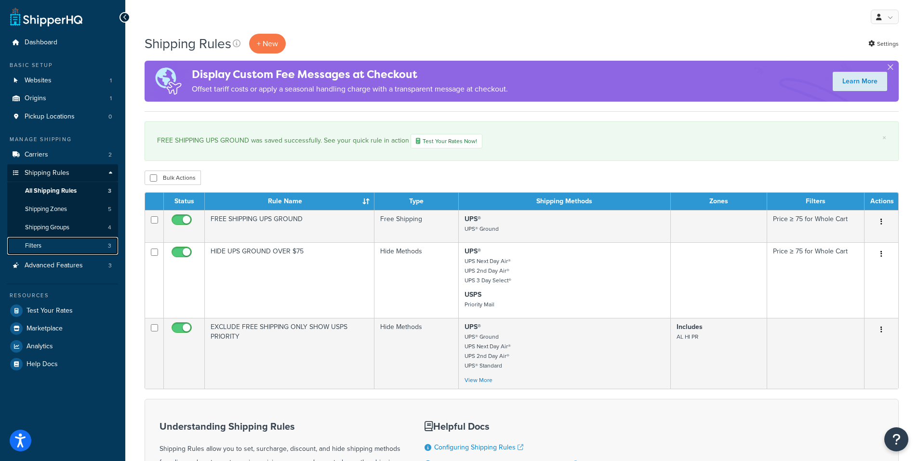
click at [51, 246] on link "Filters 3" at bounding box center [62, 246] width 111 height 18
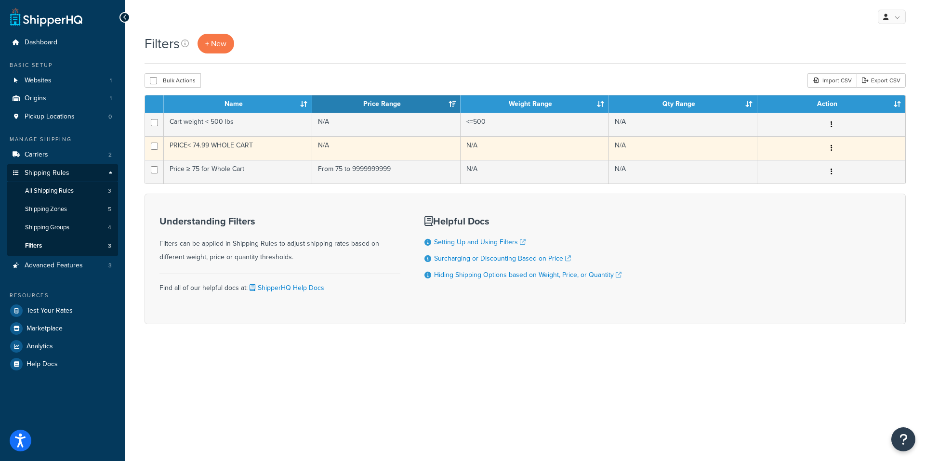
click at [830, 146] on icon "button" at bounding box center [831, 147] width 2 height 7
click at [677, 166] on link "Edit" at bounding box center [684, 168] width 76 height 20
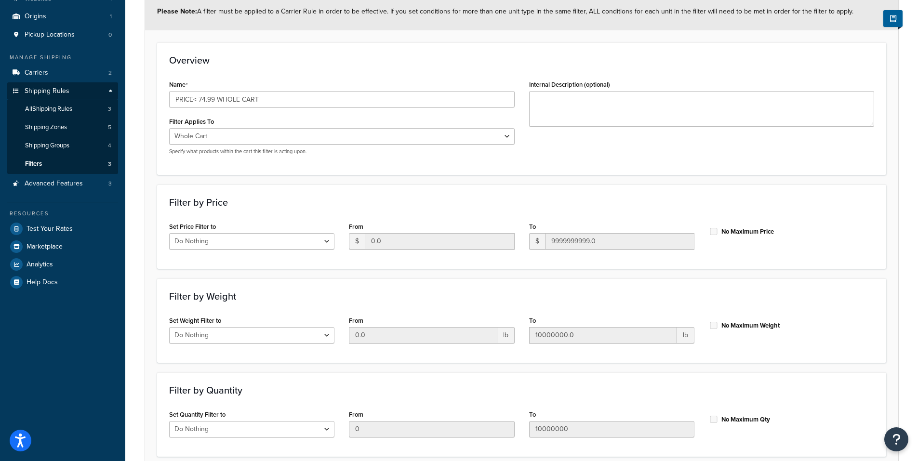
scroll to position [160, 0]
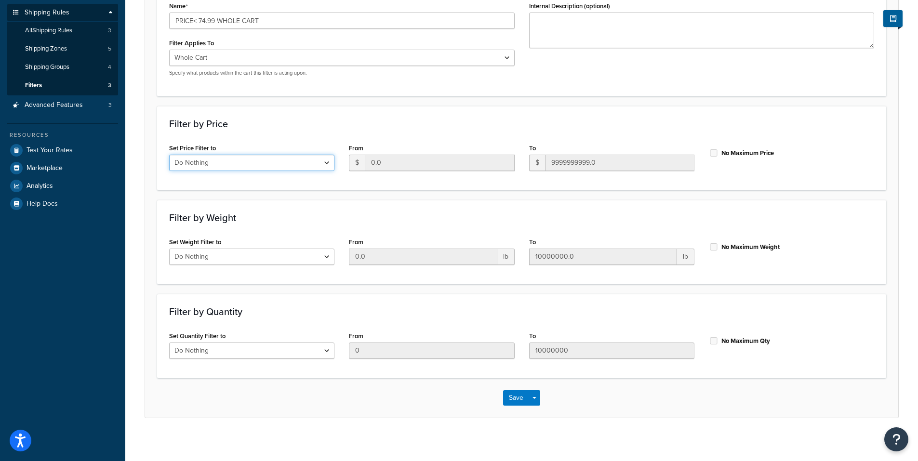
click at [322, 165] on select "Do Nothing Apply to a Range" at bounding box center [251, 163] width 165 height 16
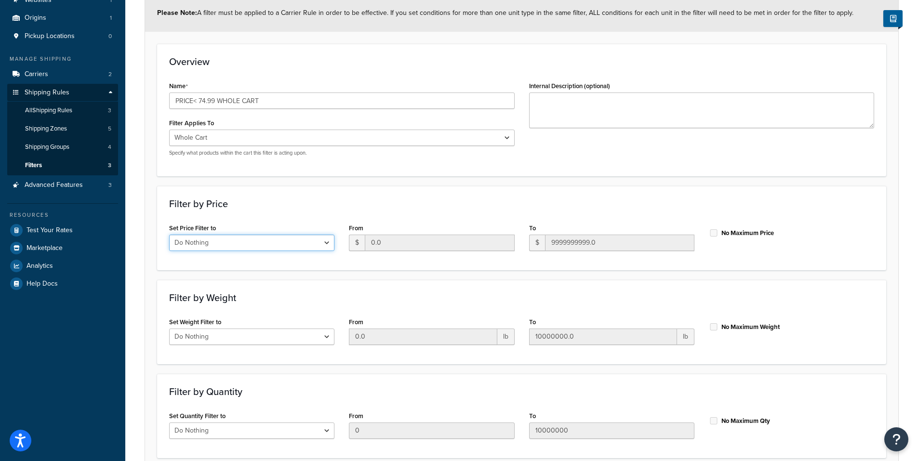
click at [326, 244] on select "Do Nothing Apply to a Range" at bounding box center [251, 243] width 165 height 16
click at [309, 208] on h3 "Filter by Price" at bounding box center [521, 203] width 705 height 11
click at [296, 245] on select "Do Nothing Apply to a Range" at bounding box center [251, 243] width 165 height 16
select select "range"
click at [169, 235] on select "Do Nothing Apply to a Range" at bounding box center [251, 243] width 165 height 16
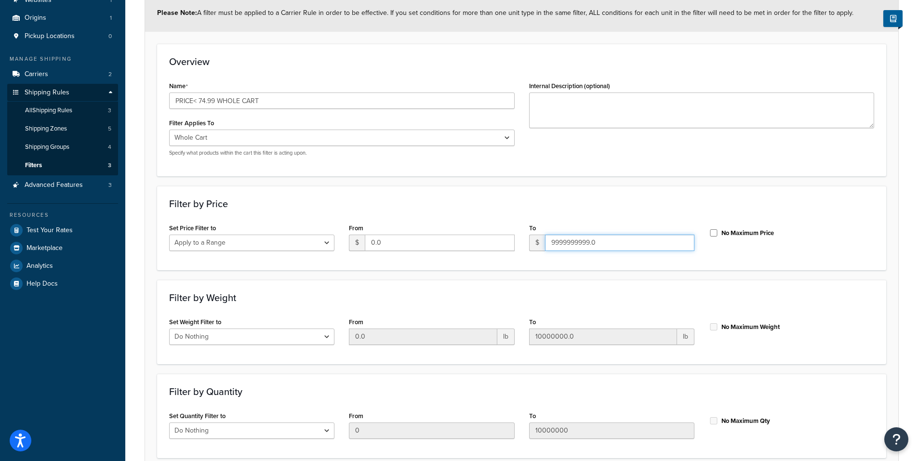
click at [568, 244] on input "9999999999.0" at bounding box center [619, 243] width 149 height 16
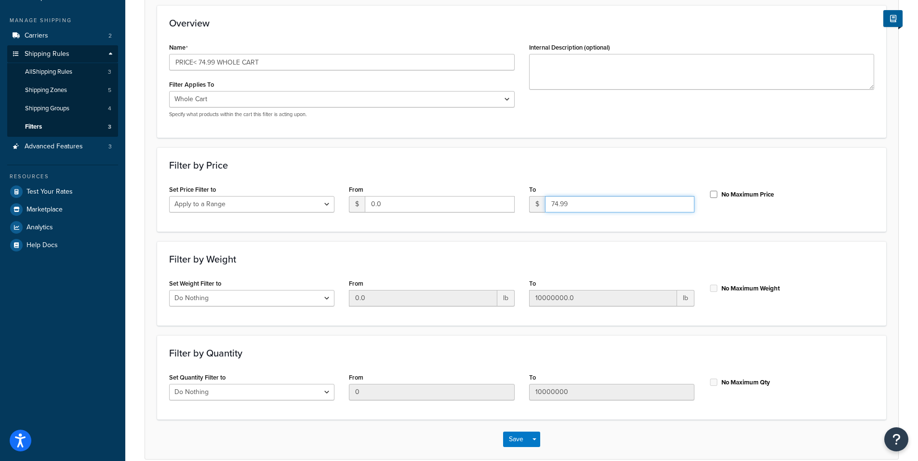
scroll to position [166, 0]
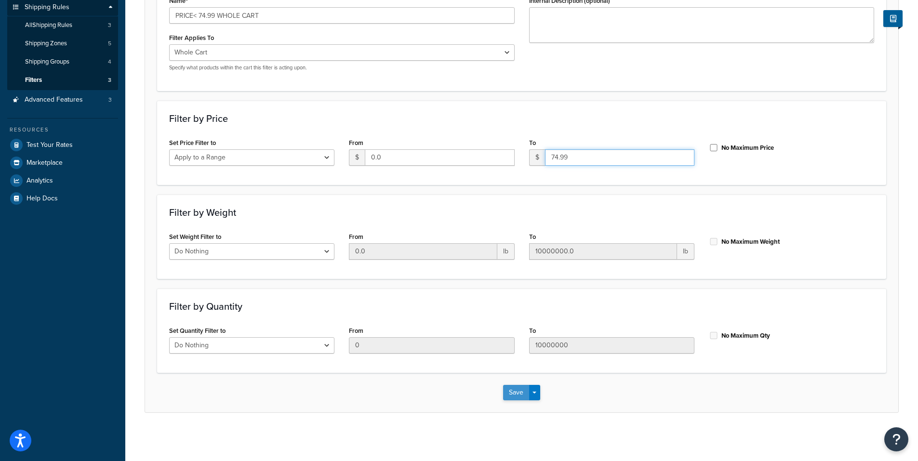
type input "74.99"
click at [513, 398] on button "Save" at bounding box center [516, 392] width 26 height 15
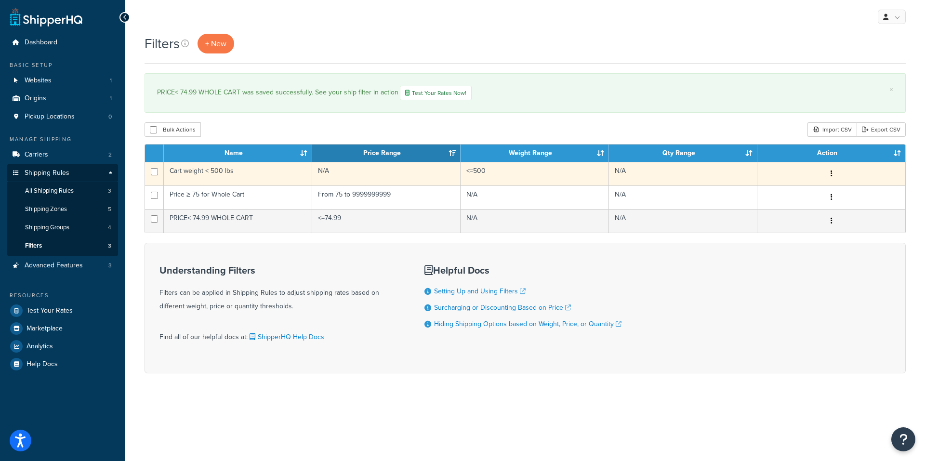
click at [835, 171] on button "button" at bounding box center [831, 173] width 13 height 15
click at [685, 194] on link "Edit" at bounding box center [684, 193] width 76 height 20
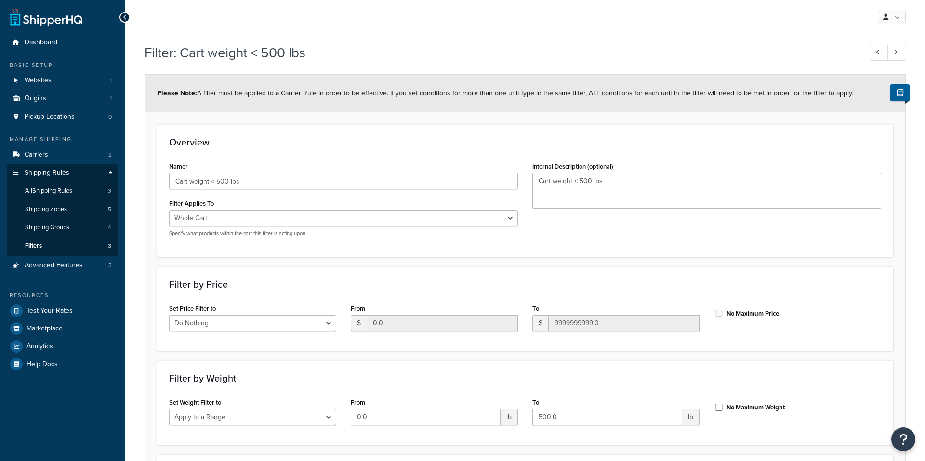
select select "range"
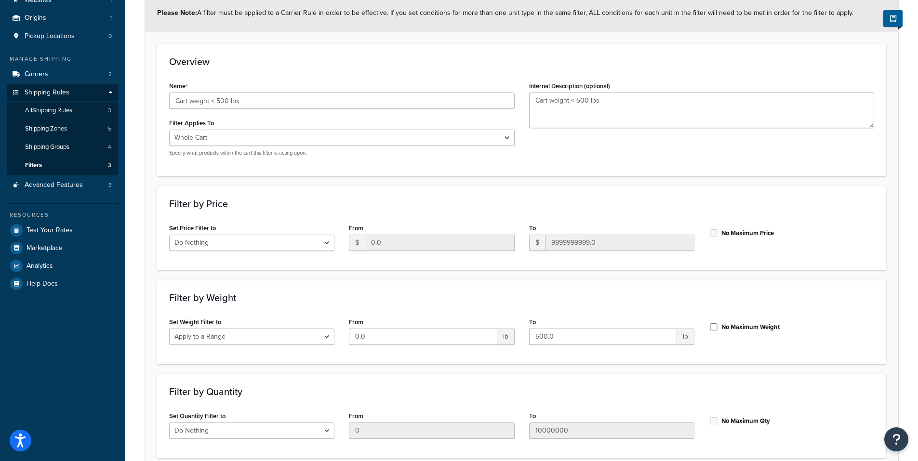
scroll to position [166, 0]
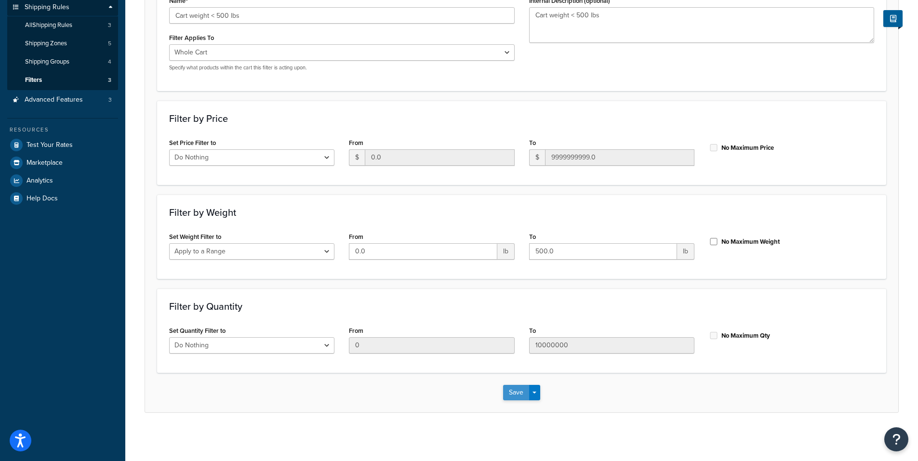
click at [515, 392] on button "Save" at bounding box center [516, 392] width 26 height 15
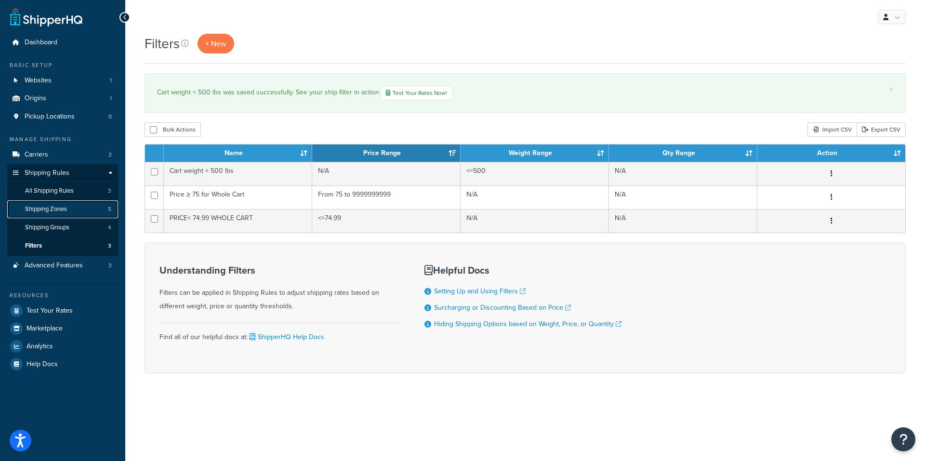
click at [53, 211] on span "Shipping Zones" at bounding box center [46, 209] width 42 height 8
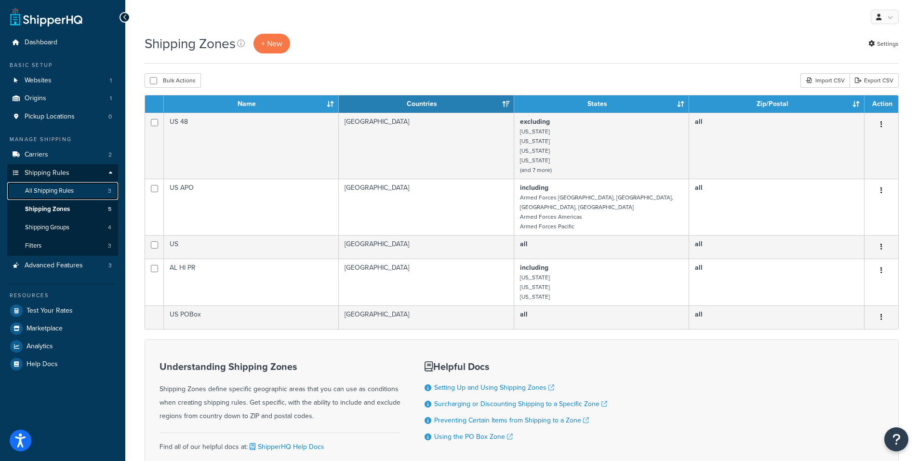
click at [52, 191] on span "All Shipping Rules" at bounding box center [49, 191] width 49 height 8
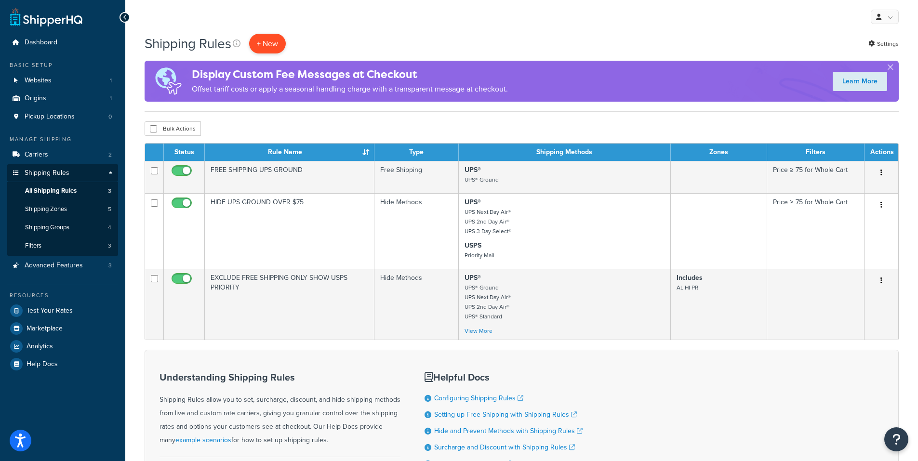
click at [275, 46] on p "+ New" at bounding box center [267, 44] width 37 height 20
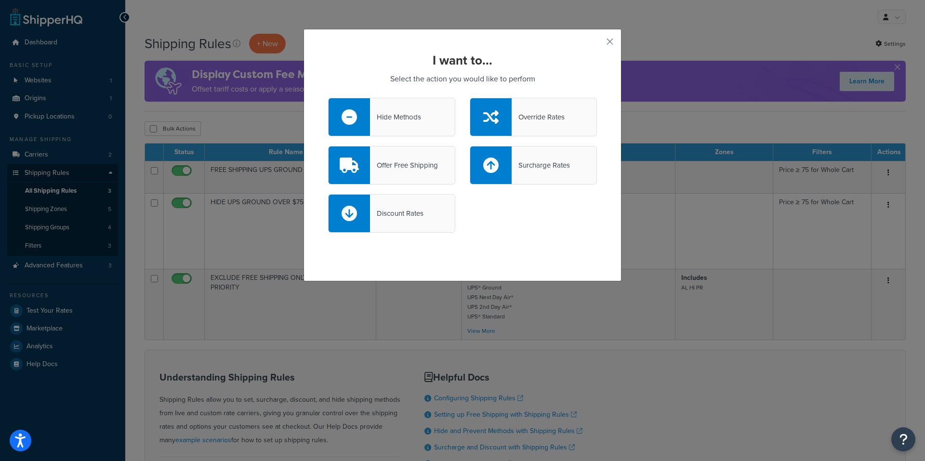
click at [495, 123] on div at bounding box center [490, 117] width 41 height 38
click at [0, 0] on input "Override Rates" at bounding box center [0, 0] width 0 height 0
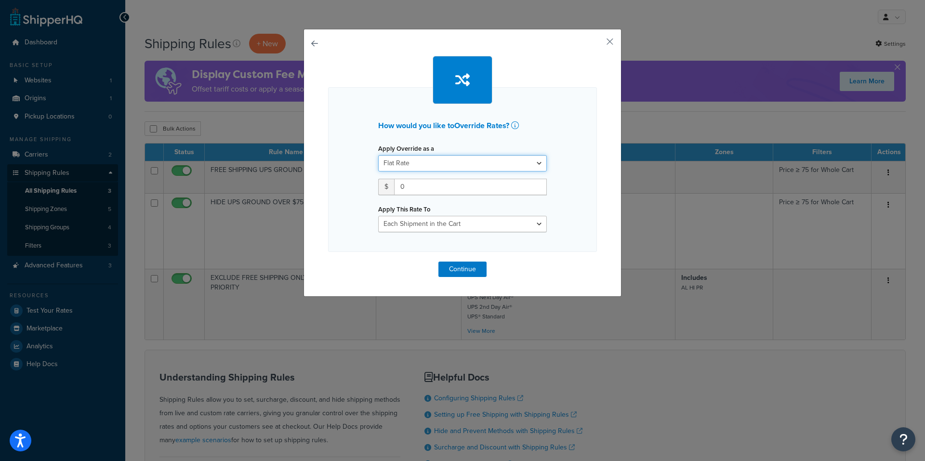
click at [534, 159] on select "Flat Rate Percentage Flat Rate & Percentage" at bounding box center [462, 163] width 169 height 16
click at [597, 44] on button "button" at bounding box center [595, 45] width 2 height 2
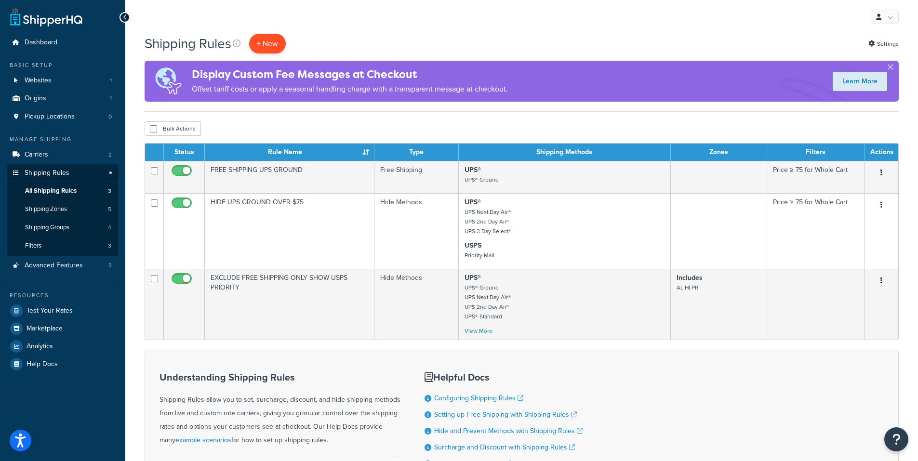
click at [277, 42] on p "+ New" at bounding box center [267, 44] width 37 height 20
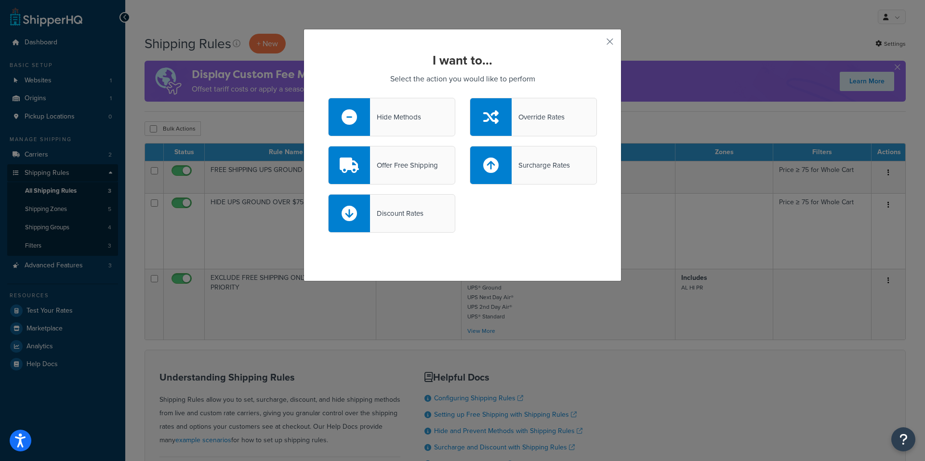
click at [411, 220] on div "Discount Rates" at bounding box center [391, 213] width 127 height 39
click at [0, 0] on input "Discount Rates" at bounding box center [0, 0] width 0 height 0
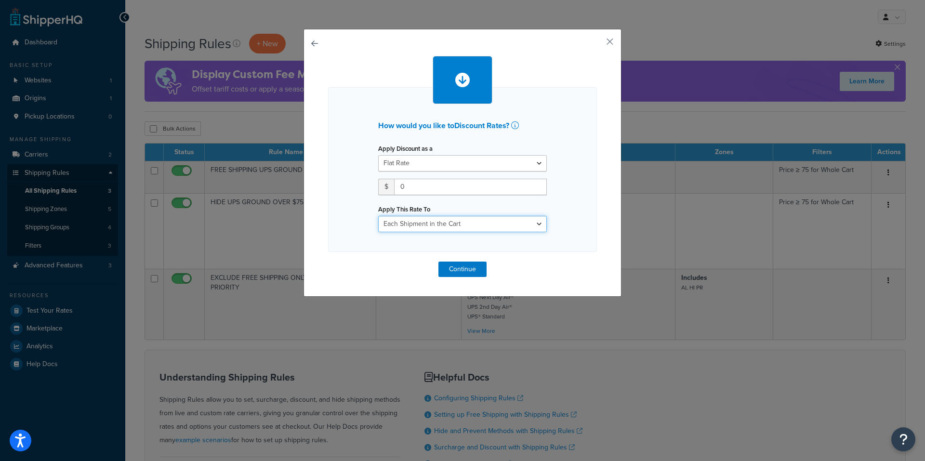
click at [477, 224] on select "Each Shipment in the Cart Each Shipping Group in the Cart Each Item within a Sh…" at bounding box center [462, 224] width 169 height 16
click at [570, 191] on div "How would you like to Discount Rates ? Apply Discount as a Flat Rate Percentage…" at bounding box center [462, 169] width 269 height 165
click at [534, 161] on select "Flat Rate Percentage Flat Rate & Percentage" at bounding box center [462, 163] width 169 height 16
select select "PERCENTAGE"
click at [378, 155] on select "Flat Rate Percentage Flat Rate & Percentage" at bounding box center [462, 163] width 169 height 16
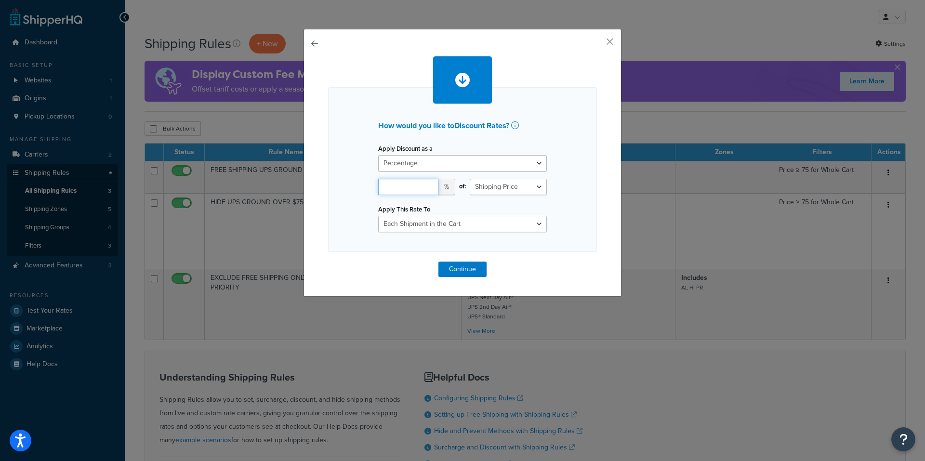
click at [382, 187] on input "number" at bounding box center [408, 187] width 60 height 16
type input "10"
click at [536, 188] on select "Shipping Price Order Value" at bounding box center [508, 187] width 77 height 16
click at [500, 185] on select "Shipping Price Order Value" at bounding box center [508, 187] width 77 height 16
click at [475, 268] on button "Continue" at bounding box center [462, 269] width 48 height 15
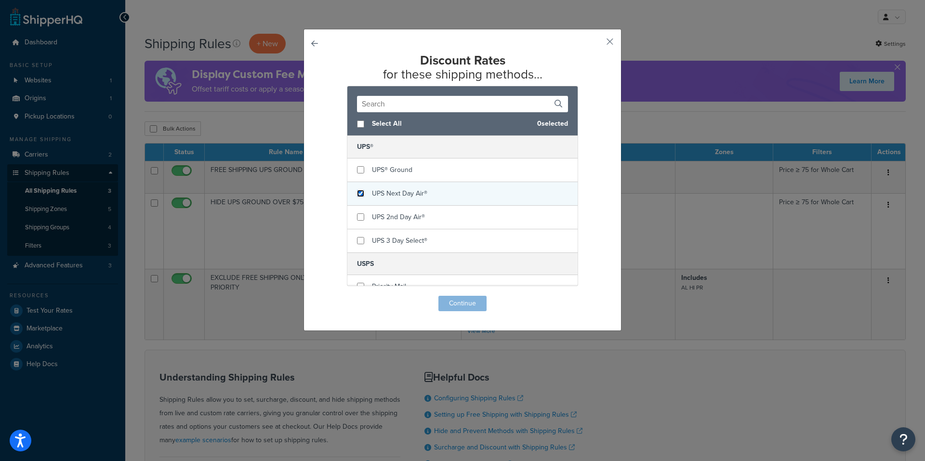
click at [358, 194] on input "checkbox" at bounding box center [360, 193] width 7 height 7
checkbox input "true"
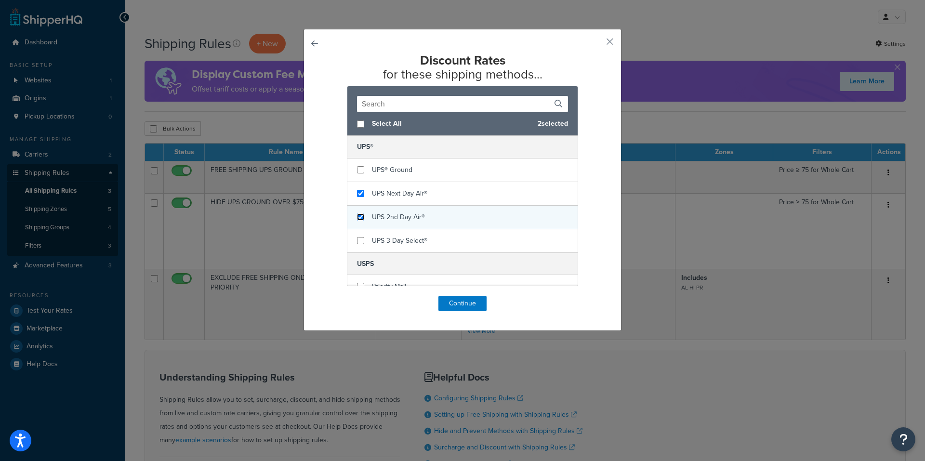
click at [358, 214] on input "checkbox" at bounding box center [360, 216] width 7 height 7
checkbox input "true"
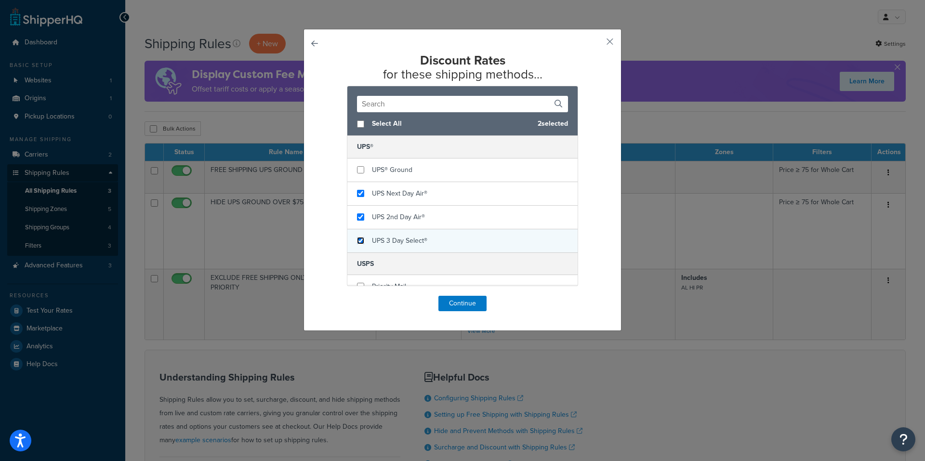
click at [360, 239] on input "checkbox" at bounding box center [360, 240] width 7 height 7
checkbox input "true"
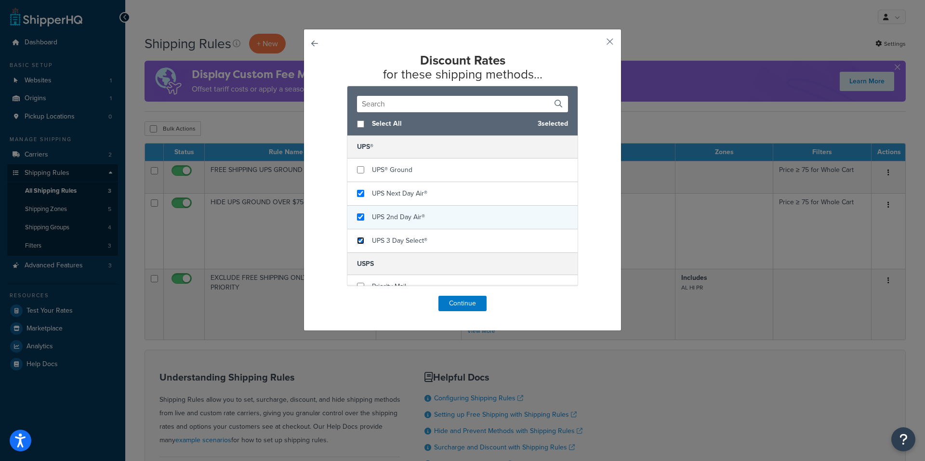
scroll to position [13, 0]
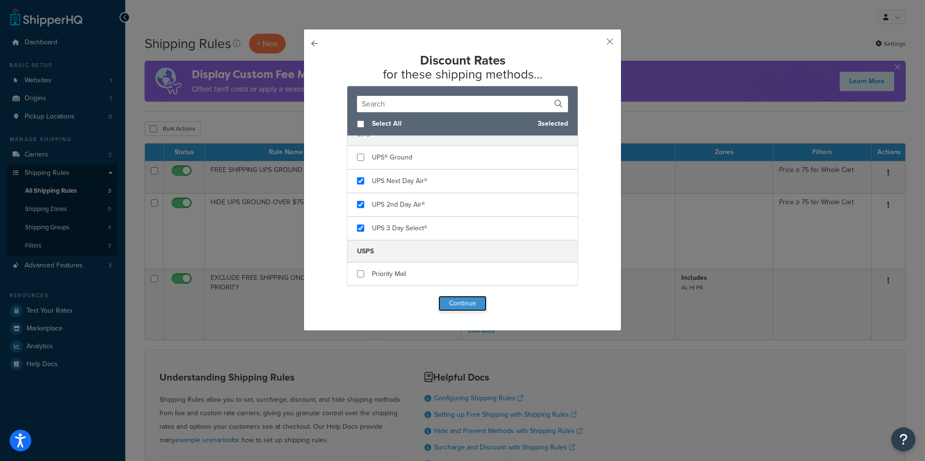
click at [459, 302] on button "Continue" at bounding box center [462, 303] width 48 height 15
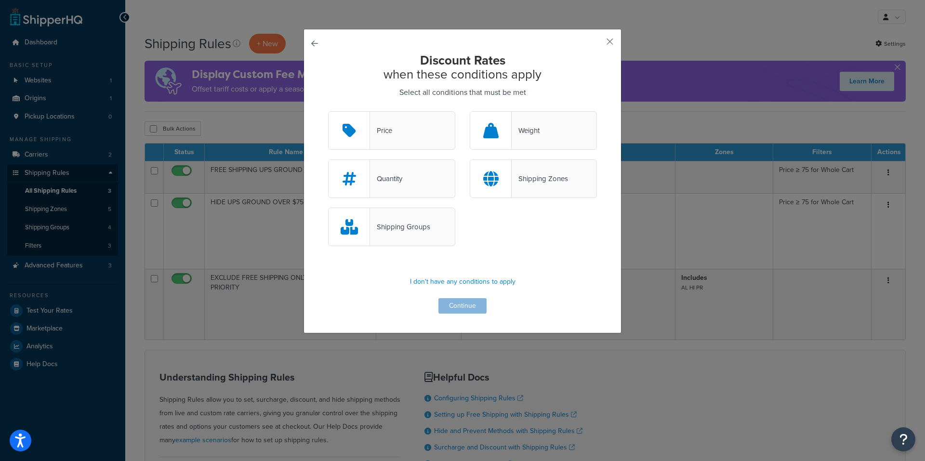
click at [423, 139] on div "Price" at bounding box center [391, 130] width 127 height 39
click at [0, 0] on input "Price" at bounding box center [0, 0] width 0 height 0
click at [462, 304] on button "Continue" at bounding box center [462, 305] width 48 height 15
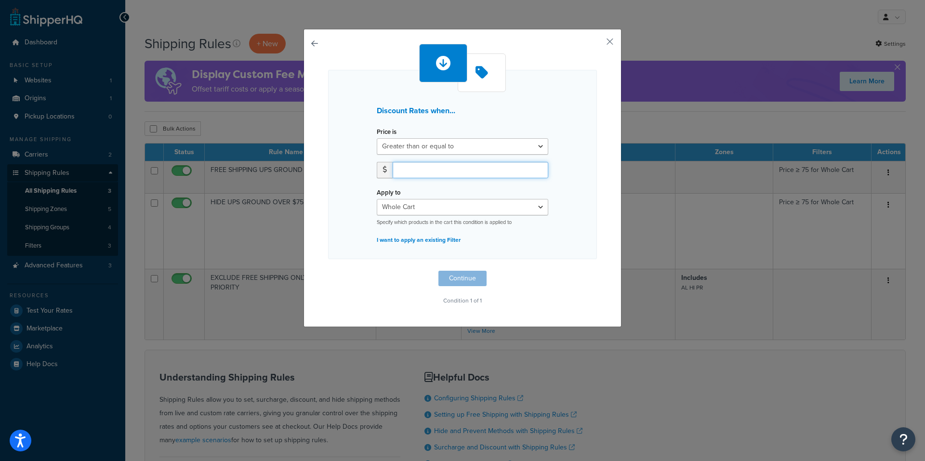
click at [434, 171] on input "number" at bounding box center [471, 170] width 156 height 16
click at [395, 171] on input "75" at bounding box center [471, 170] width 156 height 16
type input "75"
click at [448, 274] on button "Continue" at bounding box center [462, 278] width 48 height 15
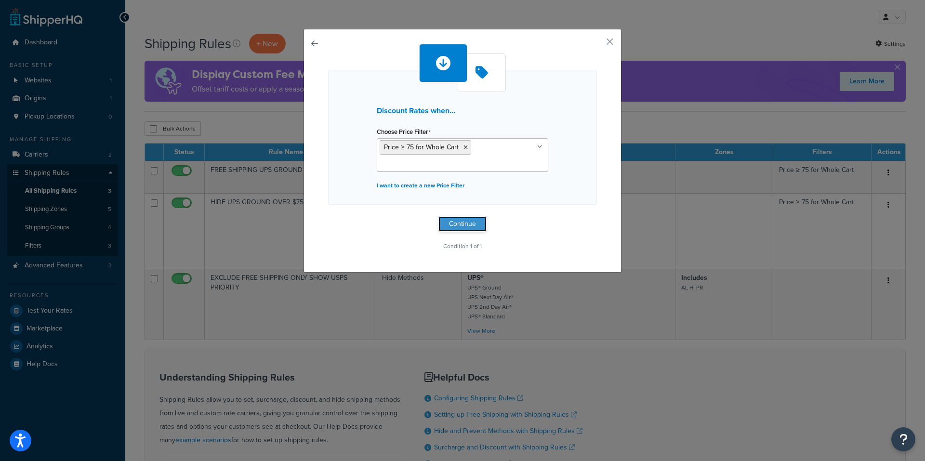
click at [447, 224] on button "Continue" at bounding box center [462, 223] width 48 height 15
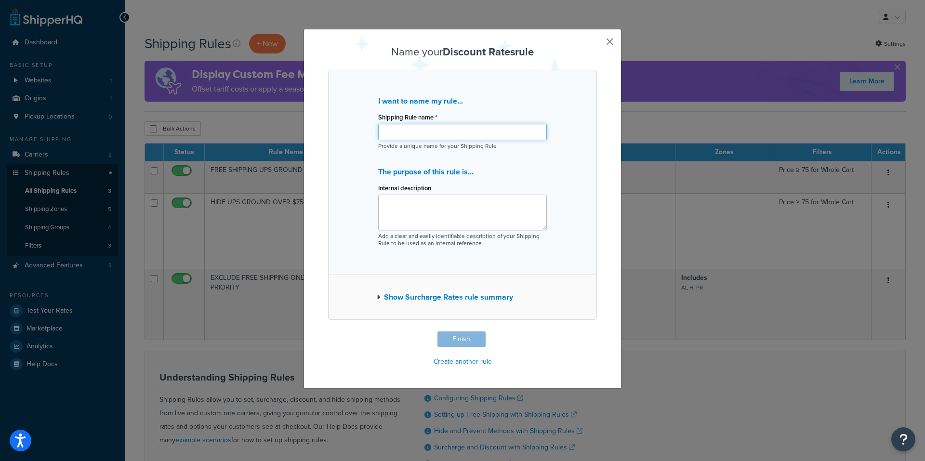
click at [390, 140] on input "Shipping Rule name *" at bounding box center [462, 132] width 169 height 16
type input "Discounted Express Shipping Over $75"
click at [372, 297] on div "Show Surcharge Rates rule summary" at bounding box center [462, 297] width 269 height 45
click at [377, 297] on icon "button" at bounding box center [378, 297] width 3 height 7
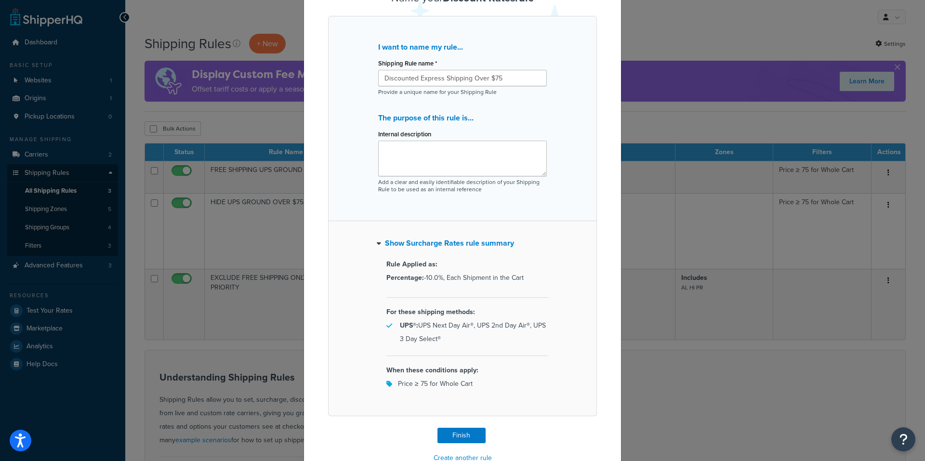
scroll to position [78, 0]
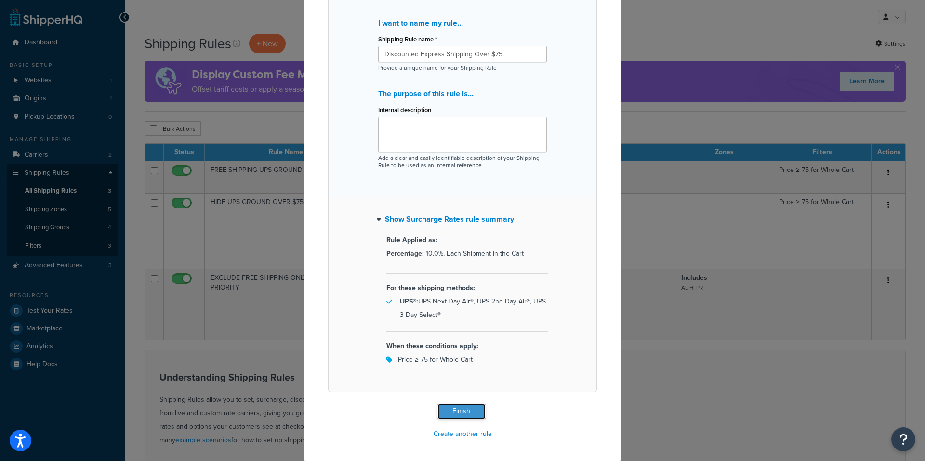
click at [450, 407] on button "Finish" at bounding box center [461, 411] width 48 height 15
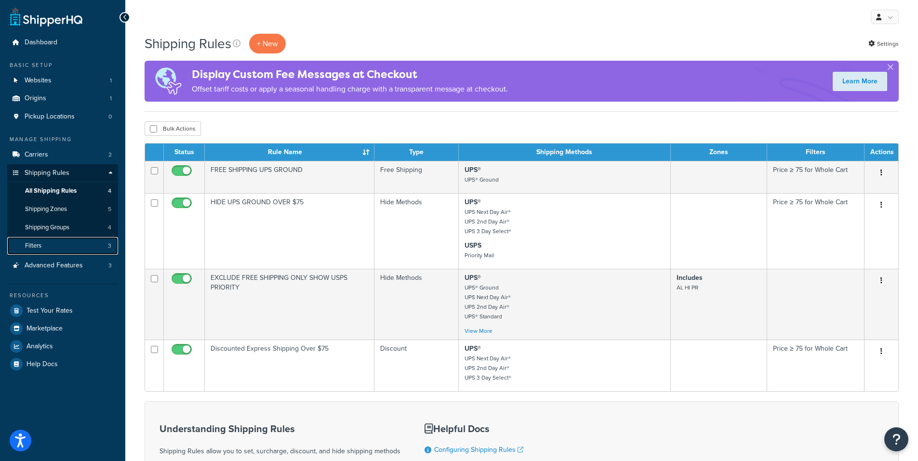
click at [51, 250] on link "Filters 3" at bounding box center [62, 246] width 111 height 18
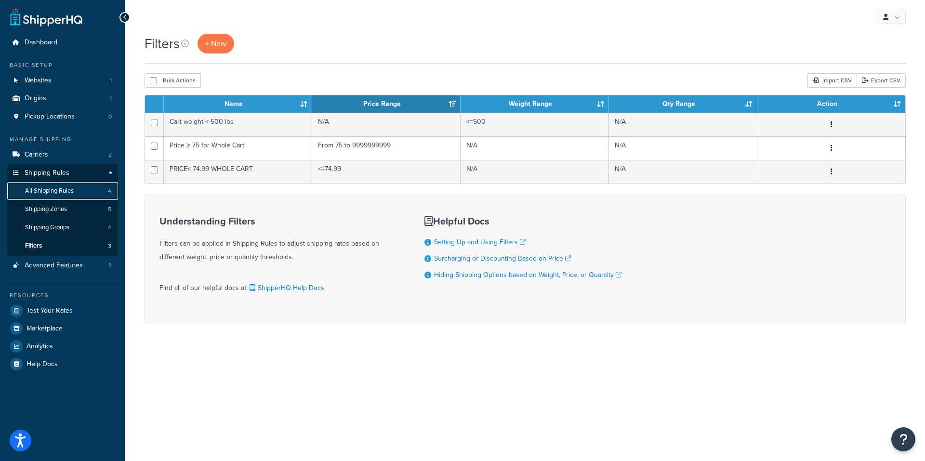
click at [41, 190] on span "All Shipping Rules" at bounding box center [49, 191] width 49 height 8
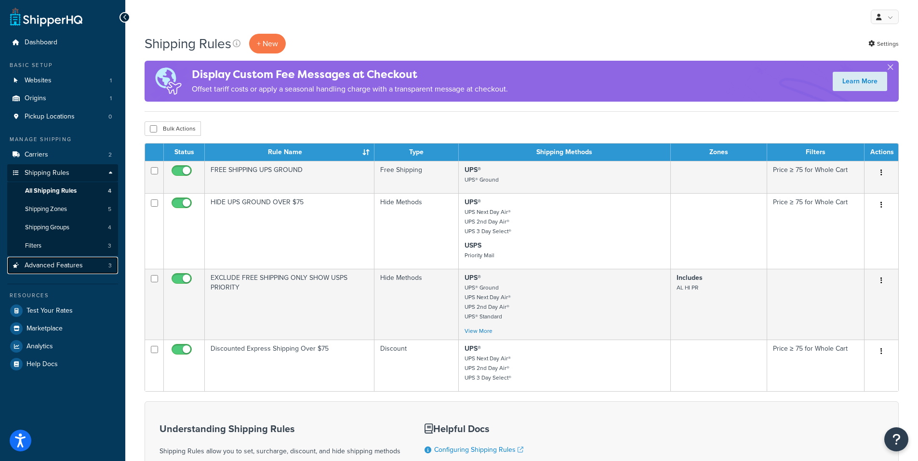
click at [43, 268] on span "Advanced Features" at bounding box center [54, 266] width 58 height 8
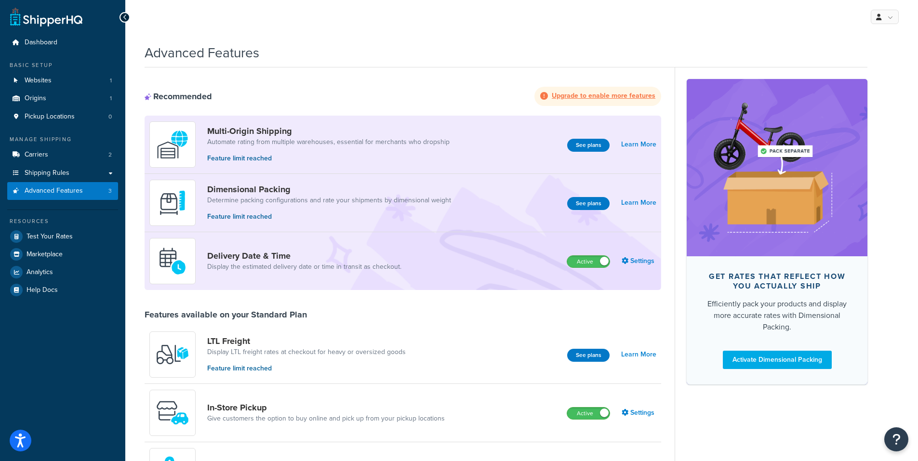
scroll to position [80, 0]
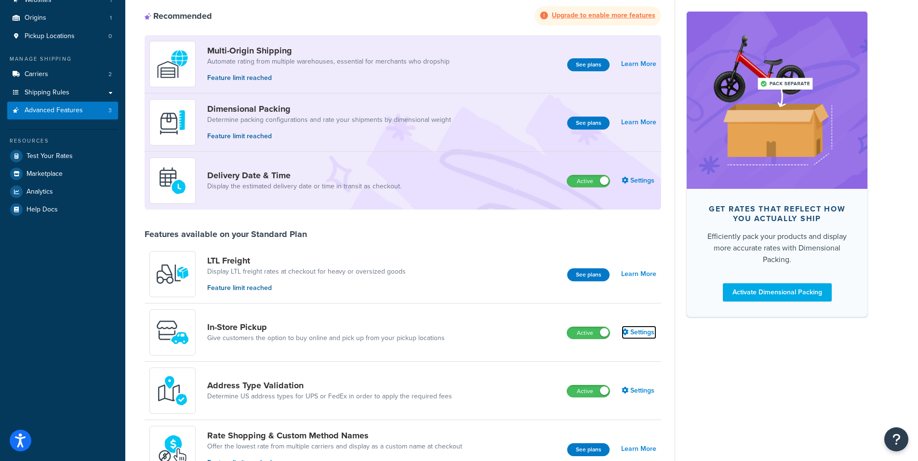
click at [629, 333] on link "Settings" at bounding box center [638, 332] width 35 height 13
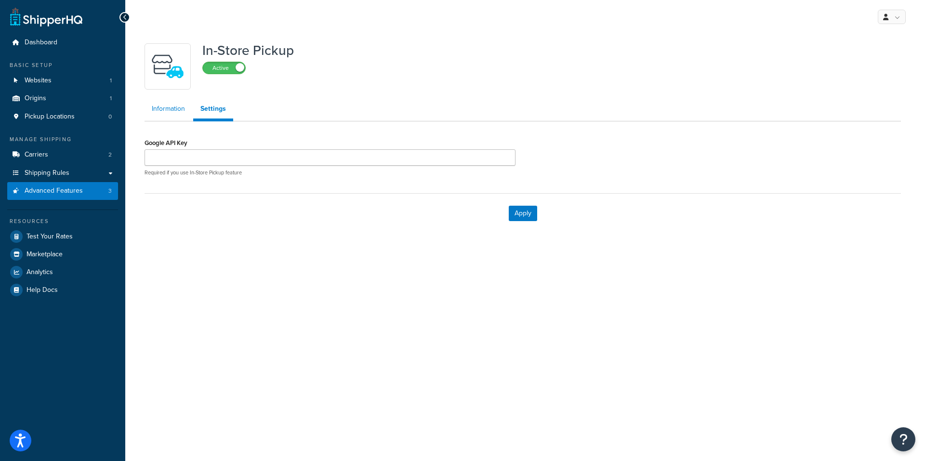
click at [157, 116] on link "Information" at bounding box center [168, 108] width 48 height 19
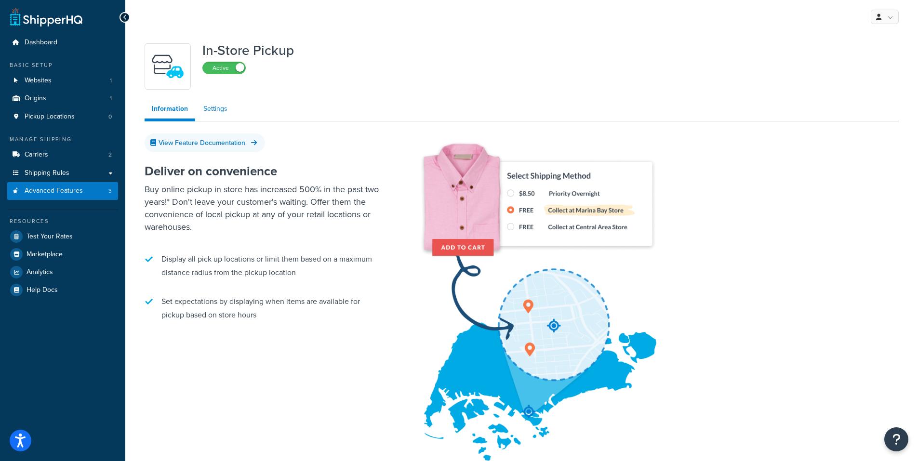
click at [212, 108] on link "Settings" at bounding box center [215, 108] width 39 height 19
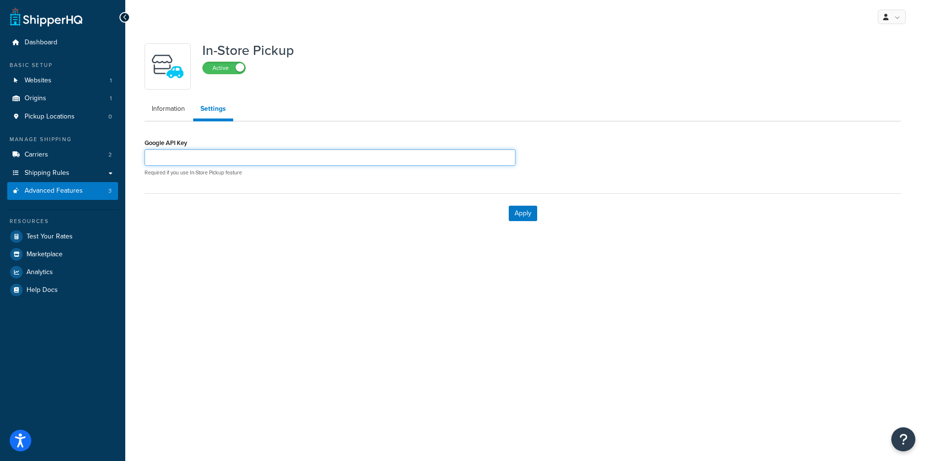
paste input "AIzaSyCYuD5FhSPH2aLg1ROixzhV2GELVxuxlvE"
type input "AIzaSyCYuD5FhSPH2aLg1ROixzhV2GELVxuxlvE"
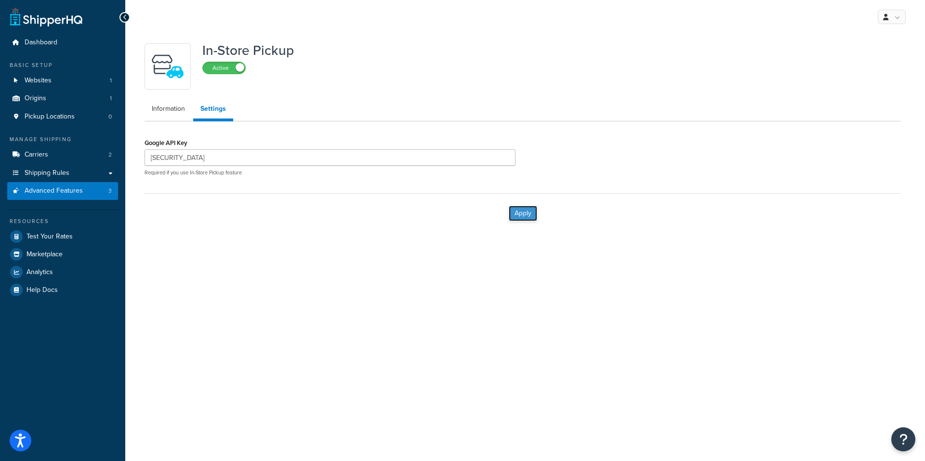
click at [517, 213] on button "Apply" at bounding box center [523, 213] width 28 height 15
click at [519, 210] on button "Apply" at bounding box center [523, 213] width 28 height 15
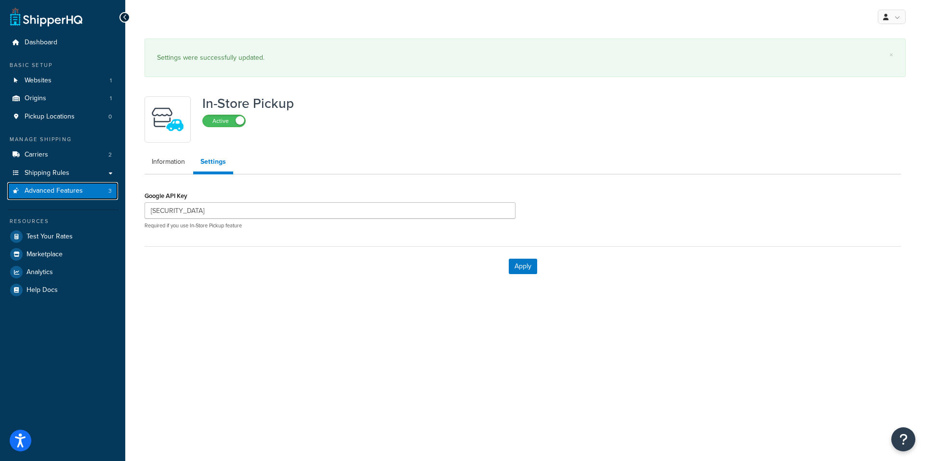
click at [49, 189] on span "Advanced Features" at bounding box center [54, 191] width 58 height 8
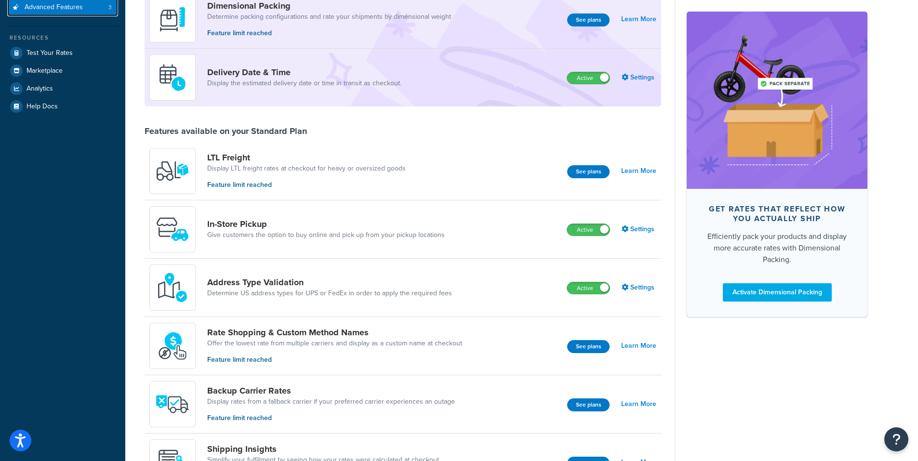
scroll to position [160, 0]
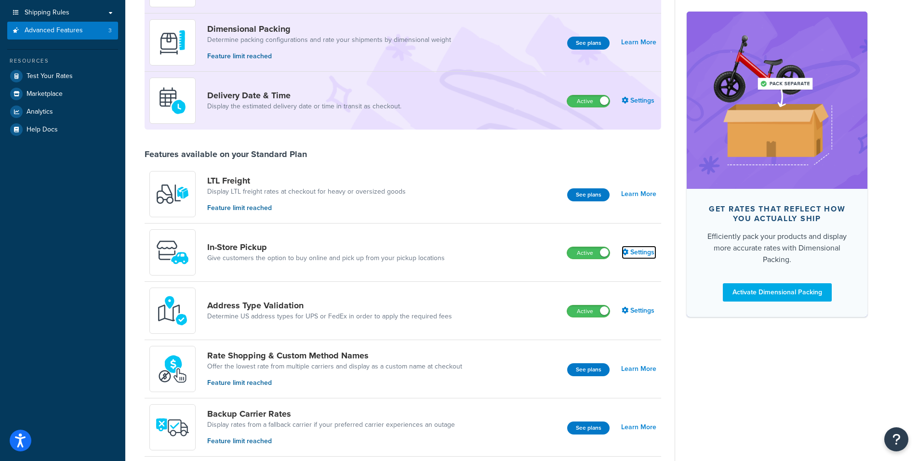
click at [633, 252] on link "Settings" at bounding box center [638, 252] width 35 height 13
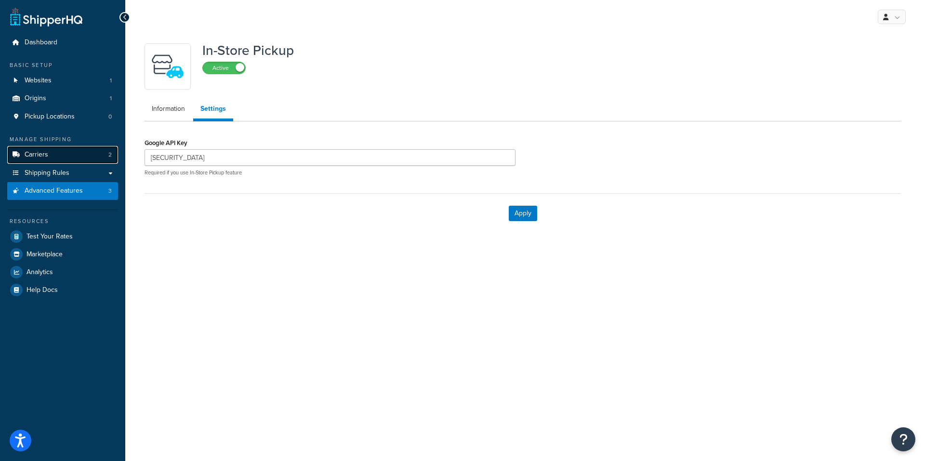
click at [56, 155] on link "Carriers 2" at bounding box center [62, 155] width 111 height 18
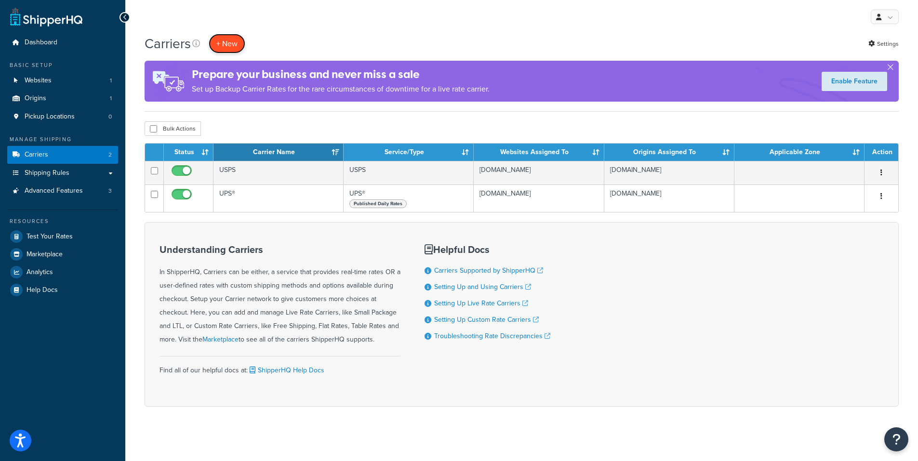
click at [228, 41] on button "+ New" at bounding box center [227, 44] width 37 height 20
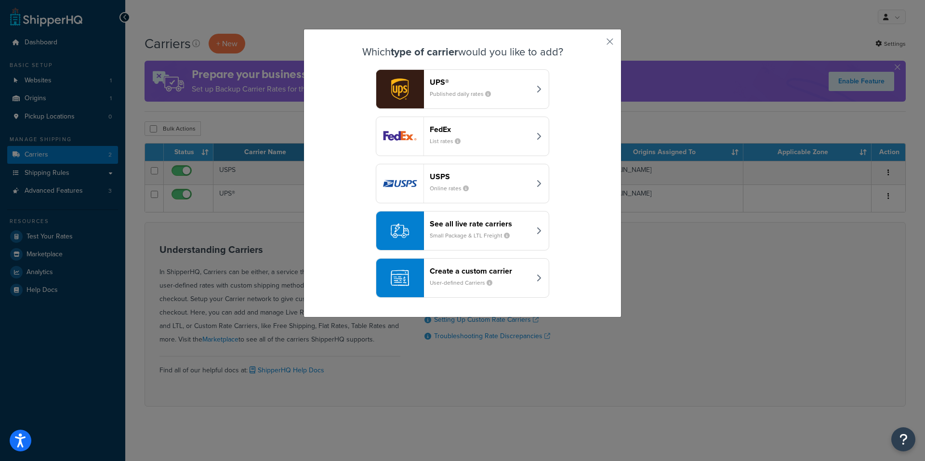
click at [471, 278] on small "User-defined Carriers" at bounding box center [465, 282] width 70 height 9
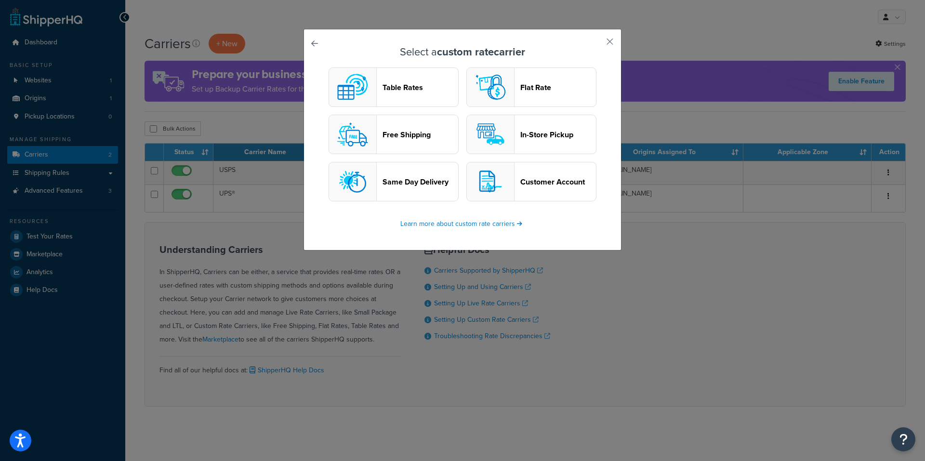
click at [513, 141] on button "In-Store Pickup" at bounding box center [531, 134] width 130 height 39
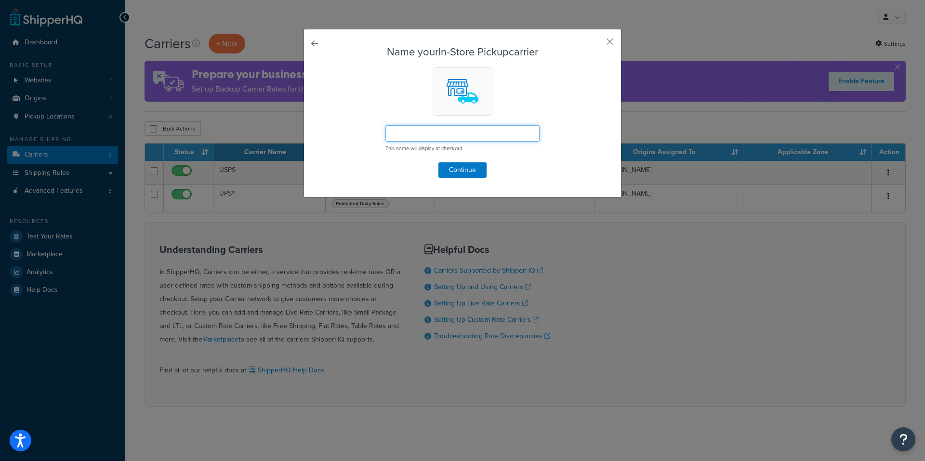
click at [399, 135] on input "text" at bounding box center [462, 133] width 154 height 16
type input "L"
type input "LOCAL IN STORE PICK UP"
click at [456, 171] on button "Continue" at bounding box center [462, 169] width 48 height 15
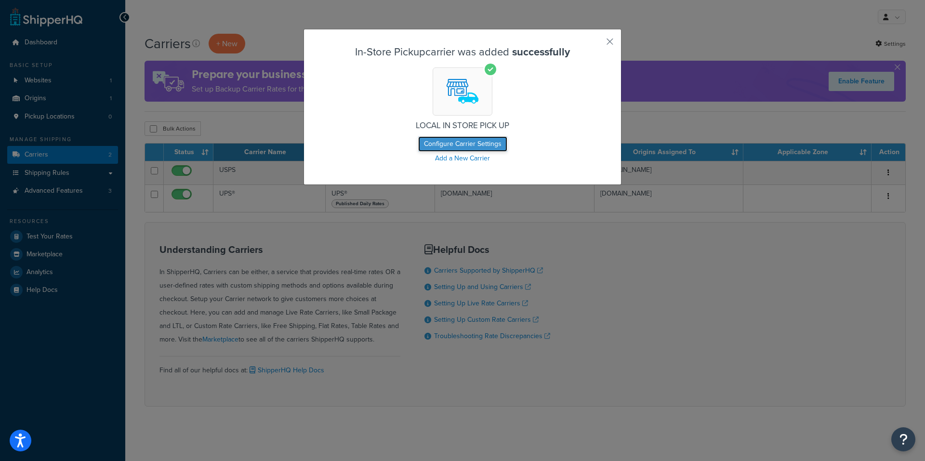
click at [459, 144] on button "Configure Carrier Settings" at bounding box center [462, 143] width 89 height 15
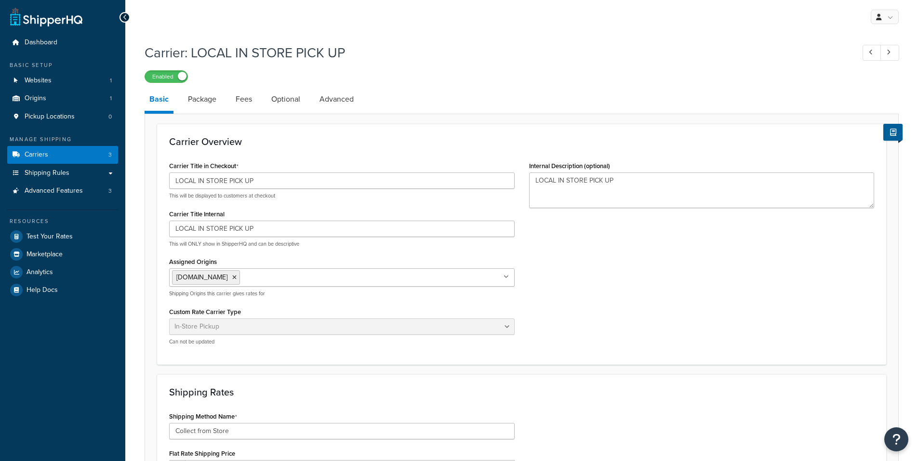
select select "pickup"
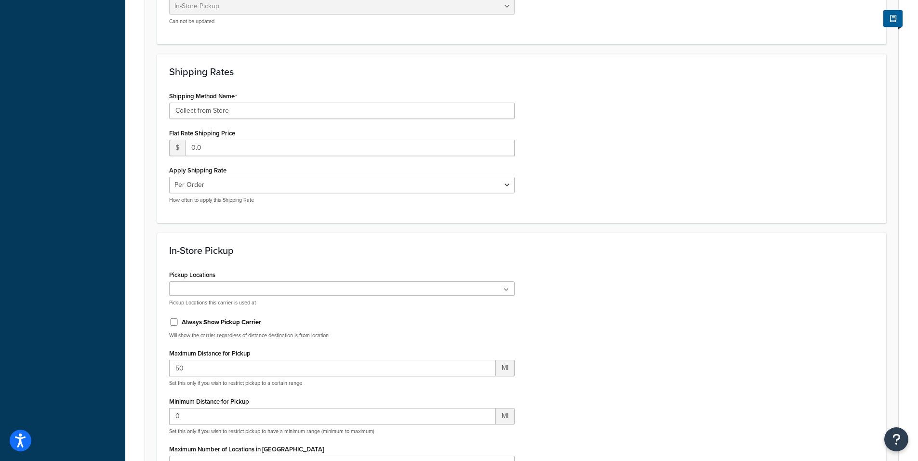
scroll to position [401, 0]
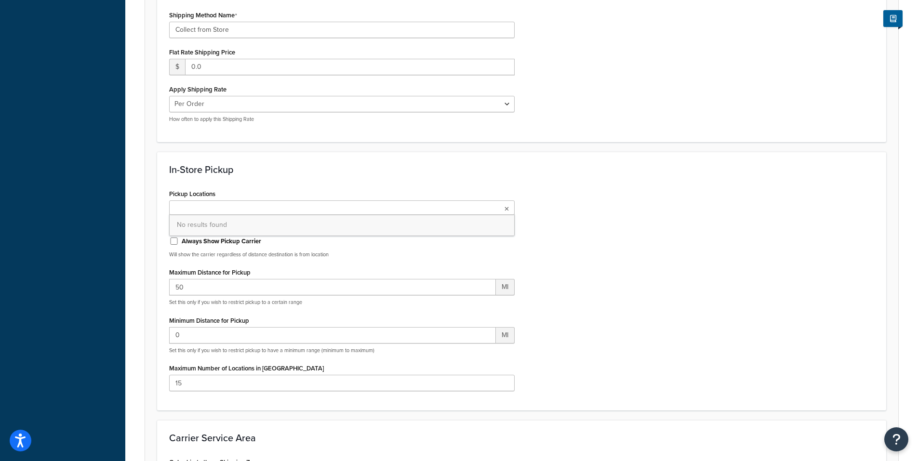
click at [226, 212] on ul at bounding box center [341, 207] width 345 height 14
click at [234, 204] on ul at bounding box center [341, 207] width 345 height 14
click at [287, 179] on div "In-Store Pickup Pickup Locations No results found Pickup Locations this carrier…" at bounding box center [521, 281] width 729 height 259
click at [180, 287] on input "50" at bounding box center [332, 287] width 327 height 16
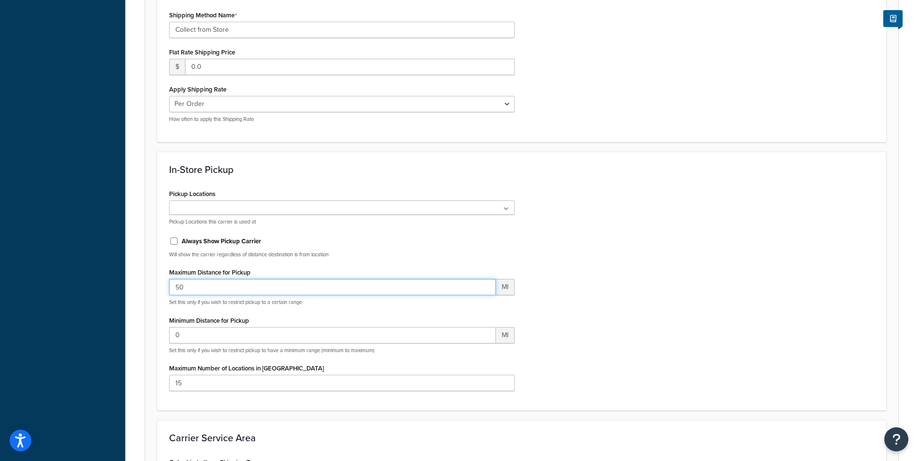
click at [180, 287] on input "50" at bounding box center [332, 287] width 327 height 16
type input "15"
click at [553, 277] on div "Pickup Locations No results found Pickup Locations this carrier is used at Alwa…" at bounding box center [521, 292] width 719 height 211
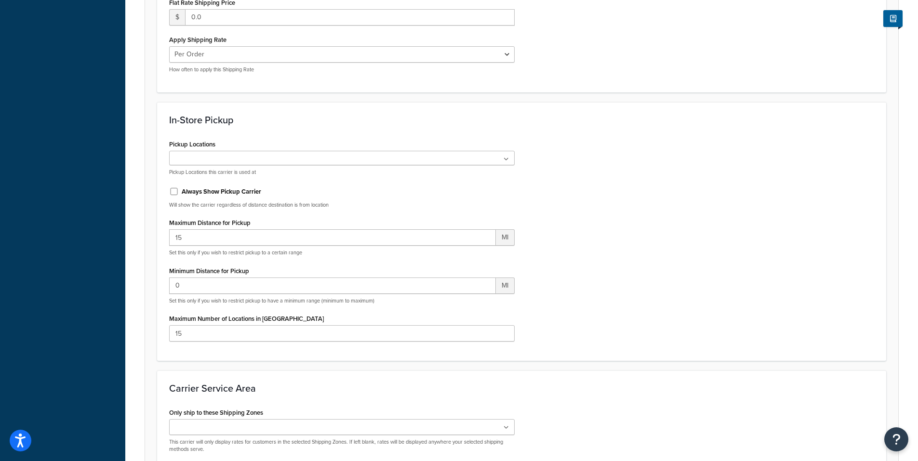
scroll to position [482, 0]
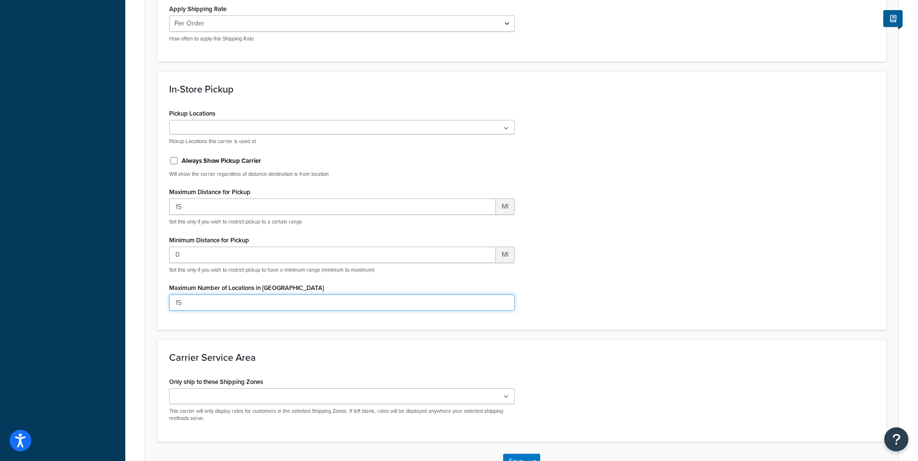
click at [172, 302] on input "15" at bounding box center [341, 302] width 345 height 16
type input "1"
click at [321, 323] on div "In-Store Pickup Pickup Locations No results found Pickup Locations this carrier…" at bounding box center [521, 200] width 729 height 259
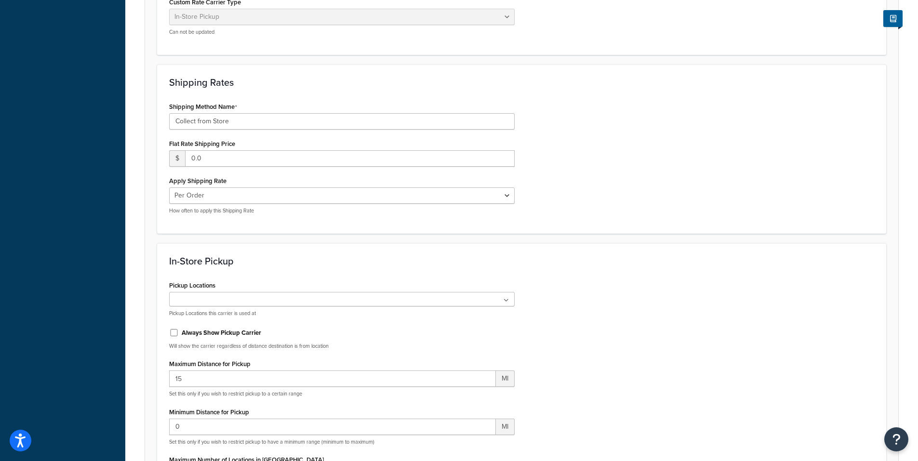
scroll to position [69, 0]
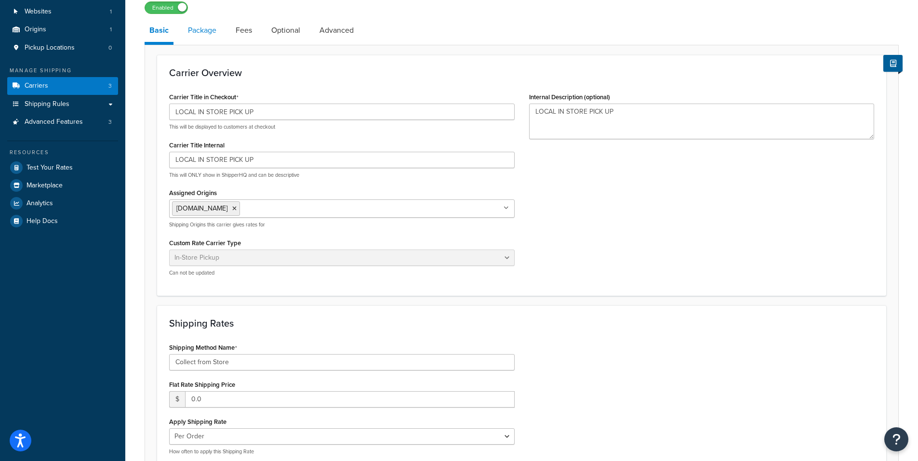
click at [200, 29] on link "Package" at bounding box center [202, 30] width 38 height 23
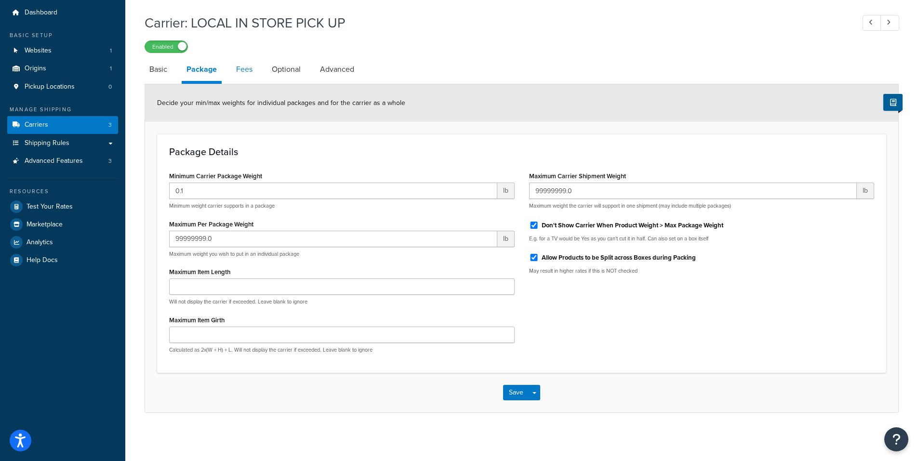
click at [243, 69] on link "Fees" at bounding box center [244, 69] width 26 height 23
select select "AFTER"
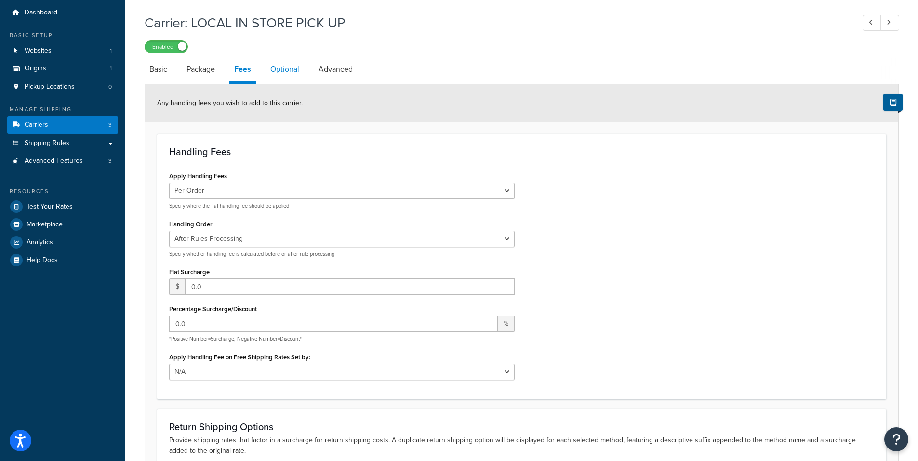
click at [282, 70] on link "Optional" at bounding box center [284, 69] width 39 height 23
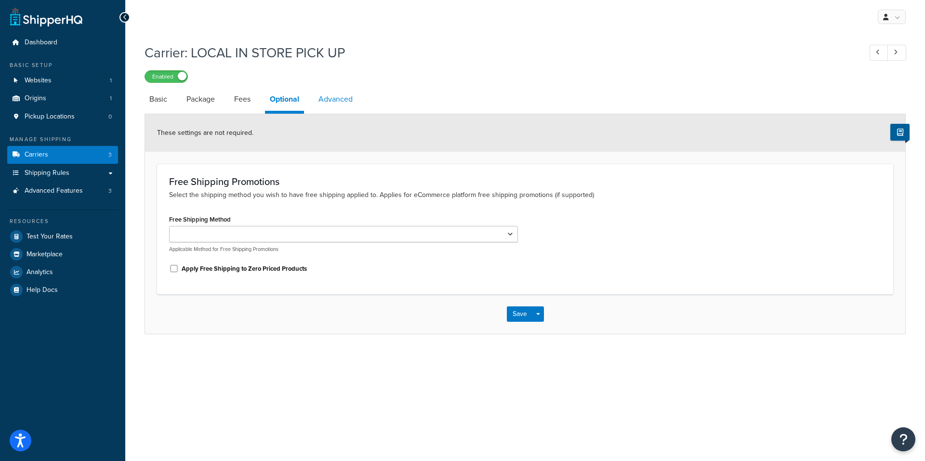
click at [327, 96] on link "Advanced" at bounding box center [336, 99] width 44 height 23
select select "false"
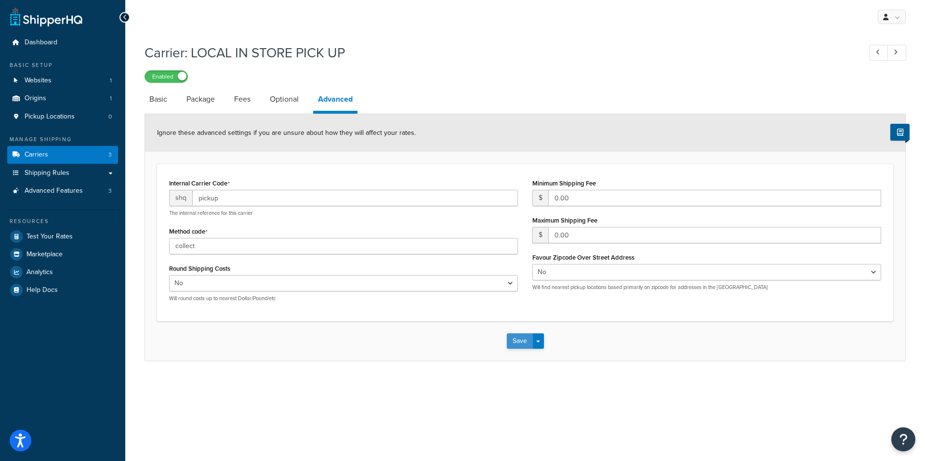
click at [510, 341] on button "Save" at bounding box center [520, 340] width 26 height 15
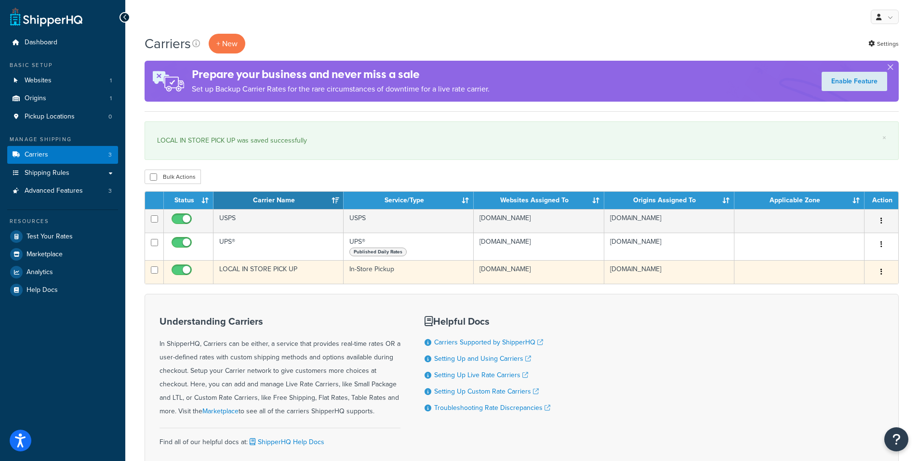
click at [281, 267] on td "LOCAL IN STORE PICK UP" at bounding box center [278, 272] width 130 height 24
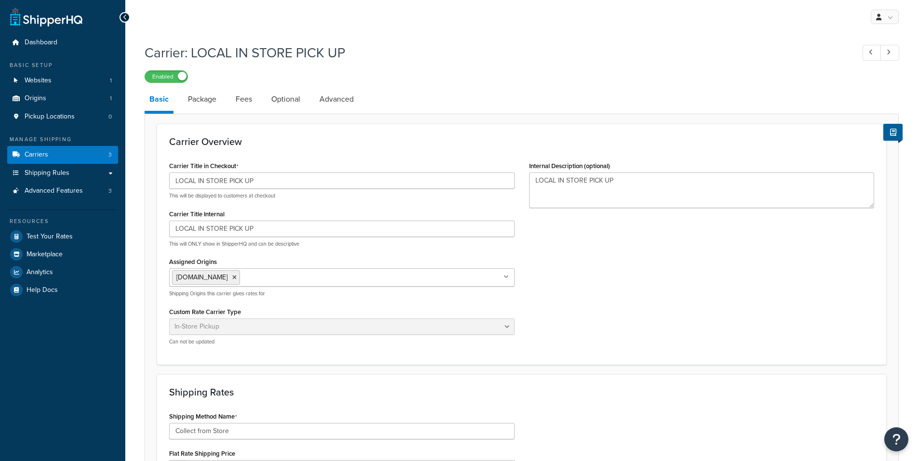
select select "pickup"
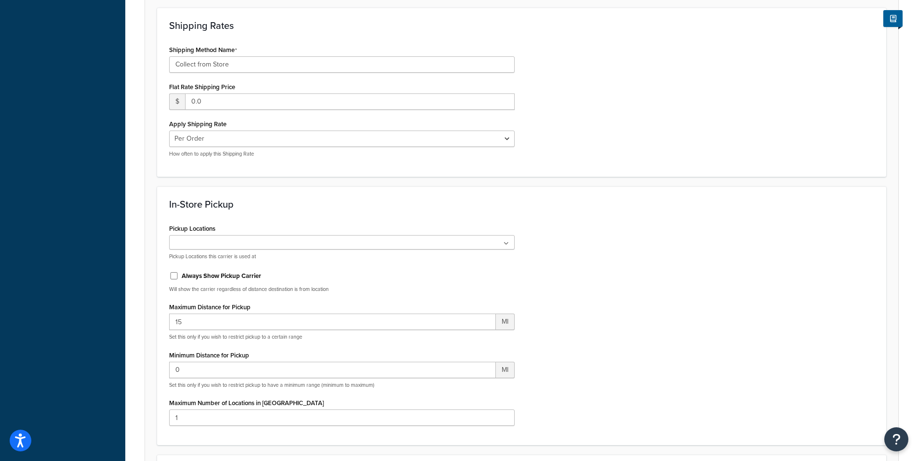
scroll to position [401, 0]
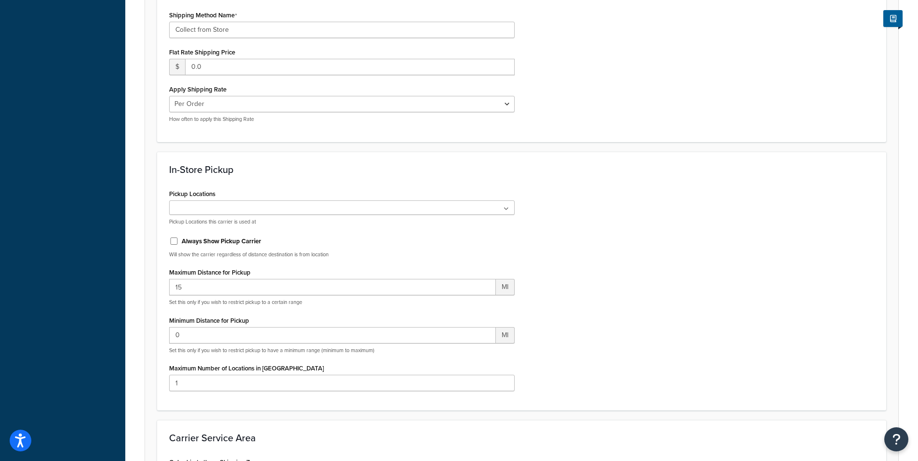
click at [505, 208] on icon at bounding box center [505, 209] width 5 height 6
click at [473, 224] on span "No results found" at bounding box center [342, 224] width 344 height 21
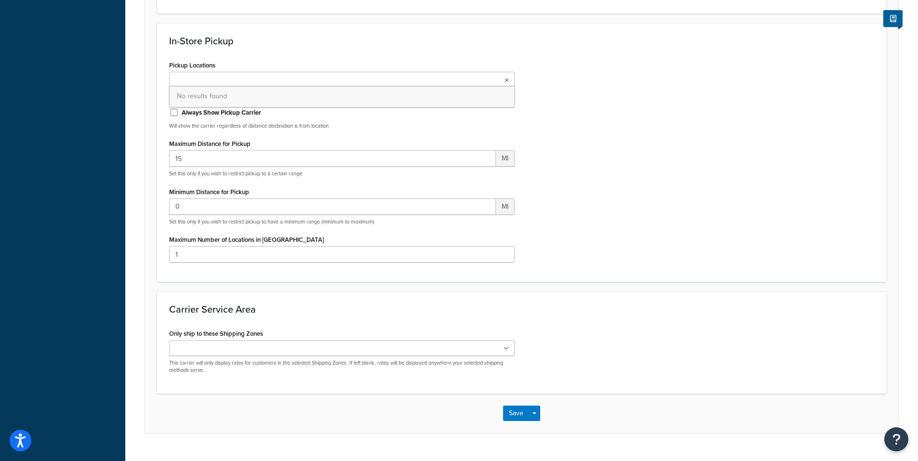
scroll to position [551, 0]
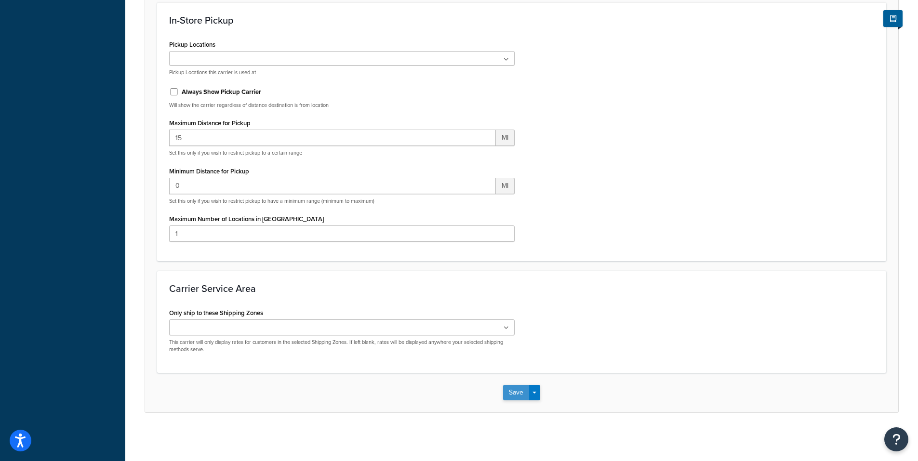
click at [519, 389] on button "Save" at bounding box center [516, 392] width 26 height 15
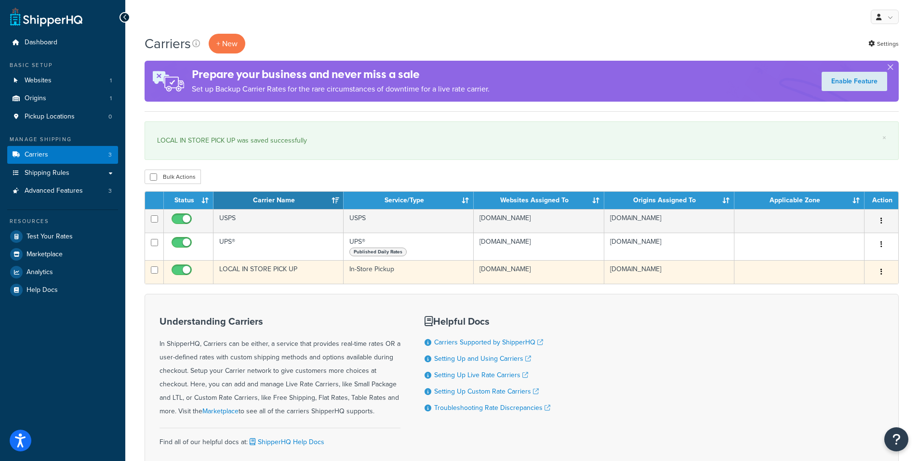
drag, startPoint x: 479, startPoint y: 270, endPoint x: 551, endPoint y: 270, distance: 72.2
click at [551, 270] on td "y115ph-jy.myshopify.com" at bounding box center [538, 272] width 130 height 24
copy td "y115ph-jy.myshopify.com"
click at [882, 272] on button "button" at bounding box center [880, 271] width 13 height 15
click at [841, 289] on link "Edit" at bounding box center [842, 291] width 76 height 20
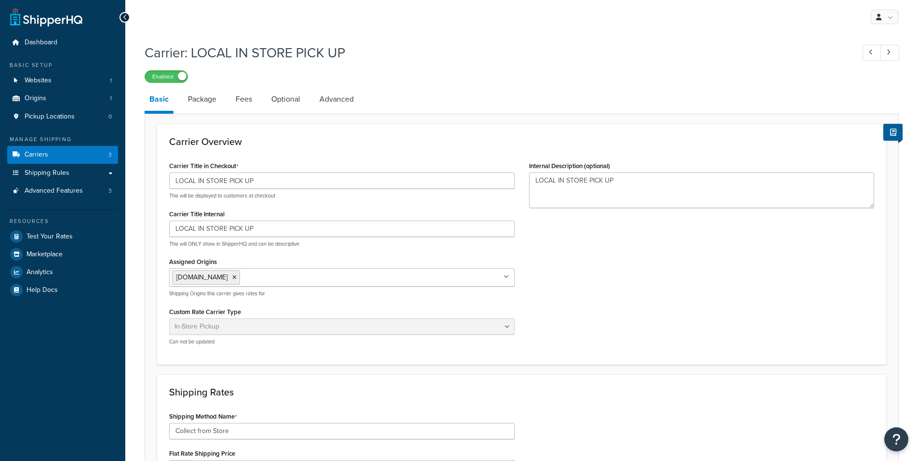
select select "pickup"
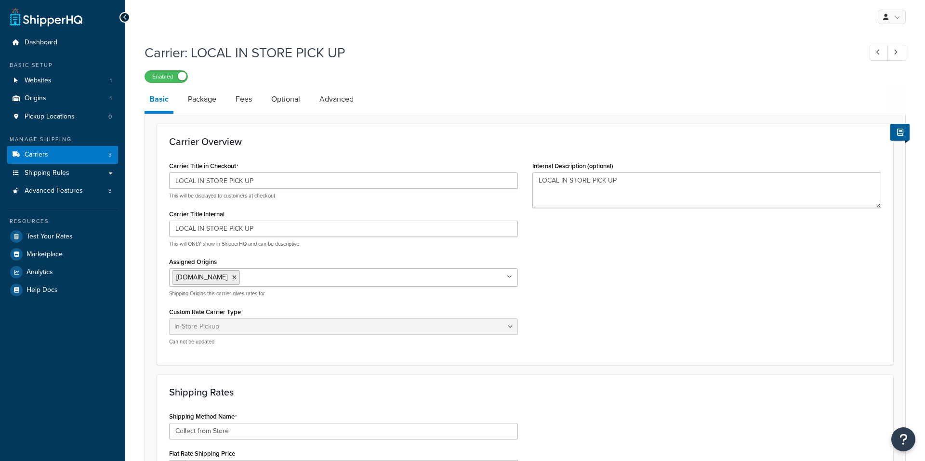
select select "pickup"
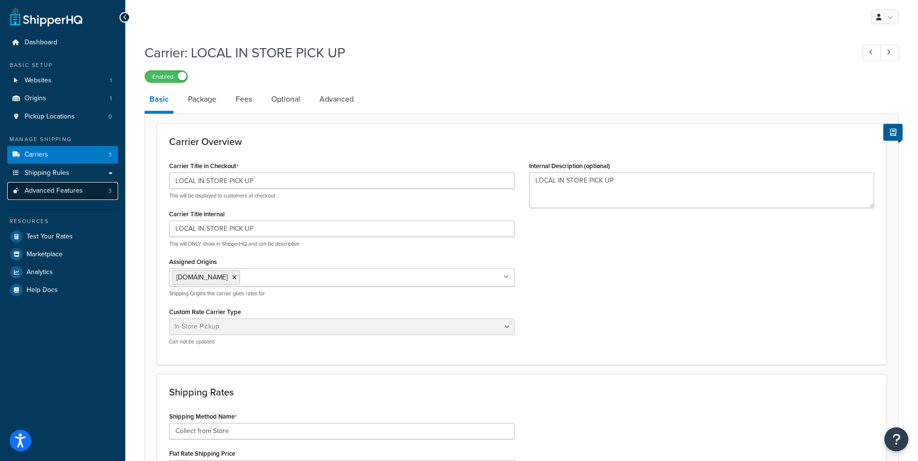
click at [36, 196] on link "Advanced Features 3" at bounding box center [62, 191] width 111 height 18
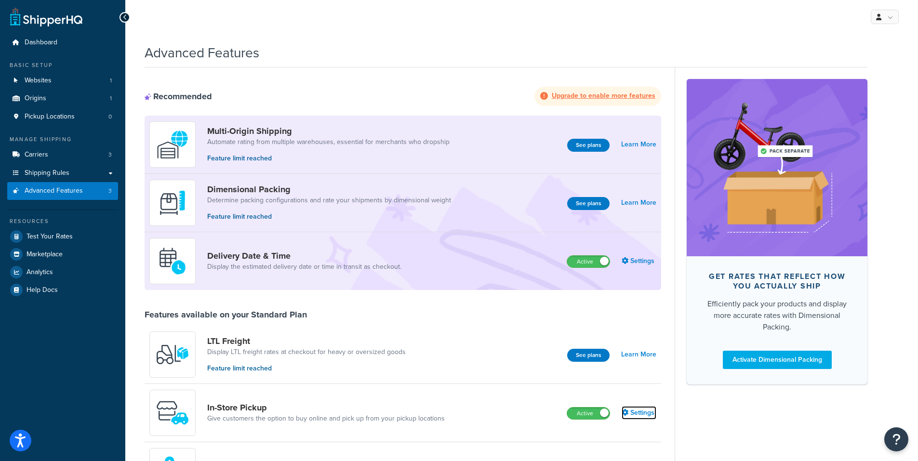
click at [639, 409] on link "Settings" at bounding box center [638, 412] width 35 height 13
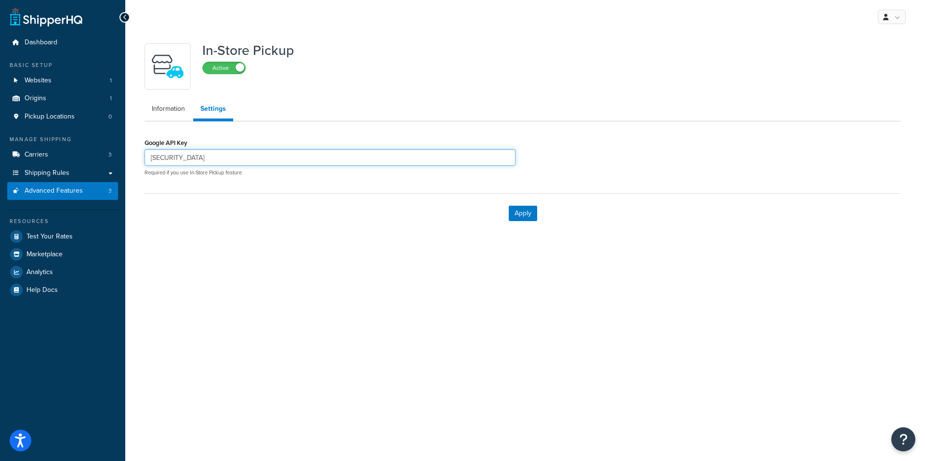
click at [230, 156] on input "AIzaSyCYuD5FhSPH2aLg1ROixzhV2GELVxuxlvE" at bounding box center [329, 157] width 371 height 16
paste input "BQa0xm9DjJFQYED5lJuDAdxqpoUL4-Vro"
type input "AIzaSyBQa0xm9DjJFQYED5lJuDAdxqpoUL4-Vro"
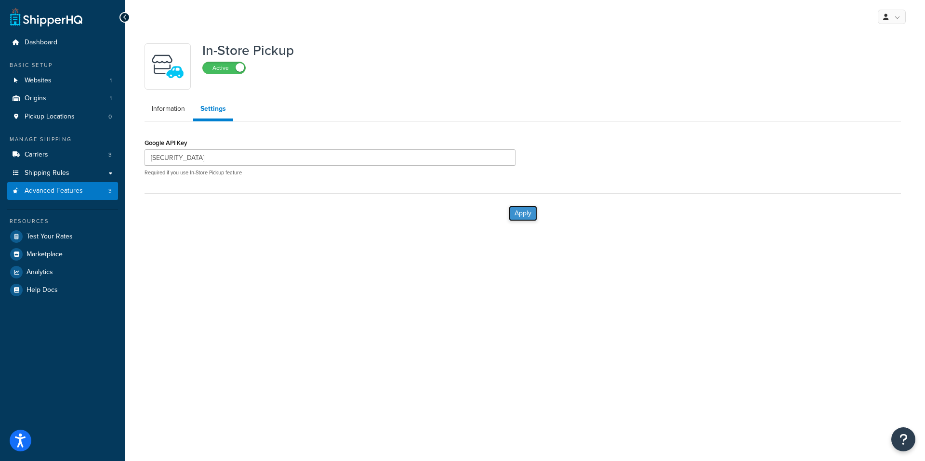
click at [521, 212] on button "Apply" at bounding box center [523, 213] width 28 height 15
